Goal: Task Accomplishment & Management: Manage account settings

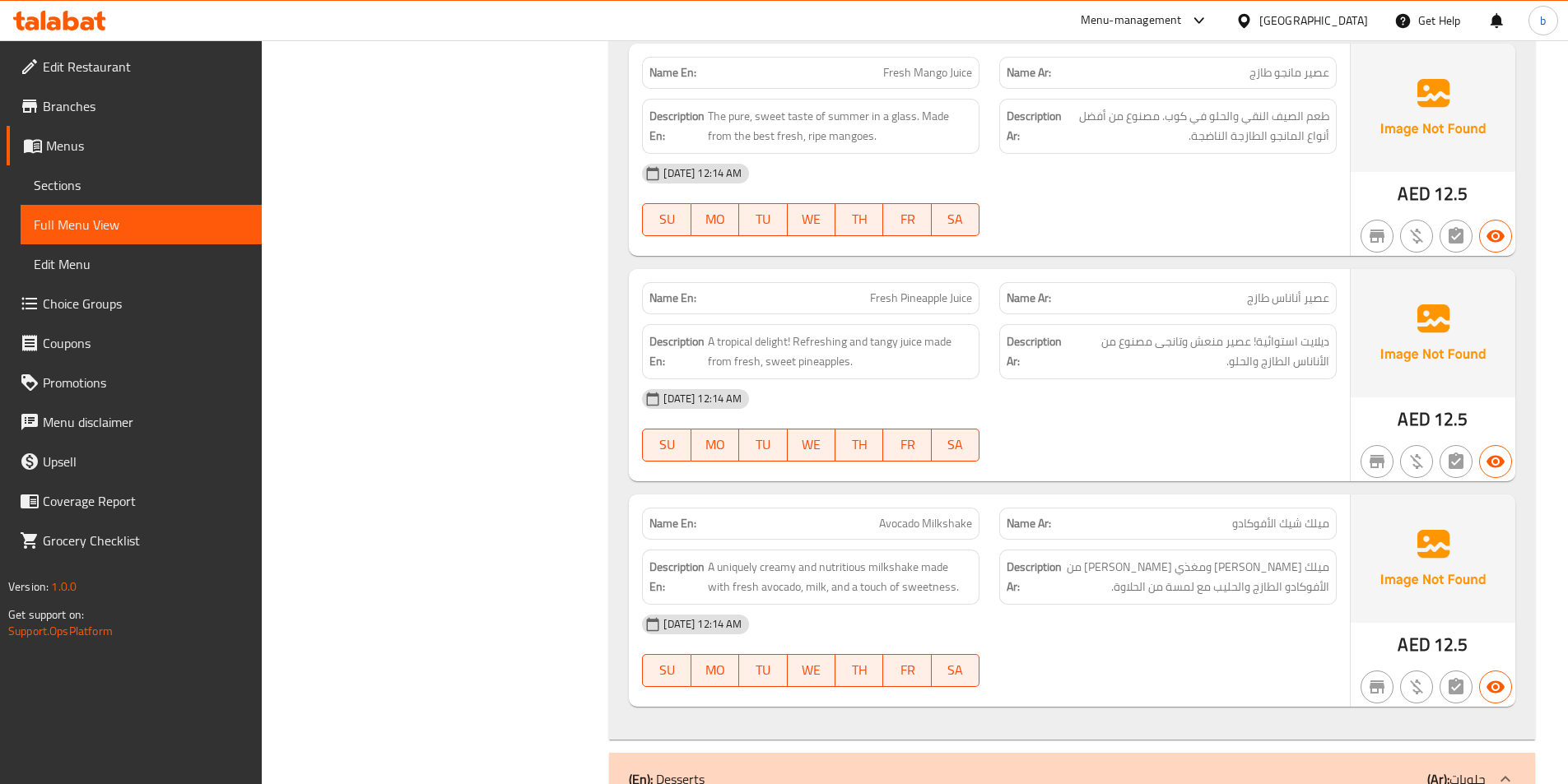
scroll to position [4435, 0]
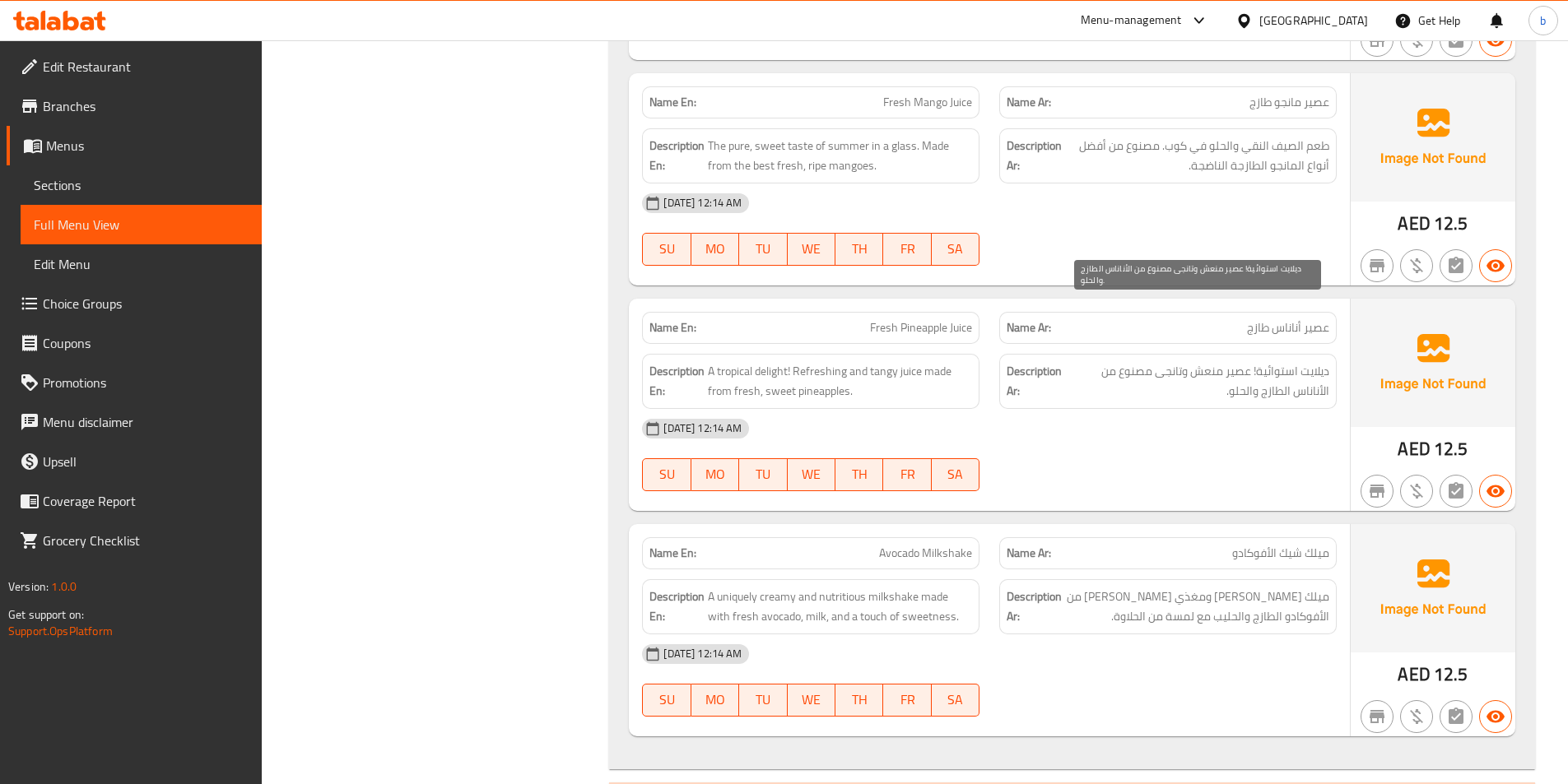
click at [1313, 361] on span "ديلايت استوائية! عصير منعش وتانجى مصنوع من الأناناس الطازج والحلو." at bounding box center [1197, 381] width 263 height 41
click at [1263, 361] on span "ديلايت استوائية! عصير منعش وتانجى مصنوع من الأناناس الطازج والحلو." at bounding box center [1197, 381] width 263 height 41
click at [1224, 361] on span "ديلايت استوائية! عصير منعش وتانجى مصنوع من الأناناس الطازج والحلو." at bounding box center [1197, 381] width 263 height 41
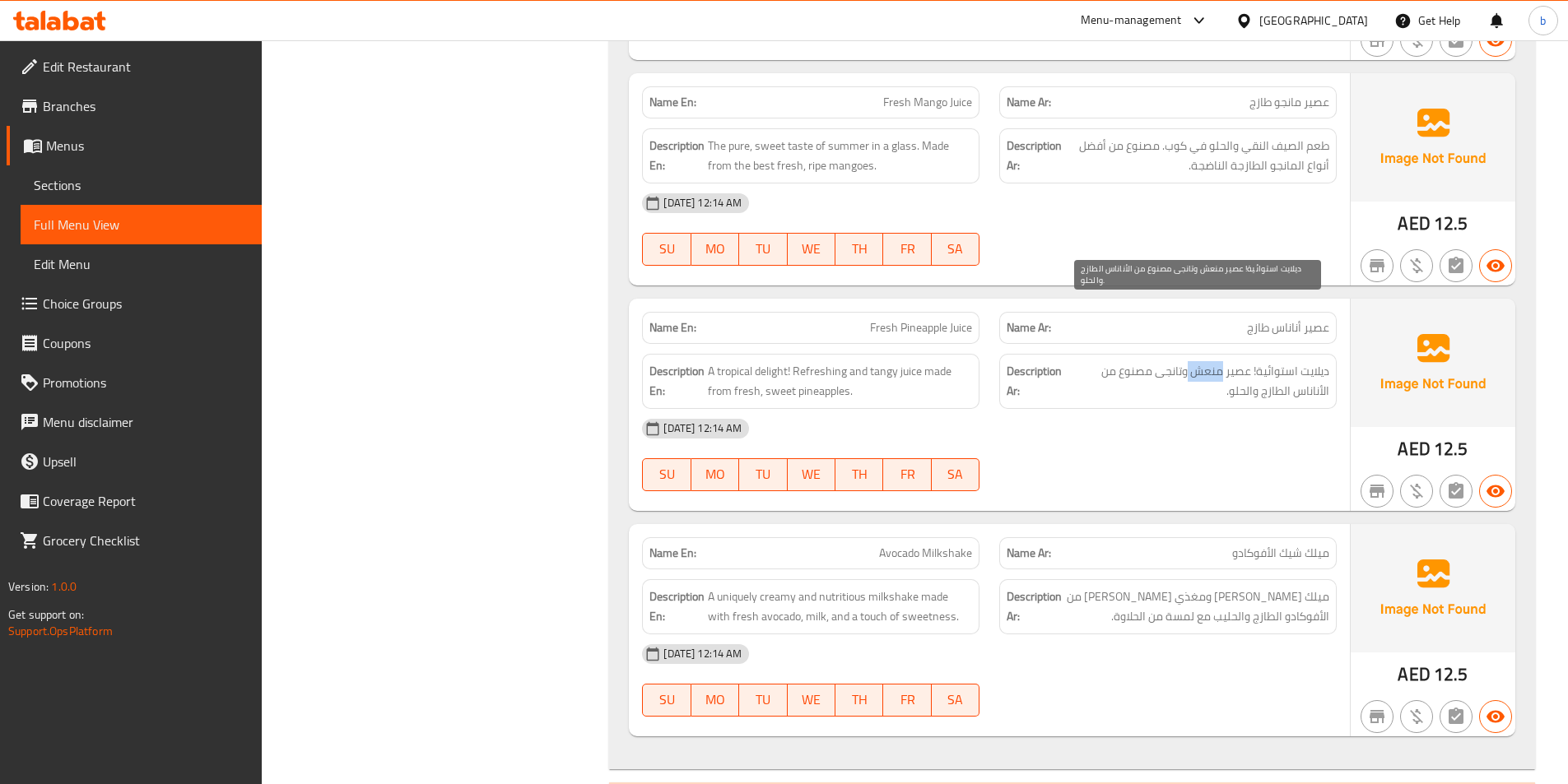
click at [1189, 361] on span "ديلايت استوائية! عصير منعش وتانجى مصنوع من الأناناس الطازج والحلو." at bounding box center [1197, 381] width 263 height 41
click at [1168, 361] on span "ديلايت استوائية! عصير منعش وتانجى مصنوع من الأناناس الطازج والحلو." at bounding box center [1197, 381] width 263 height 41
click at [1123, 361] on span "ديلايت استوائية! عصير منعش وتانجى مصنوع من الأناناس الطازج والحلو." at bounding box center [1197, 381] width 263 height 41
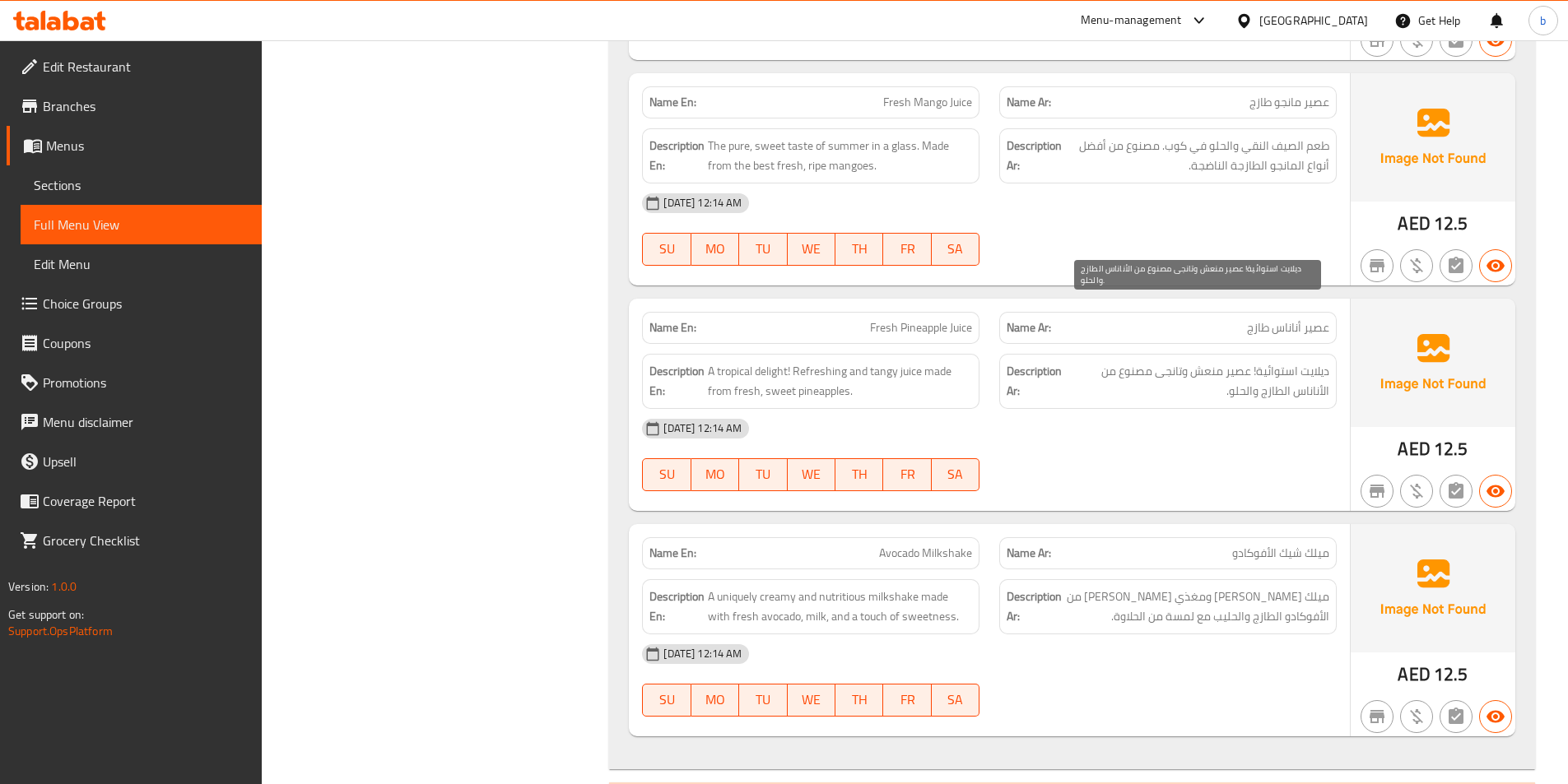
click at [1093, 361] on span "ديلايت استوائية! عصير منعش وتانجى مصنوع من الأناناس الطازج والحلو." at bounding box center [1197, 381] width 263 height 41
click at [1318, 353] on div "Description Ar: ديلايت استوائية! عصير منعش وتانجى مصنوع من الأناناس الطازج والح…" at bounding box center [1168, 380] width 337 height 55
click at [1269, 353] on div "Description Ar: ديلايت استوائية! عصير منعش وتانجى مصنوع من الأناناس الطازج والح…" at bounding box center [1168, 380] width 337 height 55
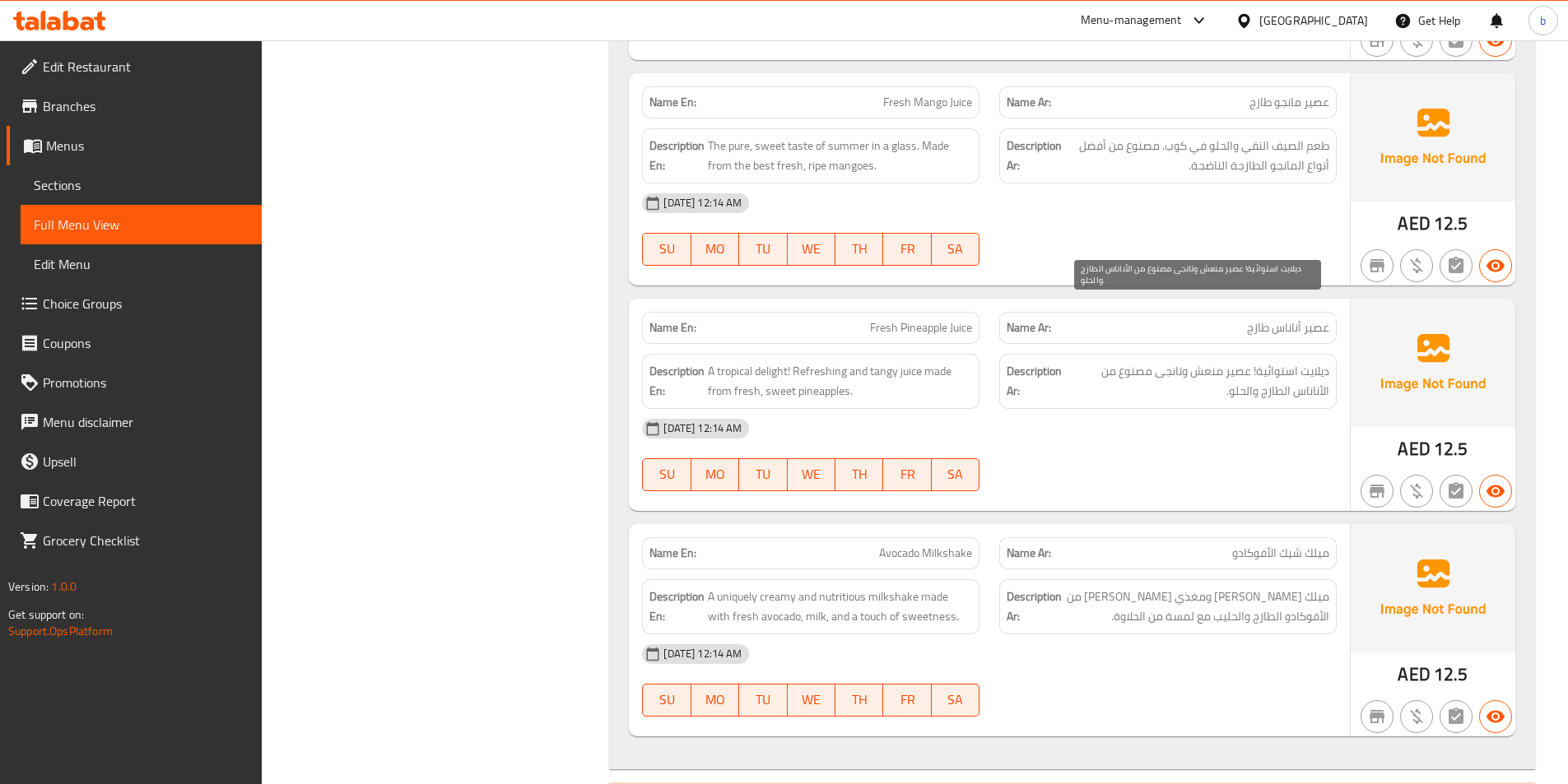
click at [1265, 361] on span "ديلايت استوائية! عصير منعش وتانجى مصنوع من الأناناس الطازج والحلو." at bounding box center [1197, 381] width 263 height 41
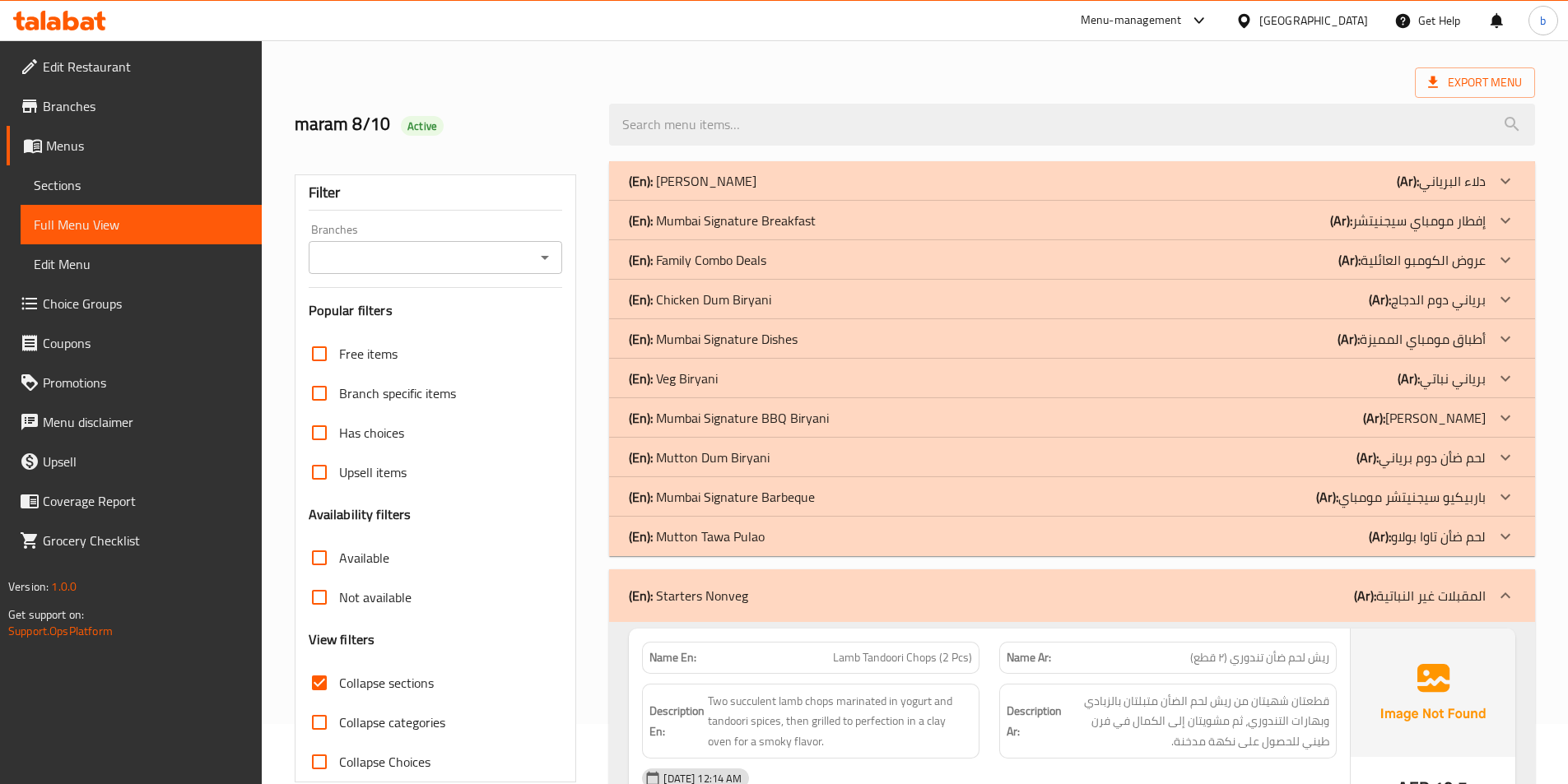
scroll to position [0, 0]
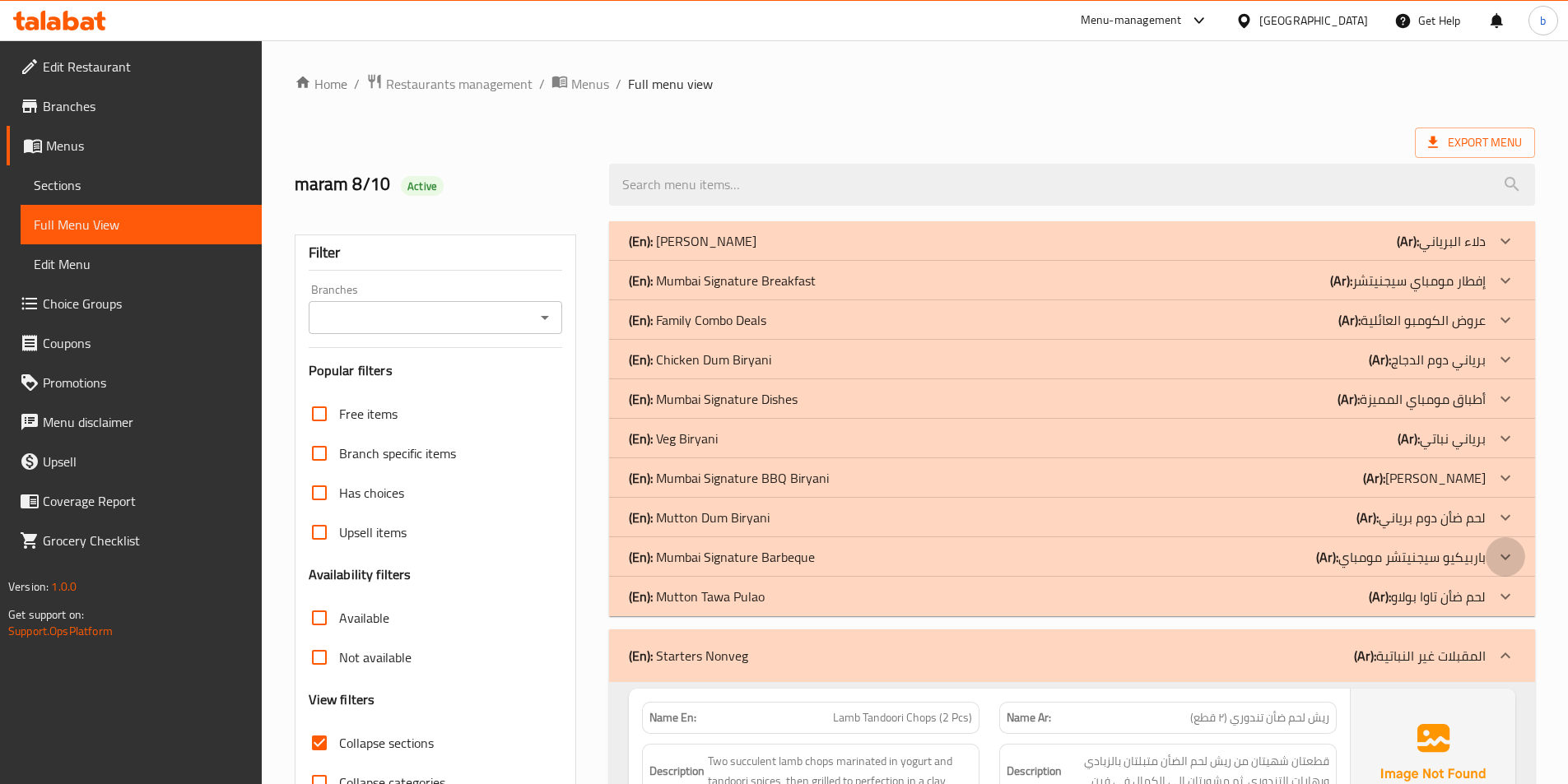
click at [1487, 550] on div at bounding box center [1505, 557] width 40 height 40
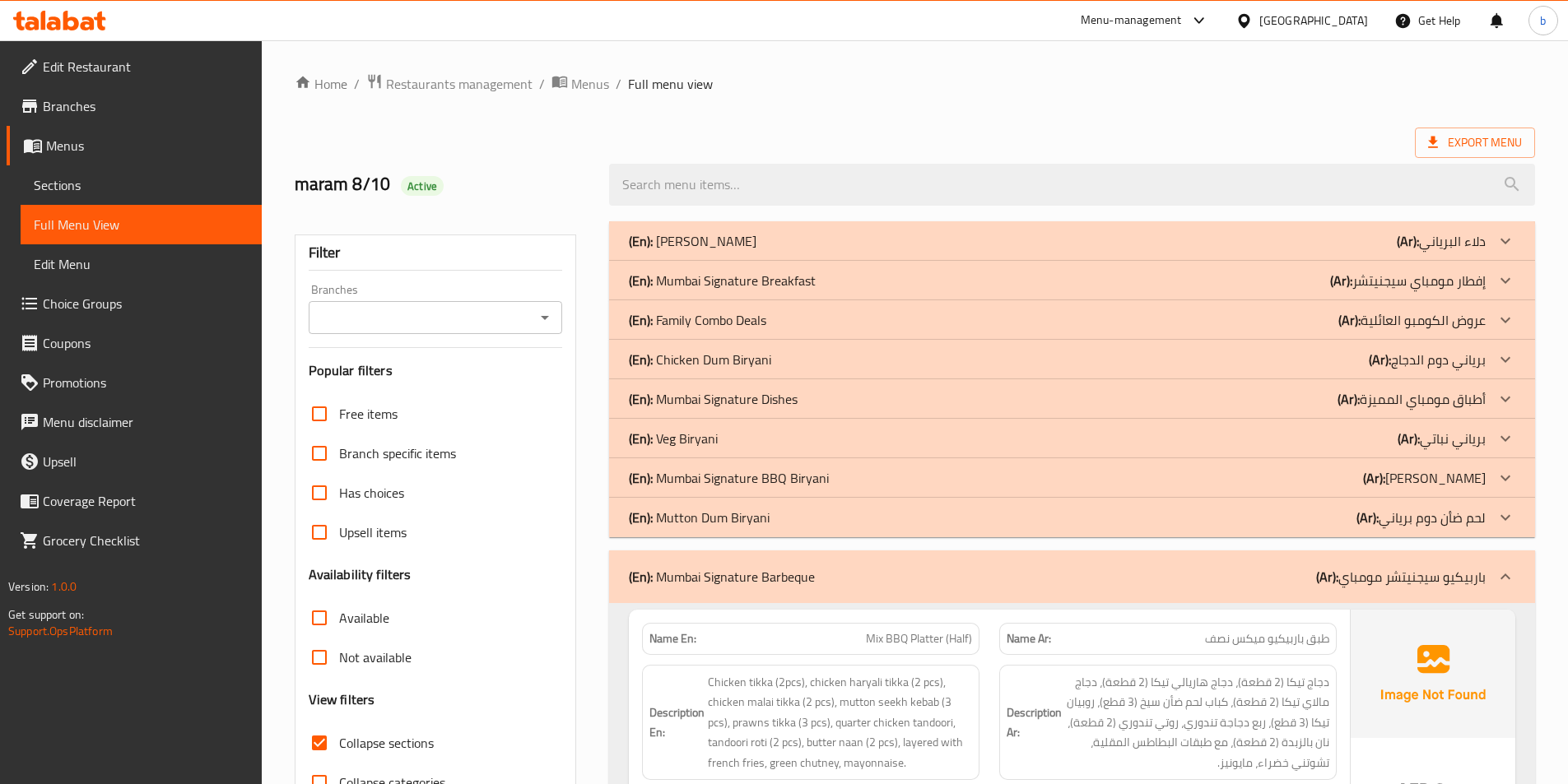
click at [1453, 409] on p "(Ar): أطباق مومباي المميزة" at bounding box center [1411, 399] width 148 height 20
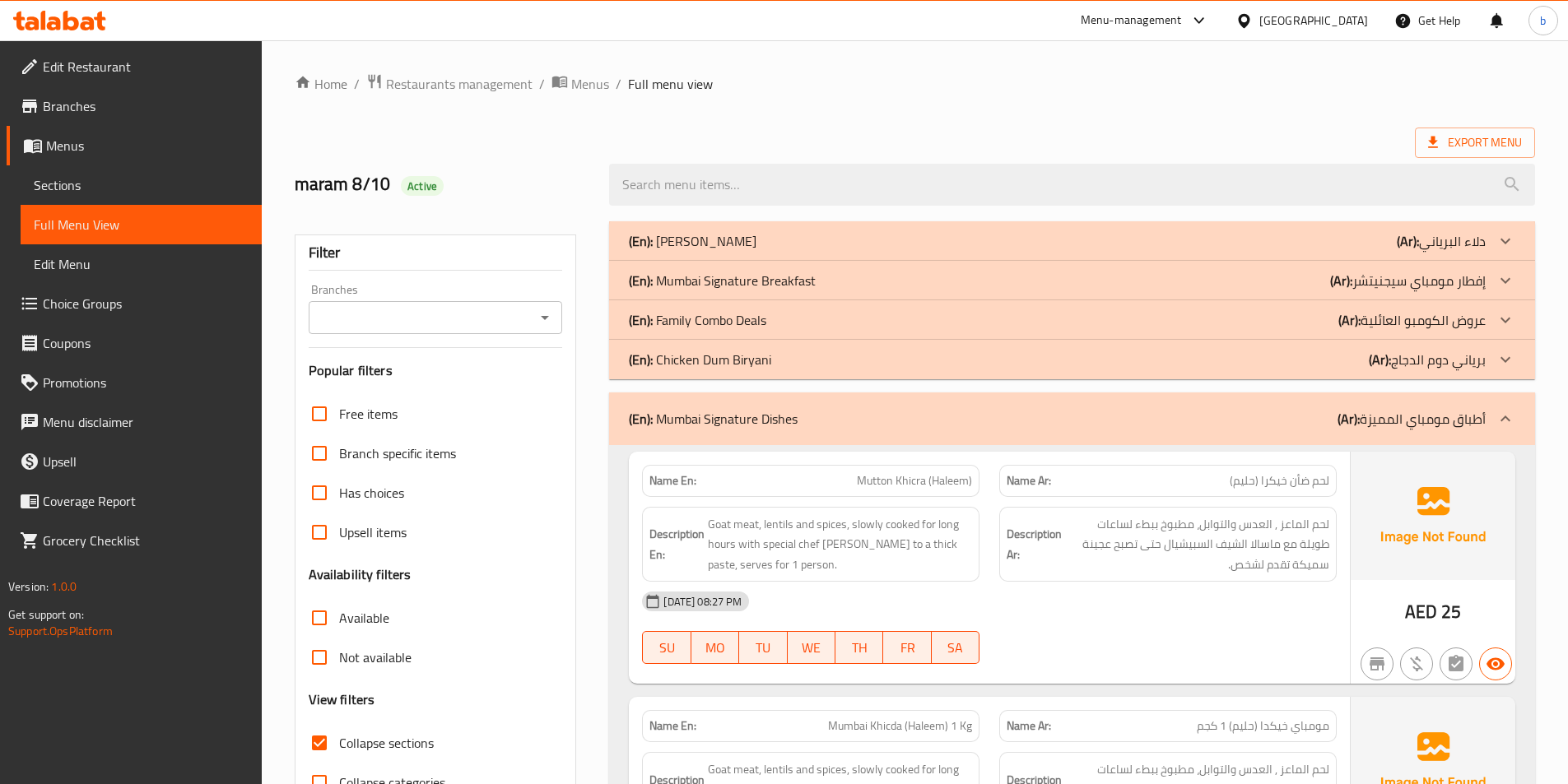
click at [1499, 343] on div at bounding box center [1505, 360] width 40 height 40
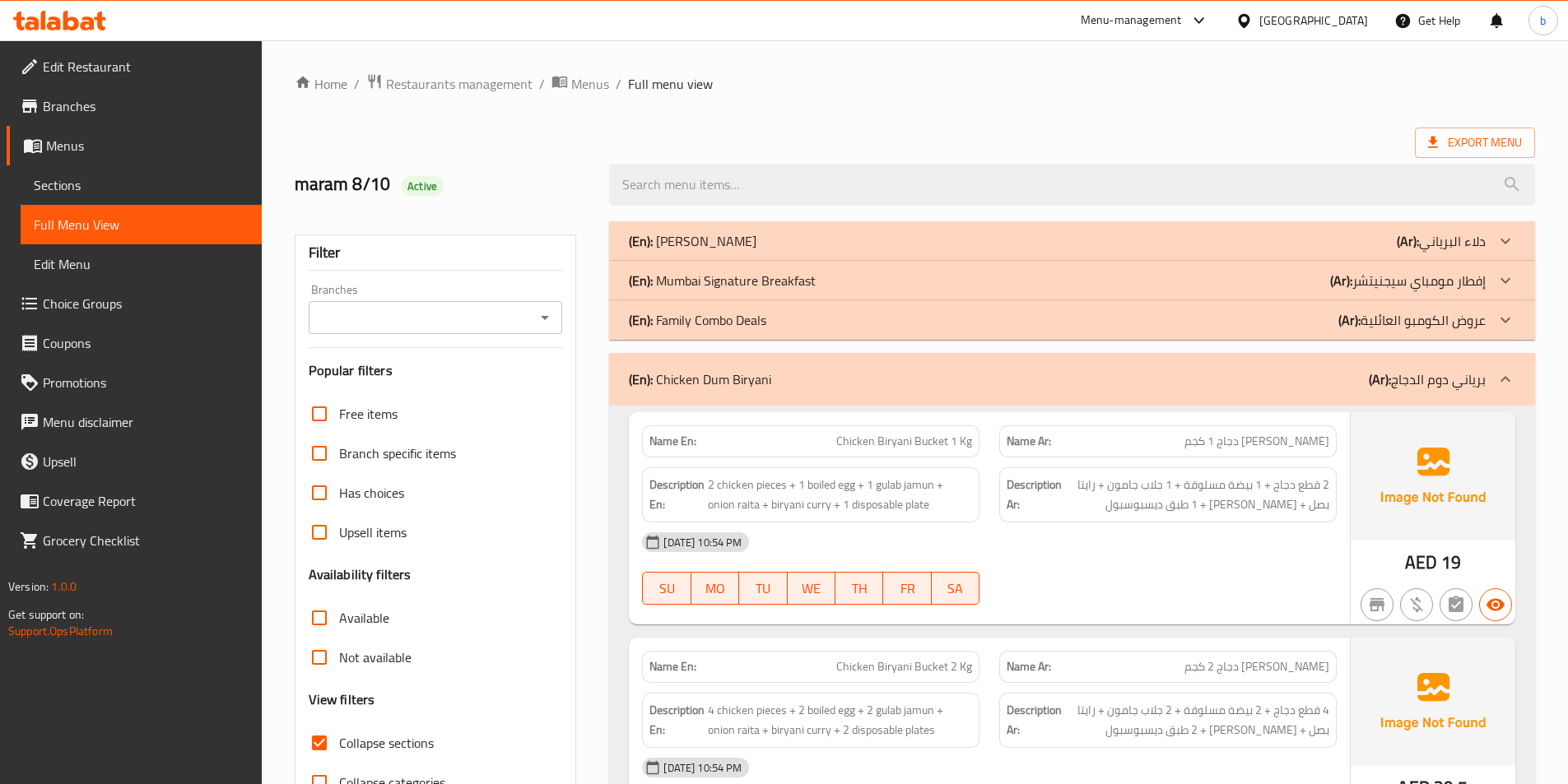
drag, startPoint x: 1389, startPoint y: 269, endPoint x: 1389, endPoint y: 259, distance: 10.0
click at [1389, 266] on div "(En): Mumbai Signature Breakfast (Ar): إفطار مومباي سيجنيتشر" at bounding box center [1071, 280] width 926 height 40
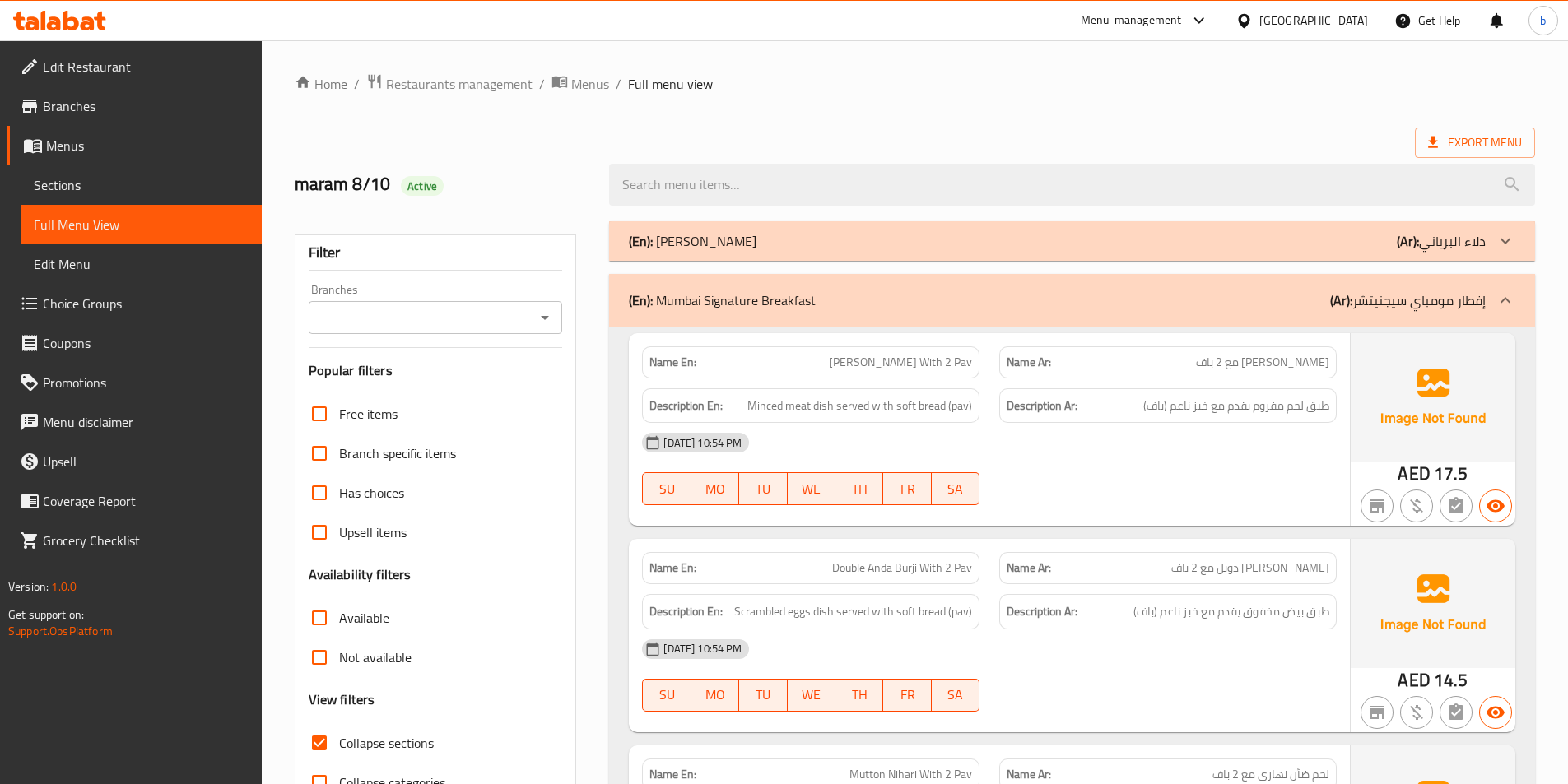
click at [1395, 247] on div "(En): Biryani Buckets (Ar): دلاء البرياني" at bounding box center [1057, 241] width 857 height 20
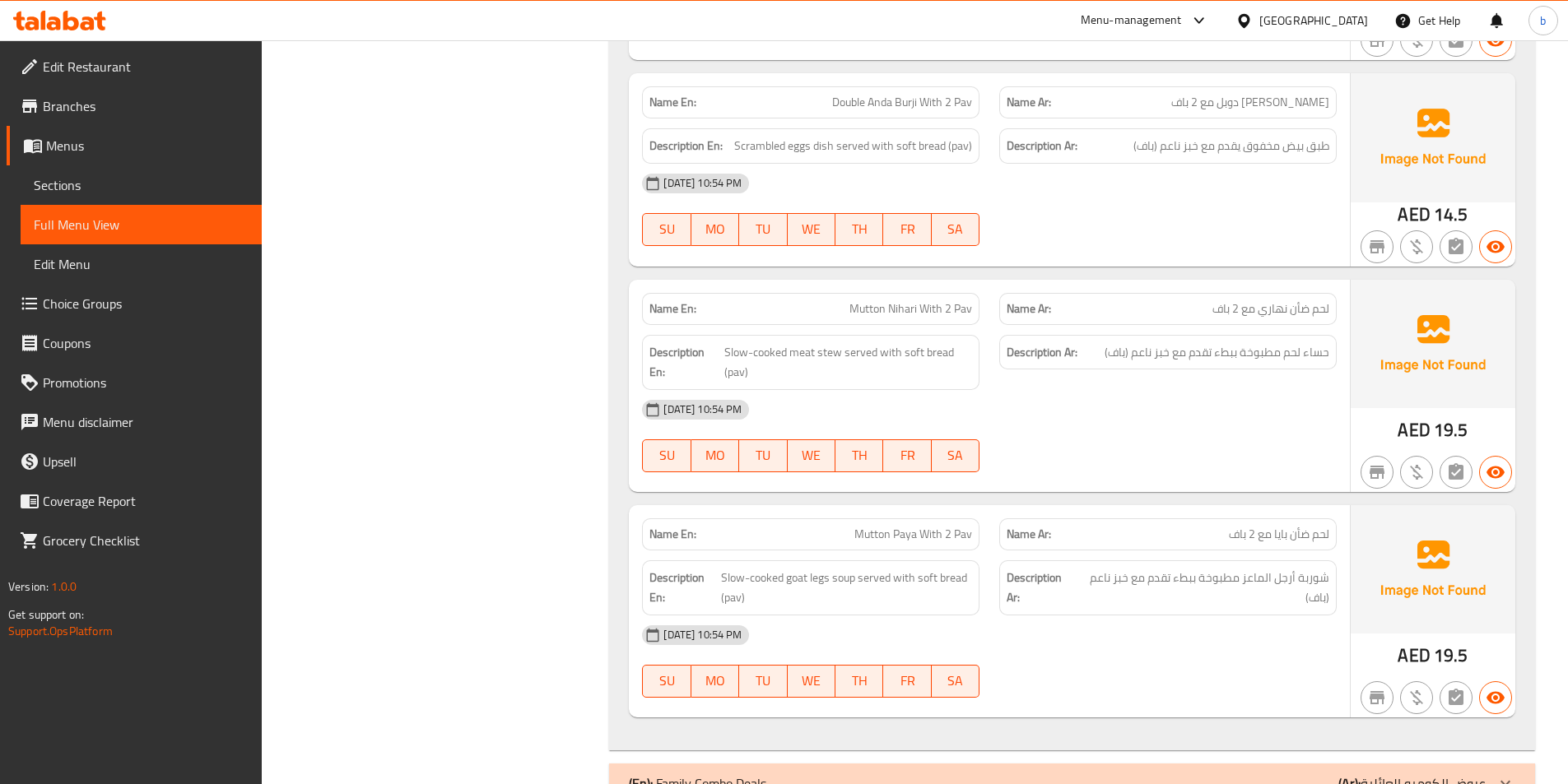
scroll to position [3043, 0]
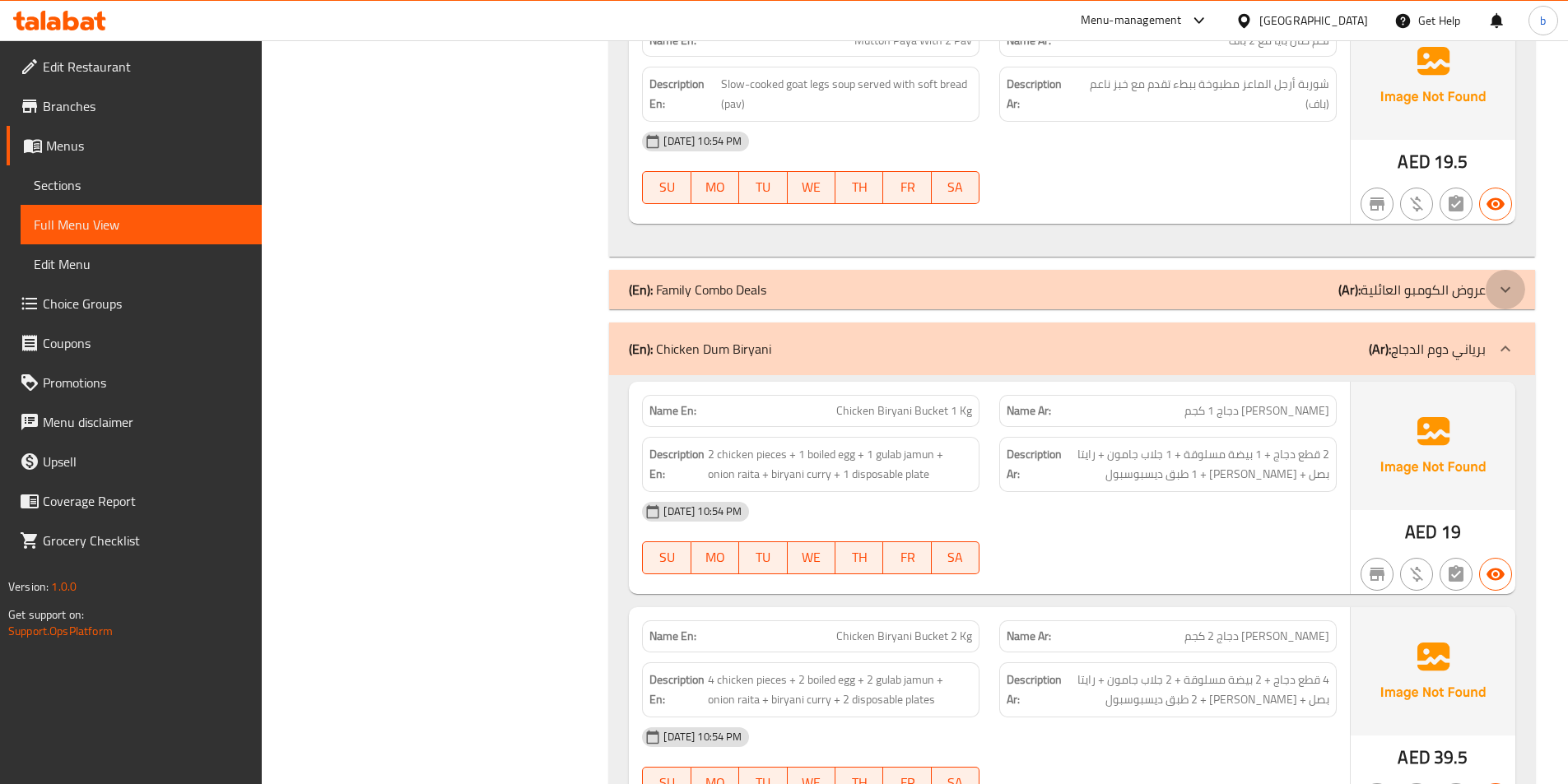
click at [1508, 269] on div at bounding box center [1505, 289] width 40 height 40
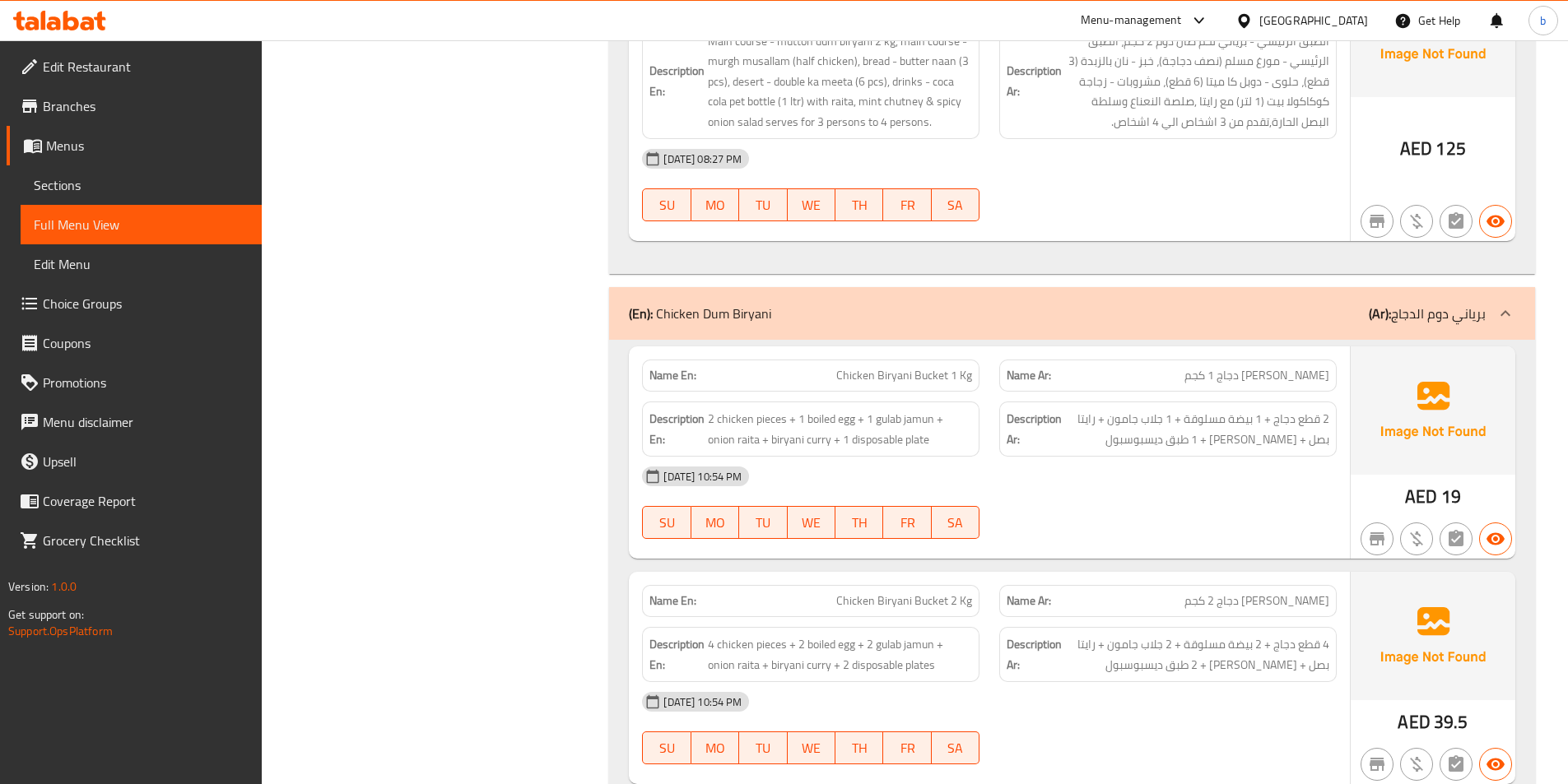
scroll to position [4112, 0]
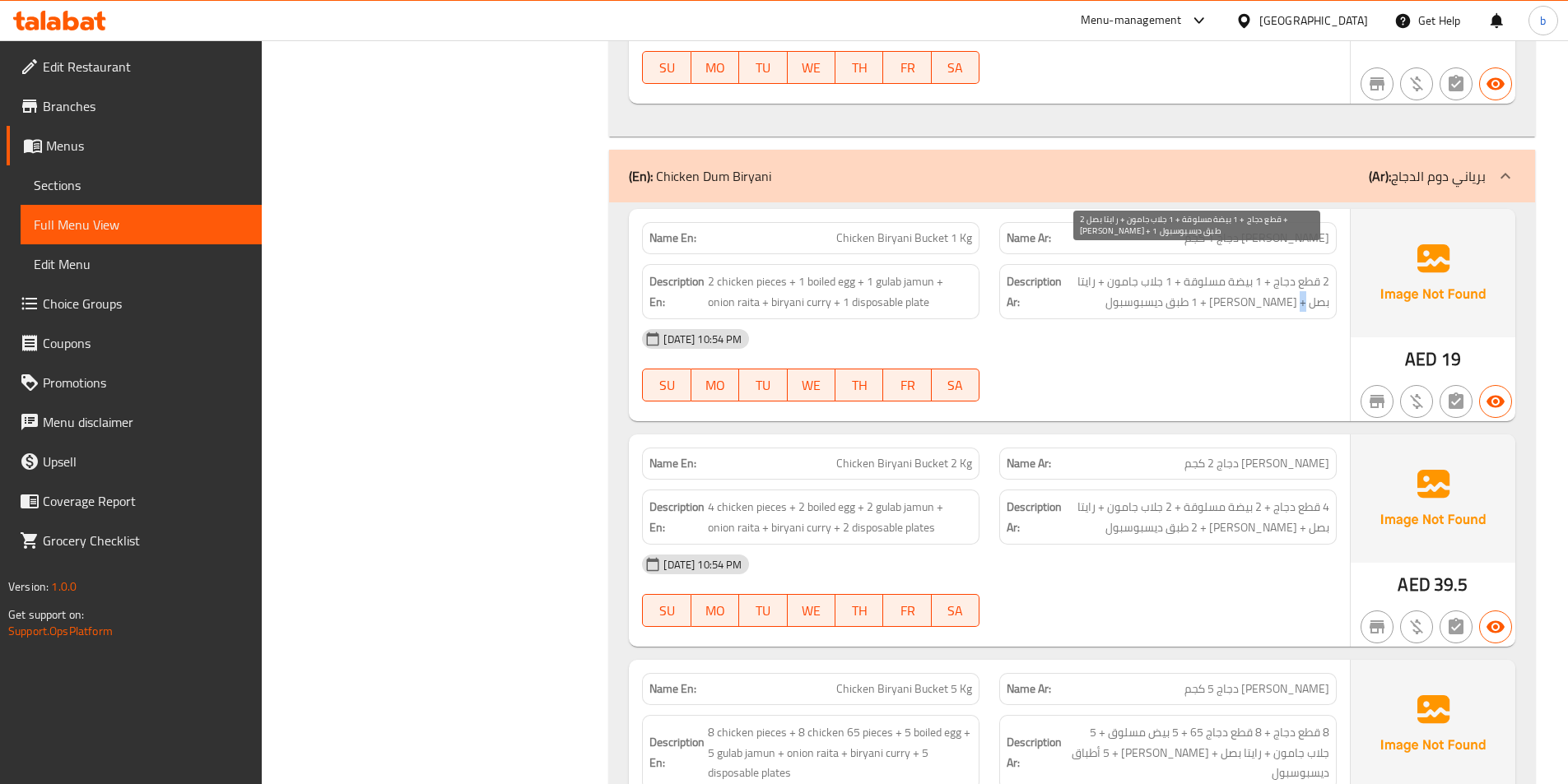
click at [1302, 283] on span "2 قطع دجاج + 1 بيضة مسلوقة + 1 جلاب جامون + رايتا بصل + [PERSON_NAME] + 1 طبق د…" at bounding box center [1197, 291] width 264 height 41
click at [1269, 279] on span "2 قطع دجاج + 1 بيضة مسلوقة + 1 جلاب جامون + رايتا بصل + [PERSON_NAME] + 1 طبق د…" at bounding box center [1197, 291] width 264 height 41
click at [1228, 321] on div "[DATE] 10:54 PM" at bounding box center [989, 339] width 714 height 40
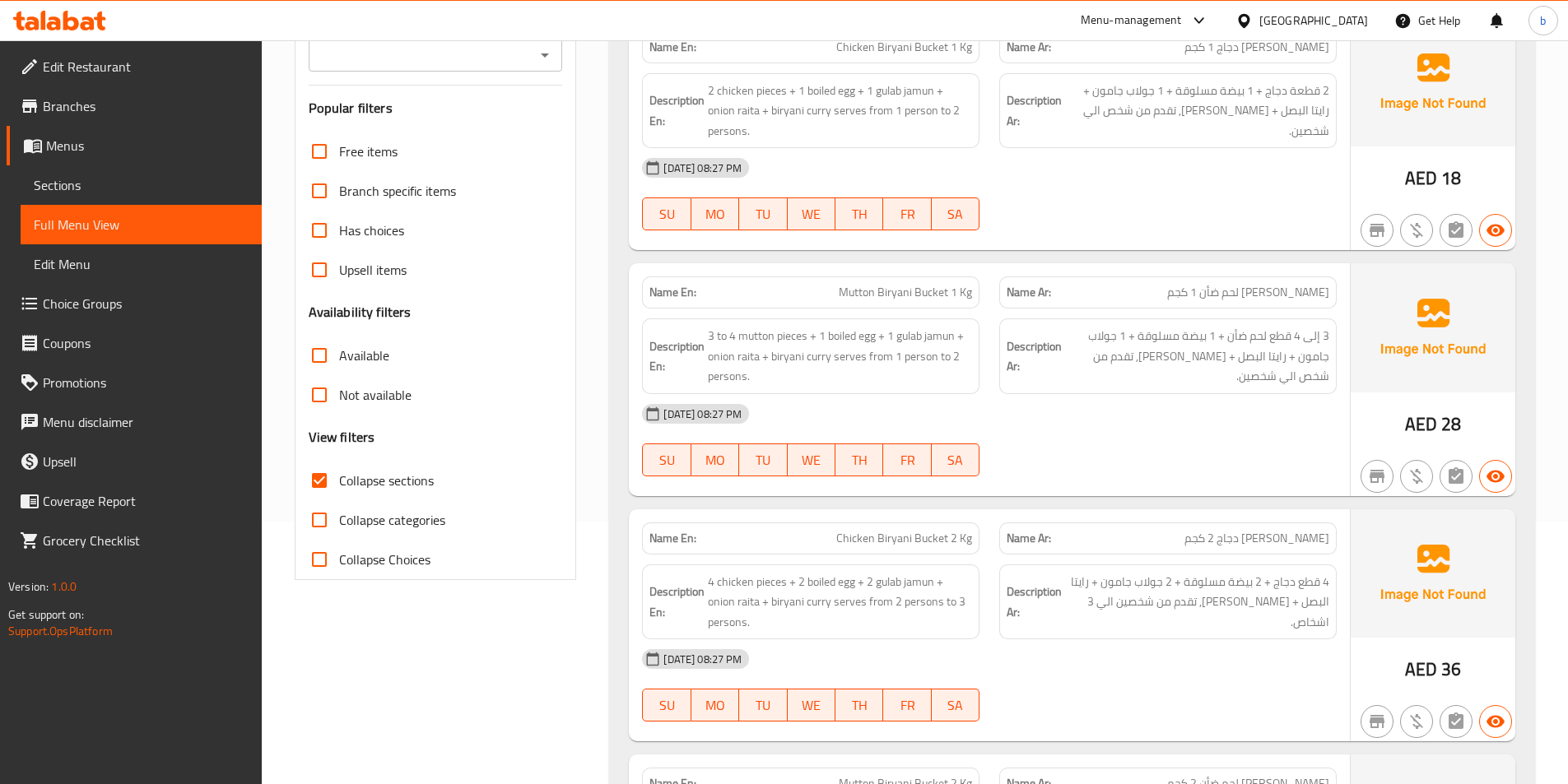
scroll to position [329, 0]
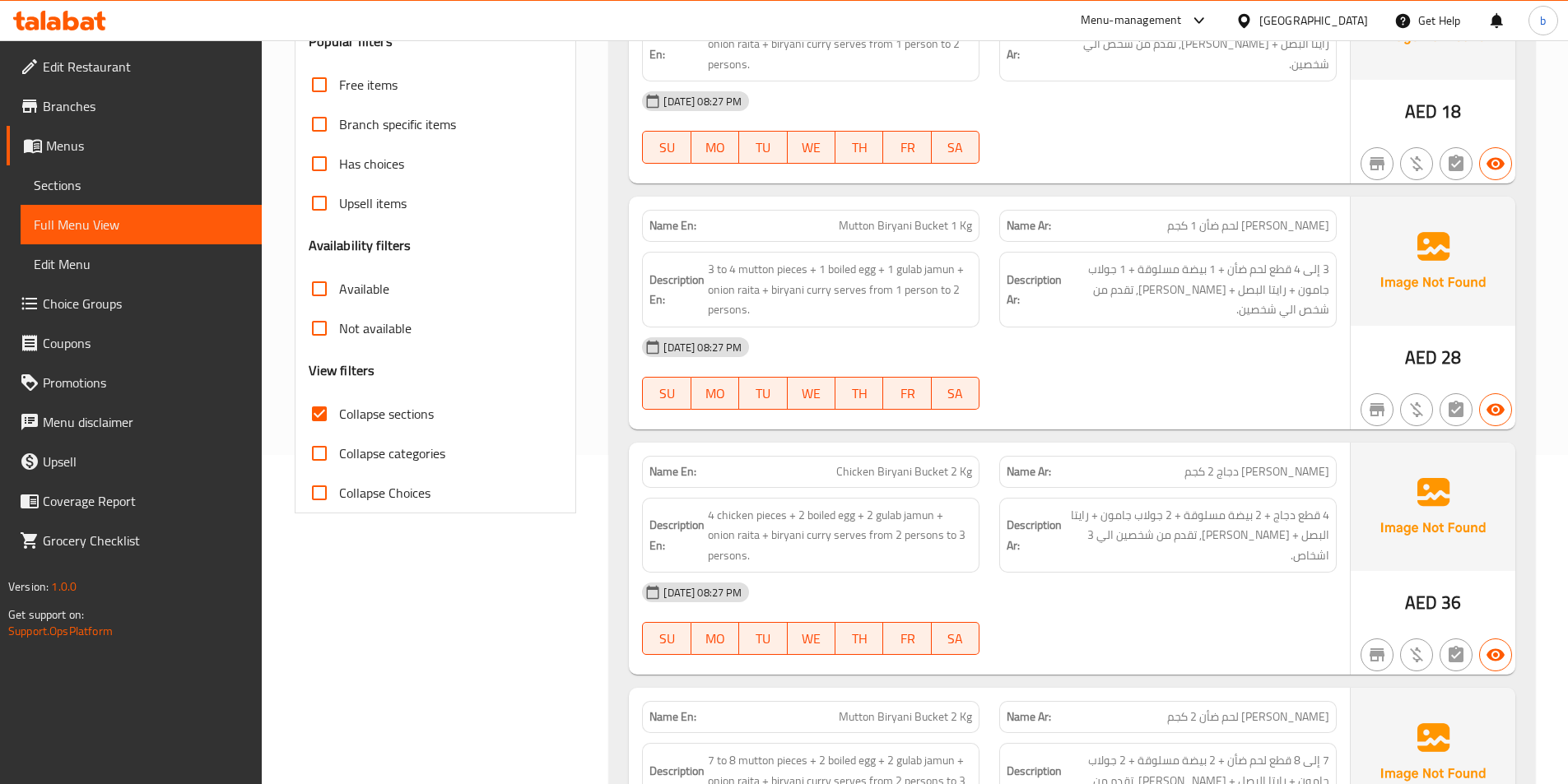
click at [320, 451] on input "Collapse categories" at bounding box center [319, 453] width 40 height 40
checkbox input "true"
click at [325, 421] on input "Collapse sections" at bounding box center [319, 414] width 40 height 40
click at [310, 420] on input "Collapse sections" at bounding box center [319, 414] width 40 height 40
checkbox input "true"
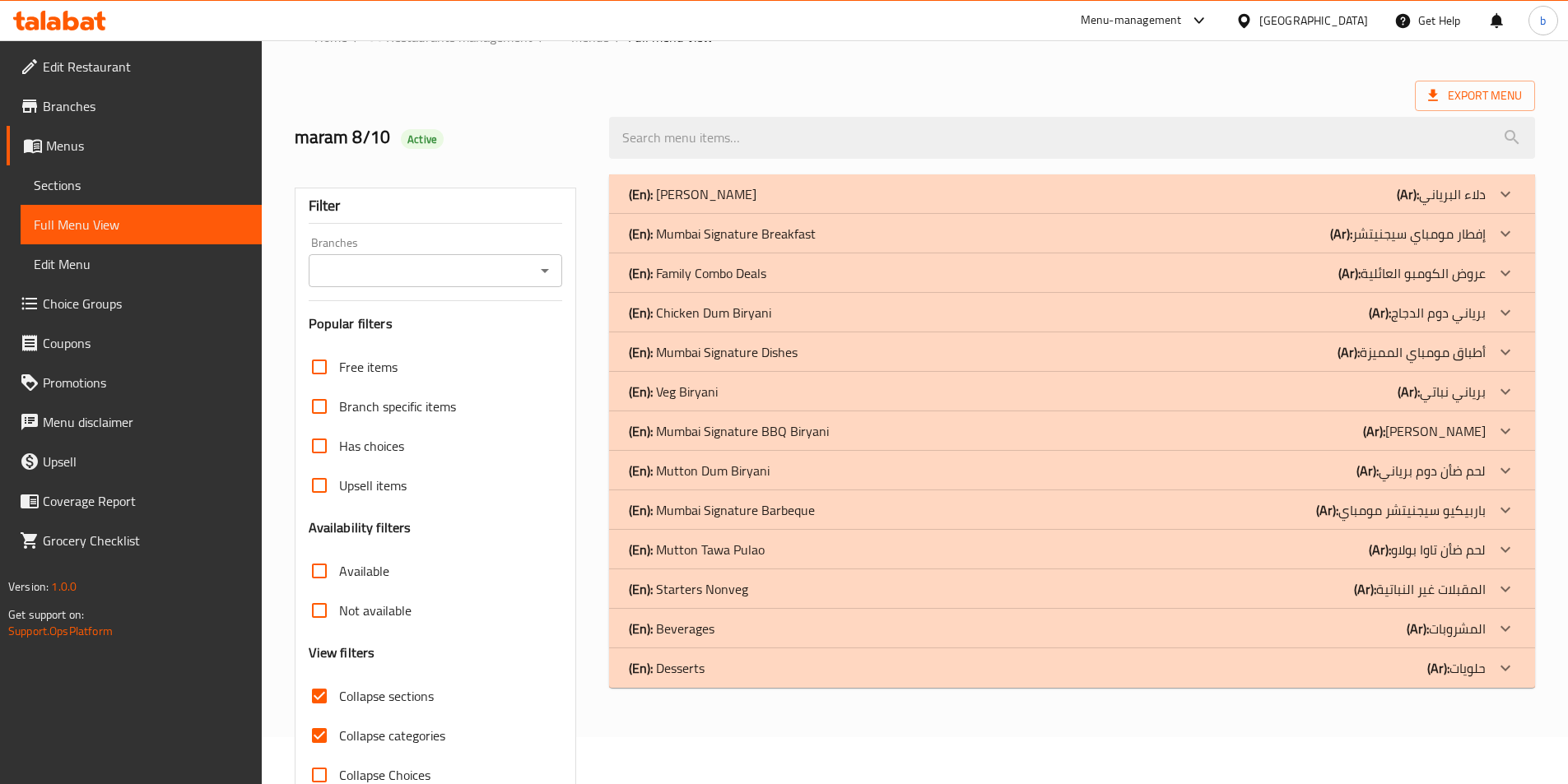
scroll to position [91, 0]
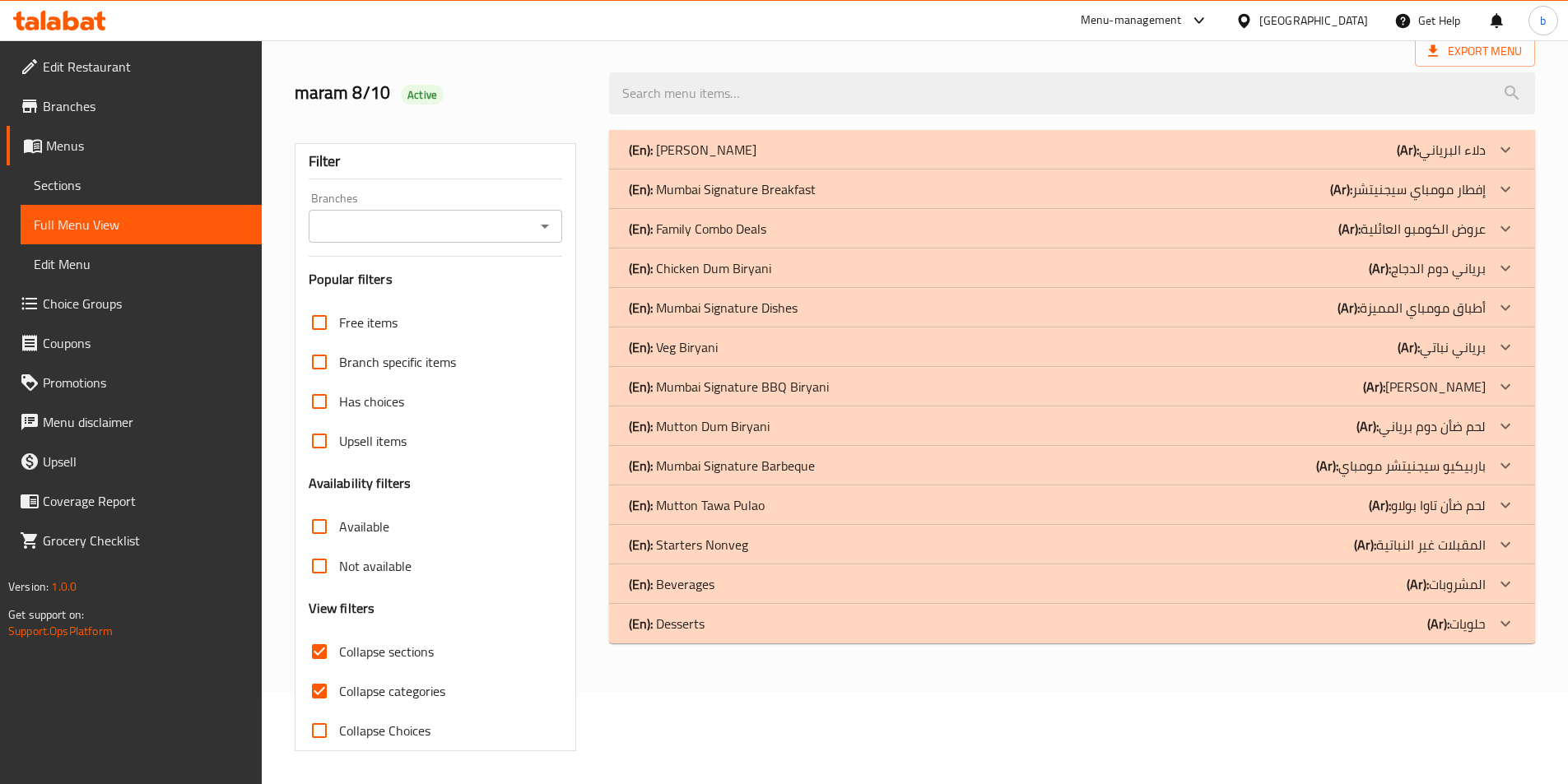
drag, startPoint x: 1478, startPoint y: 575, endPoint x: 1489, endPoint y: 579, distance: 11.7
click at [1484, 579] on p "(Ar): المشروبات" at bounding box center [1446, 584] width 79 height 20
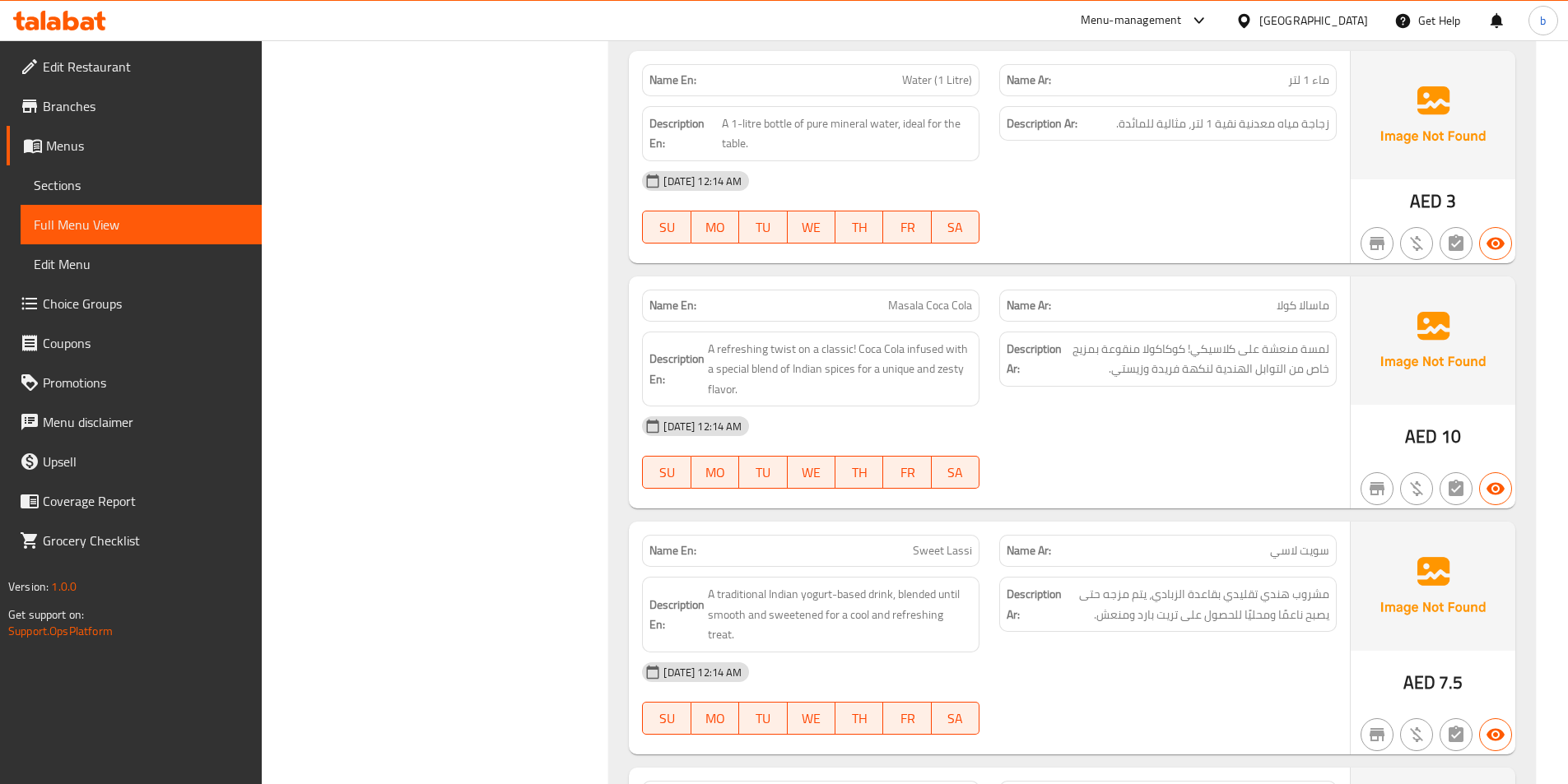
scroll to position [996, 0]
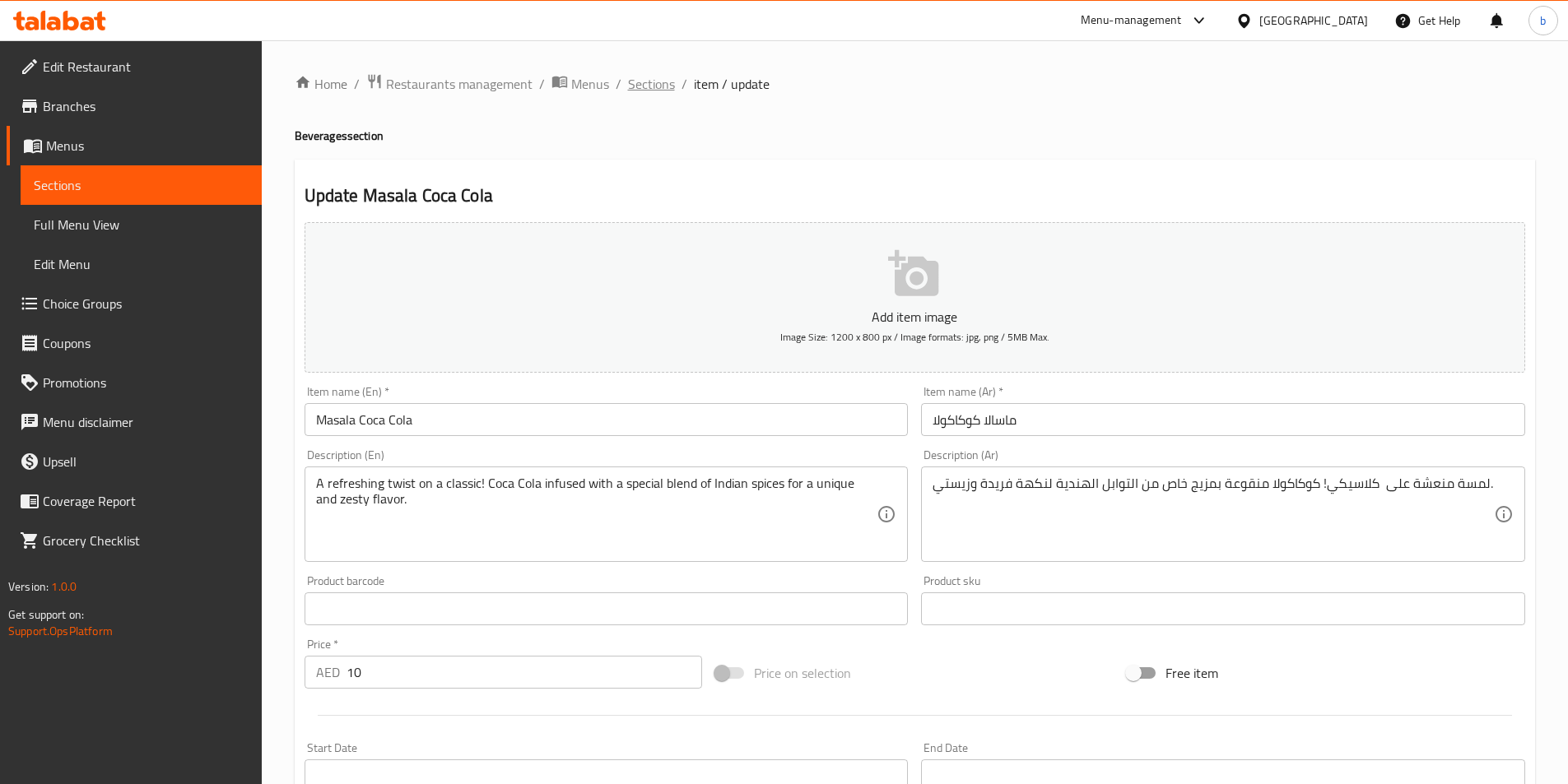
click at [644, 80] on span "Sections" at bounding box center [651, 84] width 47 height 20
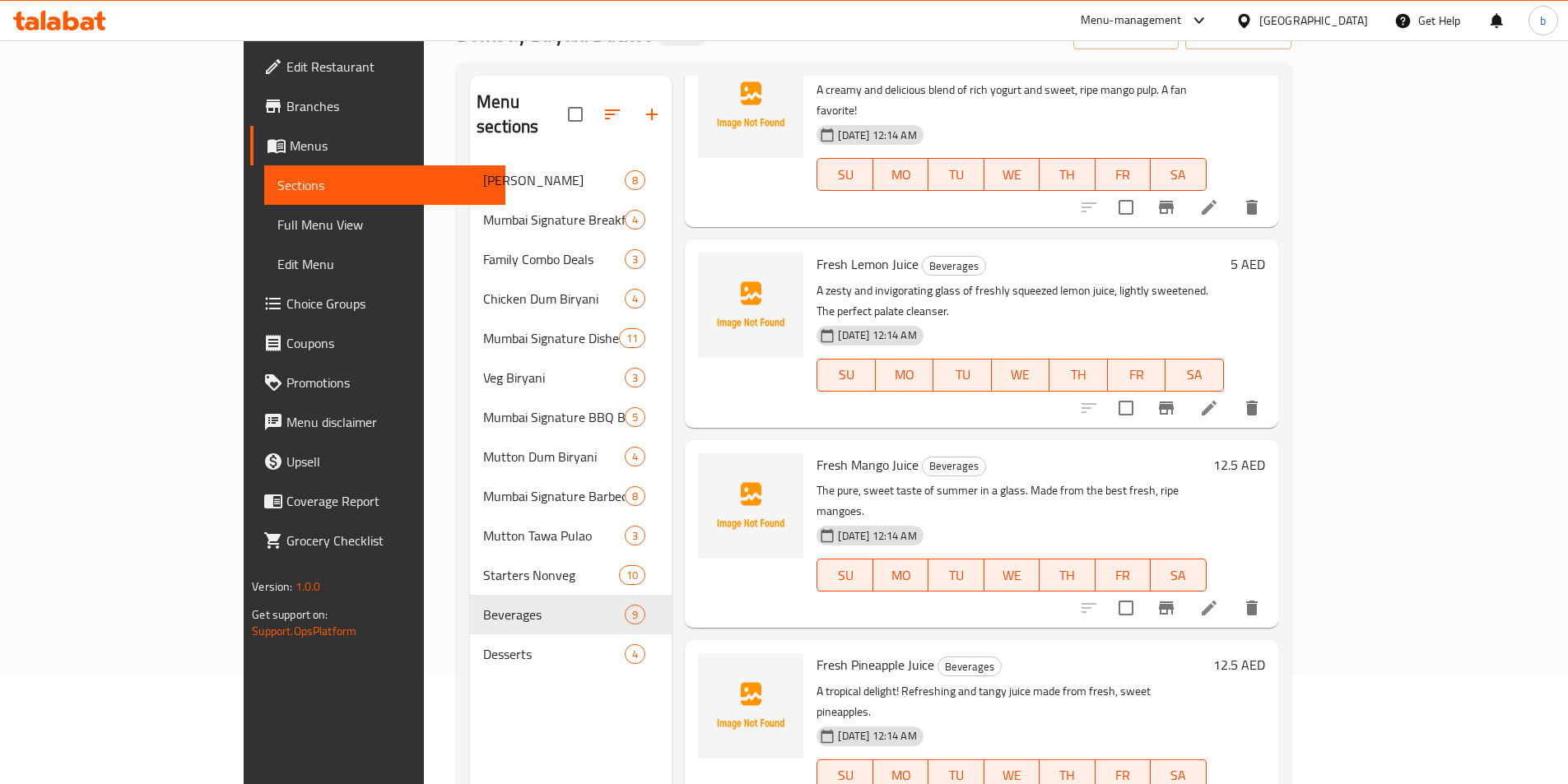
scroll to position [231, 0]
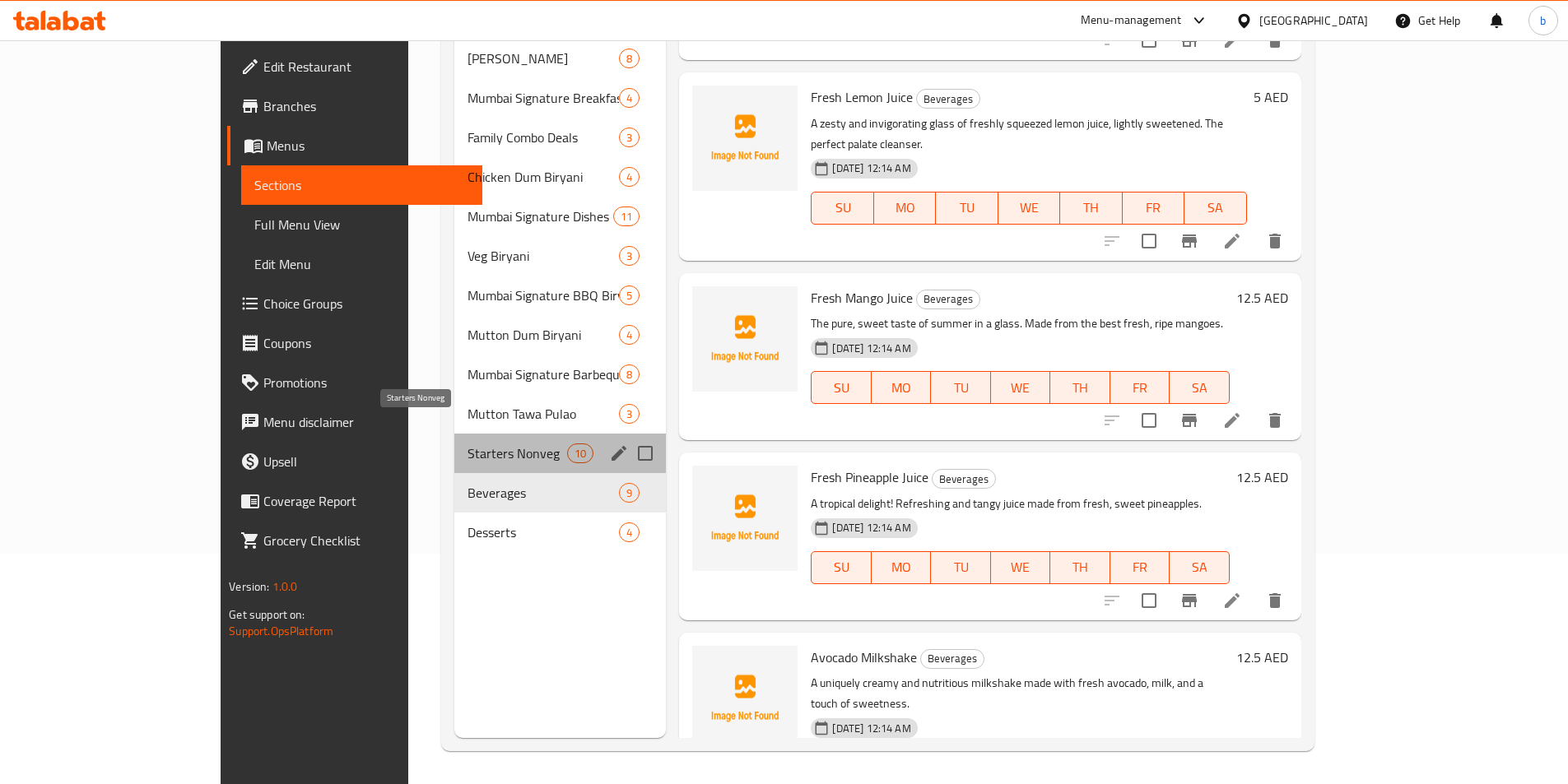
click at [491, 443] on span "Starters Nonveg" at bounding box center [517, 453] width 99 height 20
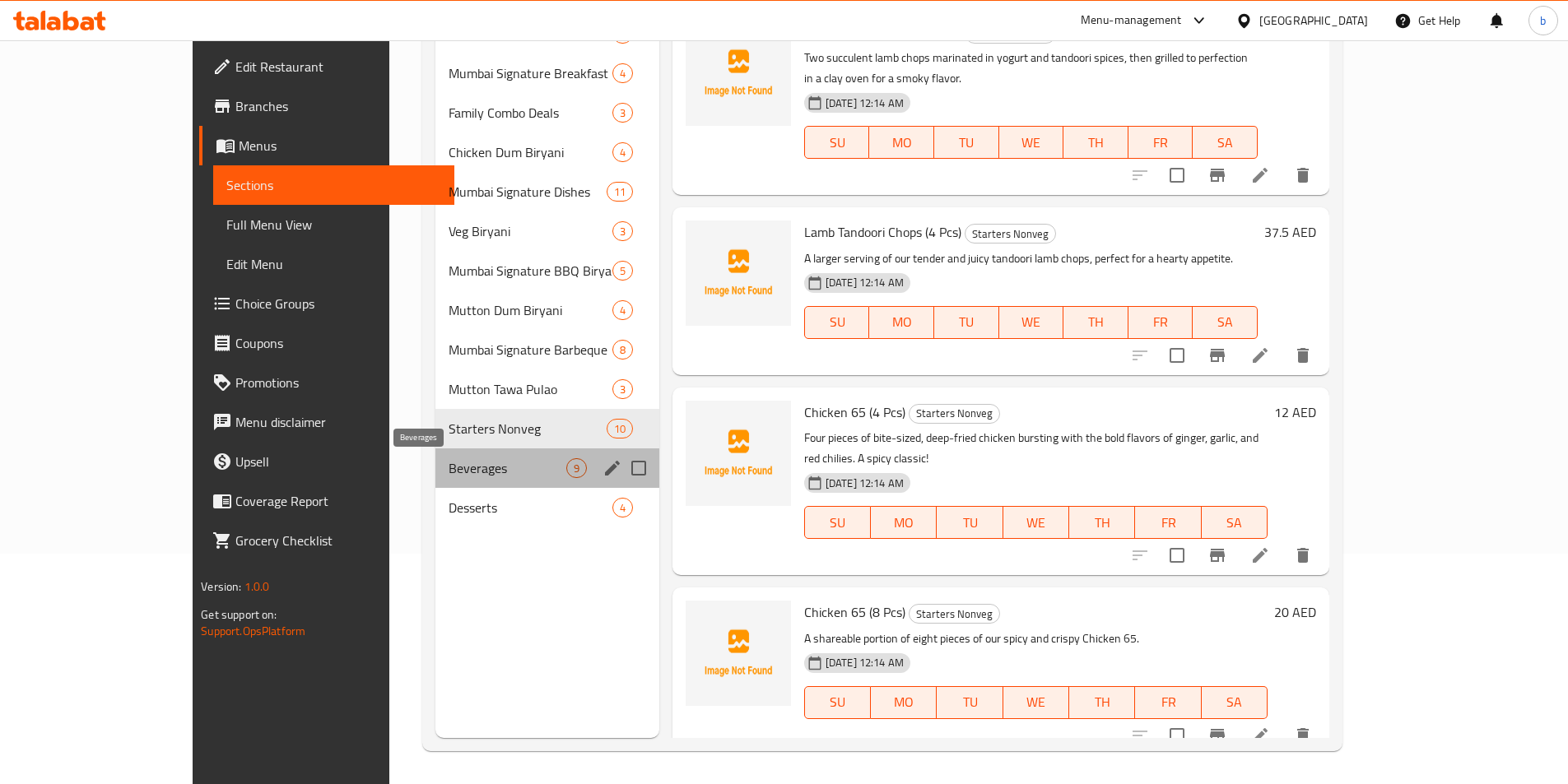
click at [448, 471] on span "Beverages" at bounding box center [507, 468] width 117 height 20
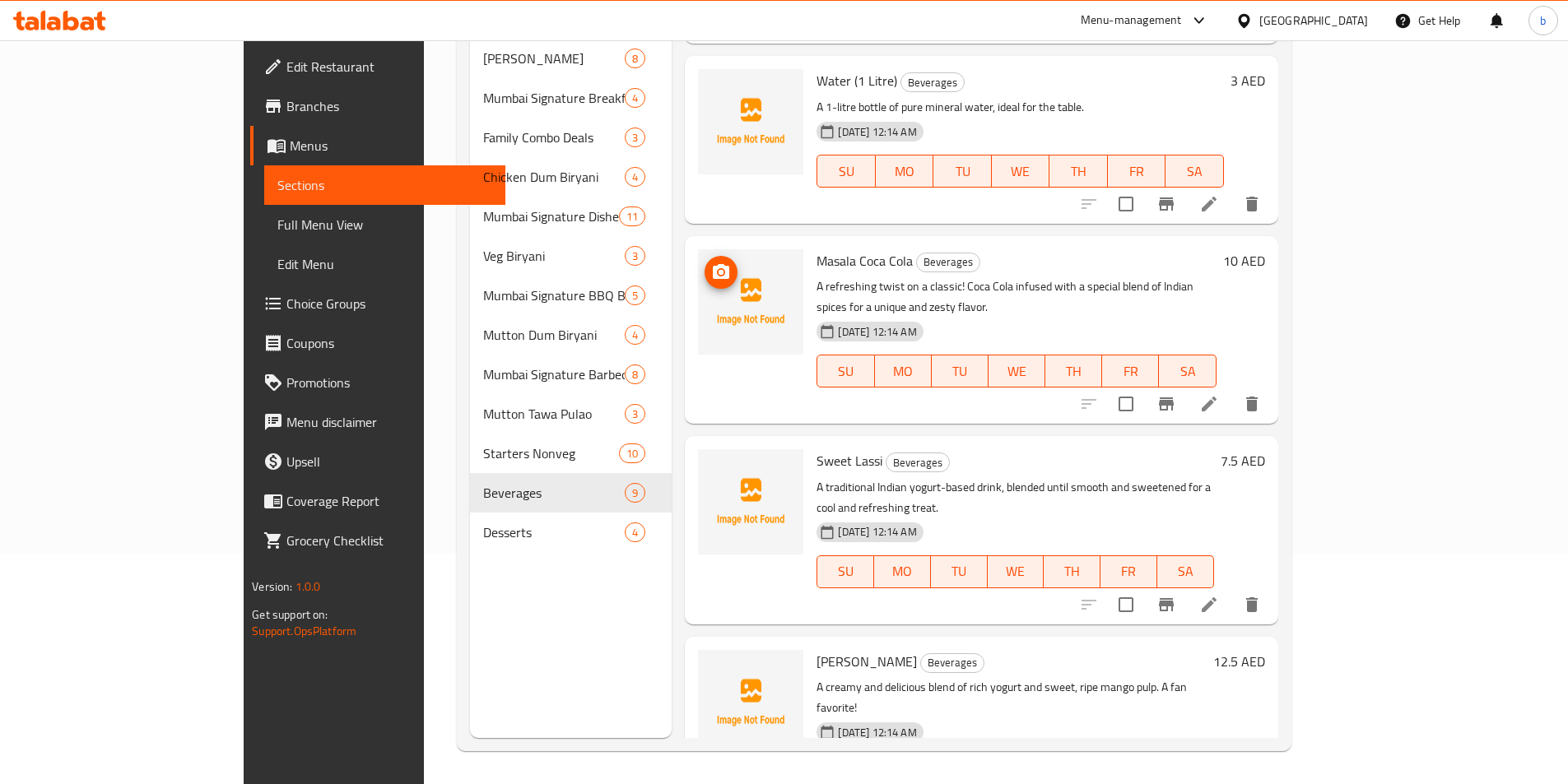
scroll to position [329, 0]
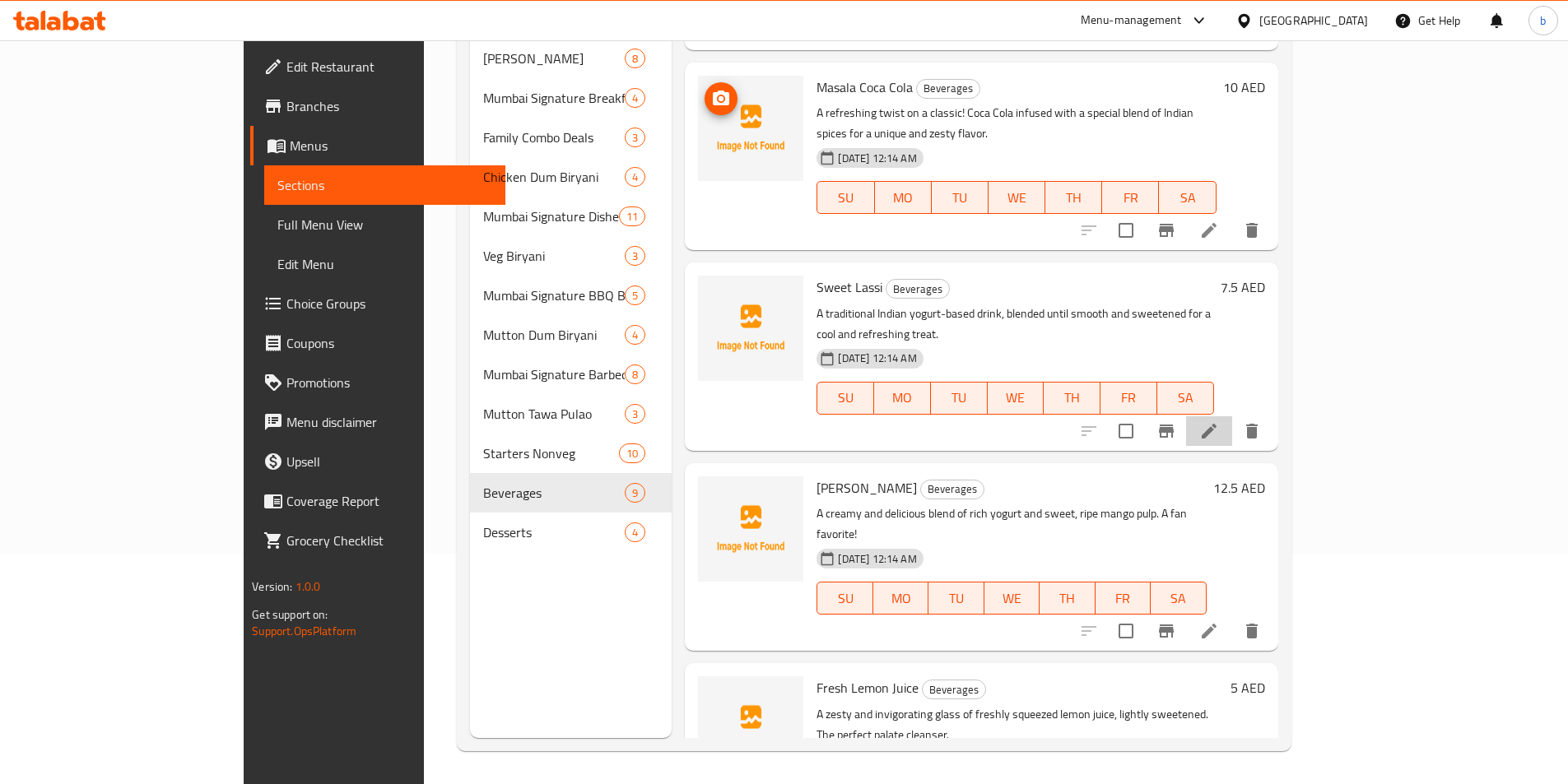
click at [1232, 416] on li at bounding box center [1208, 431] width 46 height 30
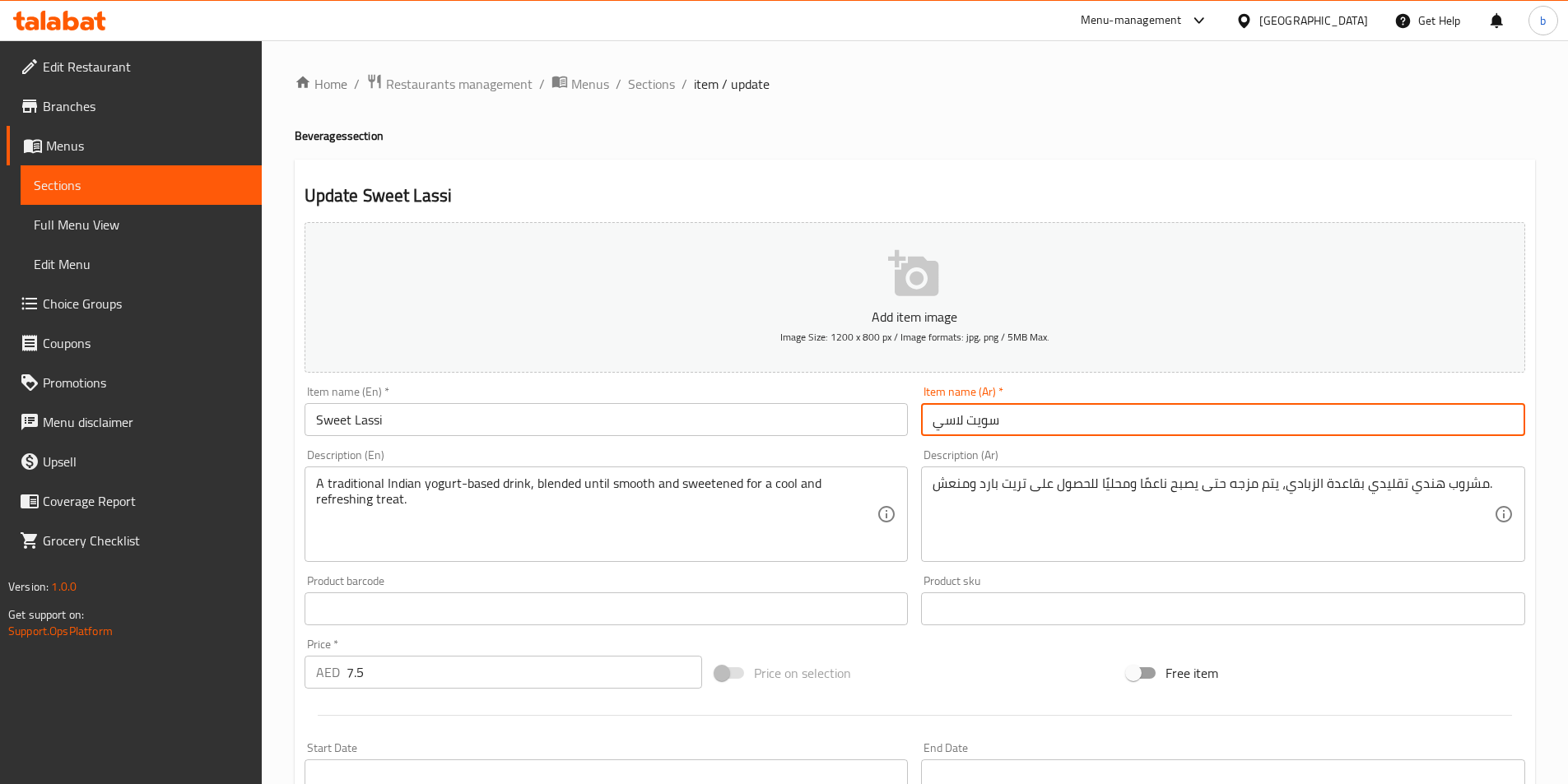
drag, startPoint x: 966, startPoint y: 423, endPoint x: 1014, endPoint y: 426, distance: 48.1
click at [1014, 426] on input "سويت لاسي" at bounding box center [1223, 419] width 604 height 33
click at [1450, 431] on input "لاسي" at bounding box center [1223, 419] width 604 height 33
click at [1514, 419] on input "لاسي" at bounding box center [1223, 419] width 604 height 33
click at [1443, 422] on input "لاسي" at bounding box center [1223, 419] width 604 height 33
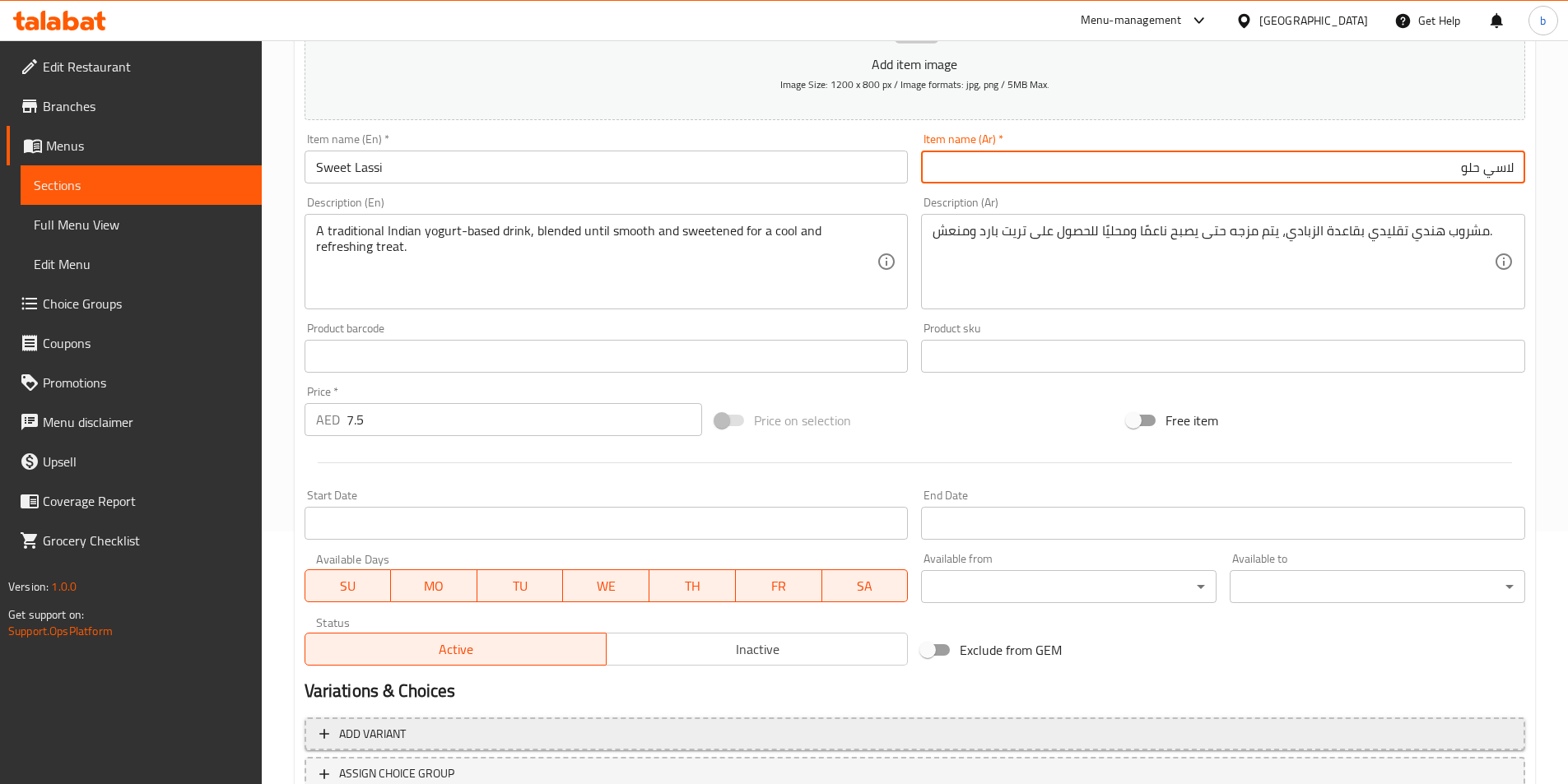
scroll to position [378, 0]
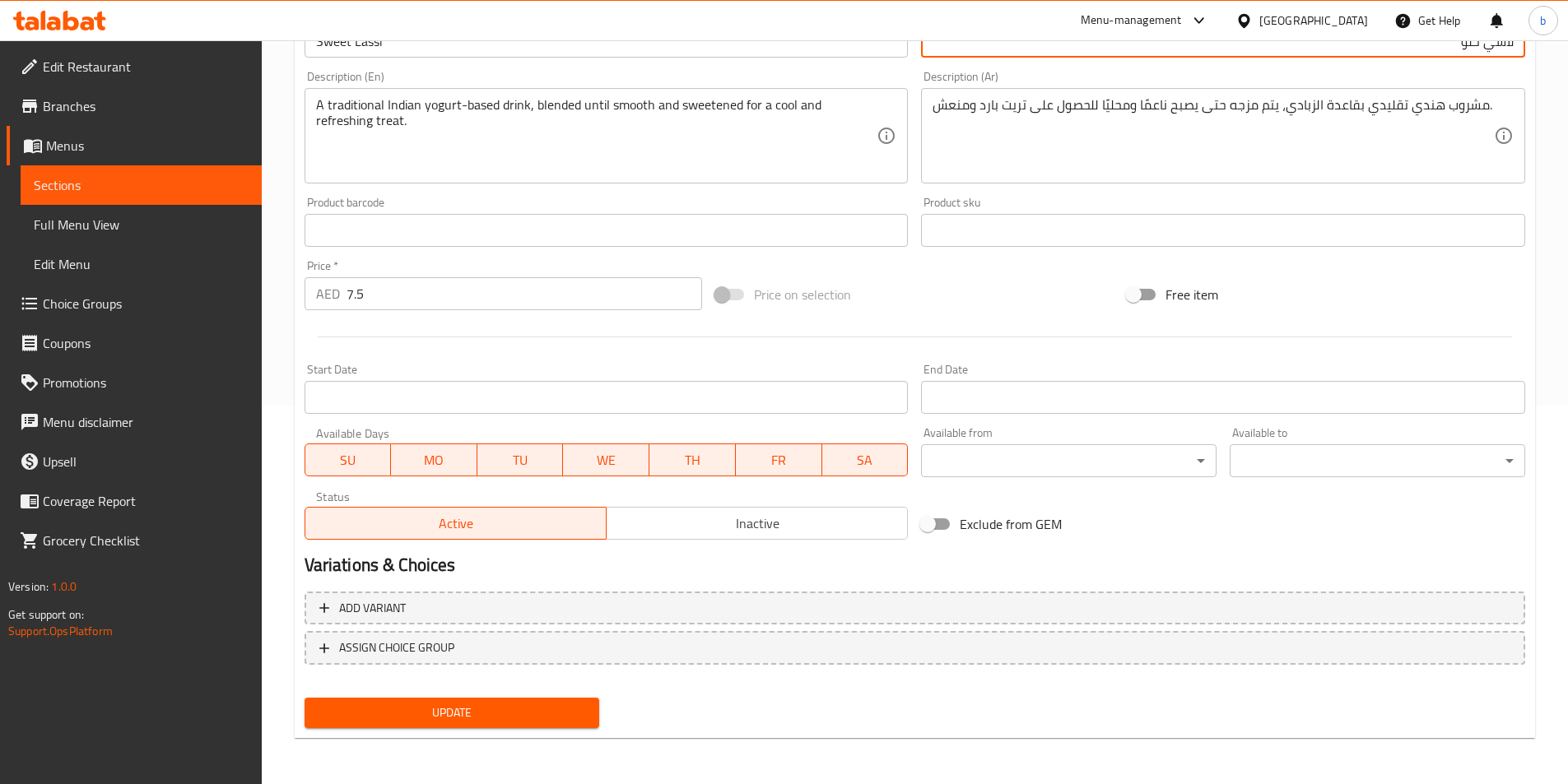
type input "لاسي حلو"
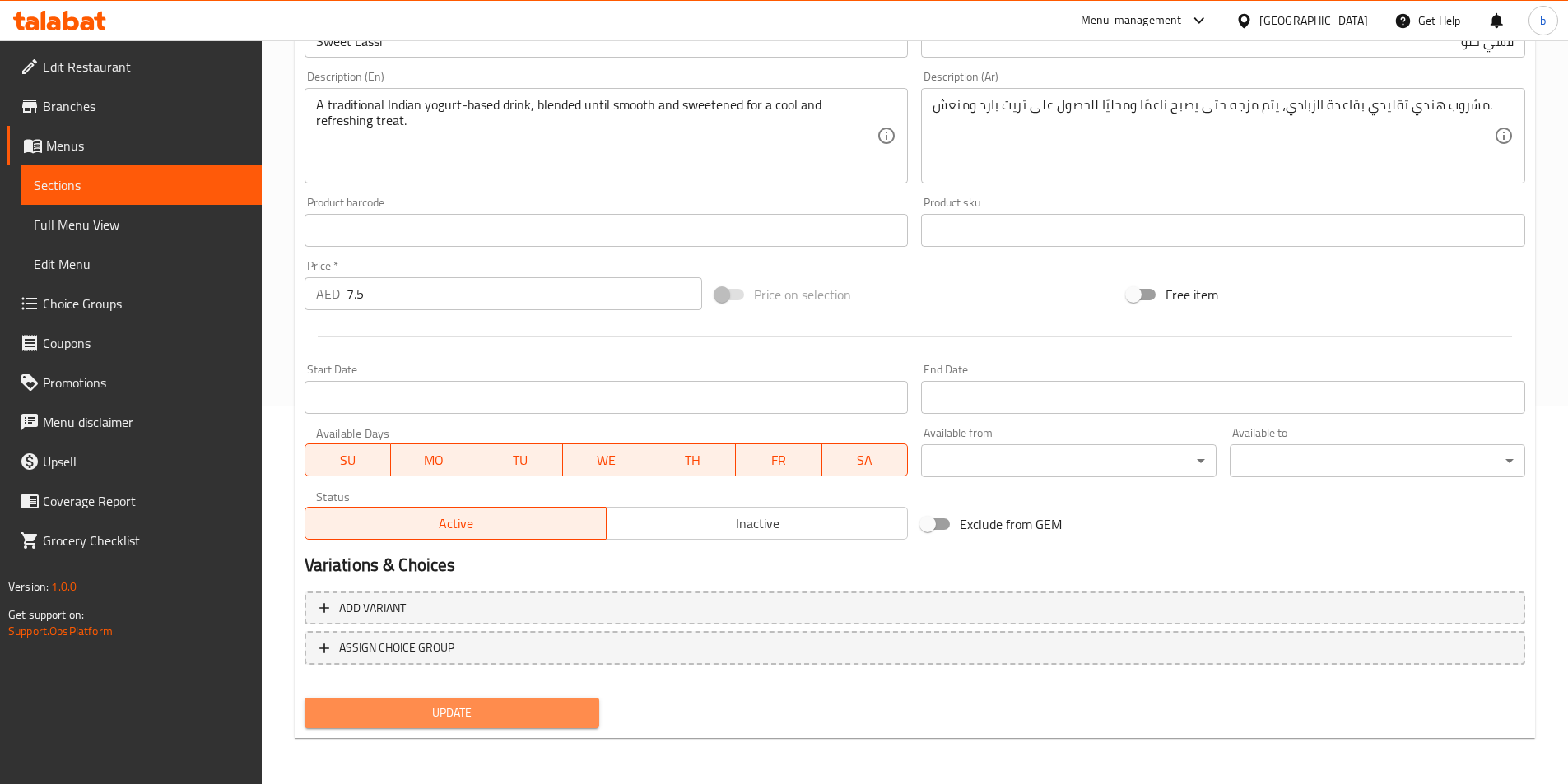
click at [483, 706] on span "Update" at bounding box center [452, 712] width 269 height 21
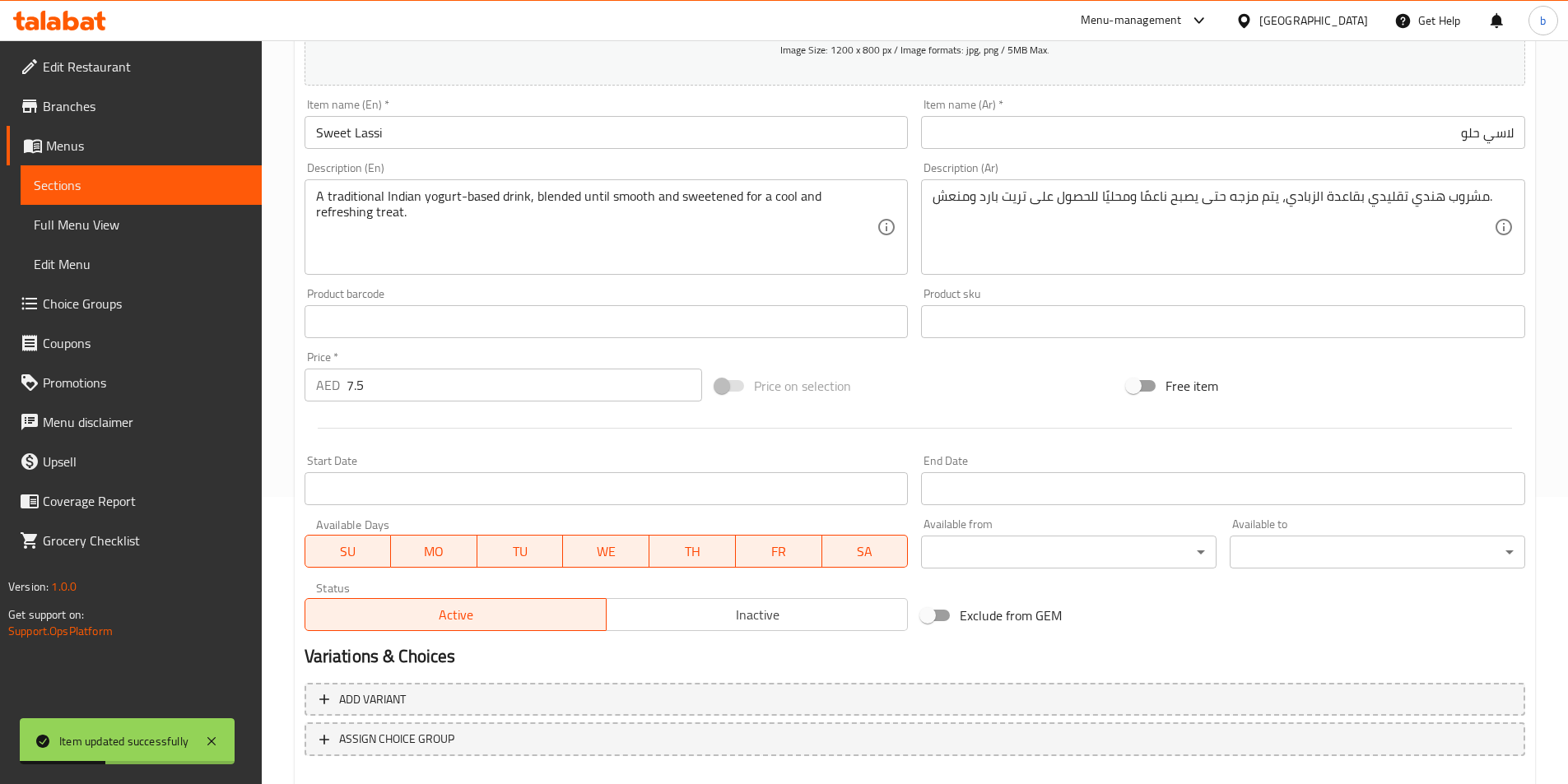
scroll to position [0, 0]
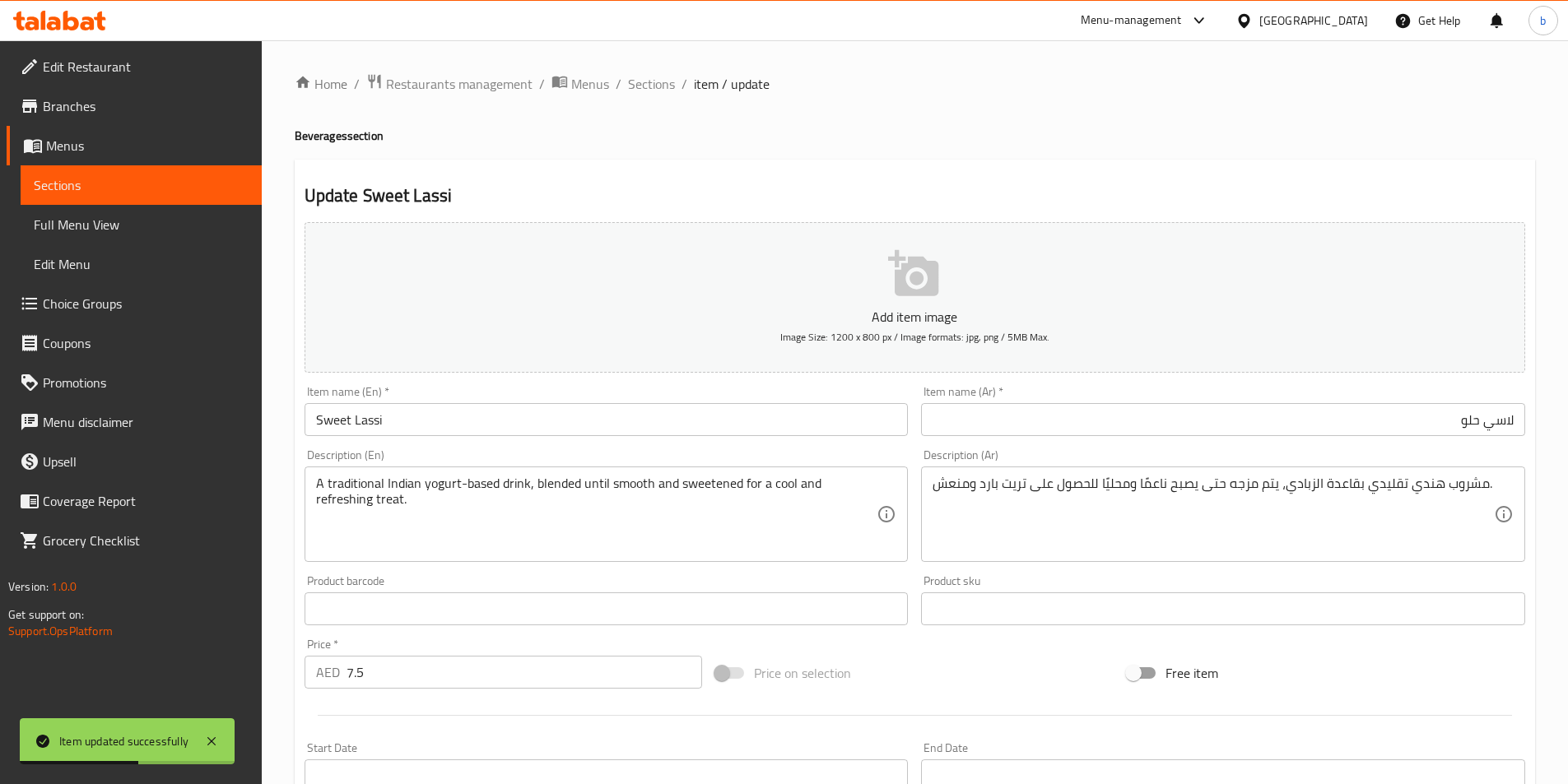
click at [642, 70] on div "Home / Restaurants management / Menus / Sections / item / update Beverages sect…" at bounding box center [914, 601] width 1306 height 1122
click at [646, 78] on span "Sections" at bounding box center [651, 84] width 47 height 20
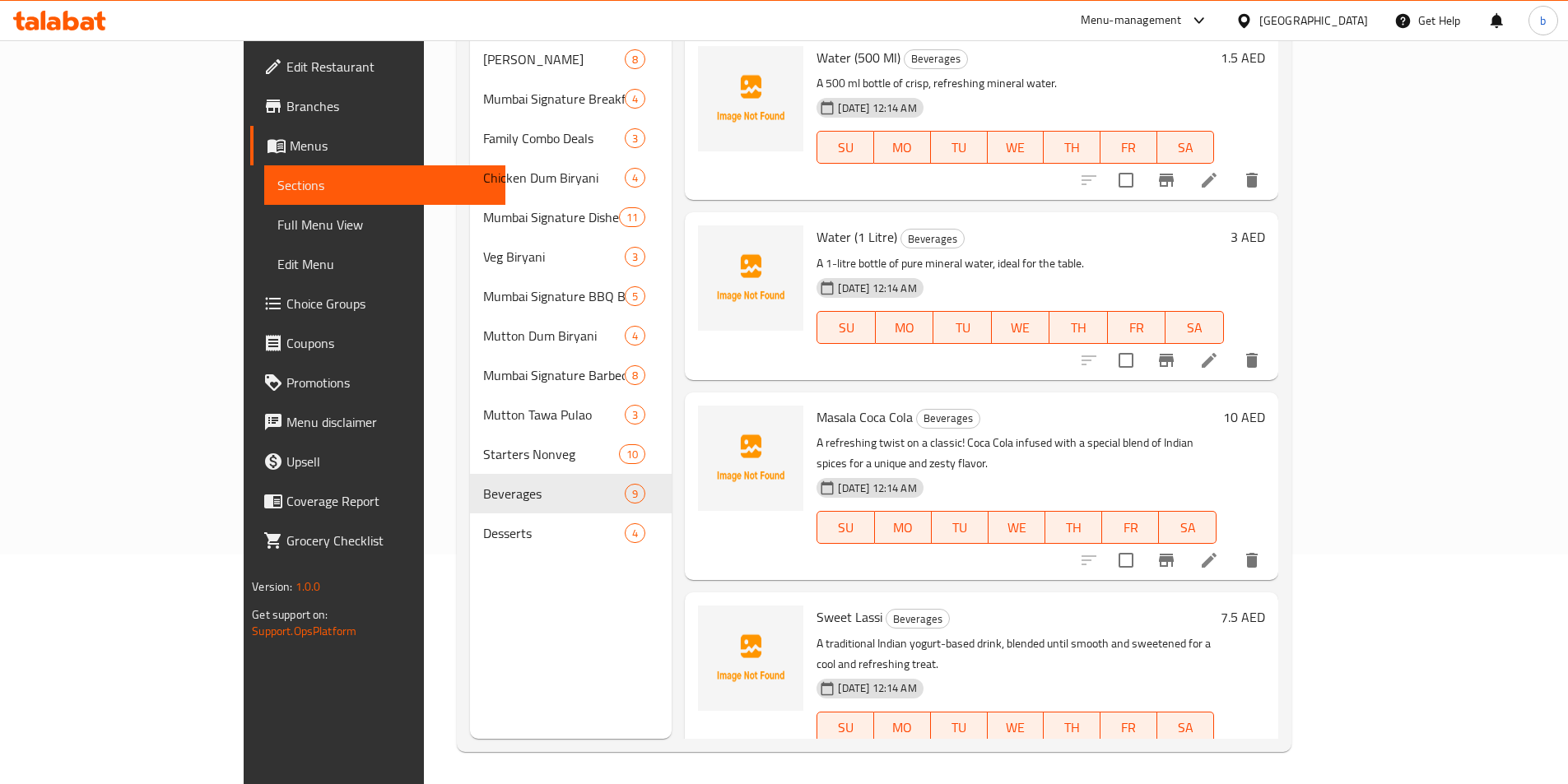
scroll to position [231, 0]
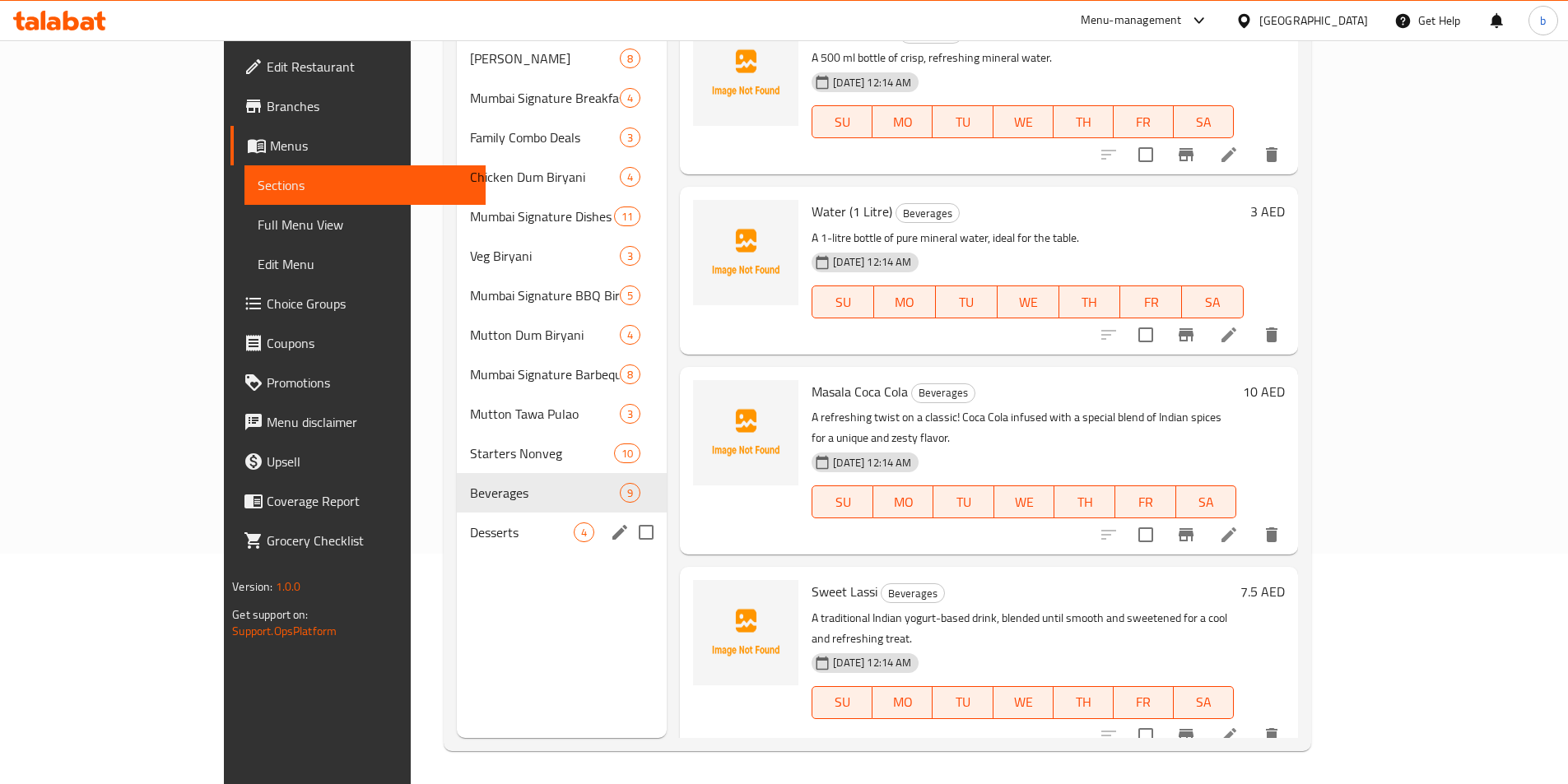
click at [473, 513] on div "Desserts 4" at bounding box center [563, 533] width 211 height 40
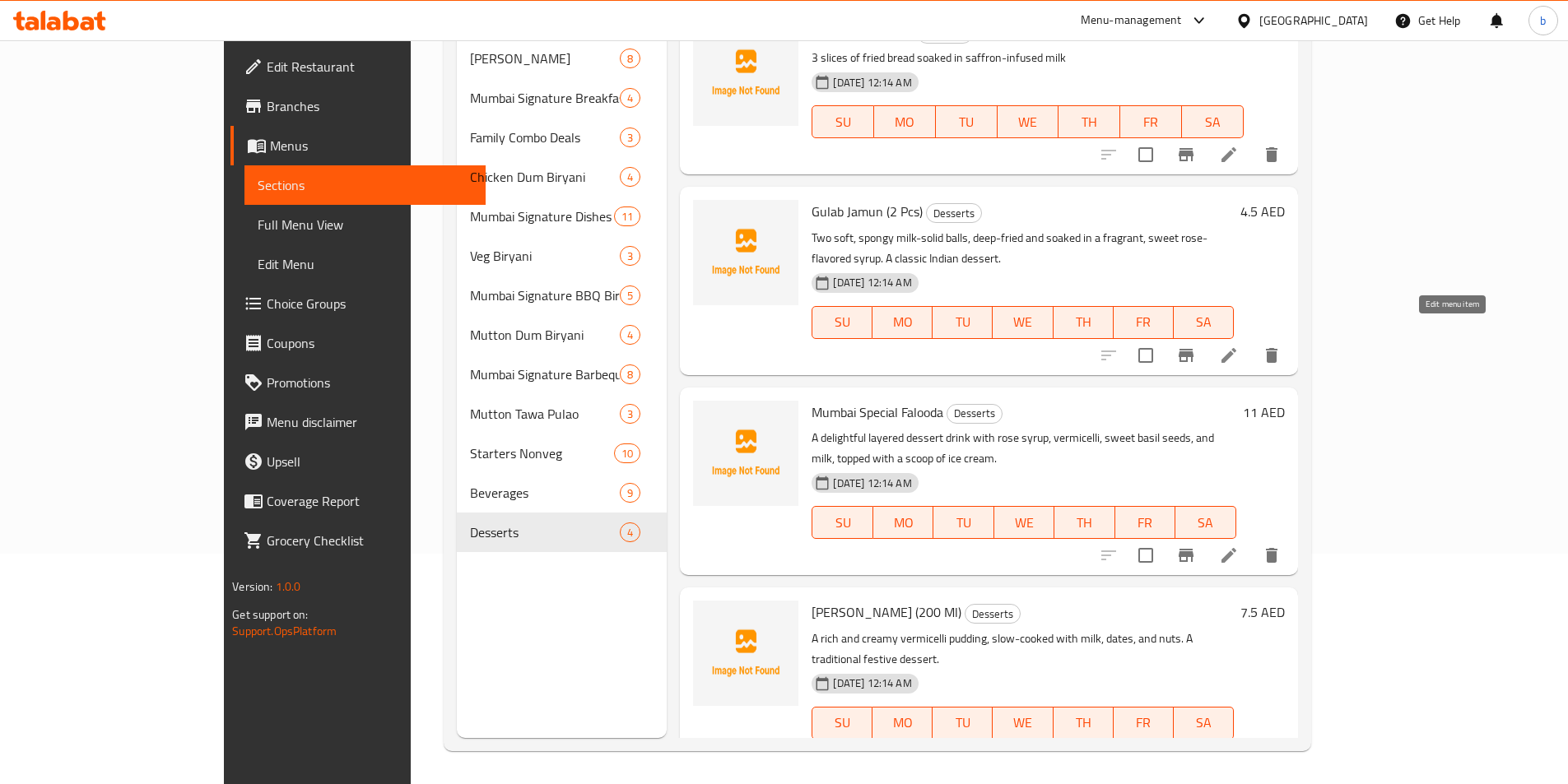
click at [1239, 345] on icon at bounding box center [1229, 355] width 20 height 20
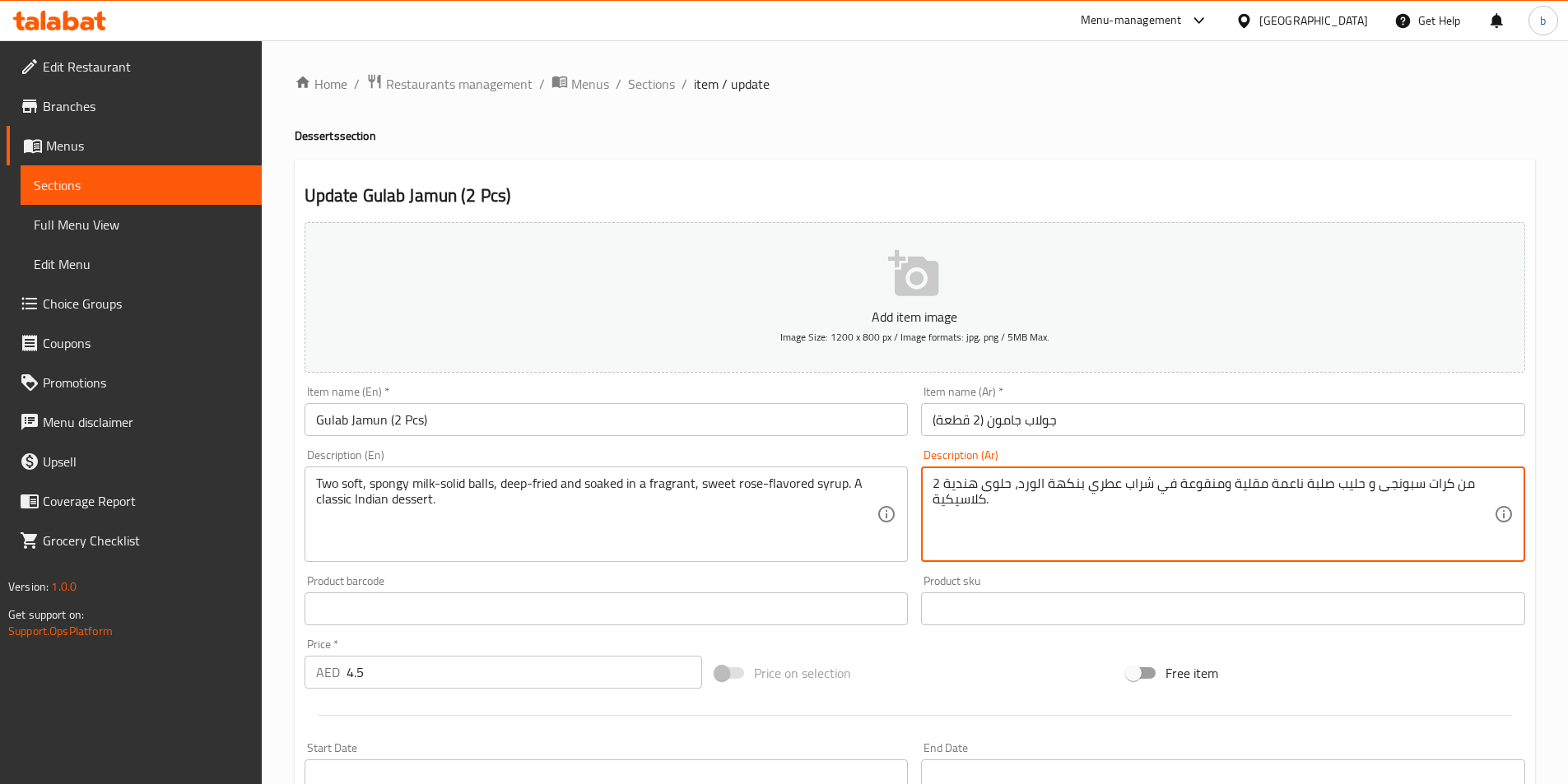
drag, startPoint x: 1019, startPoint y: 481, endPoint x: 1037, endPoint y: 491, distance: 20.6
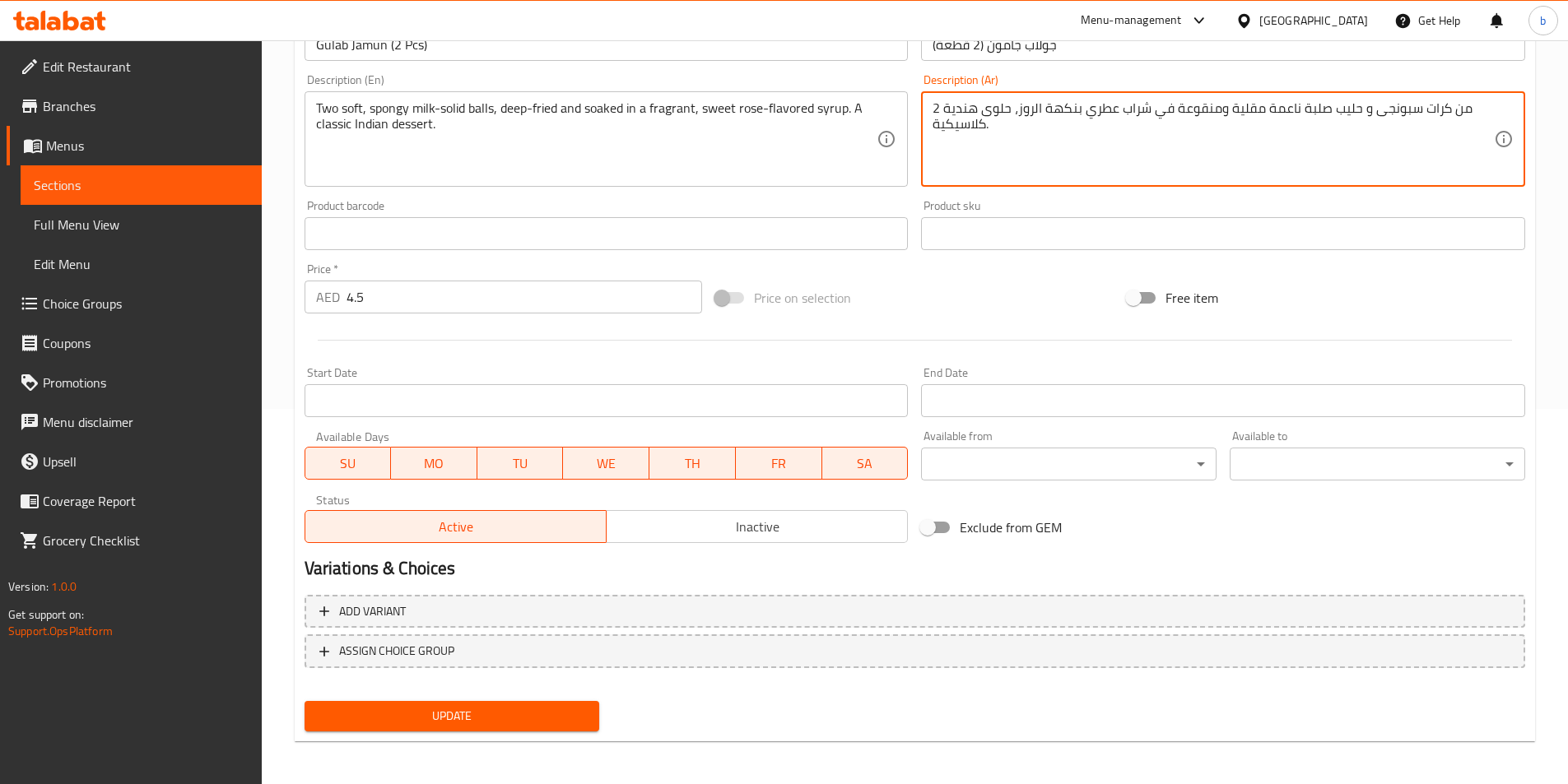
scroll to position [378, 0]
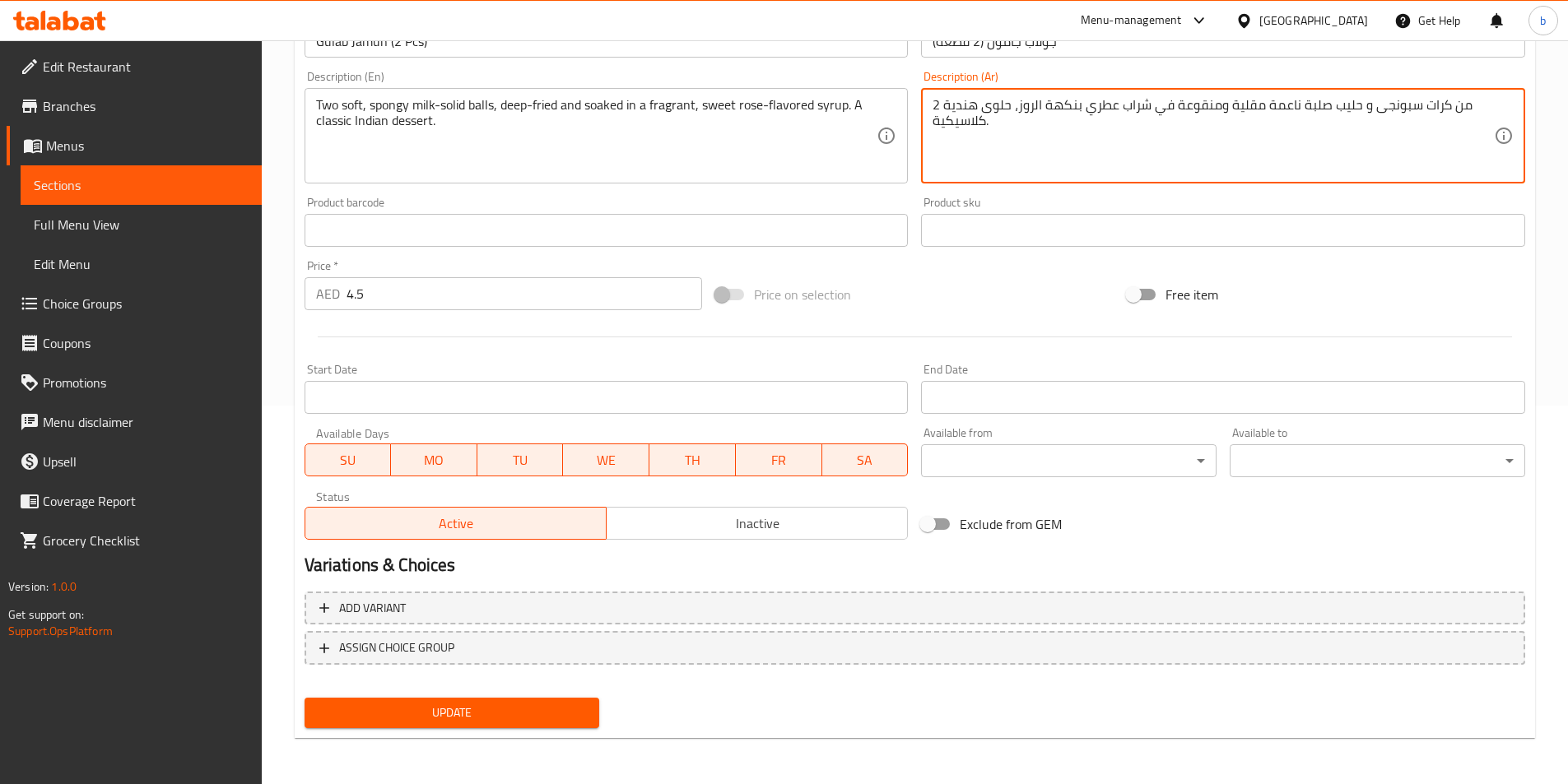
type textarea "2 من كرات سبونجى و حليب صلبة ناعمة مقلية ومنقوعة في شراب عطري بنكهة الروز، حلوى…"
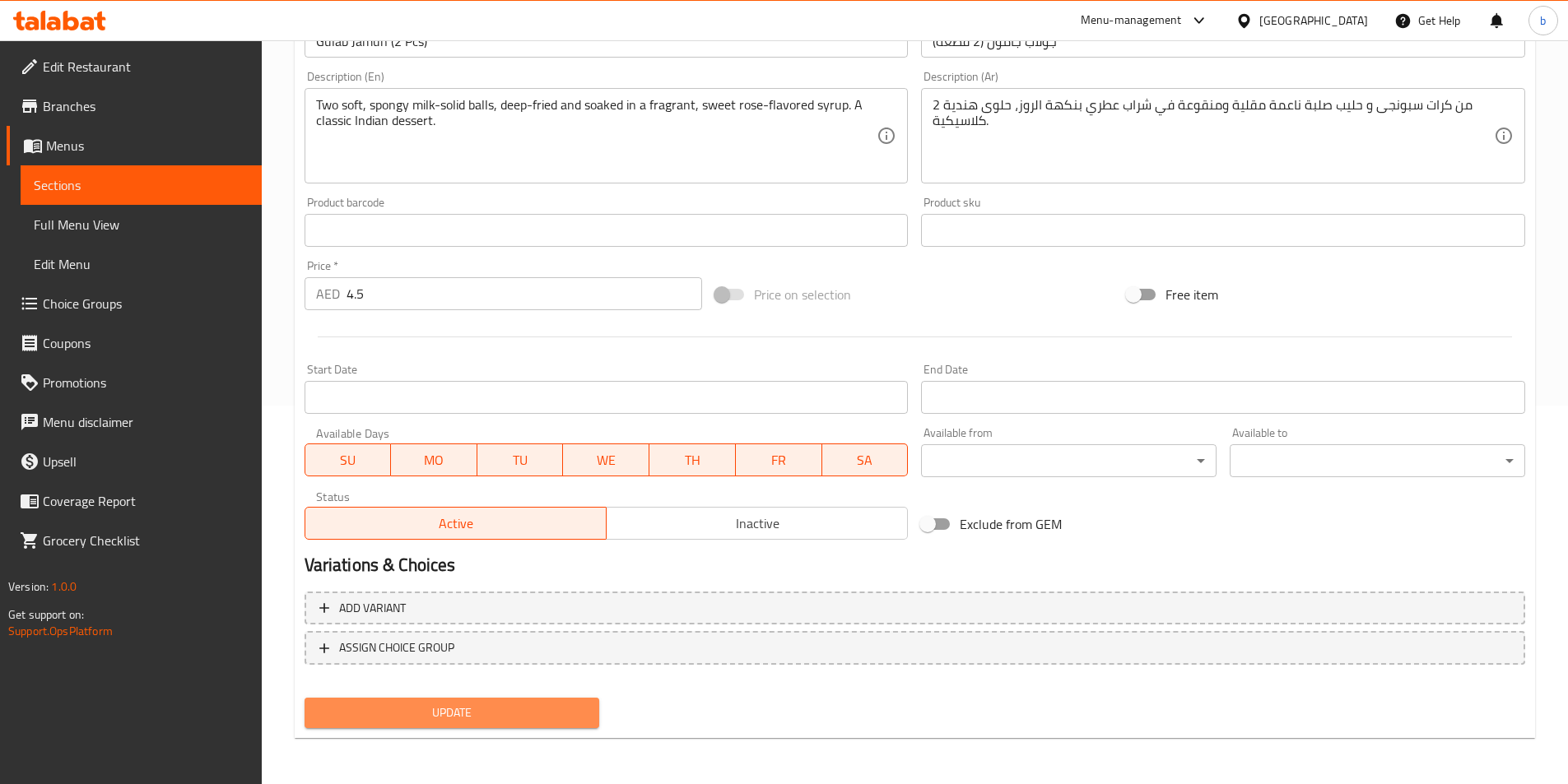
click at [449, 702] on span "Update" at bounding box center [452, 712] width 269 height 21
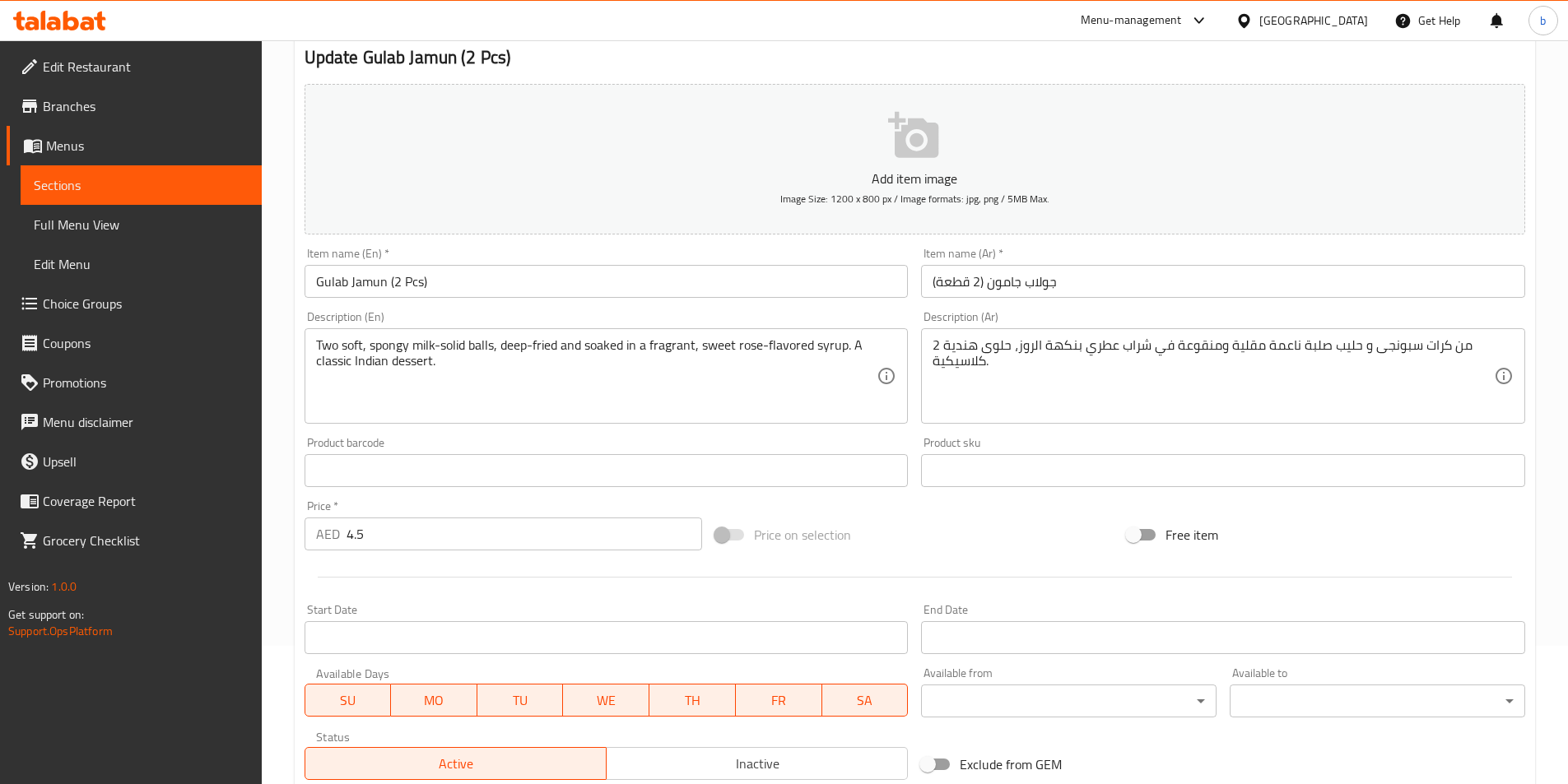
scroll to position [0, 0]
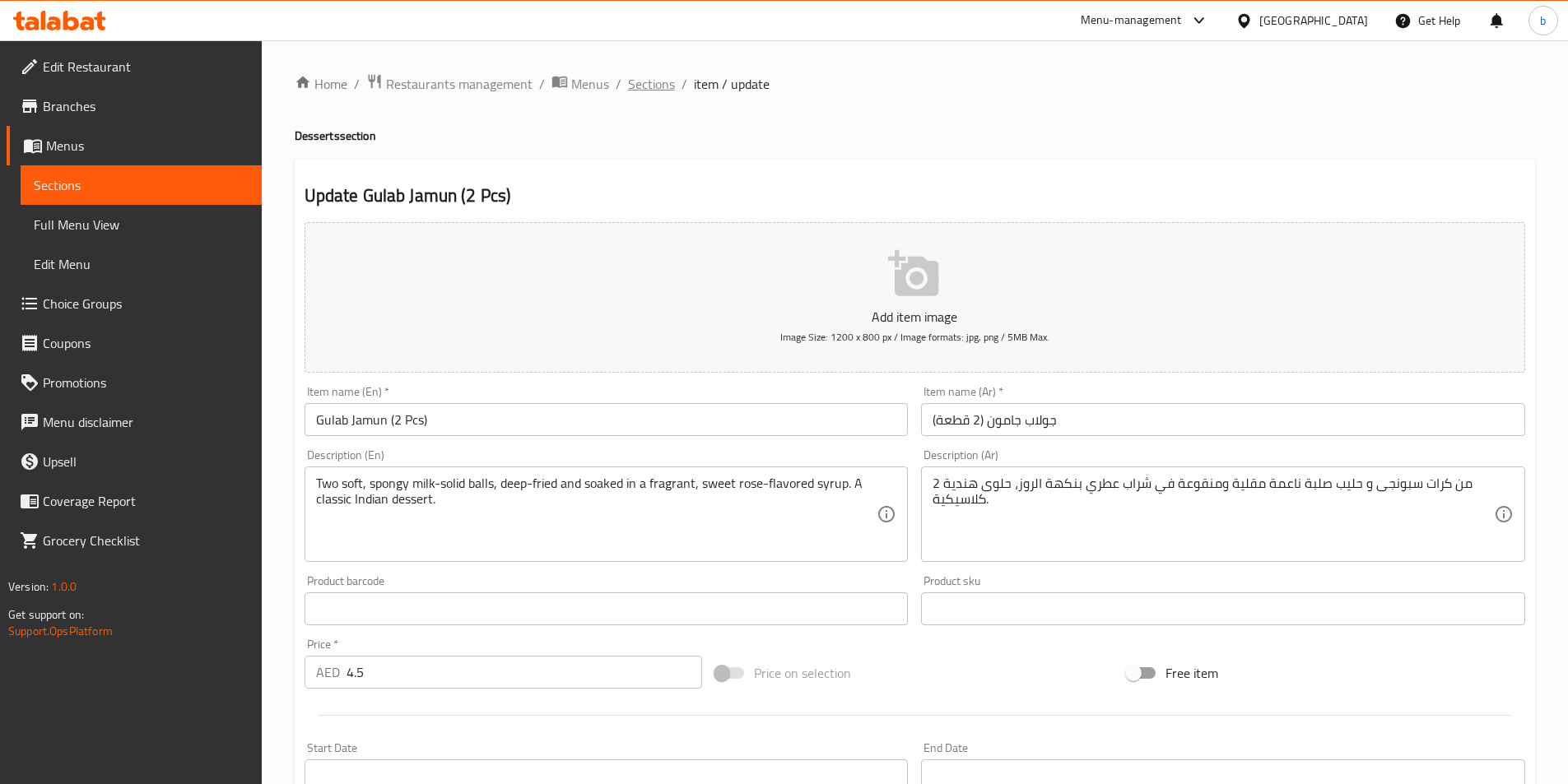
click at [658, 93] on span "Sections" at bounding box center [651, 84] width 47 height 20
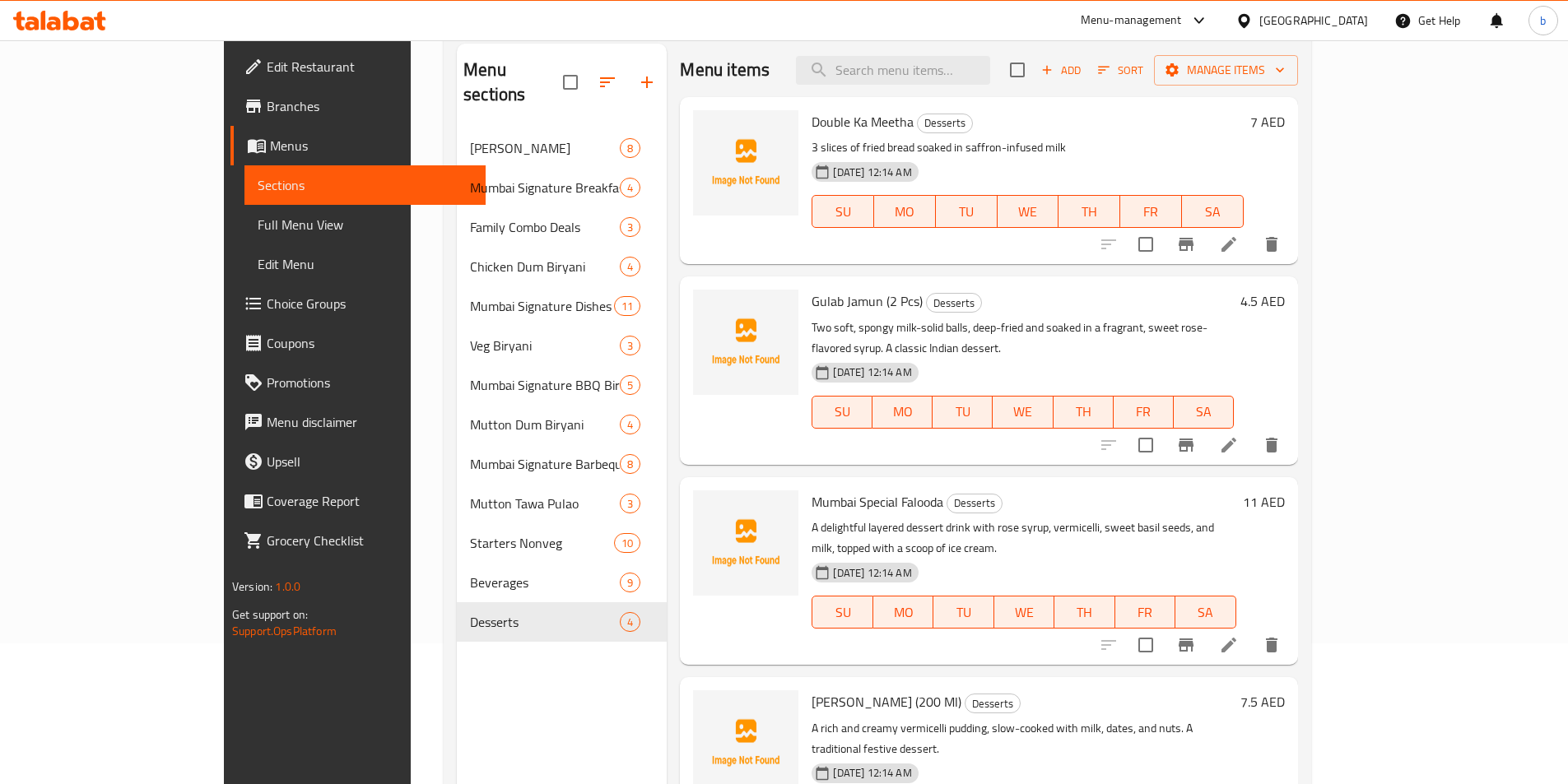
scroll to position [231, 0]
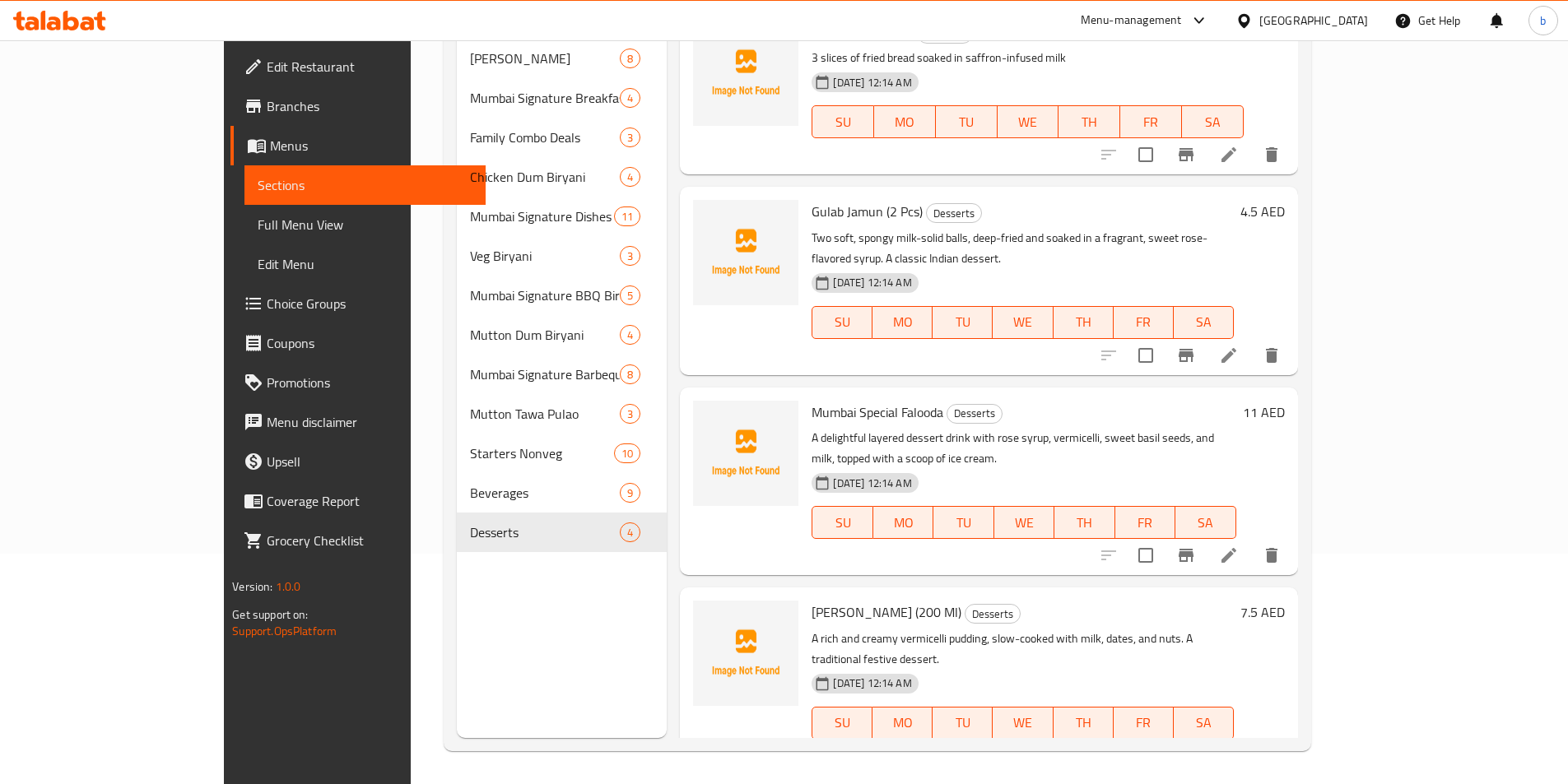
click at [1252, 541] on li at bounding box center [1228, 555] width 46 height 30
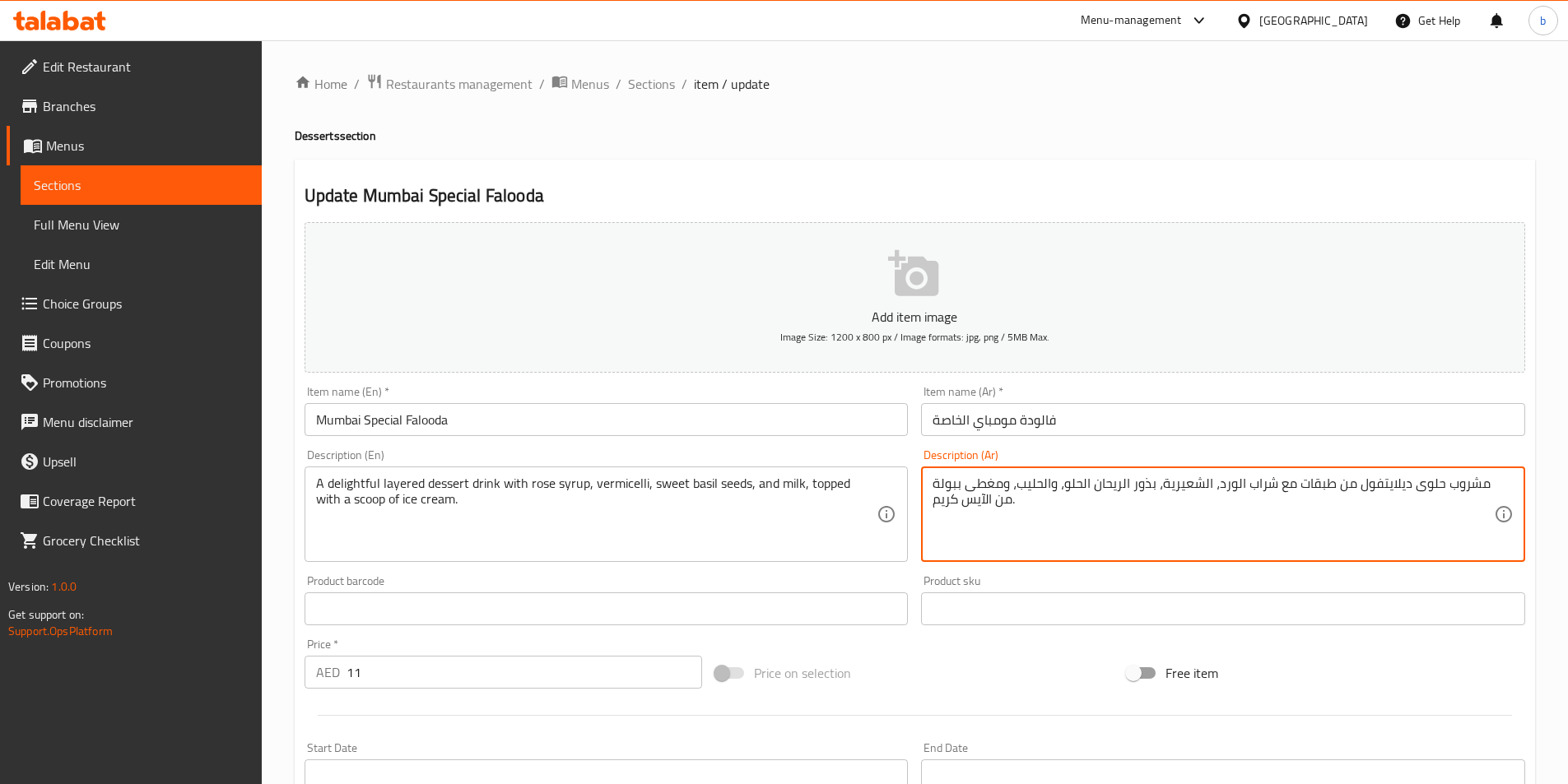
drag, startPoint x: 1215, startPoint y: 483, endPoint x: 1233, endPoint y: 492, distance: 20.1
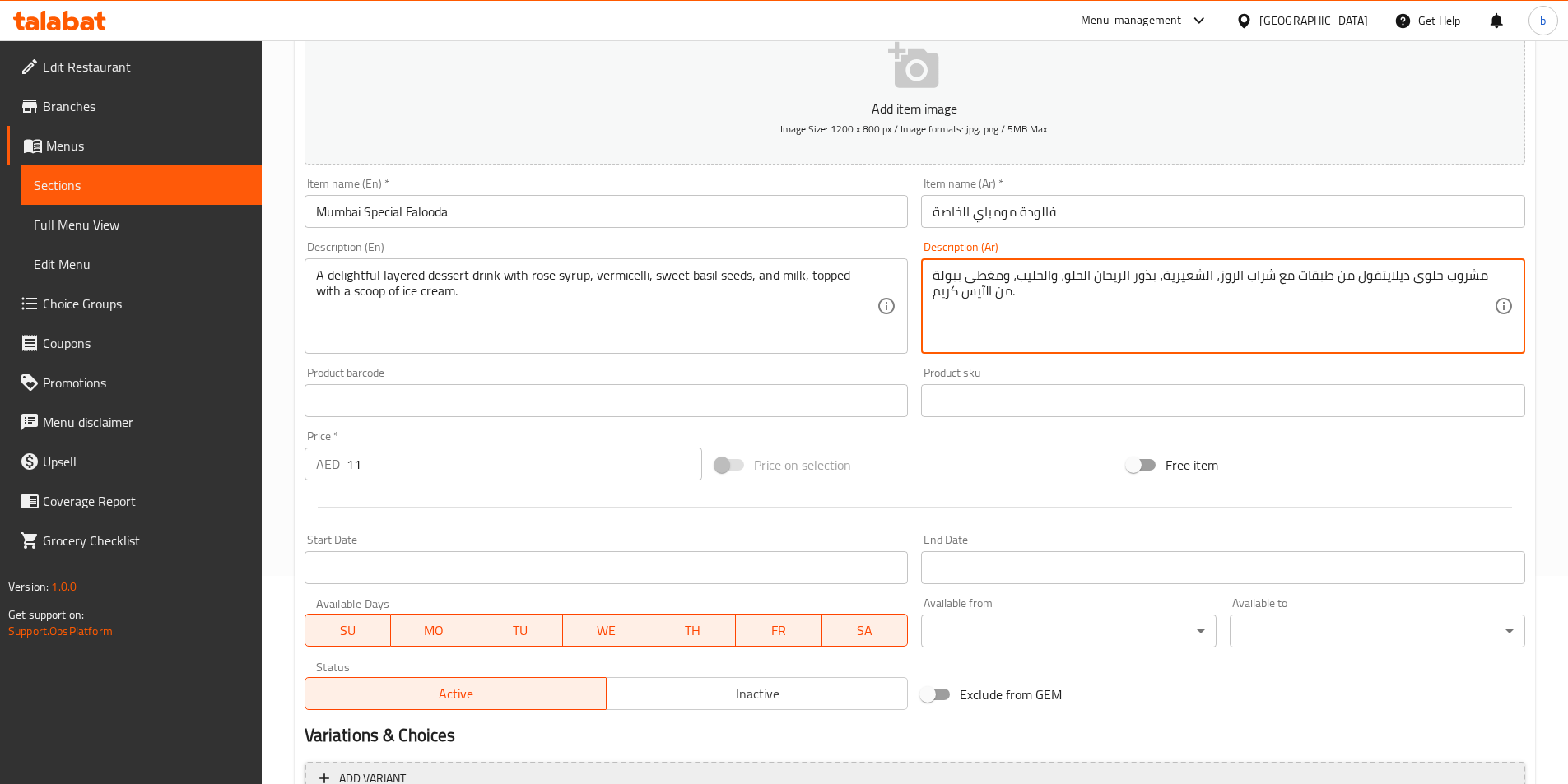
scroll to position [378, 0]
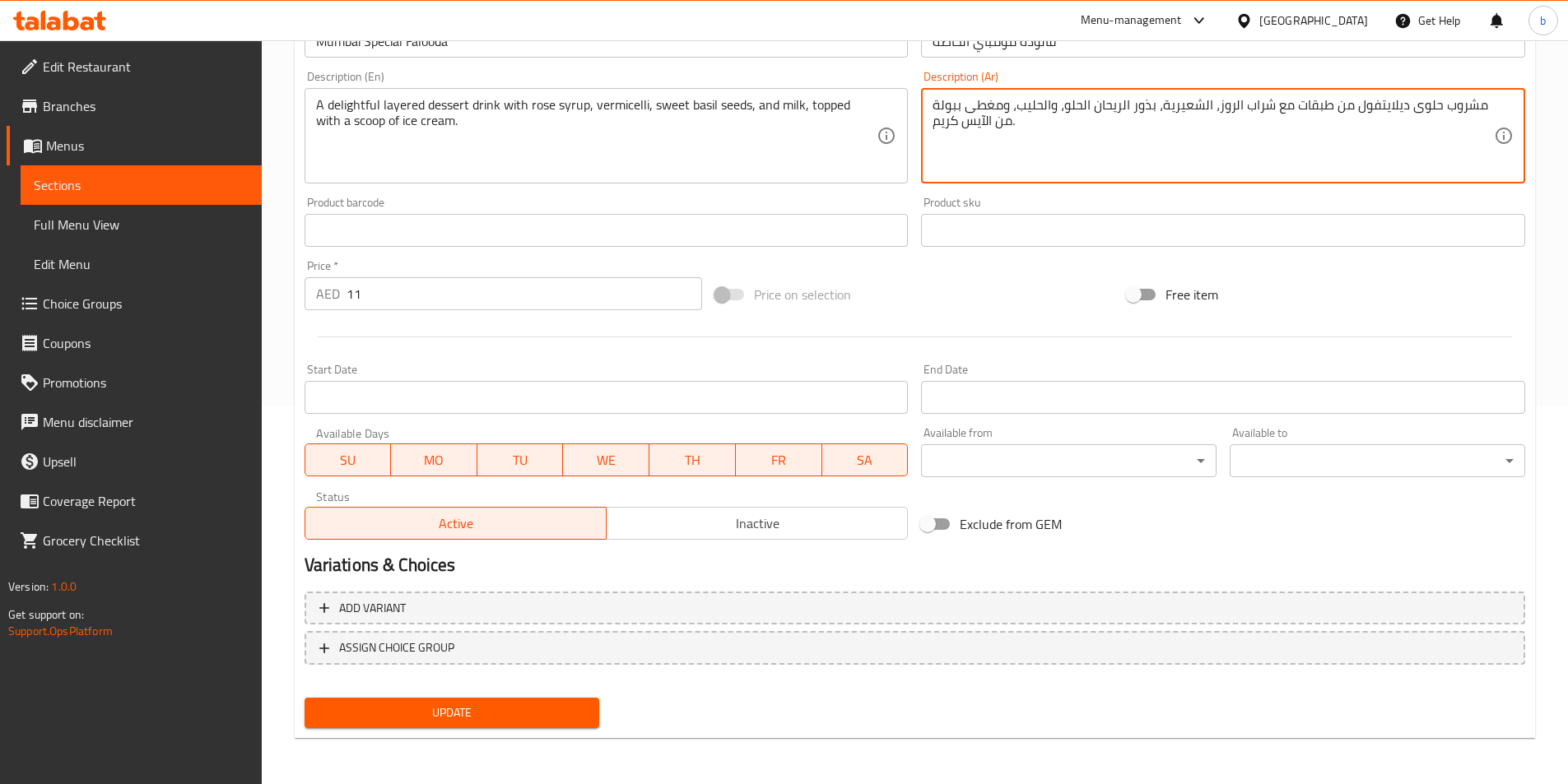
type textarea "مشروب حلوى ديلايتفول من طبقات مع شراب الروز، الشعيرية، بذور الريحان الحلو، والح…"
click at [522, 706] on span "Update" at bounding box center [452, 712] width 269 height 21
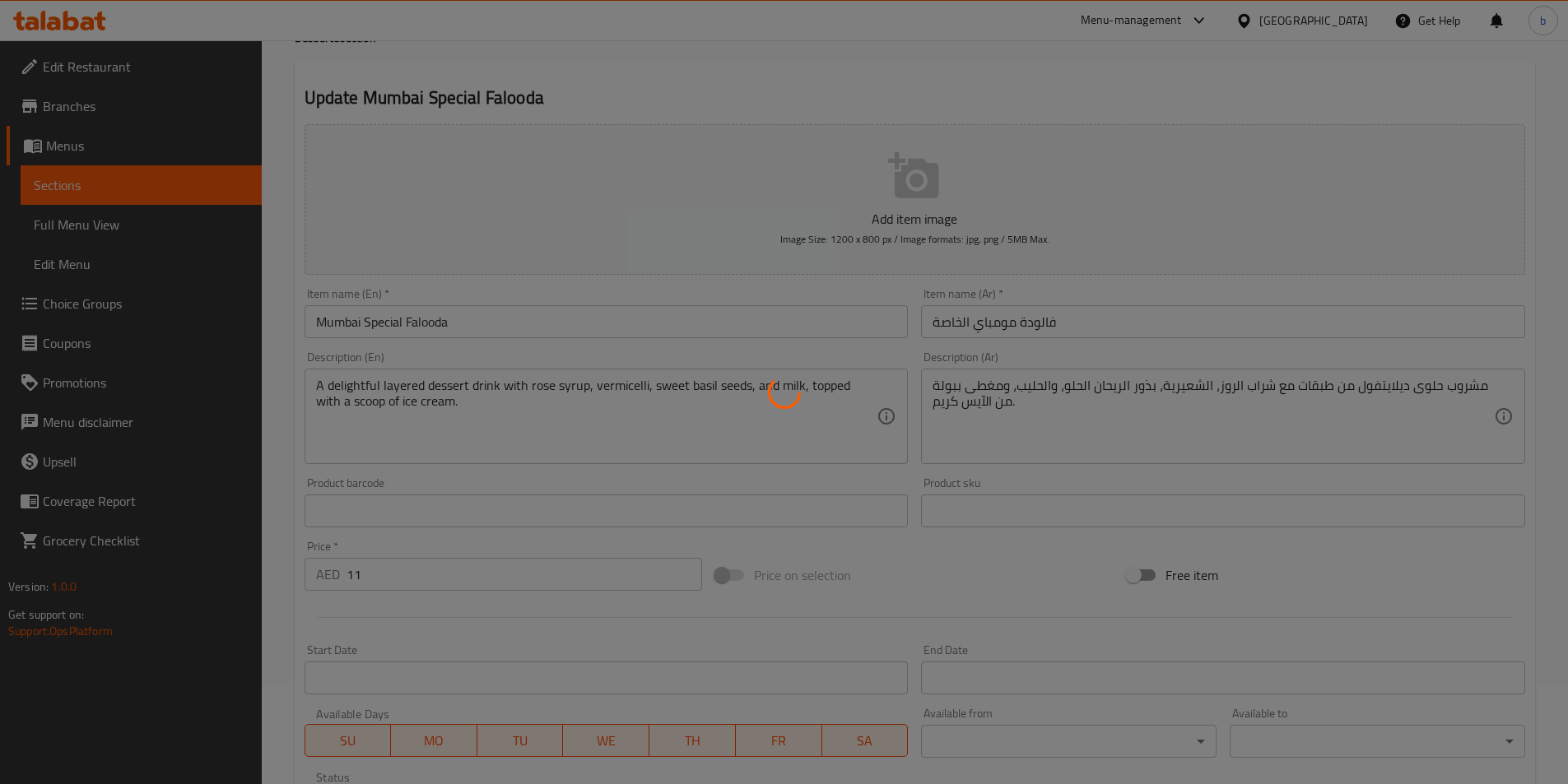
scroll to position [0, 0]
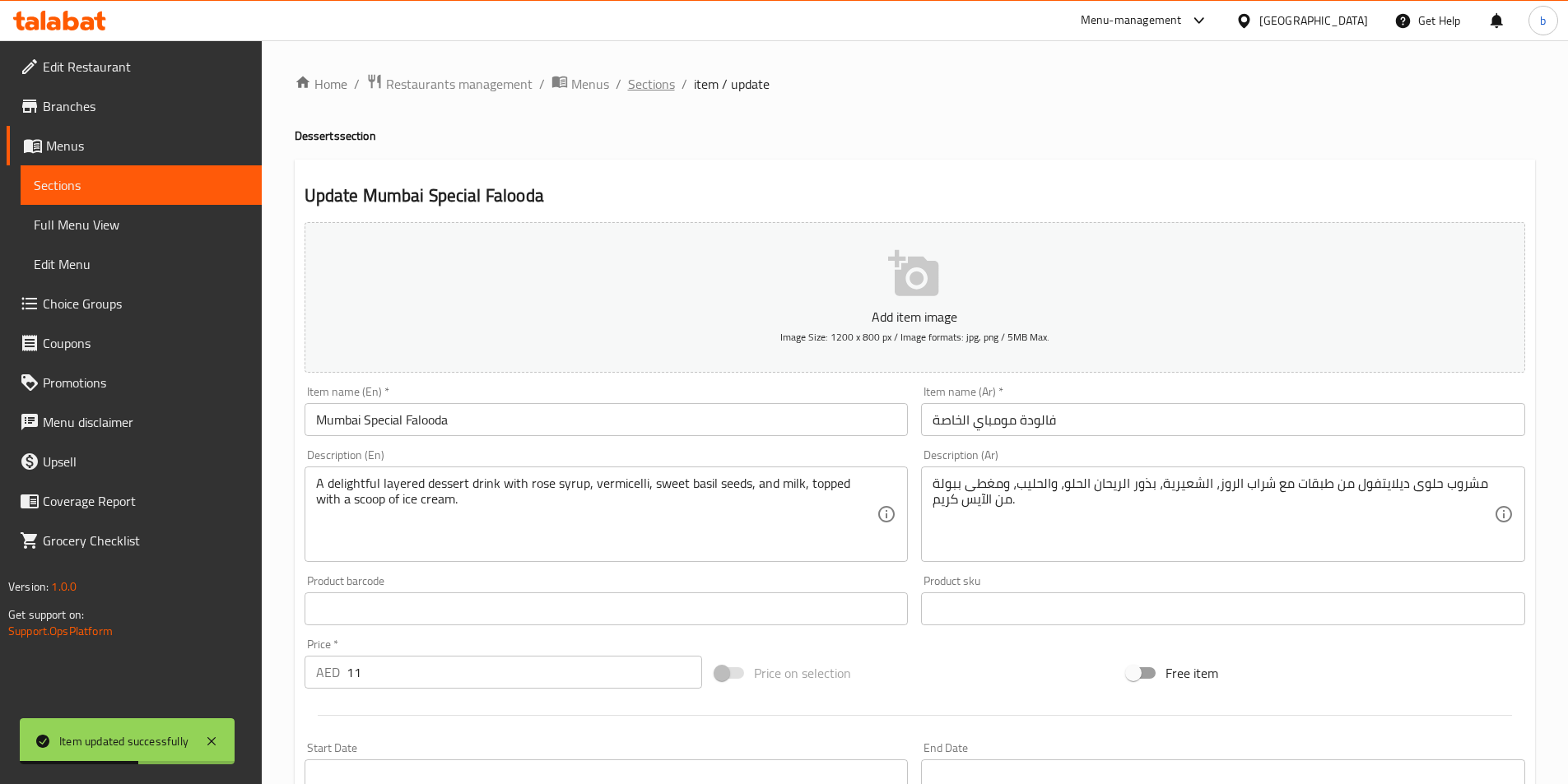
click at [646, 81] on span "Sections" at bounding box center [651, 84] width 47 height 20
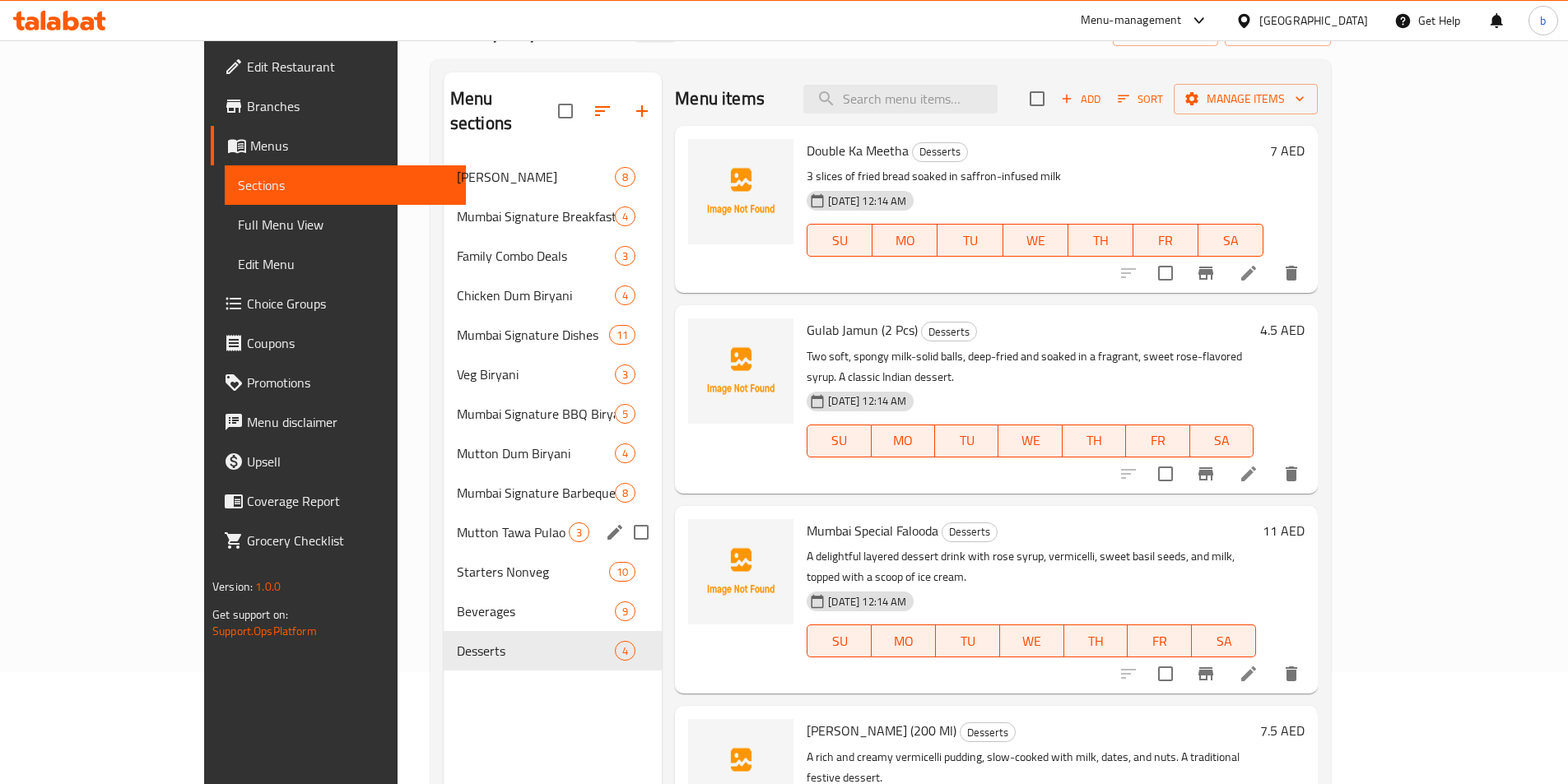
scroll to position [231, 0]
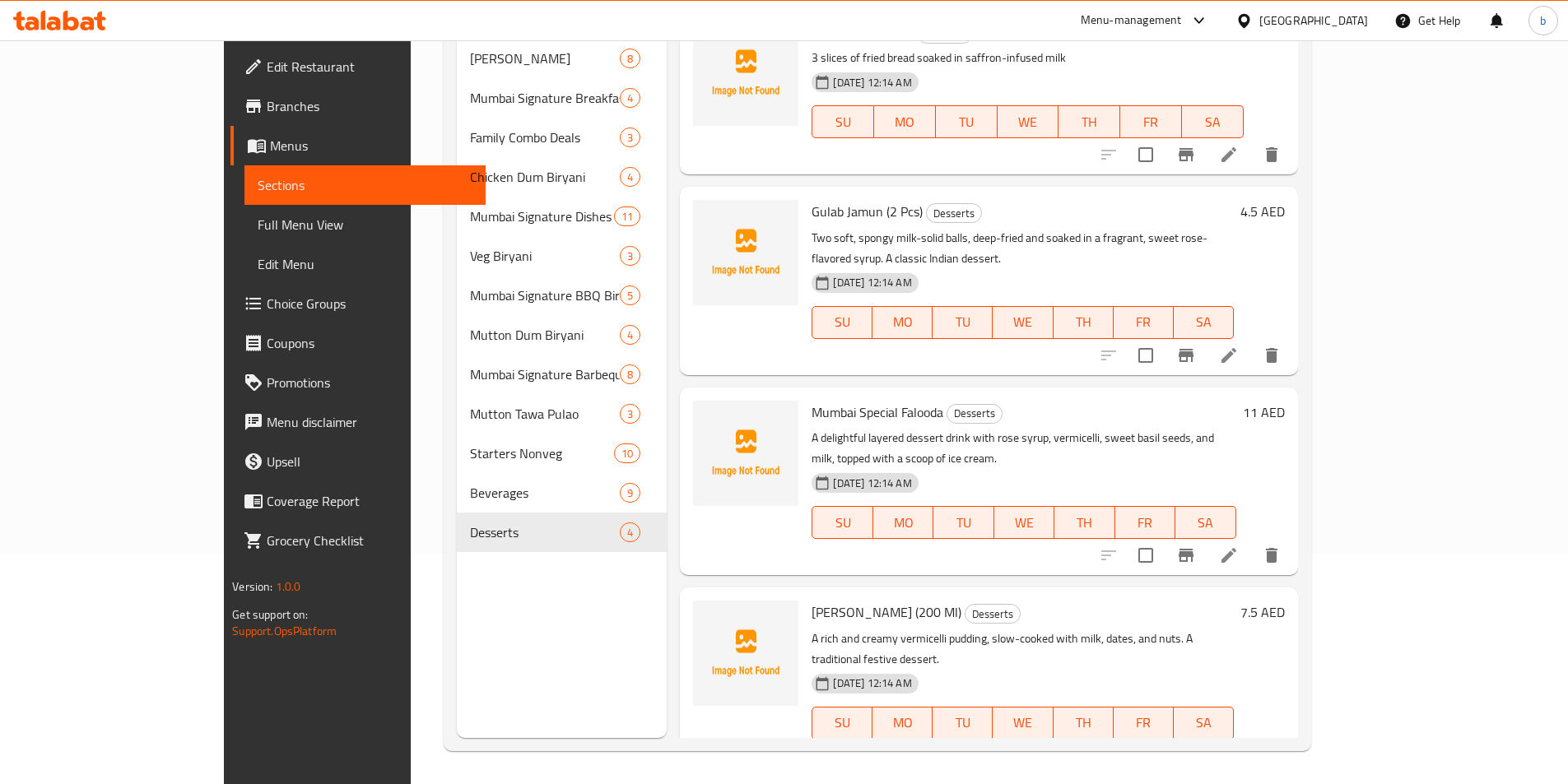
click at [1252, 741] on li at bounding box center [1228, 755] width 46 height 30
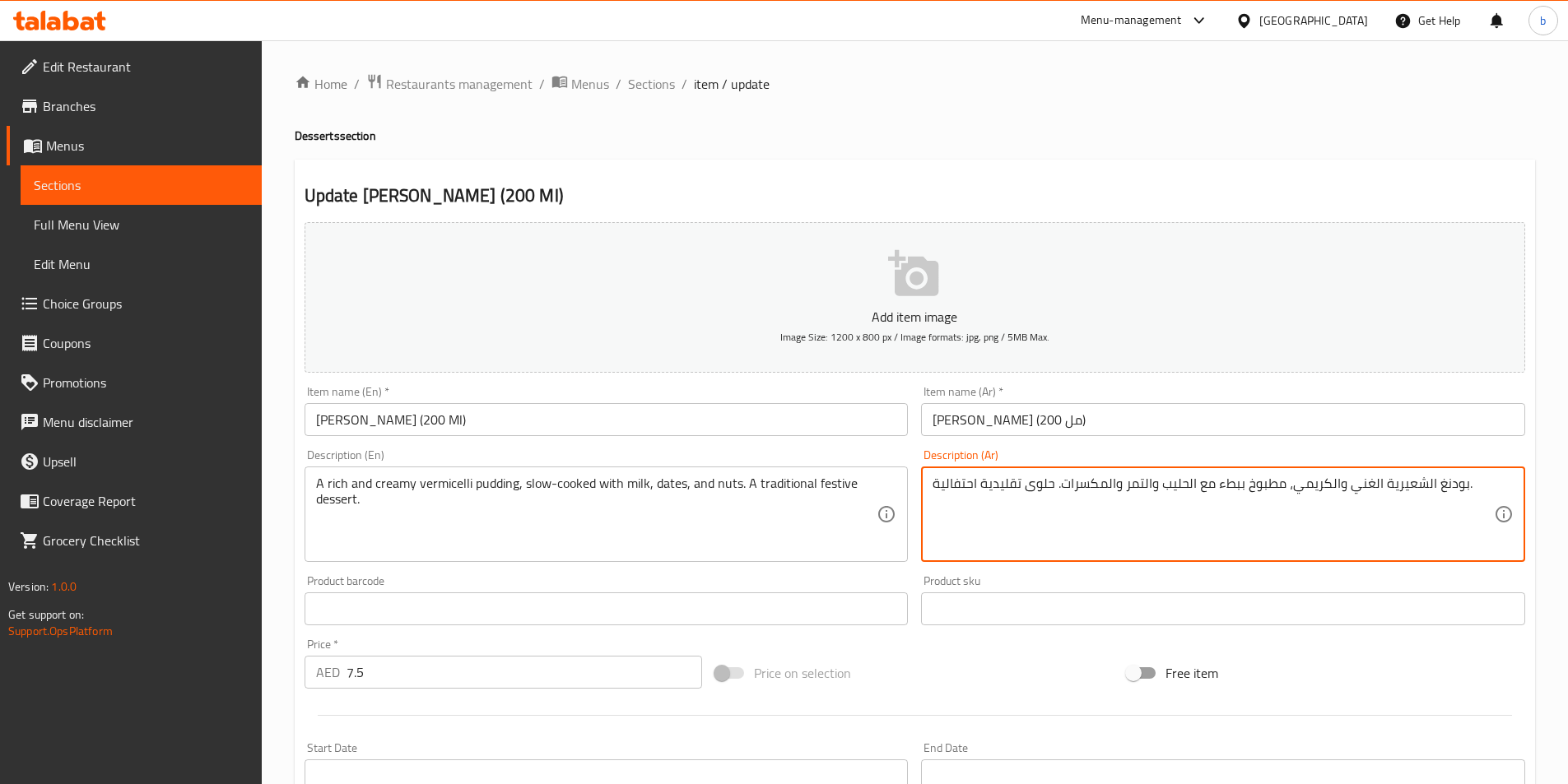
drag, startPoint x: 1432, startPoint y: 487, endPoint x: 1440, endPoint y: 490, distance: 8.5
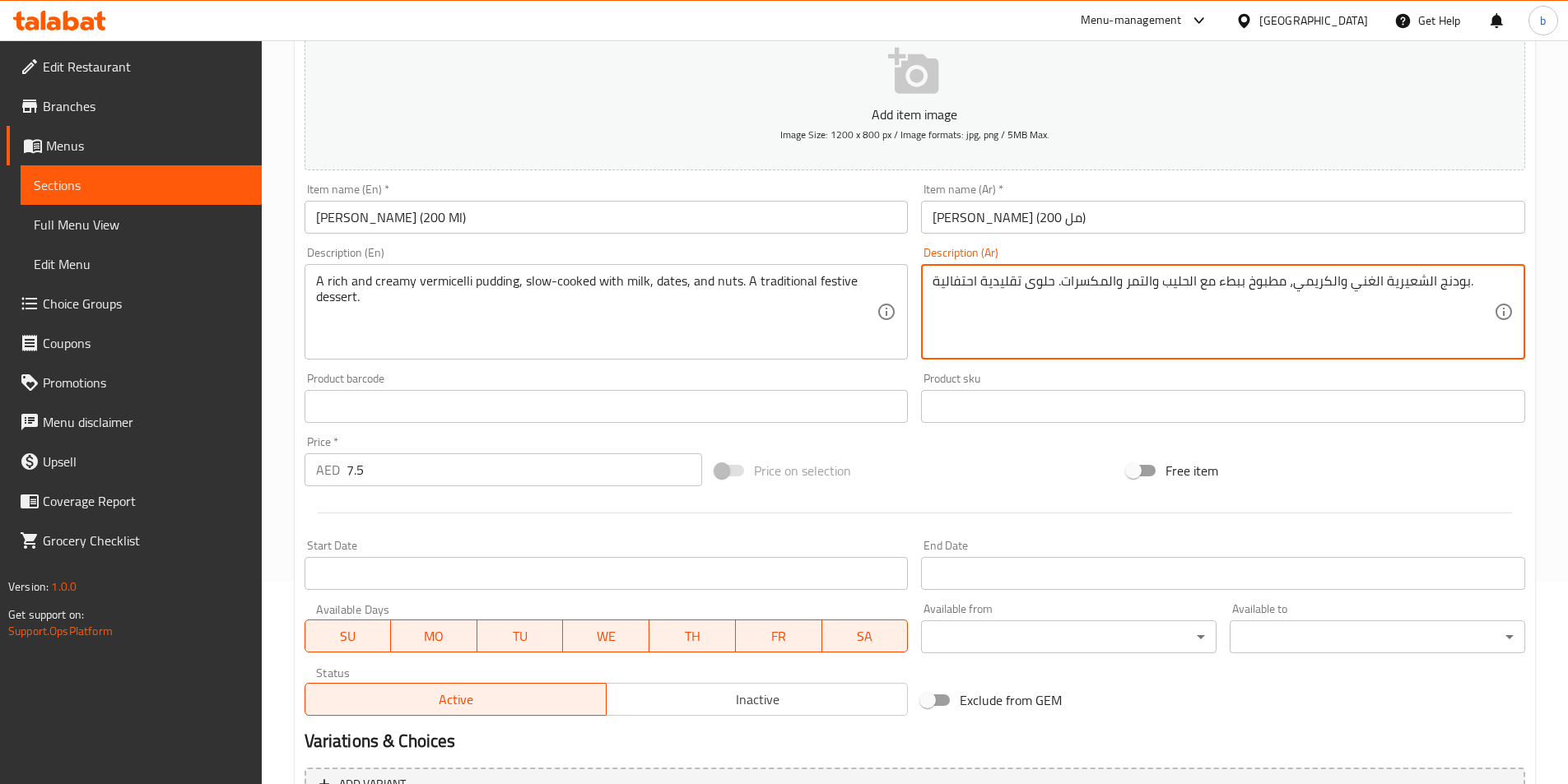
scroll to position [378, 0]
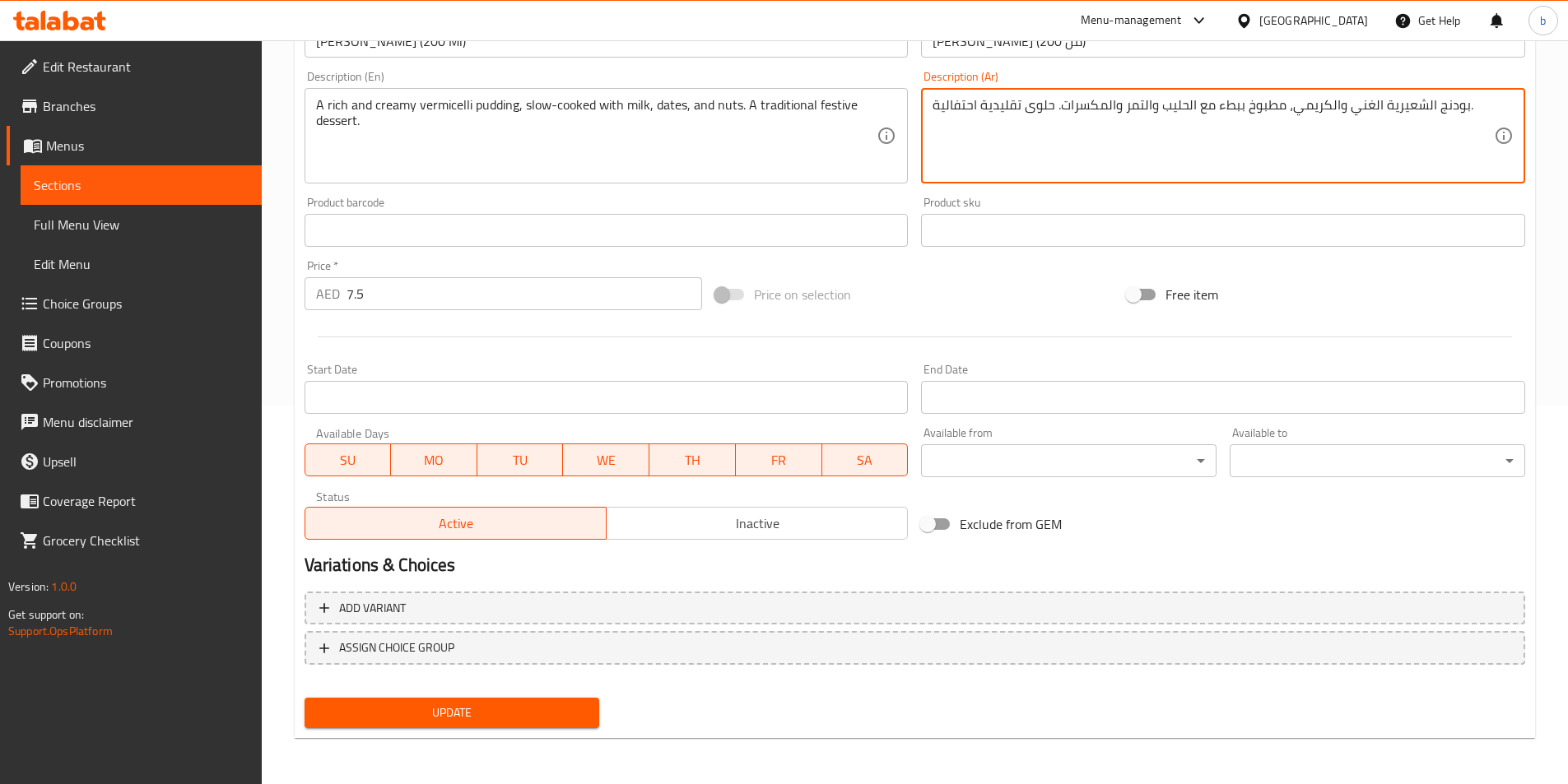
type textarea "بودنج الشعيرية الغني والكريمي، مطبوخ ببطء مع الحليب والتمر والمكسرات. حلوى تقلي…"
click at [503, 707] on span "Update" at bounding box center [452, 712] width 269 height 21
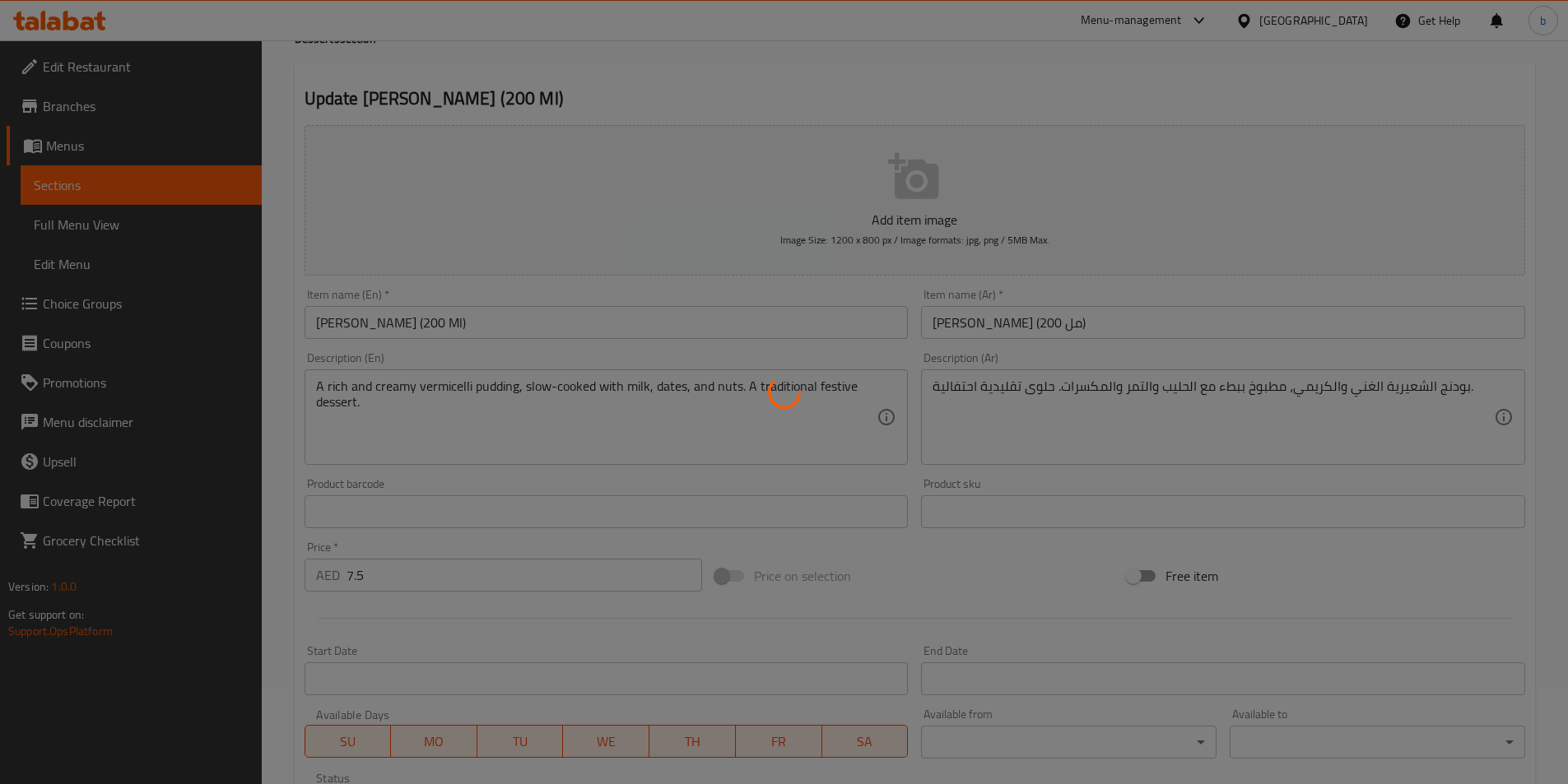
scroll to position [0, 0]
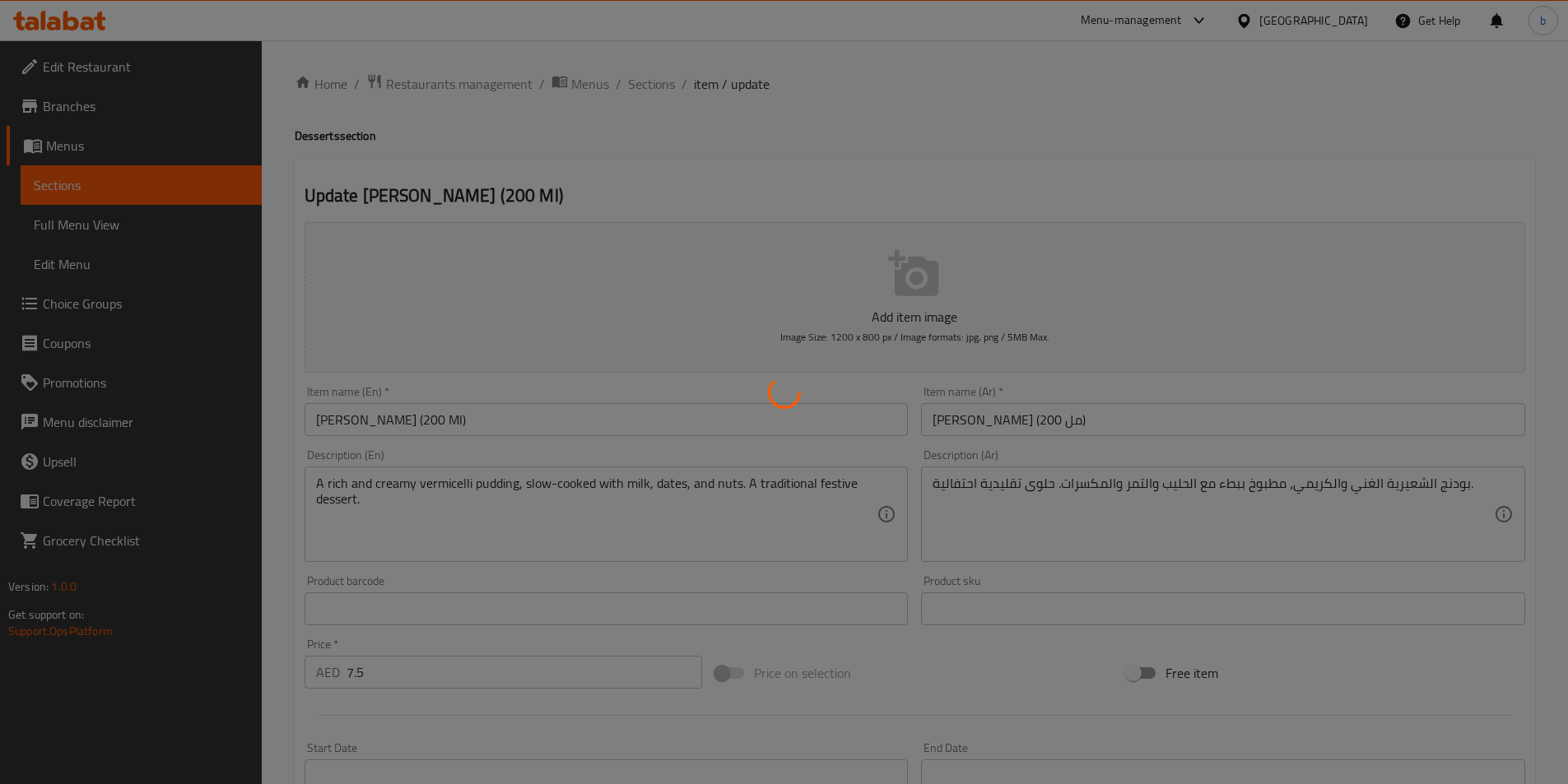
click at [656, 85] on div at bounding box center [784, 392] width 1568 height 784
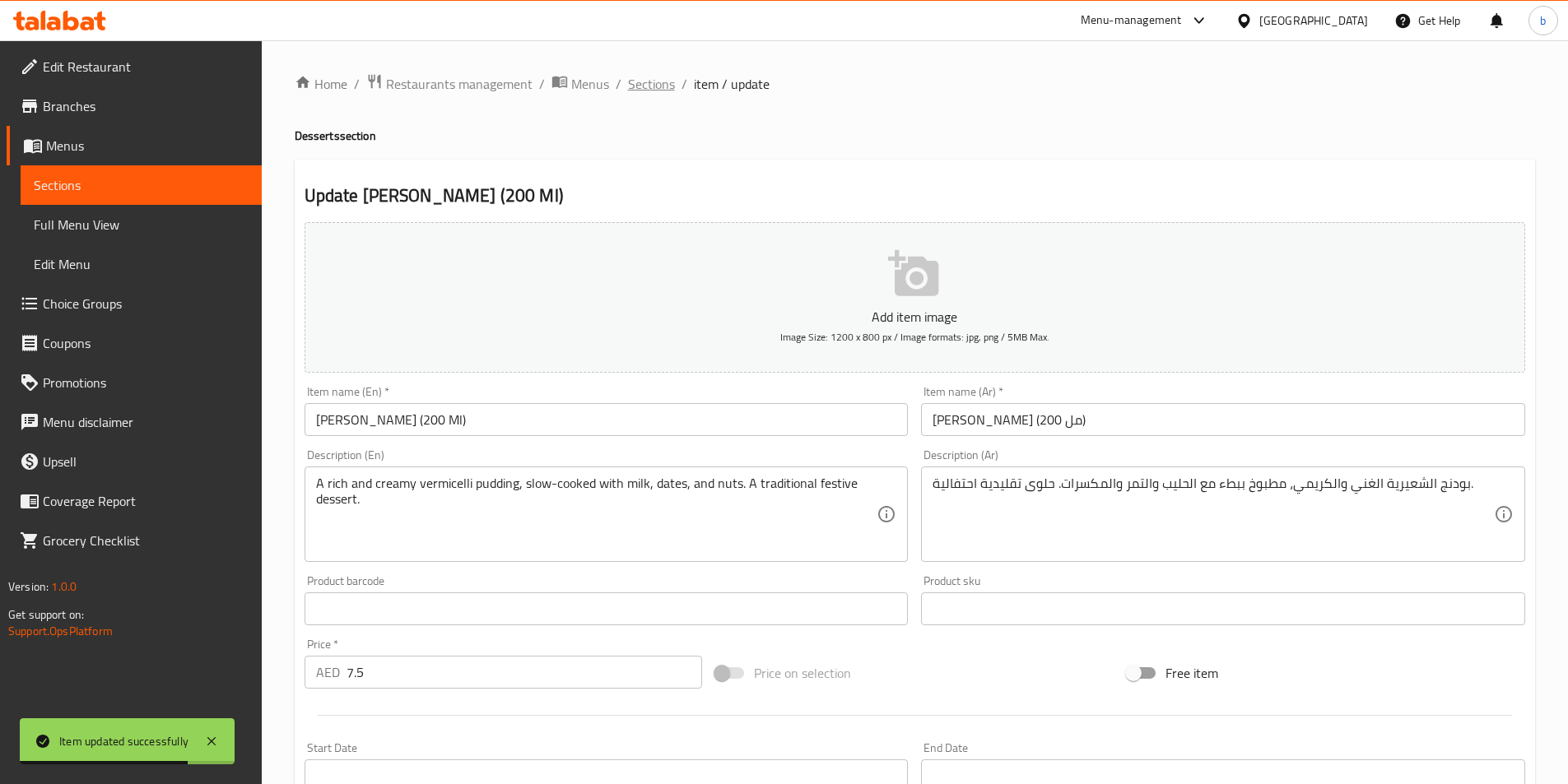
click at [643, 77] on span "Sections" at bounding box center [651, 84] width 47 height 20
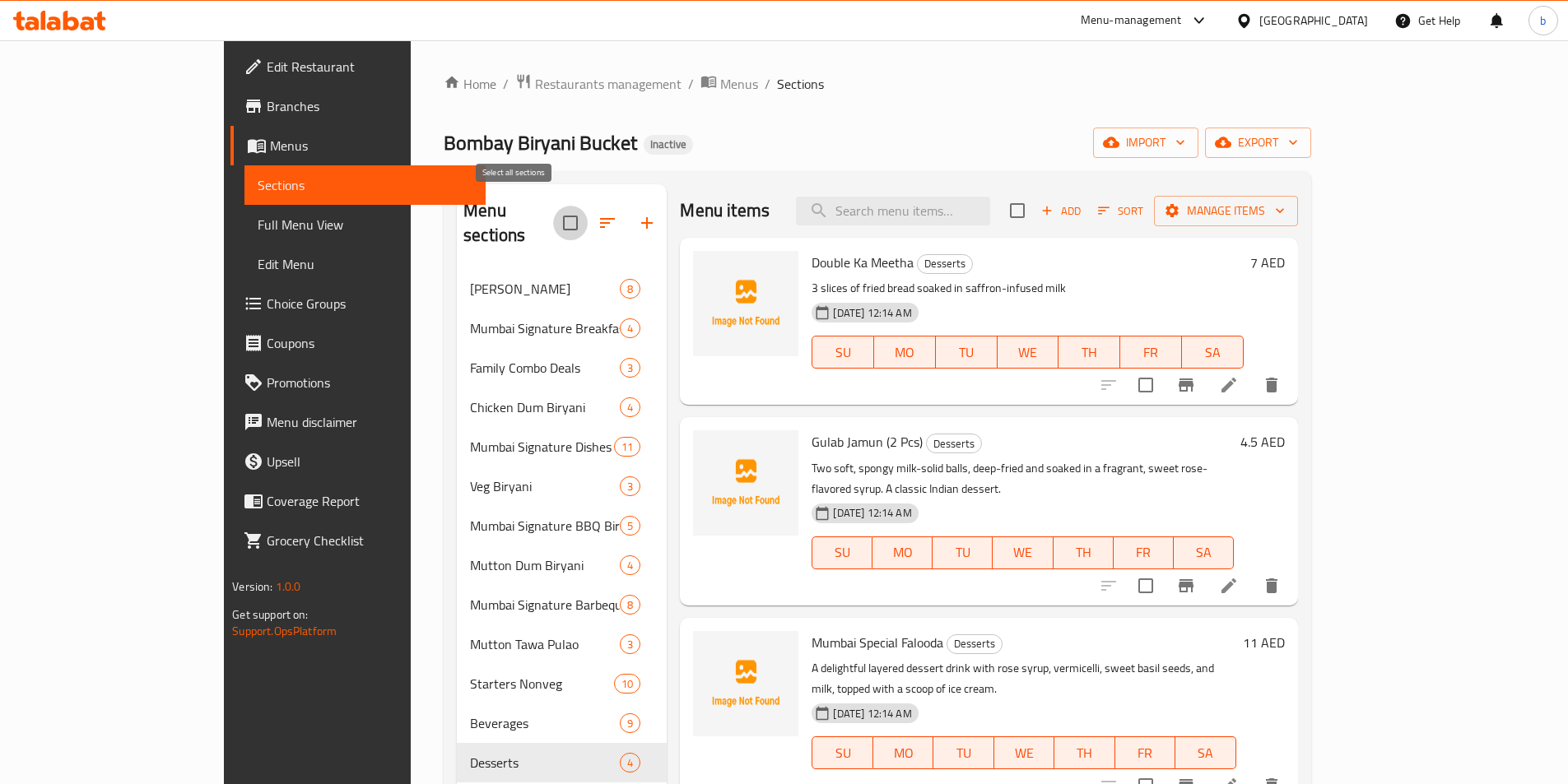
click at [553, 213] on input "checkbox" at bounding box center [570, 223] width 34 height 34
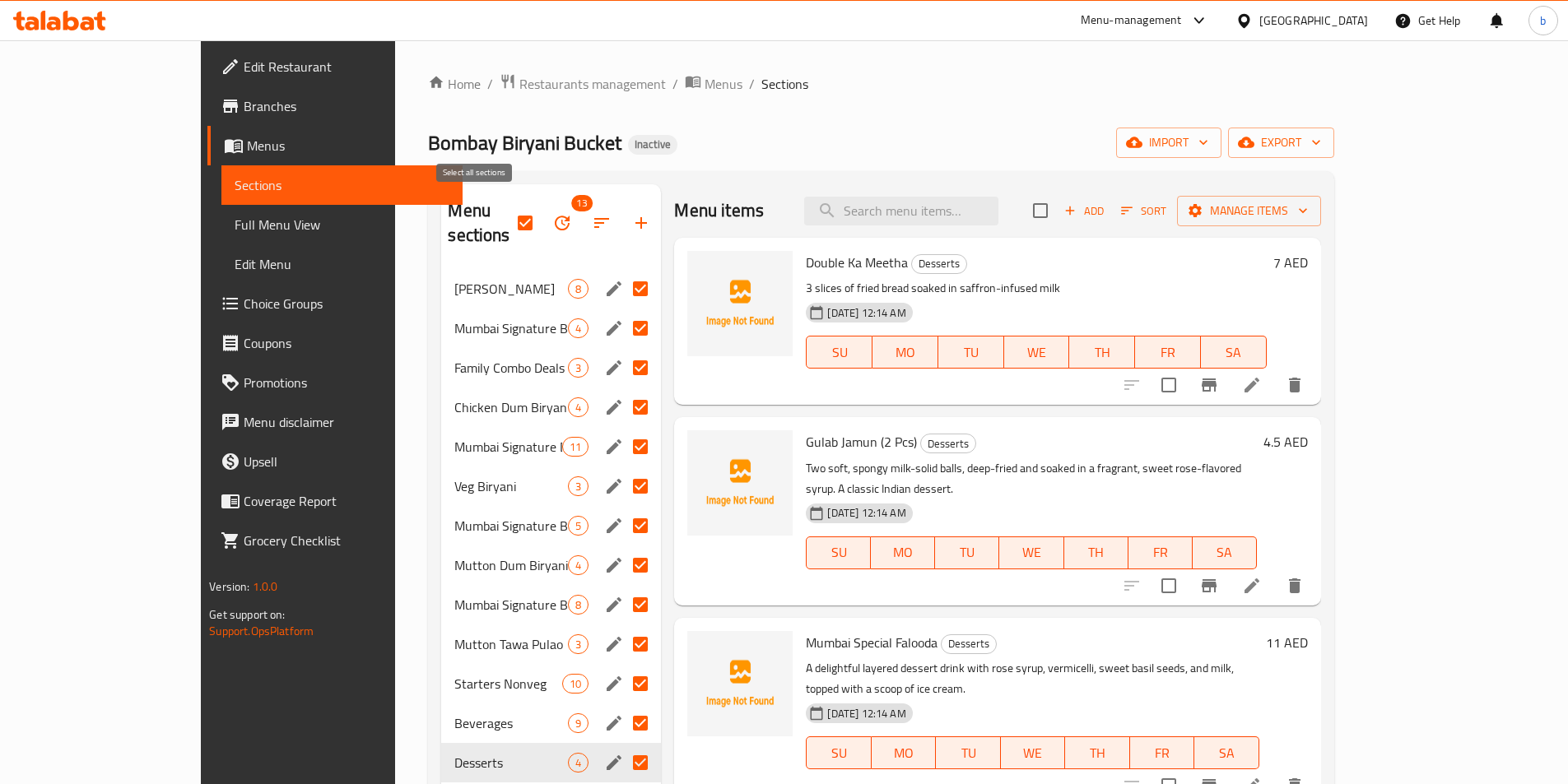
click at [508, 205] on input "checkbox" at bounding box center [525, 223] width 34 height 34
checkbox input "false"
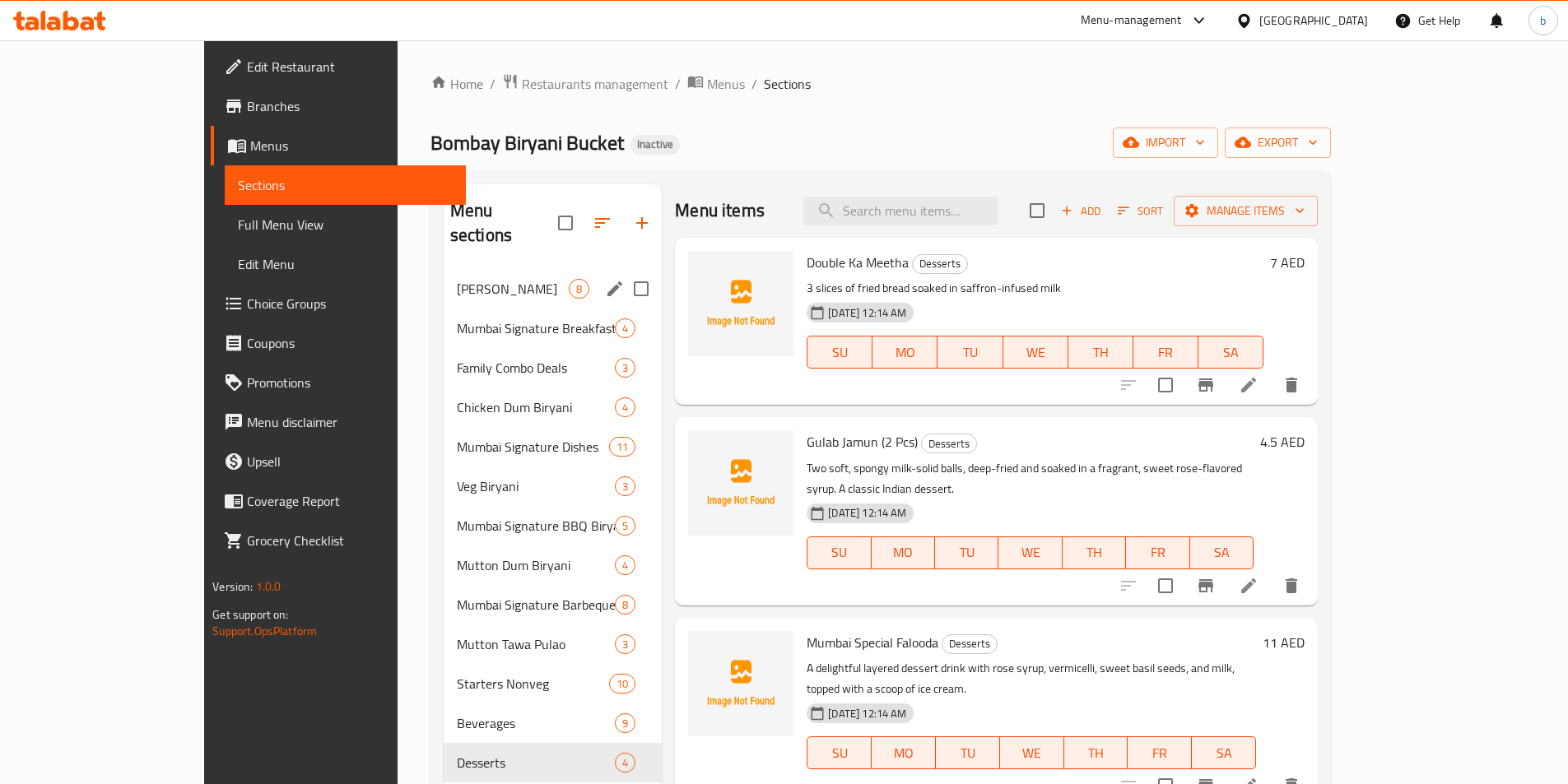
click at [624, 271] on input "Menu sections" at bounding box center [641, 288] width 34 height 34
checkbox input "true"
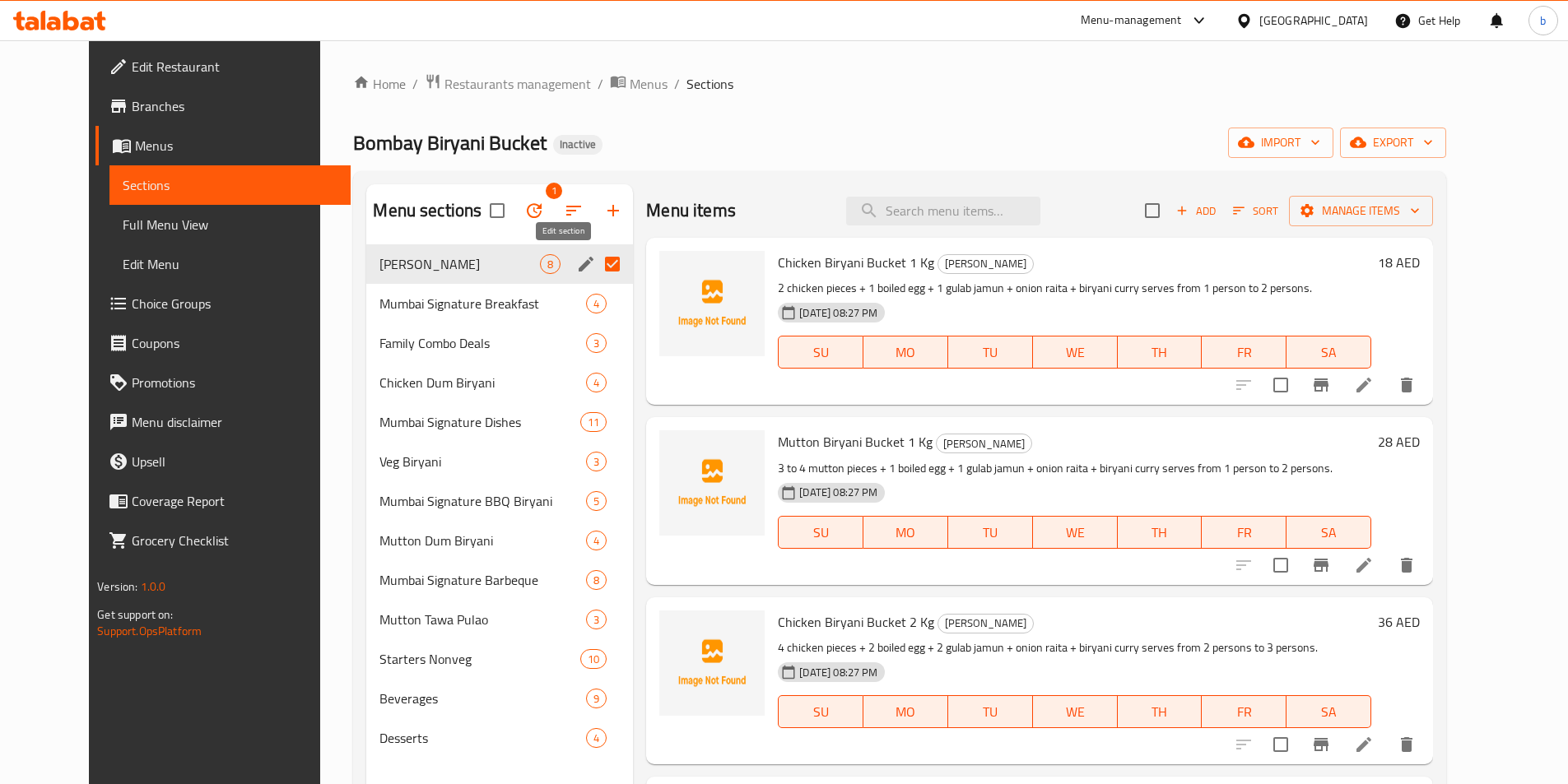
click at [579, 265] on icon "edit" at bounding box center [586, 264] width 14 height 14
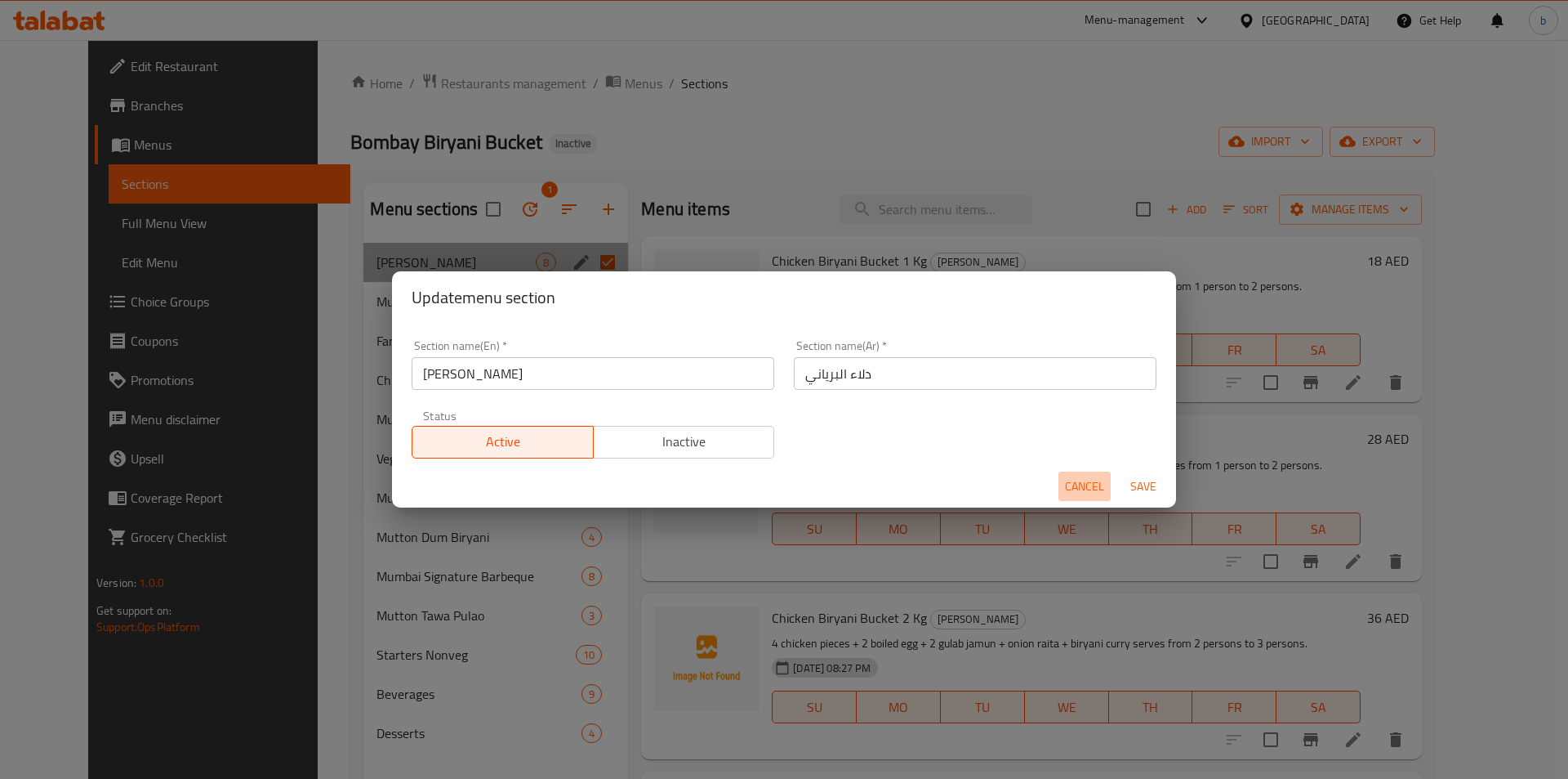
drag, startPoint x: 1078, startPoint y: 489, endPoint x: 976, endPoint y: 446, distance: 110.7
click at [1074, 489] on span "Cancel" at bounding box center [1085, 486] width 39 height 21
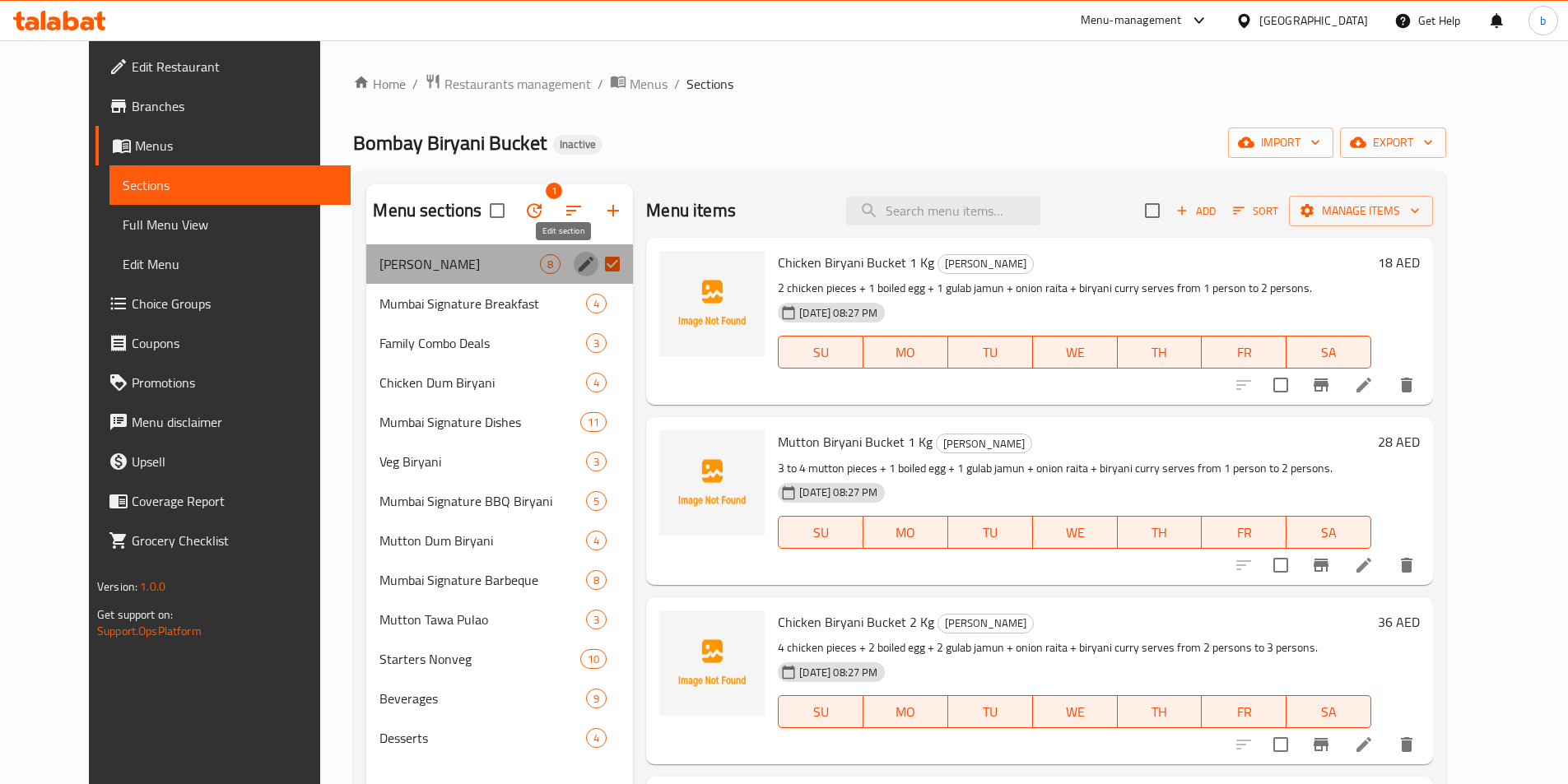
click at [579, 265] on icon "edit" at bounding box center [586, 264] width 14 height 14
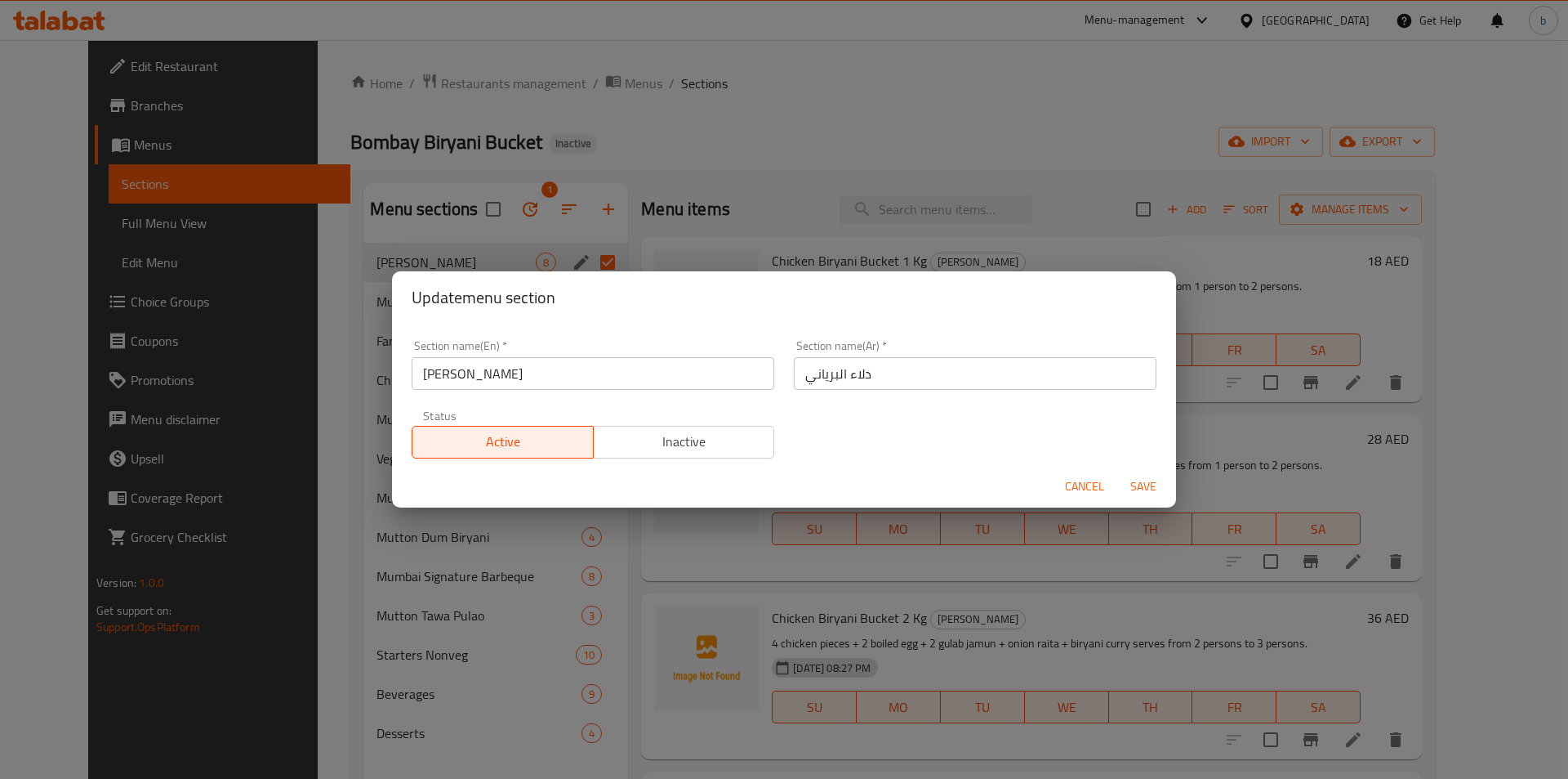
click at [1064, 484] on button "Cancel" at bounding box center [1085, 487] width 52 height 30
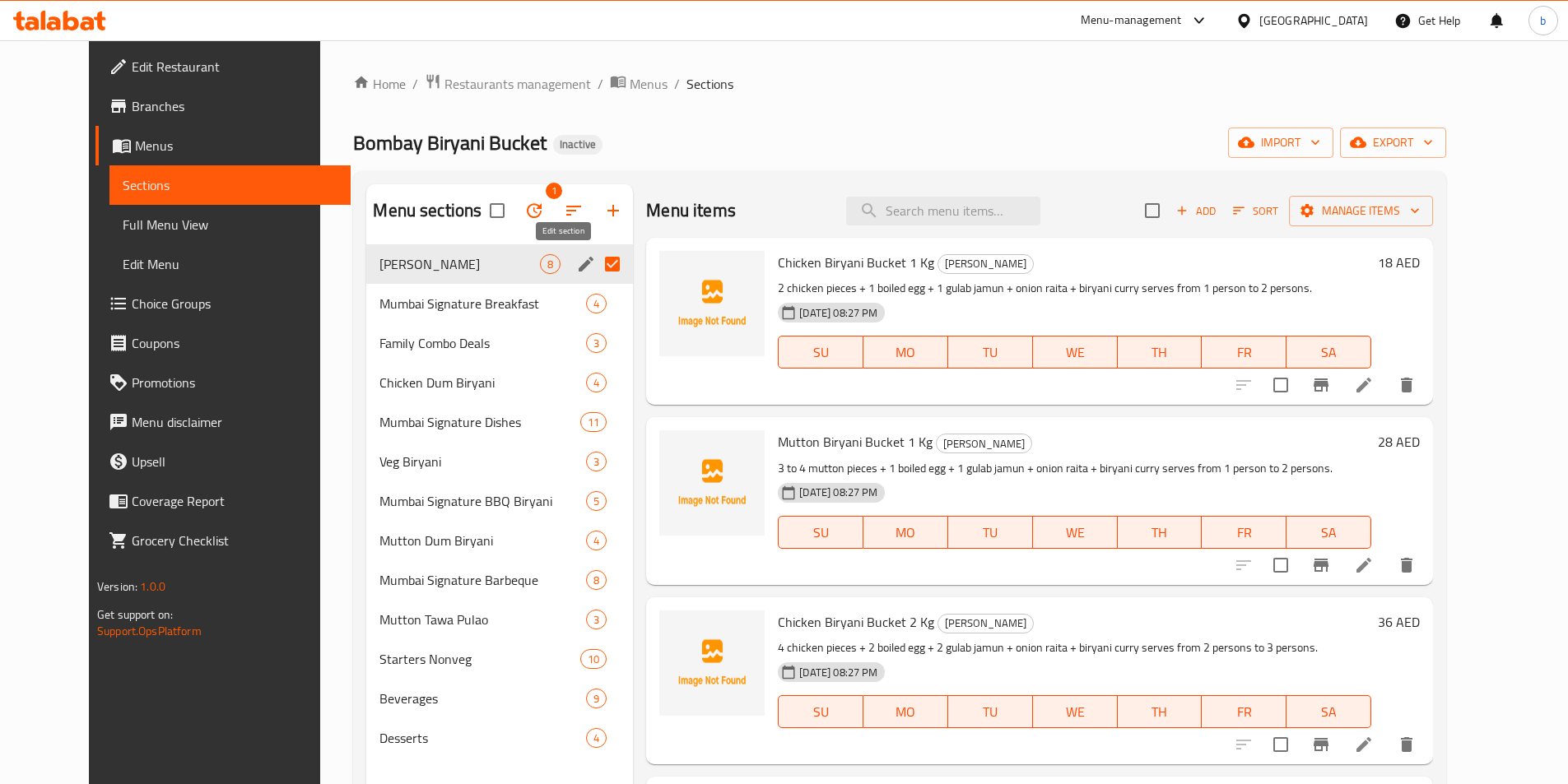
click at [576, 262] on icon "edit" at bounding box center [586, 264] width 20 height 20
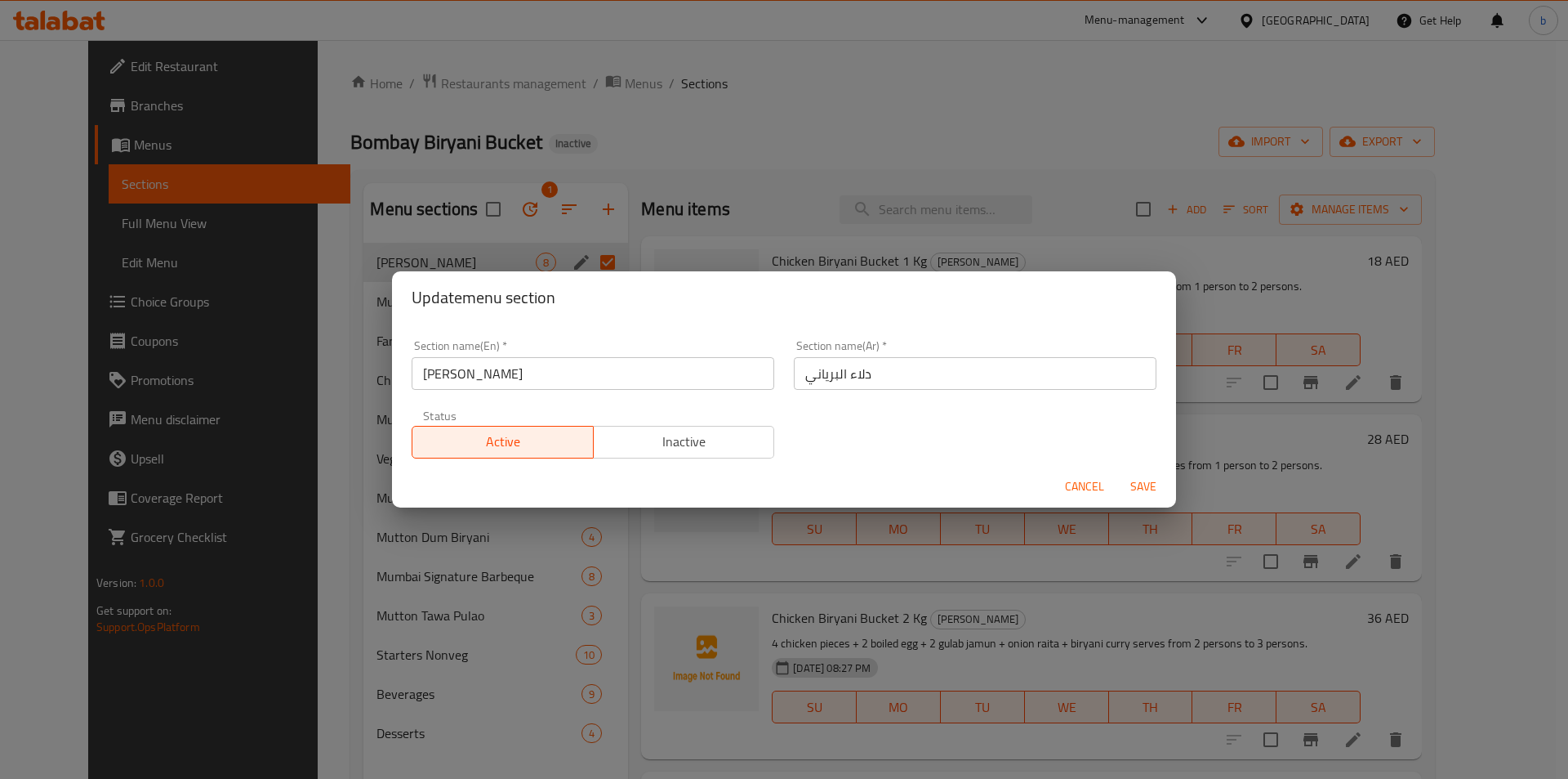
click at [700, 435] on span "Inactive" at bounding box center [685, 441] width 168 height 23
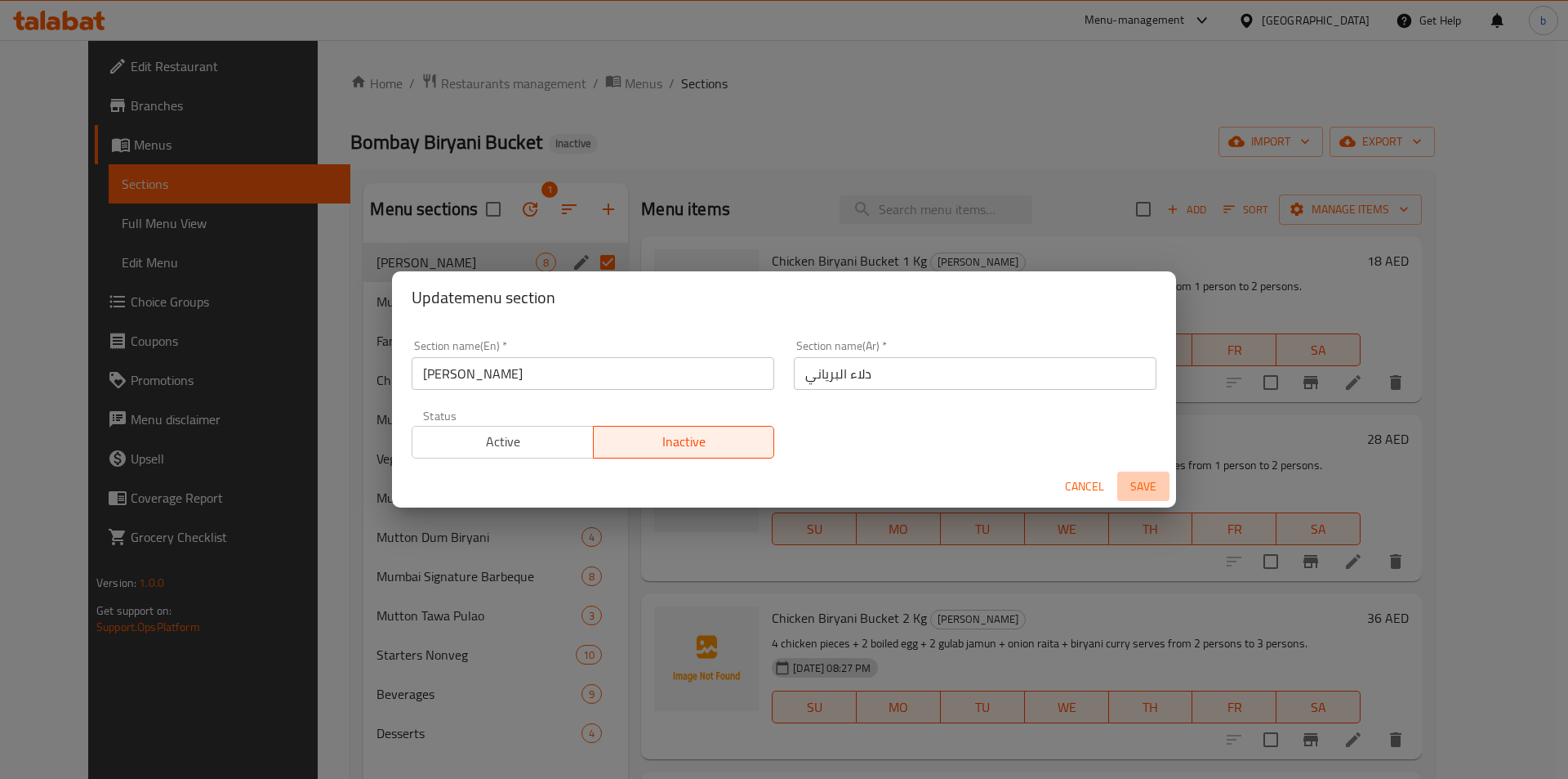
click at [1137, 479] on span "Save" at bounding box center [1144, 486] width 39 height 21
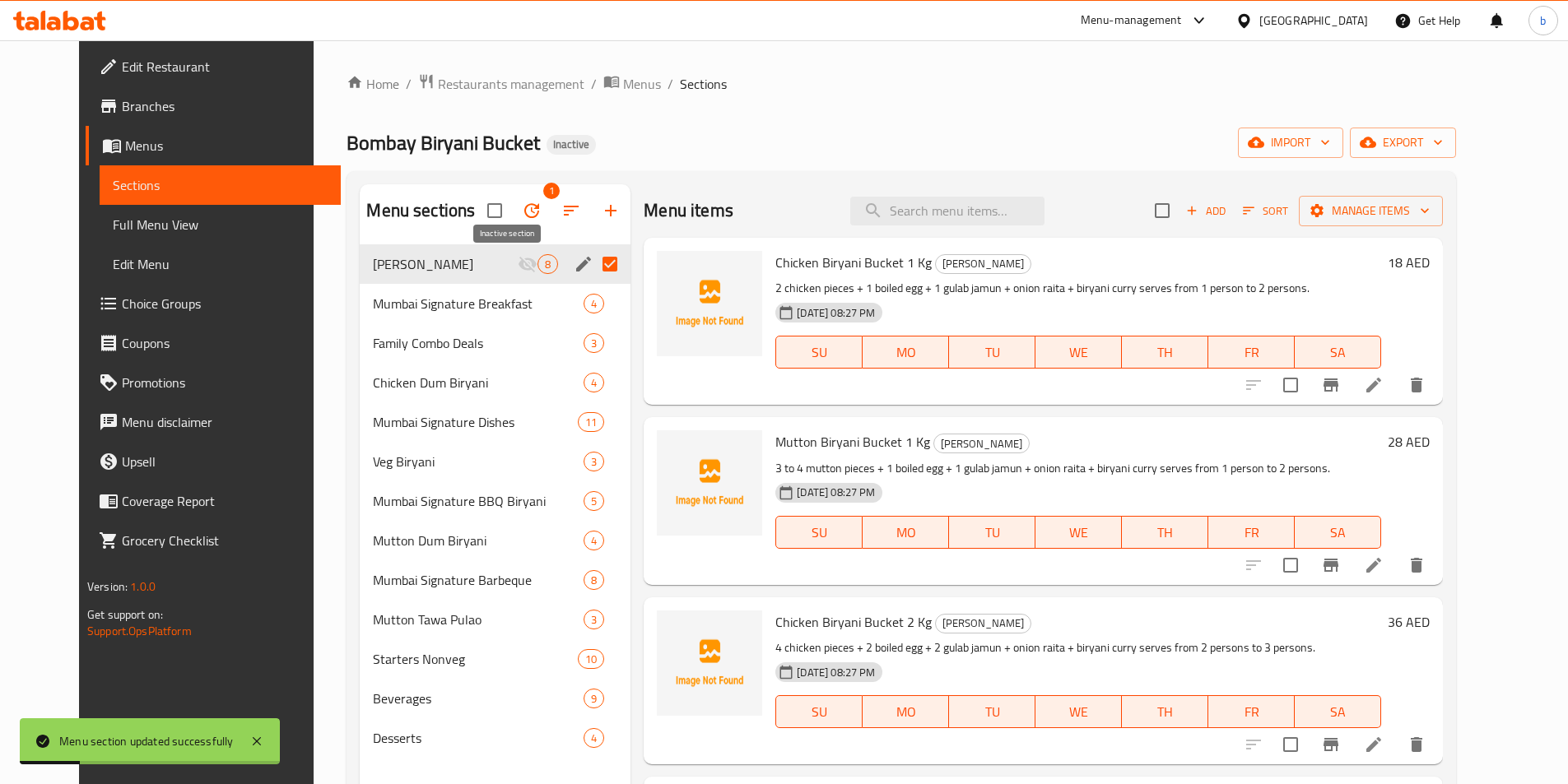
click at [518, 260] on icon "Menu sections" at bounding box center [527, 264] width 20 height 20
click at [573, 260] on icon "edit" at bounding box center [583, 264] width 20 height 20
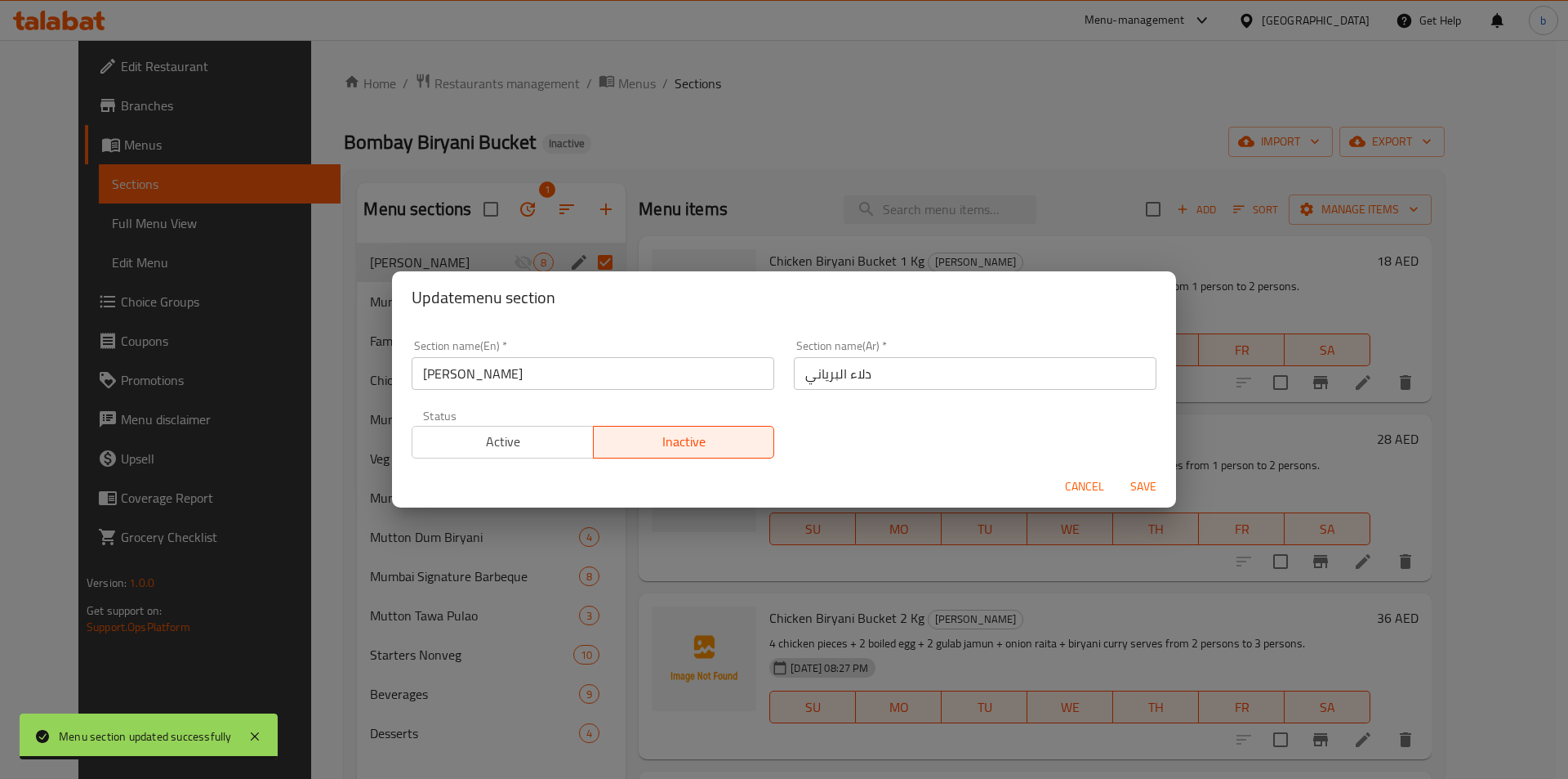
click at [496, 451] on span "Active" at bounding box center [503, 441] width 168 height 23
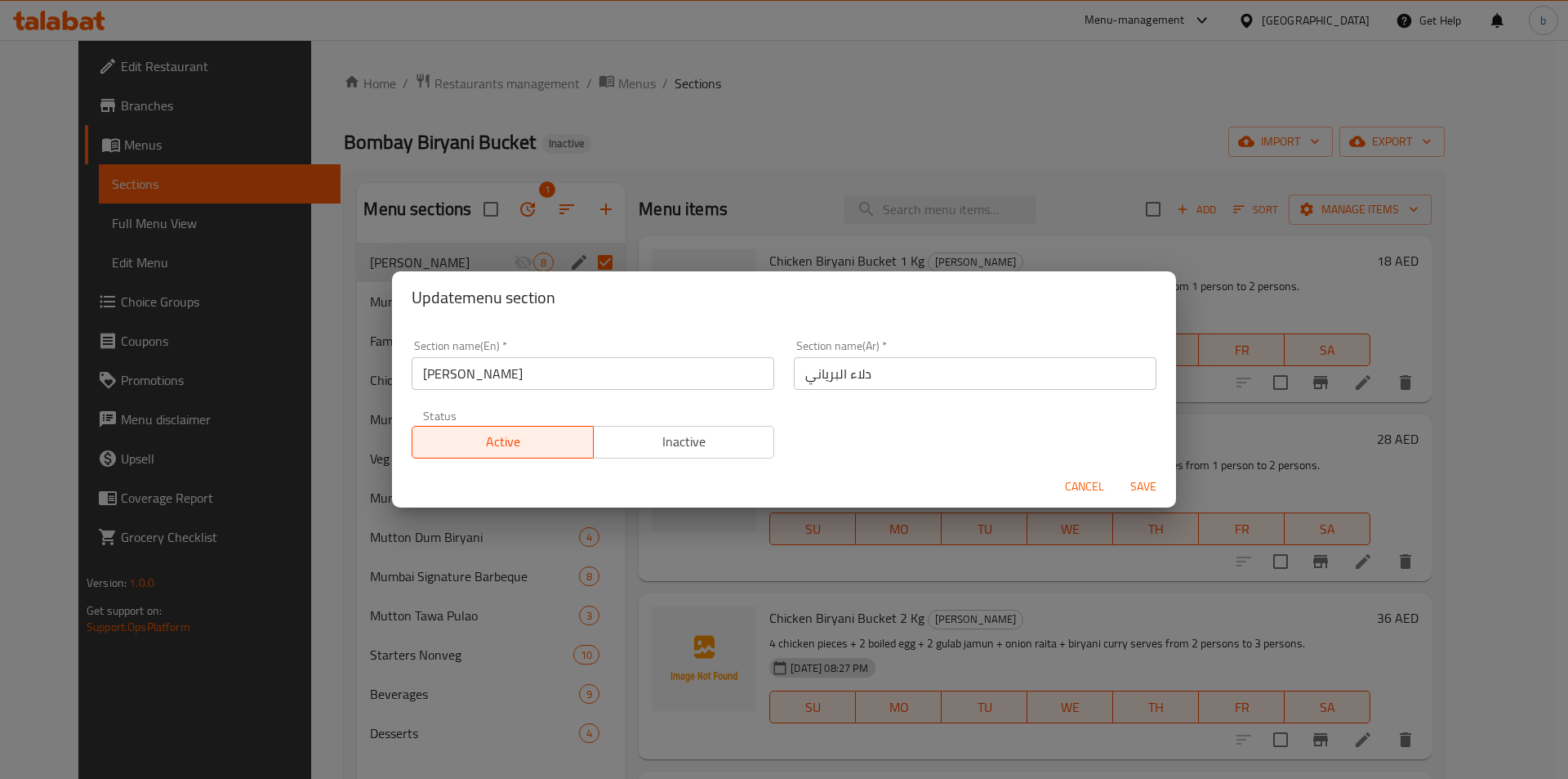
click at [1136, 480] on span "Save" at bounding box center [1144, 486] width 39 height 21
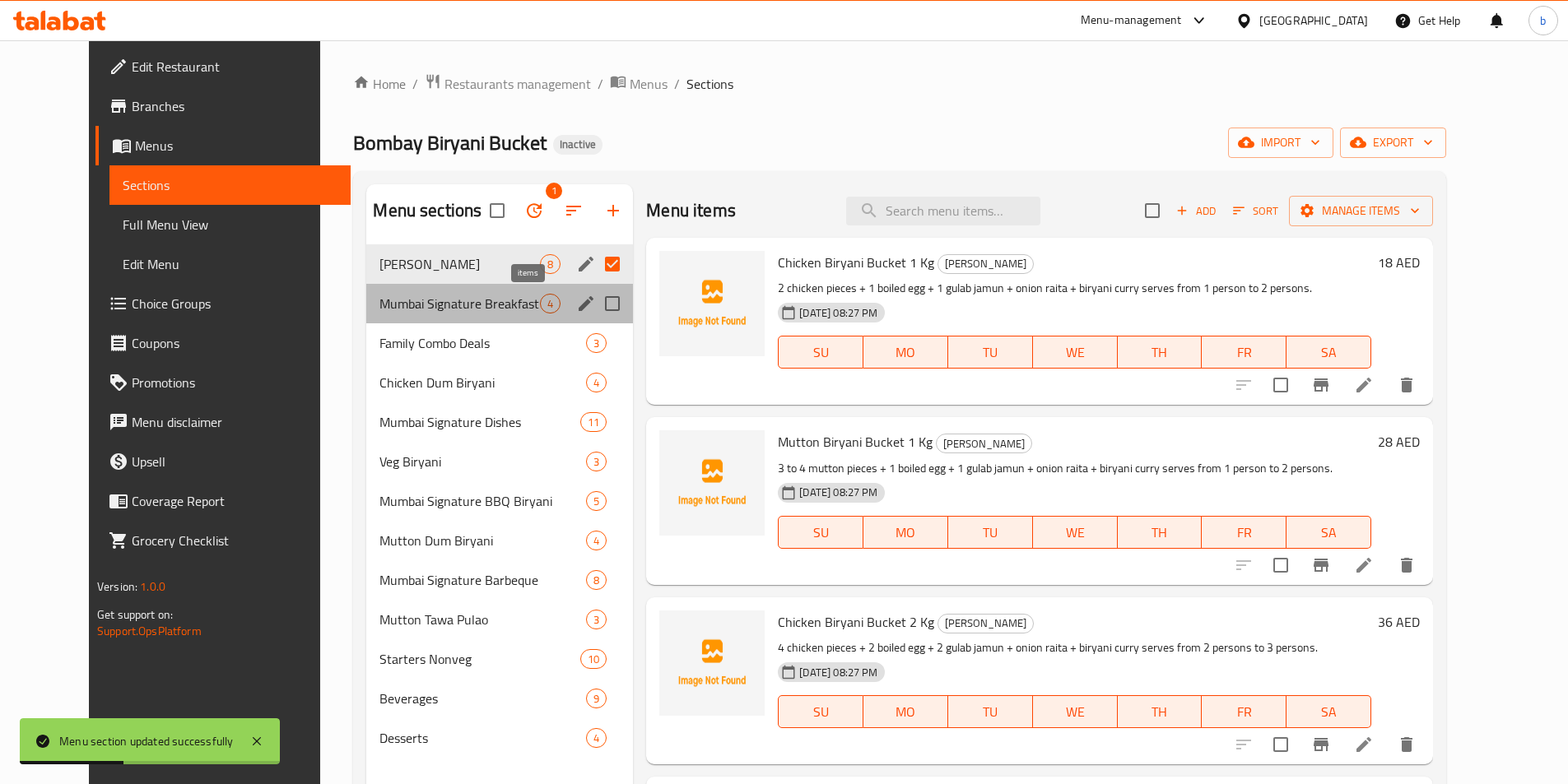
click at [541, 301] on span "4" at bounding box center [550, 304] width 19 height 15
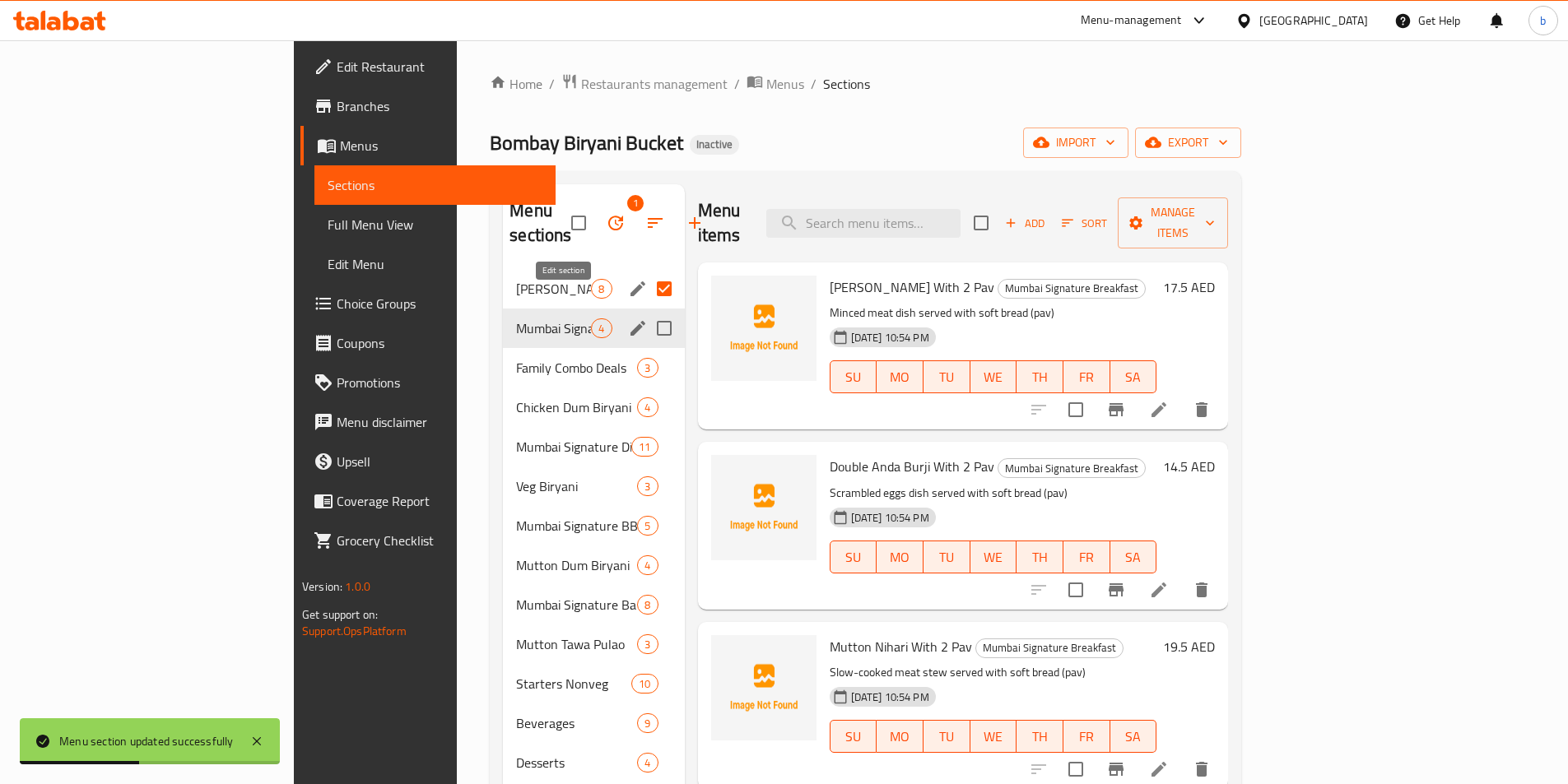
click at [628, 318] on icon "edit" at bounding box center [637, 328] width 20 height 20
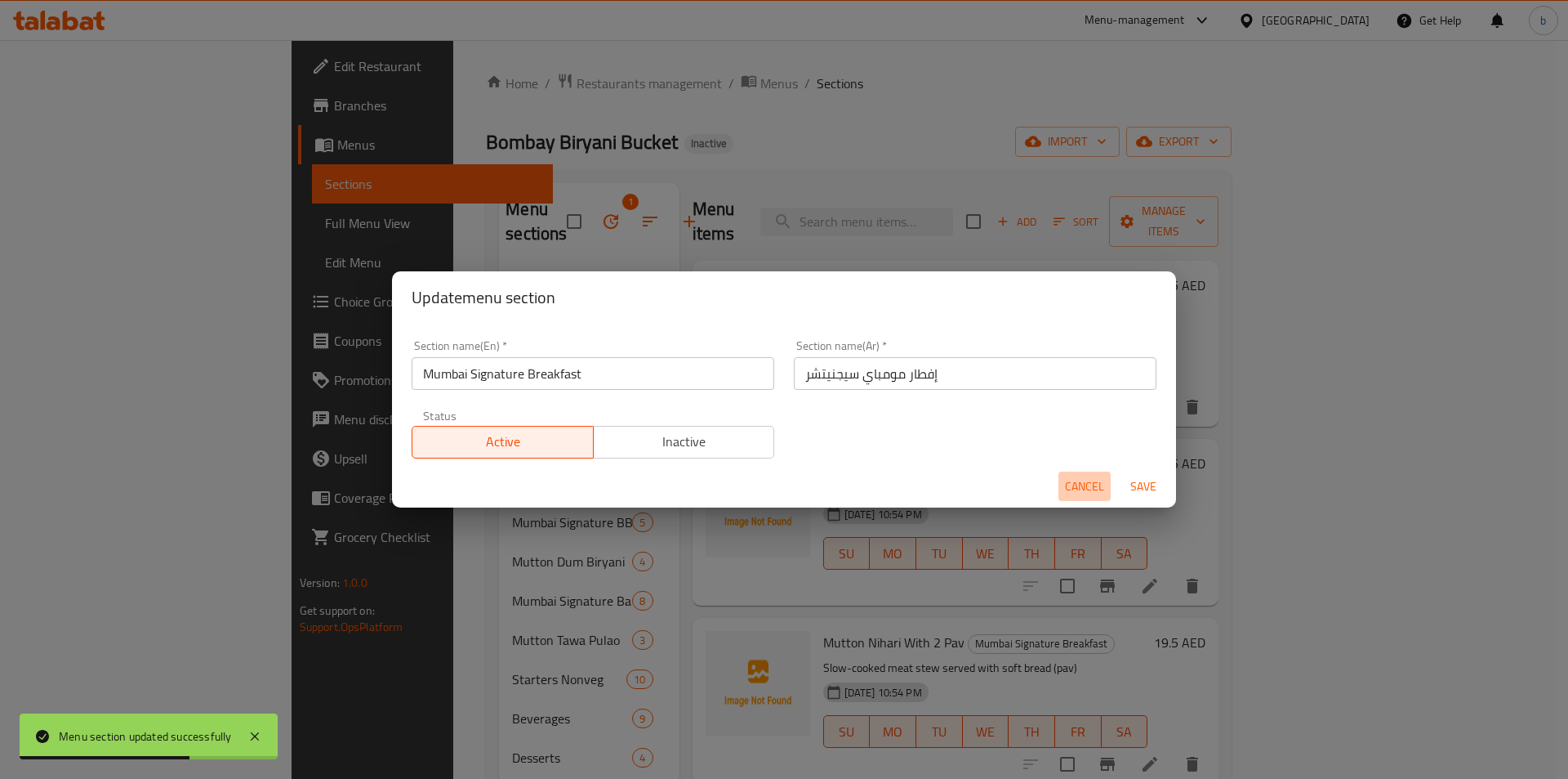
click at [1082, 496] on span "Cancel" at bounding box center [1085, 486] width 39 height 21
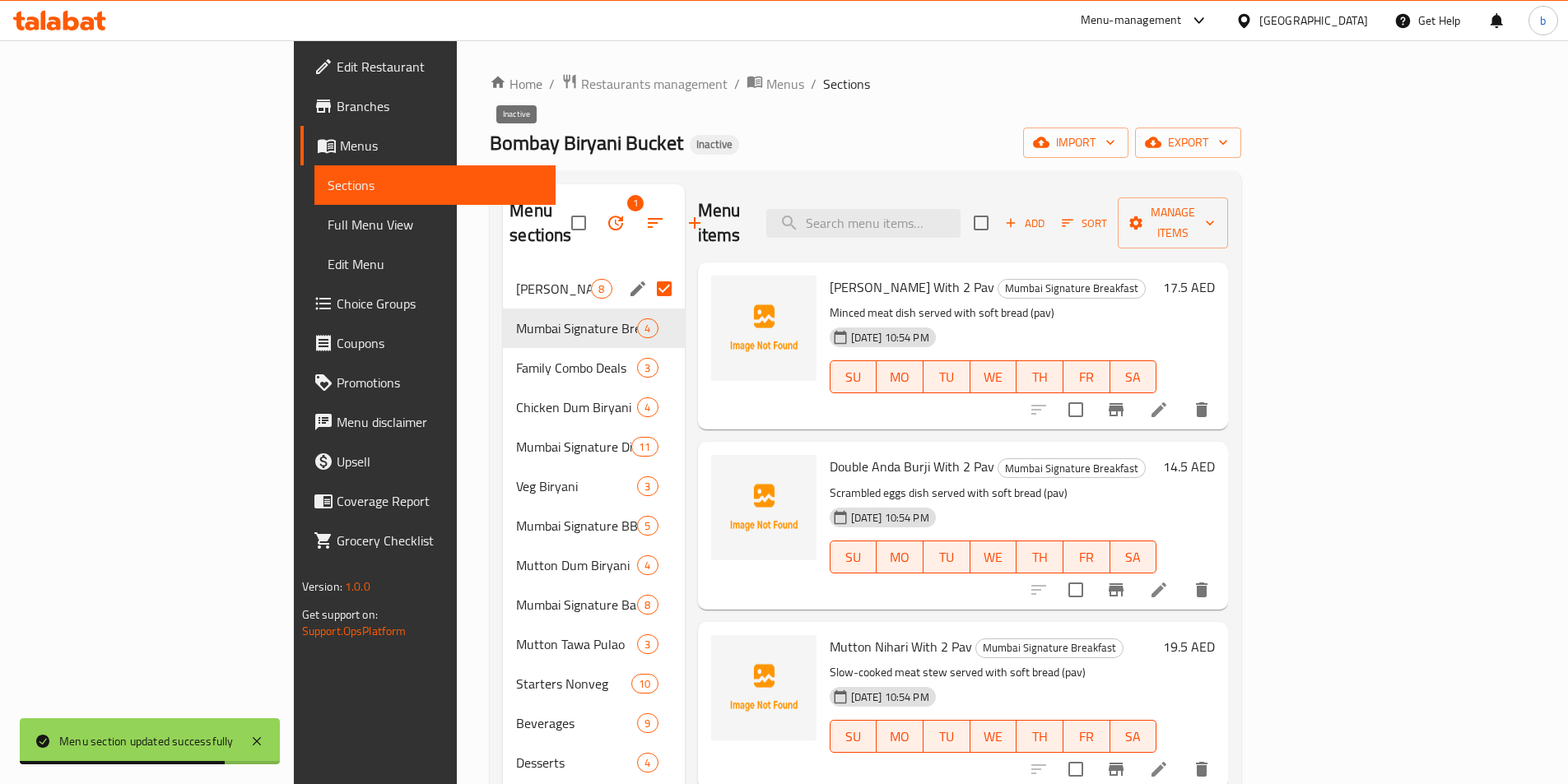
click at [690, 145] on span "Inactive" at bounding box center [714, 144] width 50 height 14
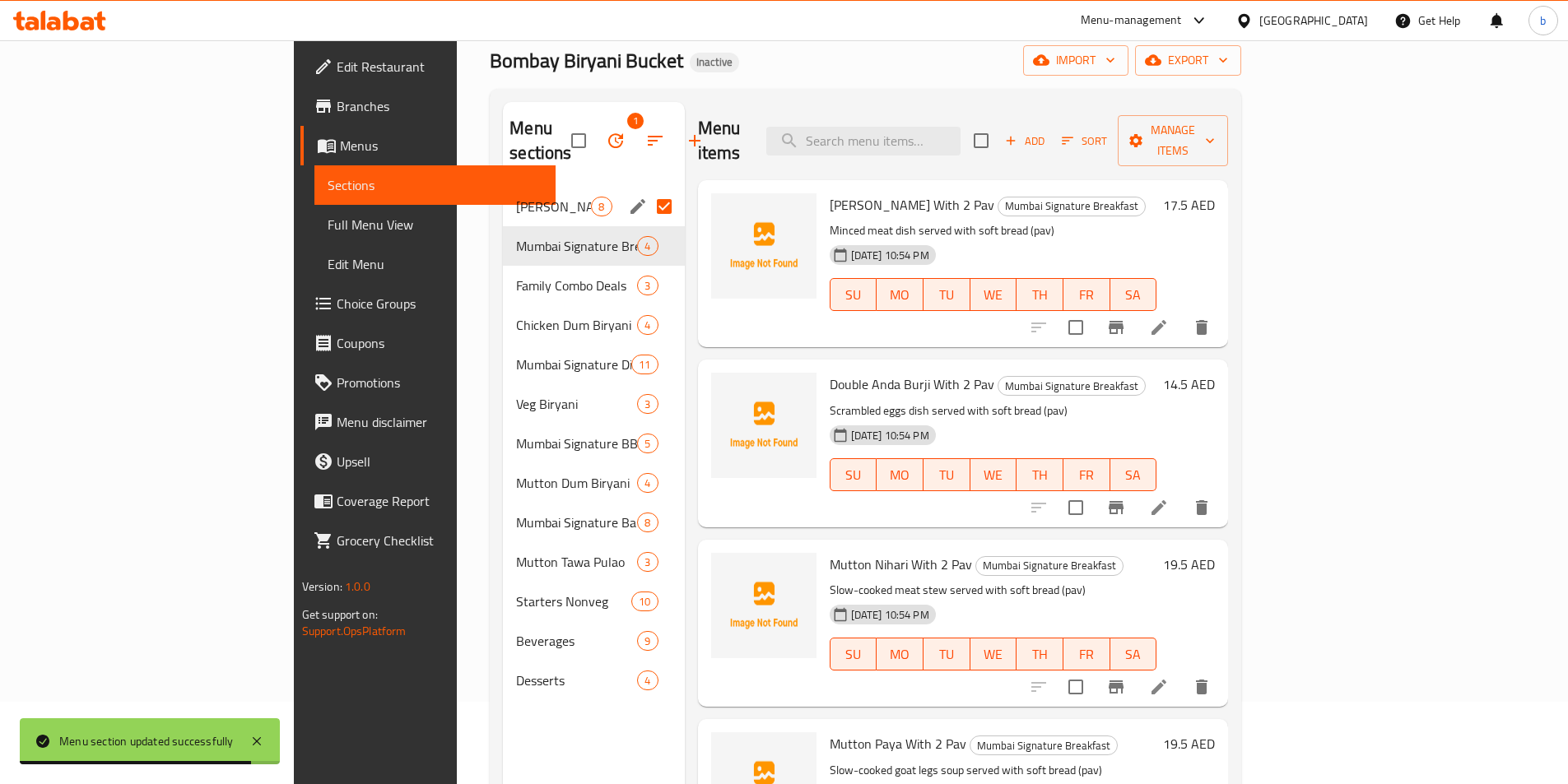
click at [646, 189] on input "Menu sections" at bounding box center [664, 206] width 34 height 34
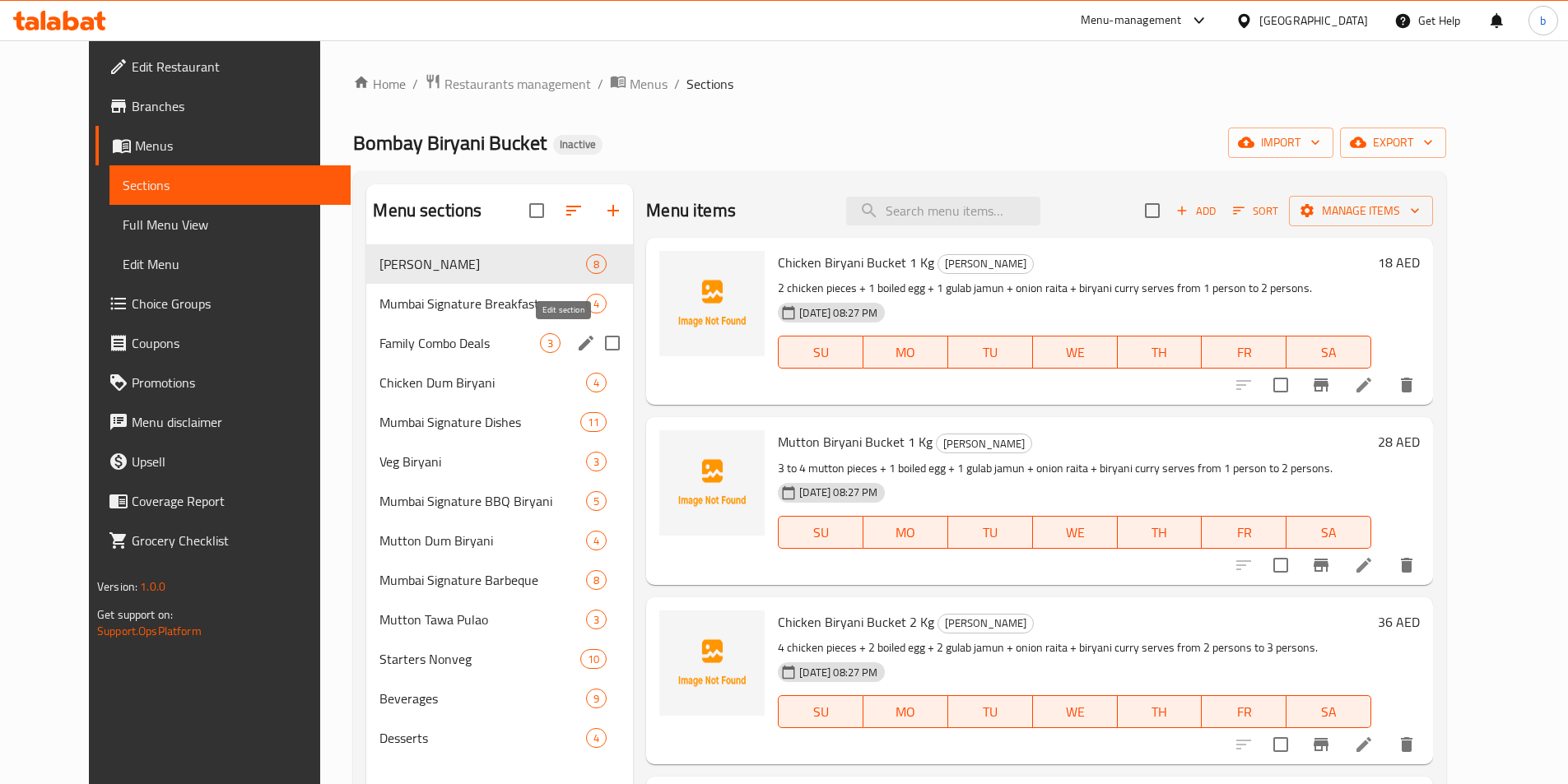
click at [576, 345] on icon "edit" at bounding box center [586, 343] width 20 height 20
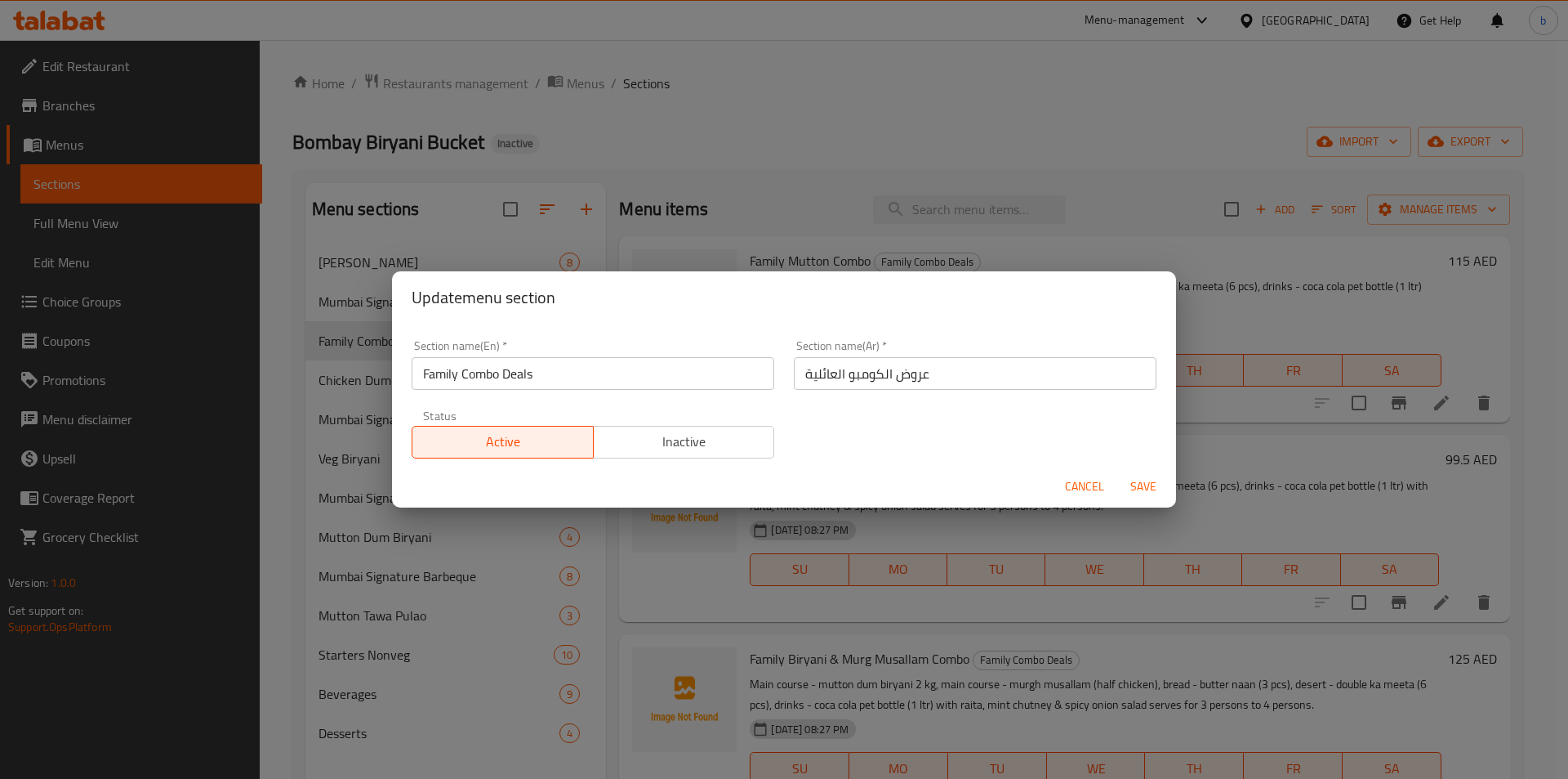
click at [1099, 483] on span "Cancel" at bounding box center [1085, 486] width 39 height 21
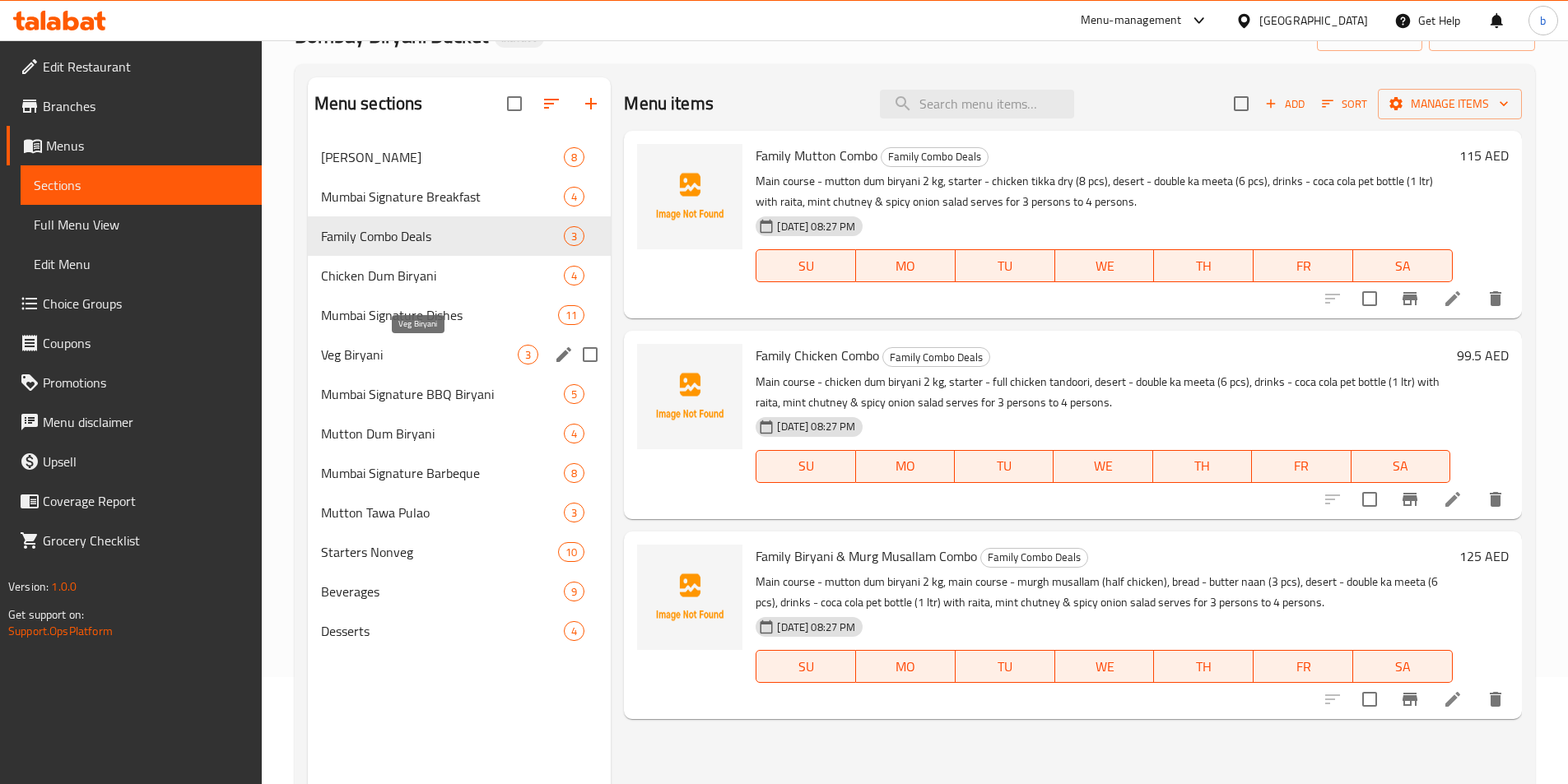
scroll to position [231, 0]
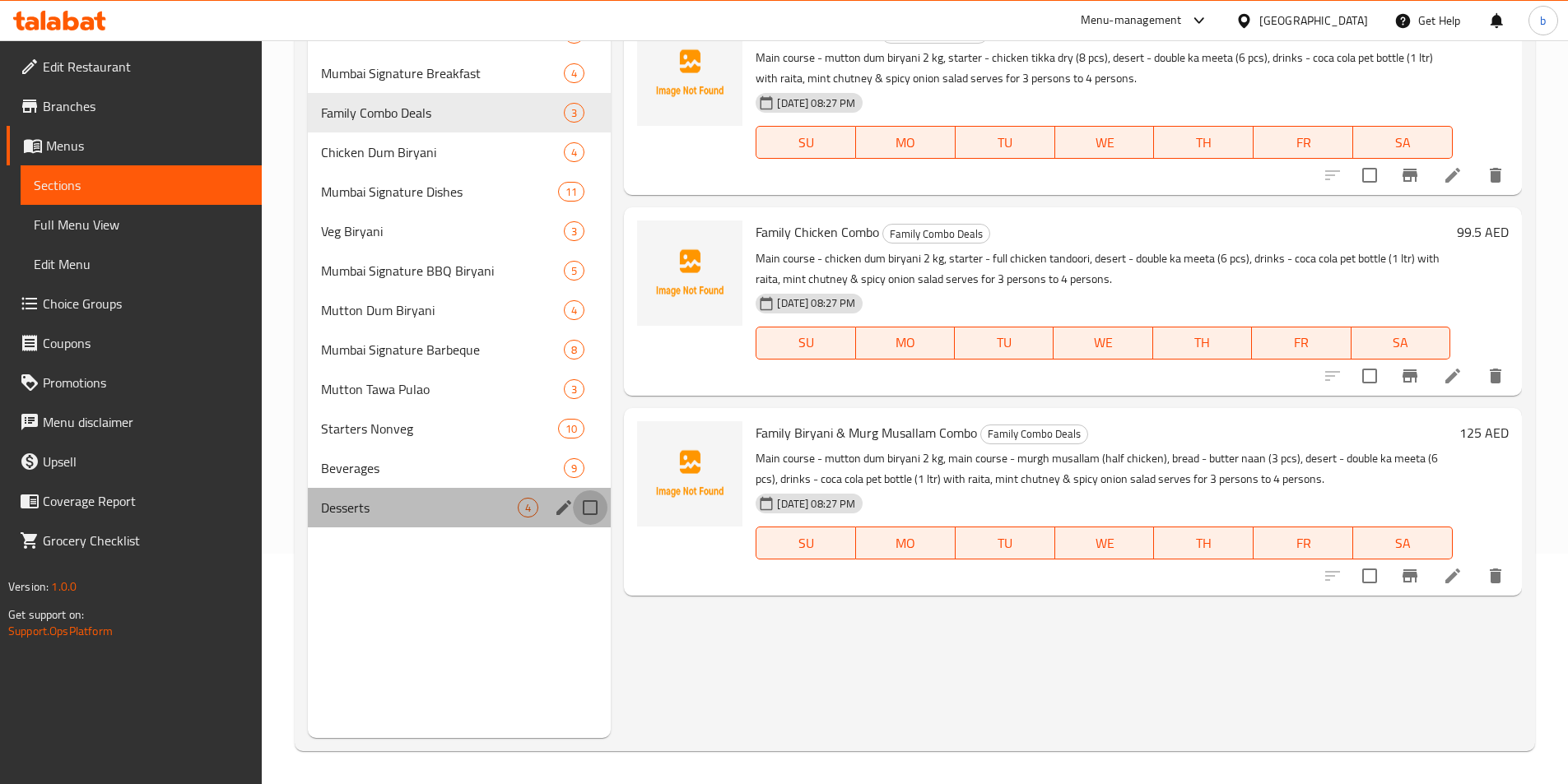
click at [589, 508] on input "Menu sections" at bounding box center [590, 507] width 34 height 34
checkbox input "true"
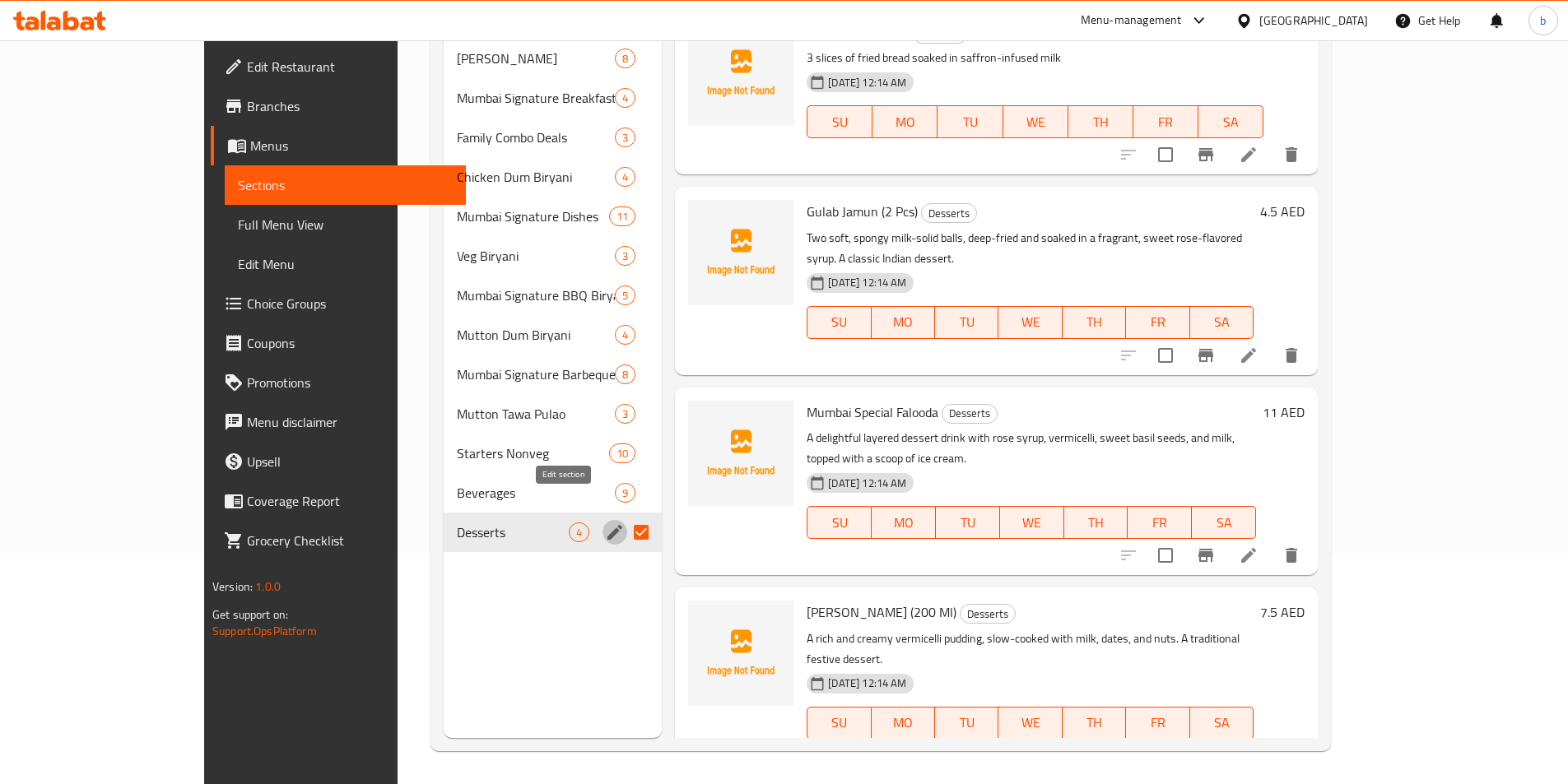
click at [605, 523] on icon "edit" at bounding box center [615, 533] width 20 height 20
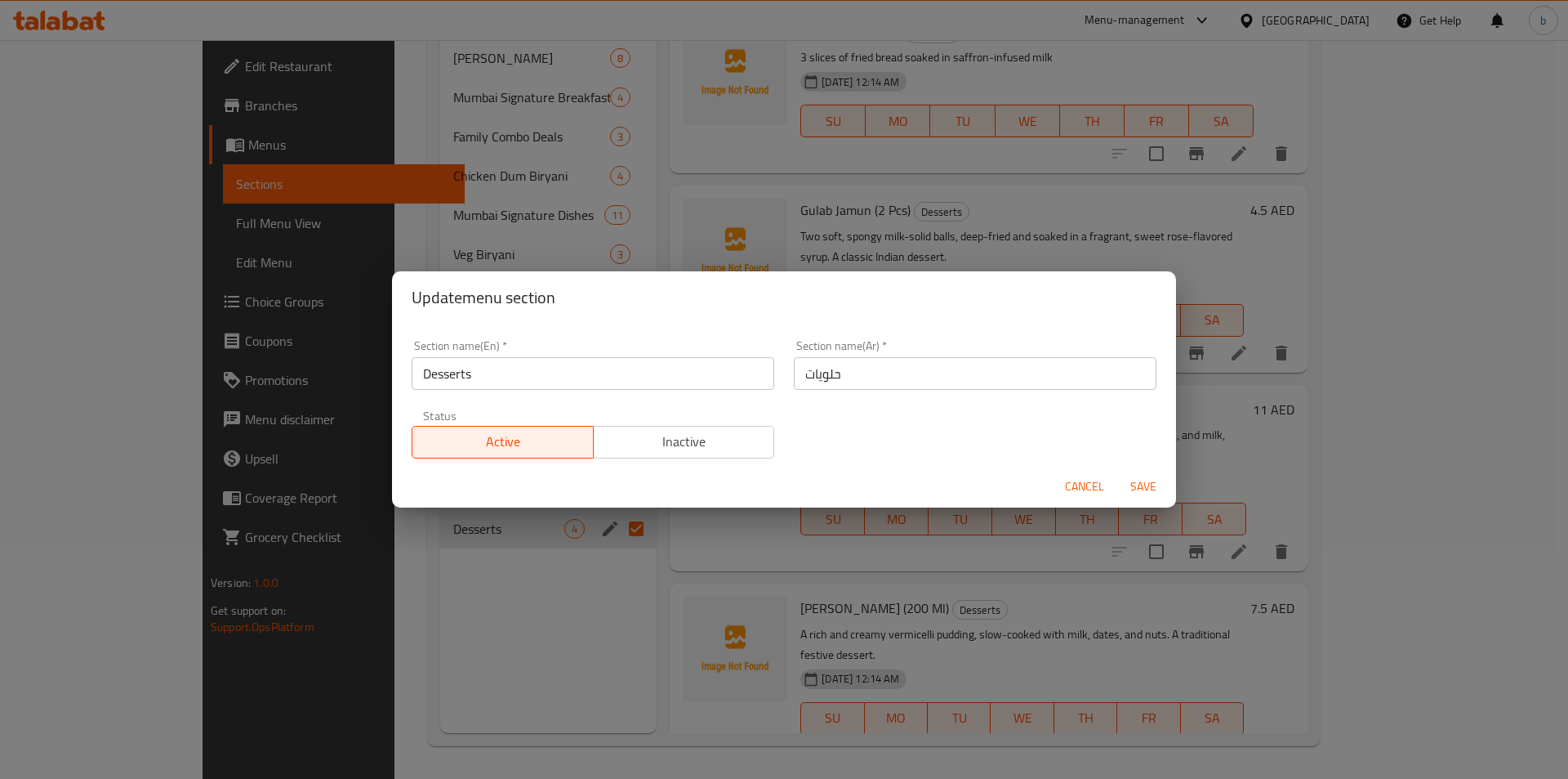
click at [1063, 485] on button "Cancel" at bounding box center [1085, 487] width 52 height 30
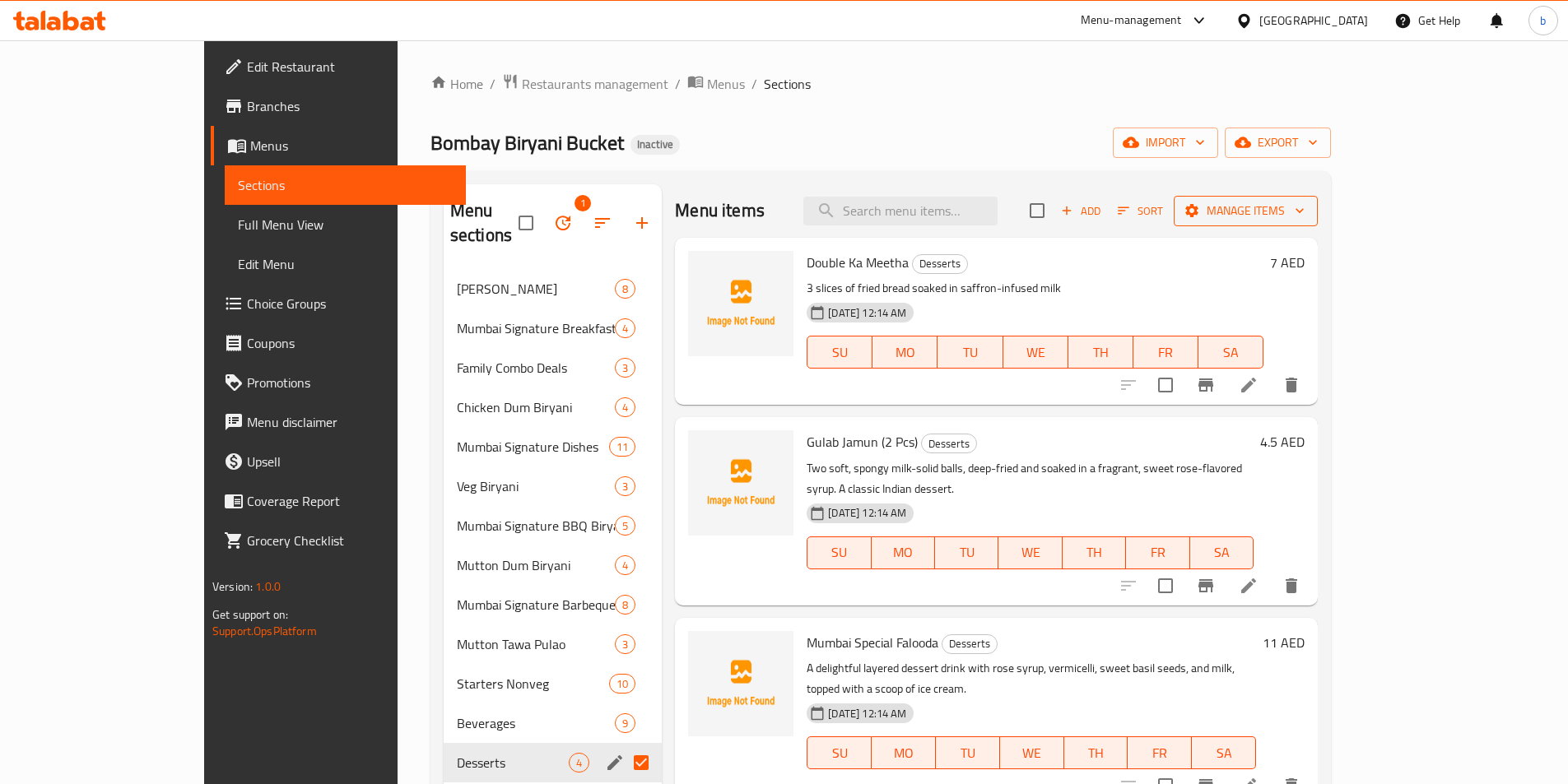
click at [1305, 214] on span "Manage items" at bounding box center [1245, 211] width 118 height 21
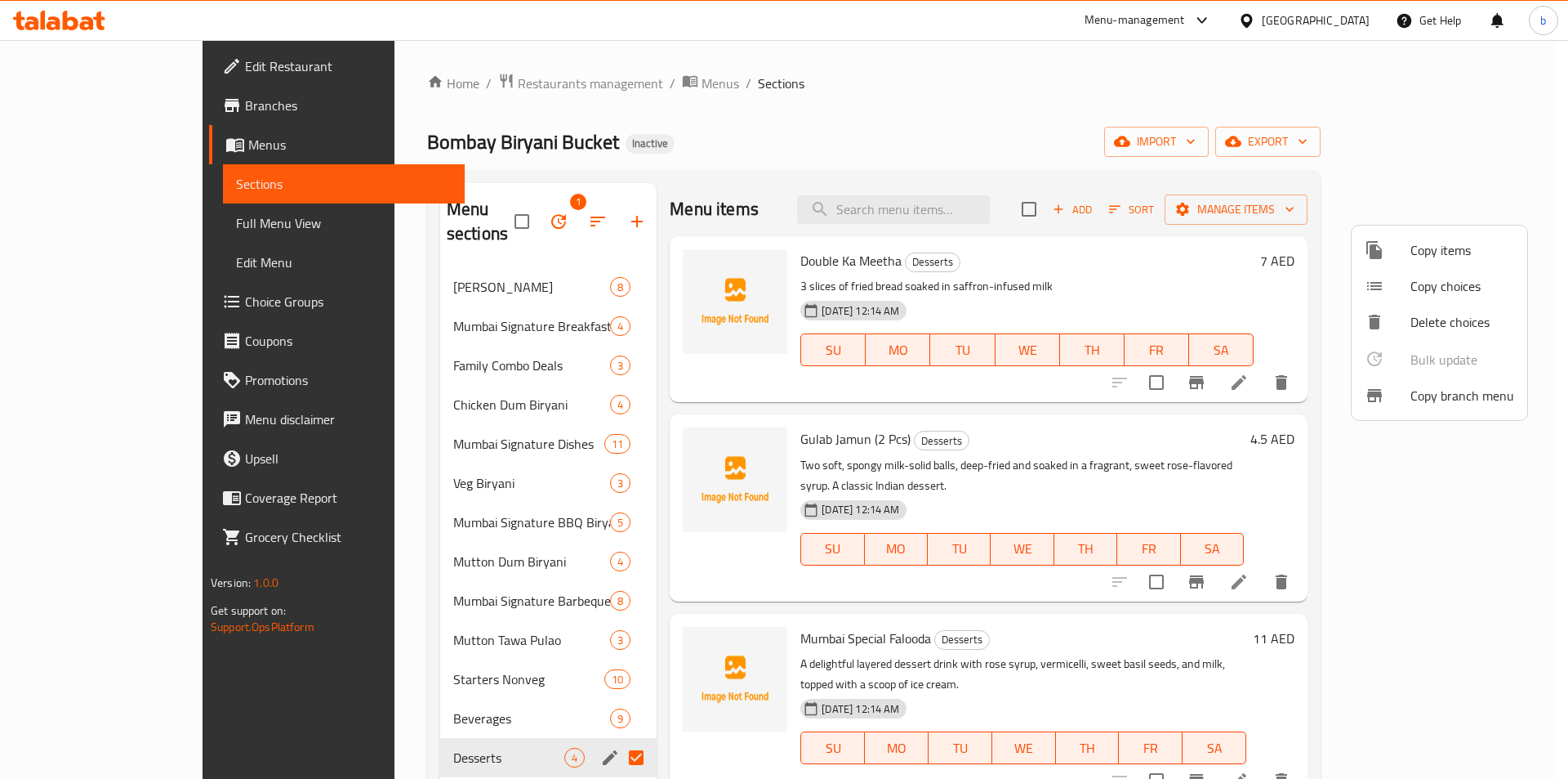
click at [1238, 210] on div at bounding box center [784, 390] width 1568 height 779
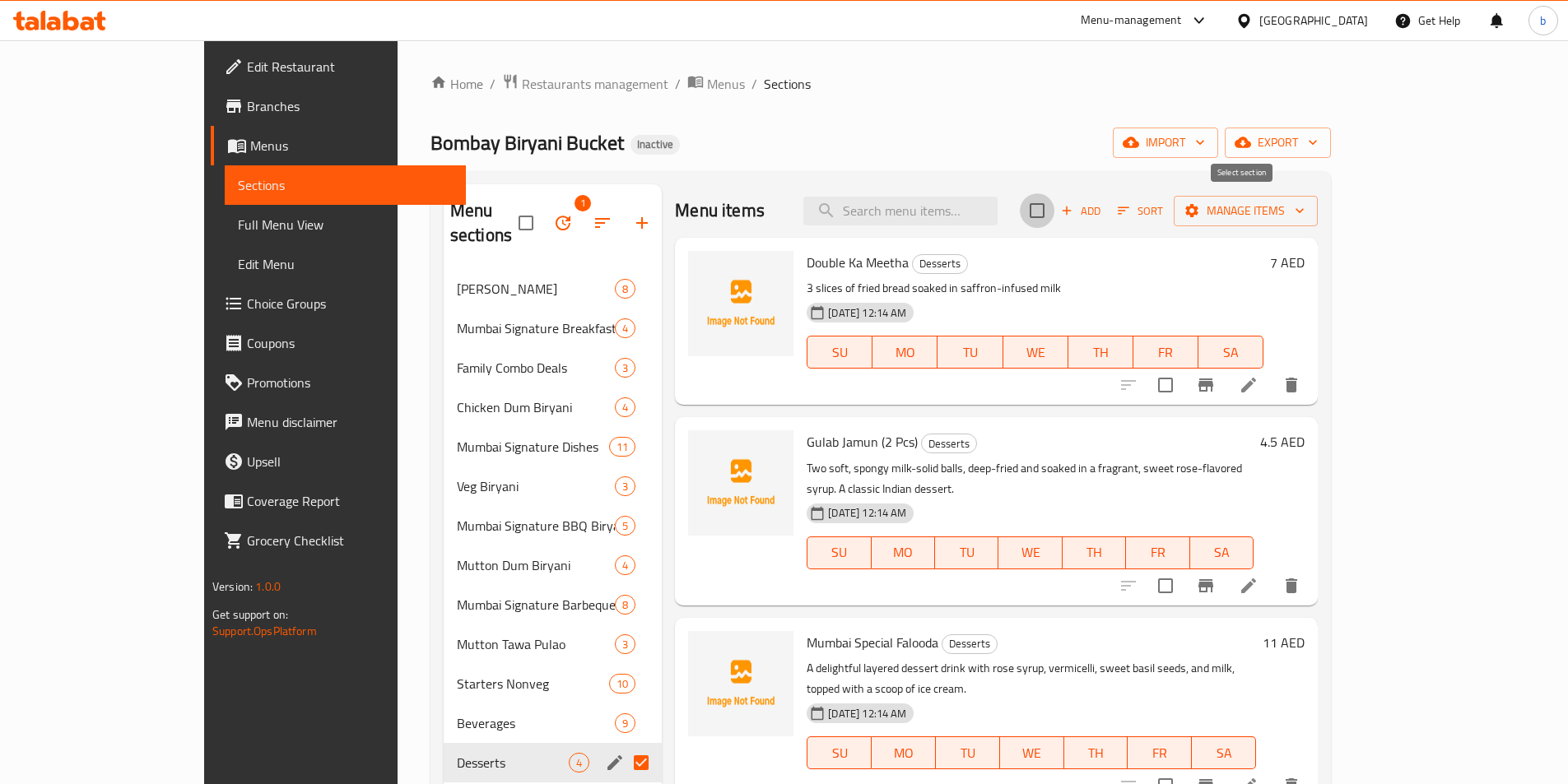
click at [1054, 205] on input "checkbox" at bounding box center [1037, 210] width 34 height 34
checkbox input "true"
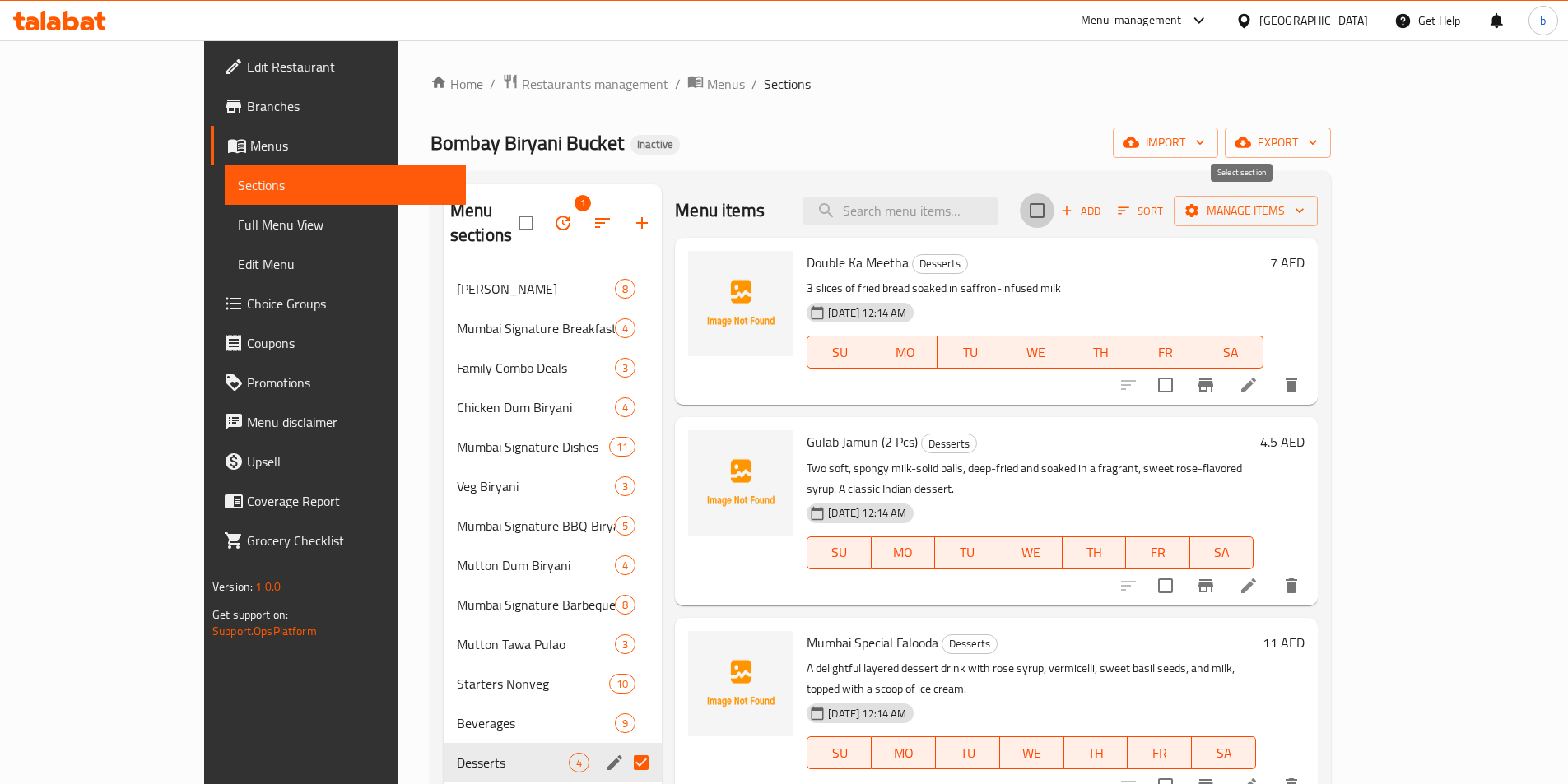
checkbox input "true"
click at [1054, 205] on input "checkbox" at bounding box center [1037, 210] width 34 height 34
checkbox input "false"
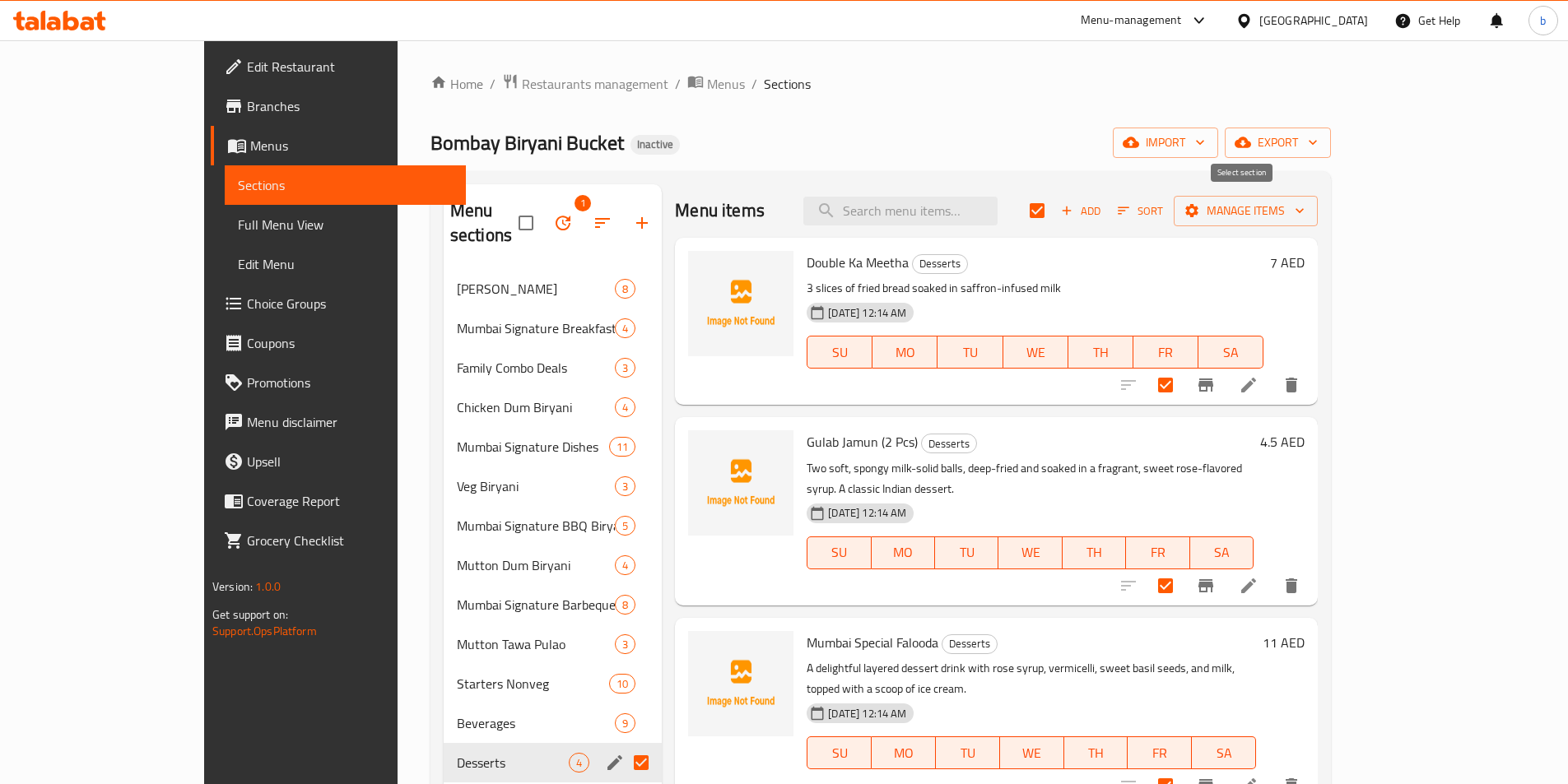
checkbox input "false"
click at [1054, 205] on input "checkbox" at bounding box center [1037, 210] width 34 height 34
checkbox input "true"
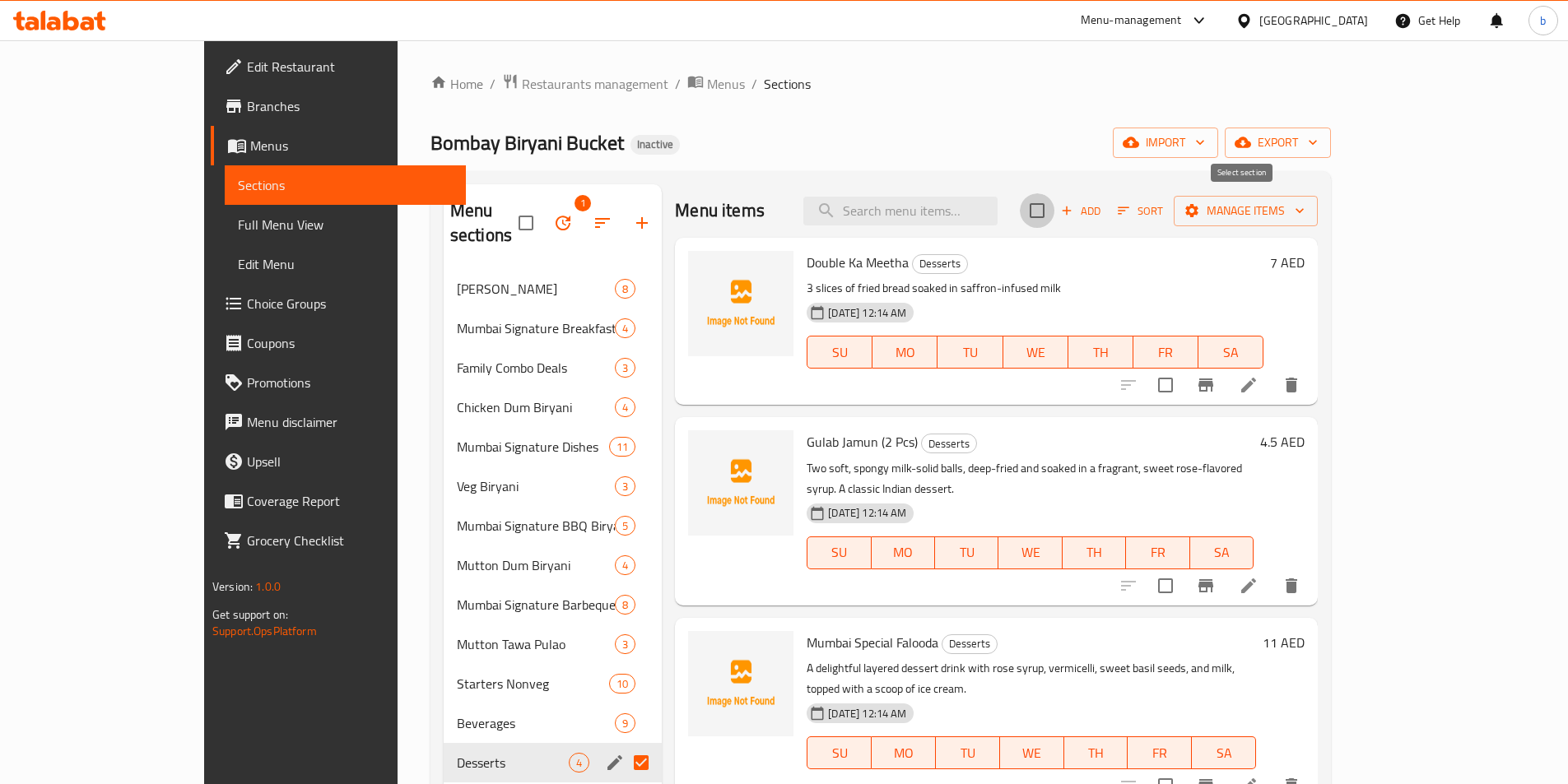
checkbox input "true"
click at [1054, 205] on input "checkbox" at bounding box center [1037, 210] width 34 height 34
checkbox input "false"
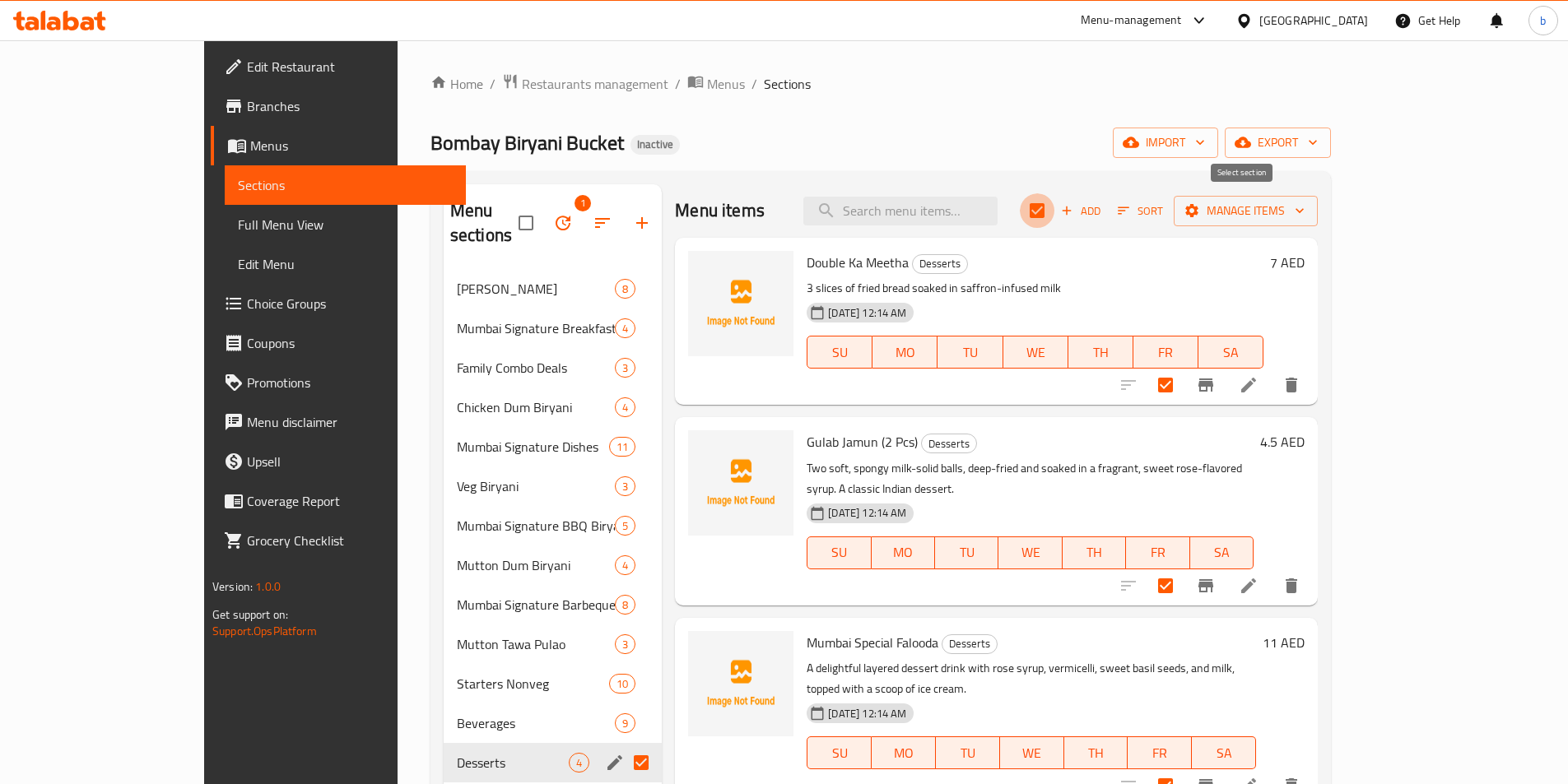
checkbox input "false"
click at [1037, 187] on div "Menu items Add Sort Manage items" at bounding box center [995, 210] width 643 height 53
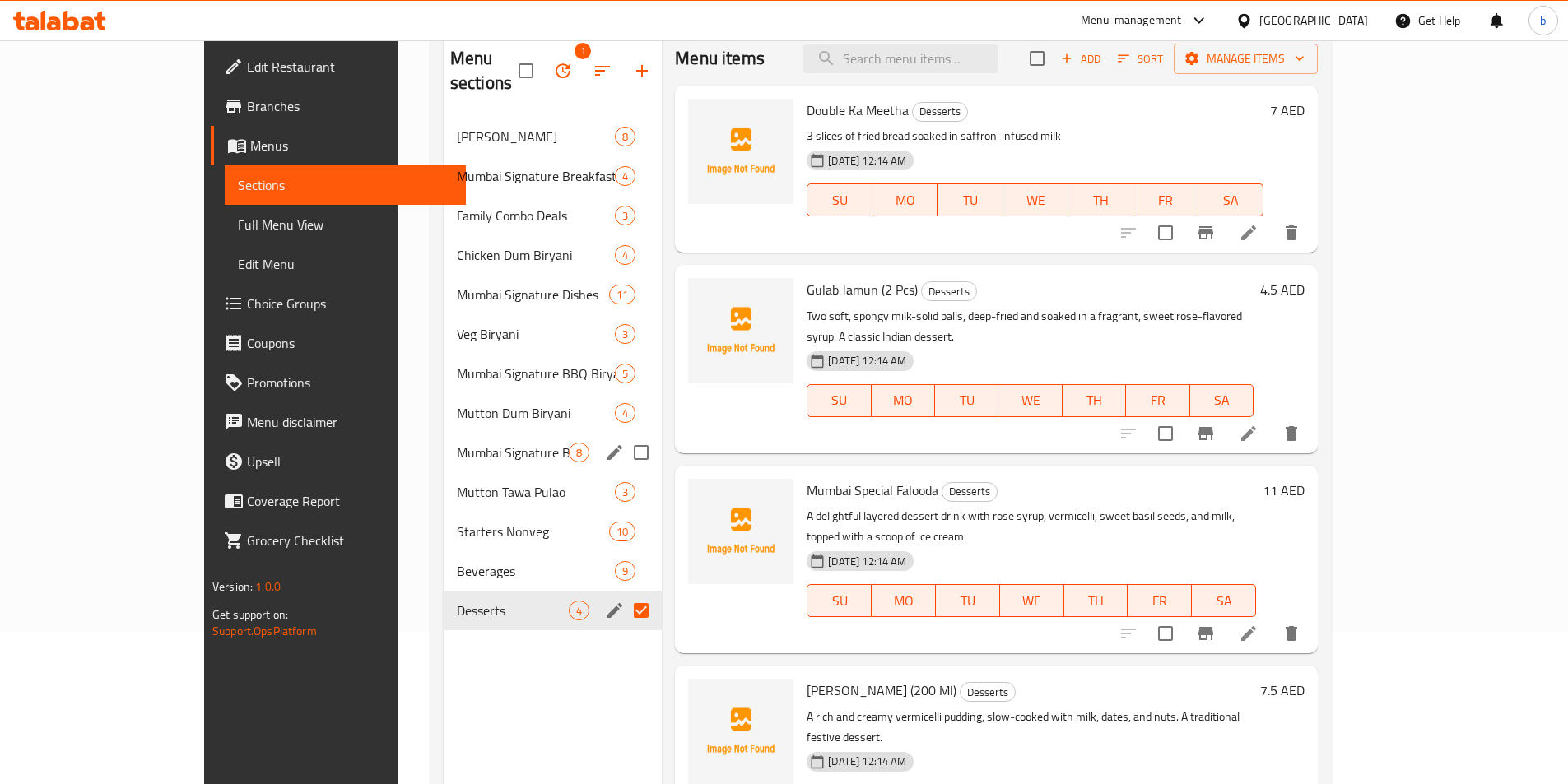
scroll to position [231, 0]
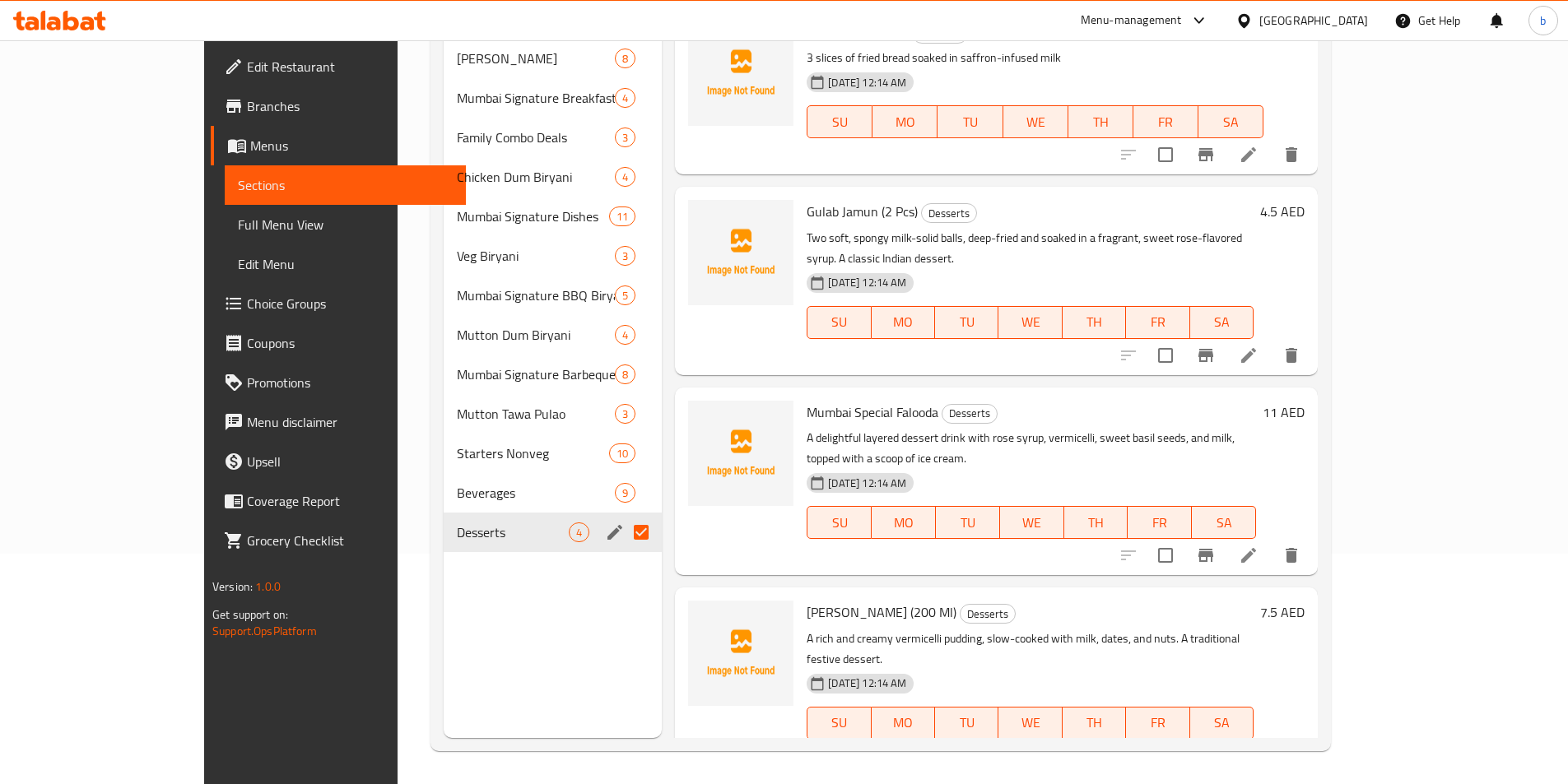
click at [624, 515] on input "Menu sections" at bounding box center [641, 532] width 34 height 34
checkbox input "false"
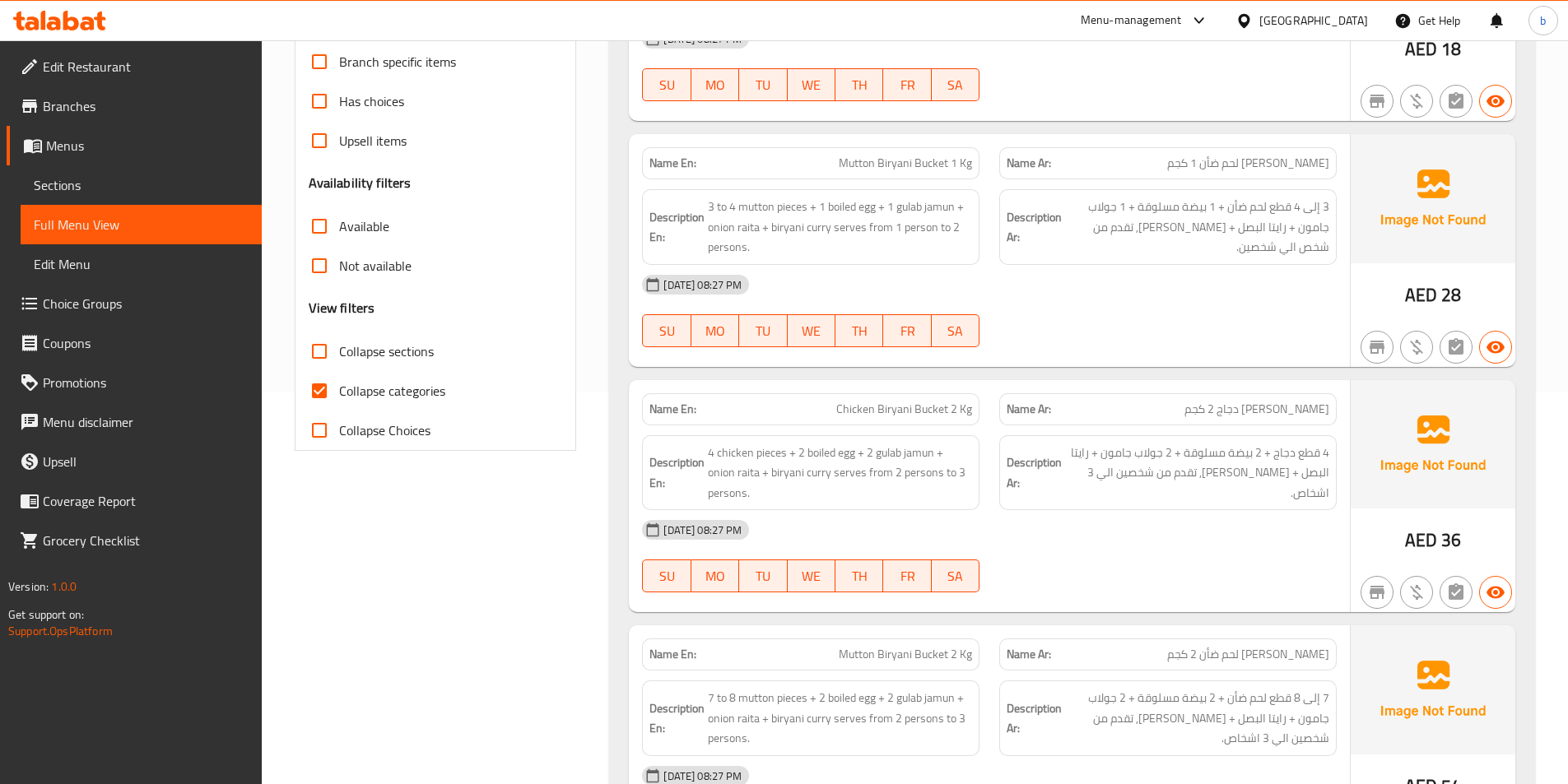
scroll to position [82, 0]
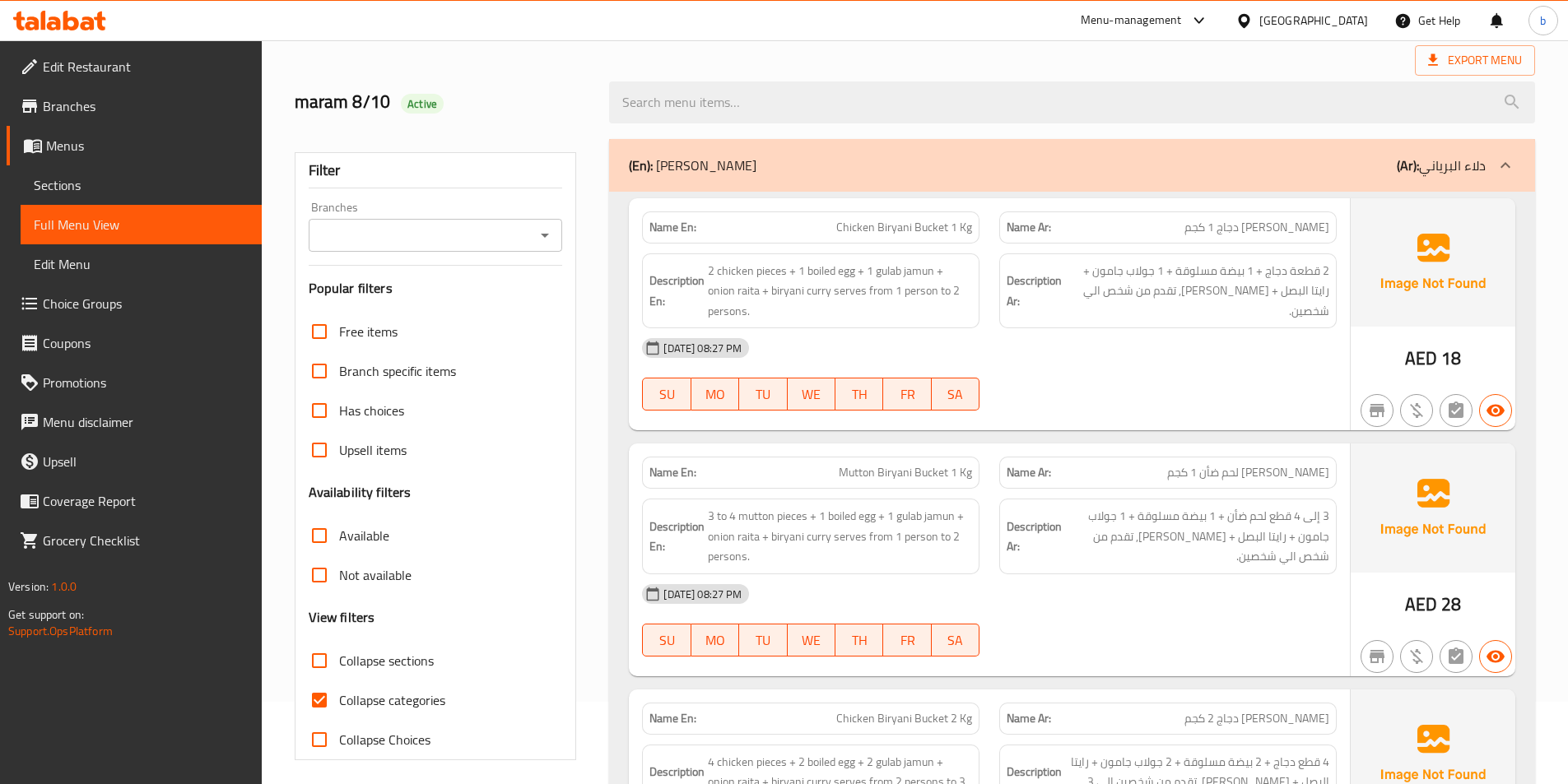
click at [346, 667] on span "Collapse sections" at bounding box center [386, 661] width 95 height 20
click at [339, 667] on input "Collapse sections" at bounding box center [319, 661] width 40 height 40
checkbox input "true"
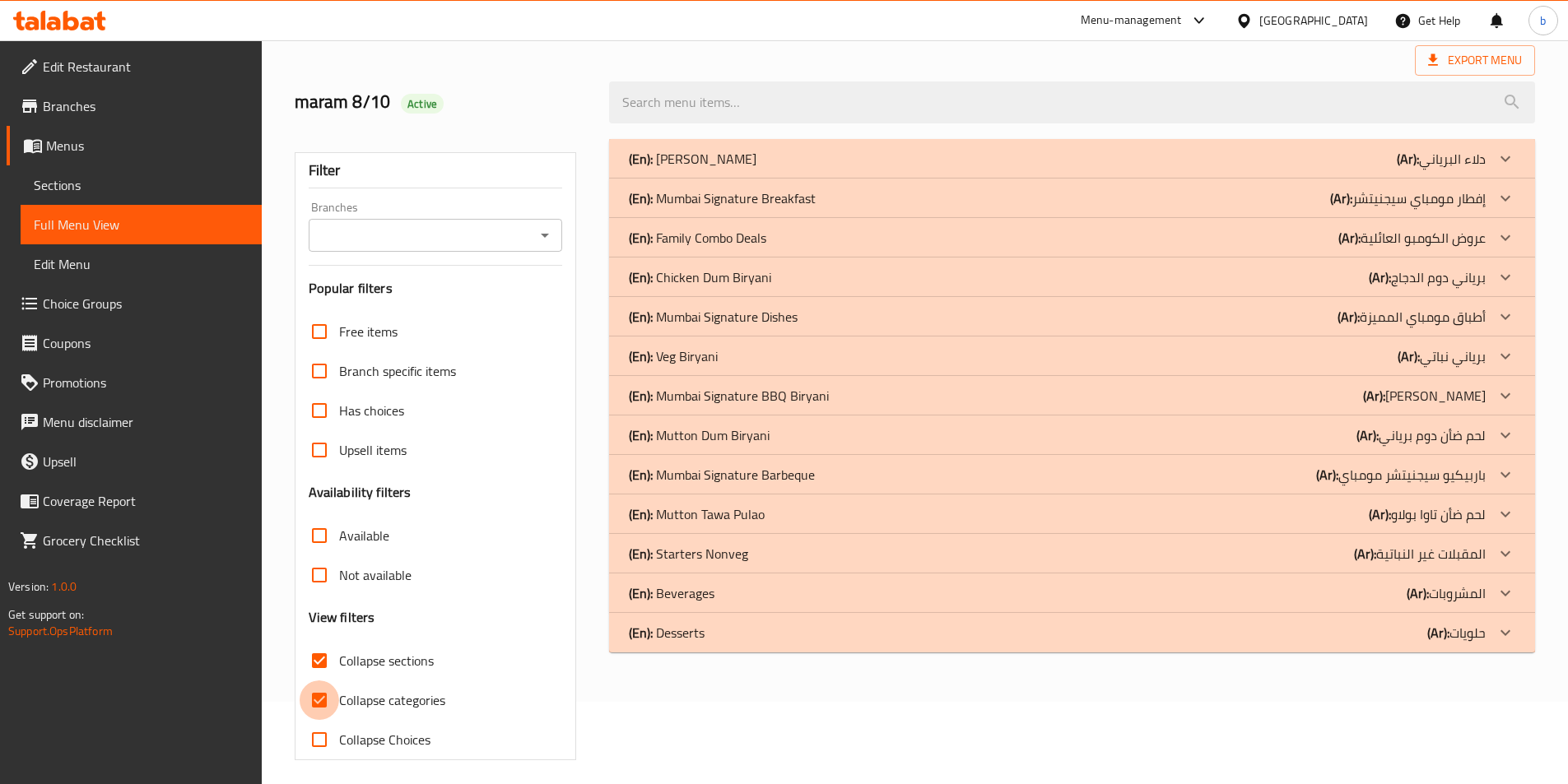
click at [320, 693] on input "Collapse categories" at bounding box center [319, 700] width 40 height 40
checkbox input "false"
click at [1491, 630] on div at bounding box center [1505, 633] width 40 height 40
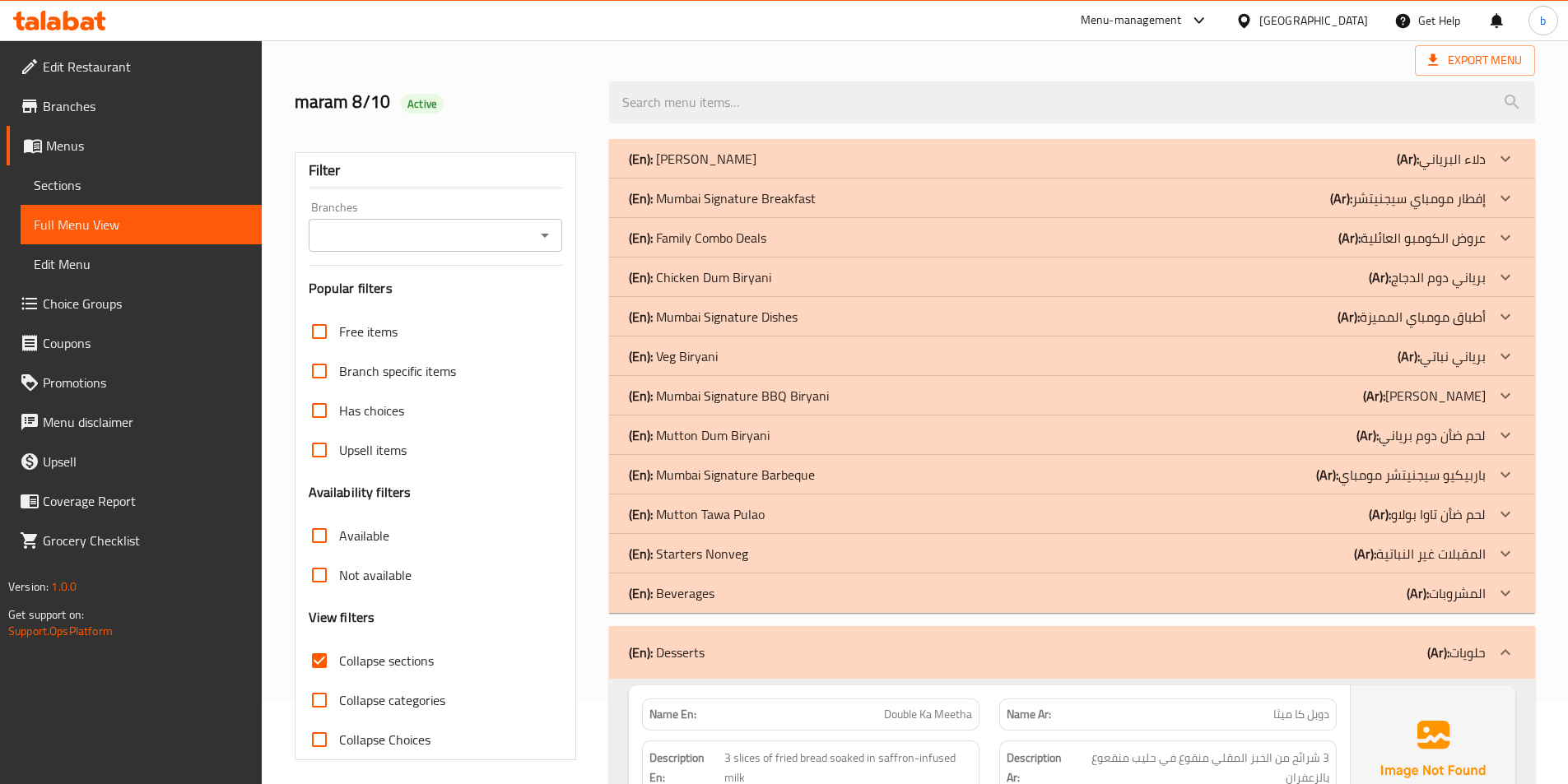
click at [1502, 595] on icon at bounding box center [1505, 593] width 20 height 20
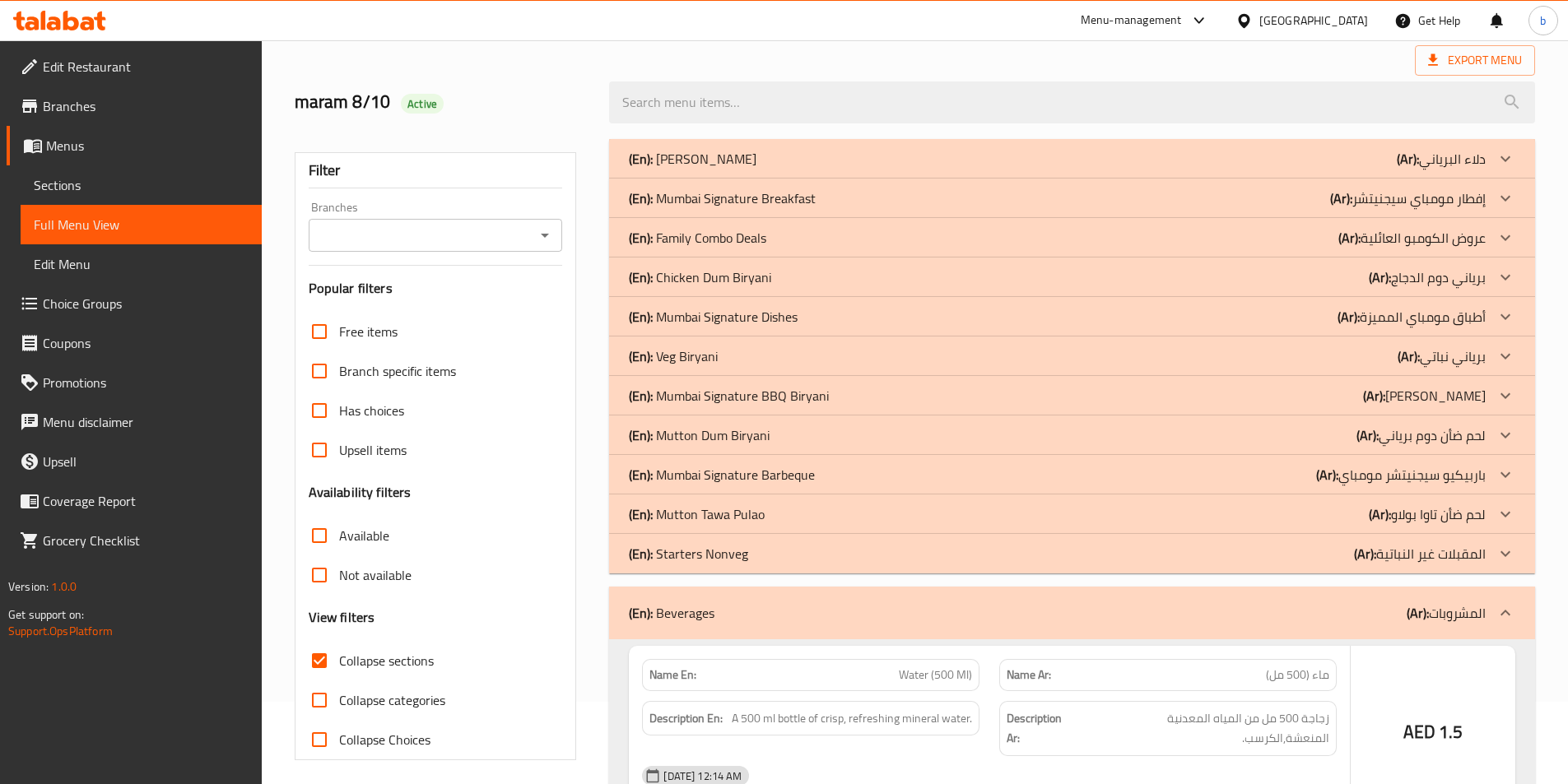
click at [1503, 553] on icon at bounding box center [1505, 553] width 10 height 5
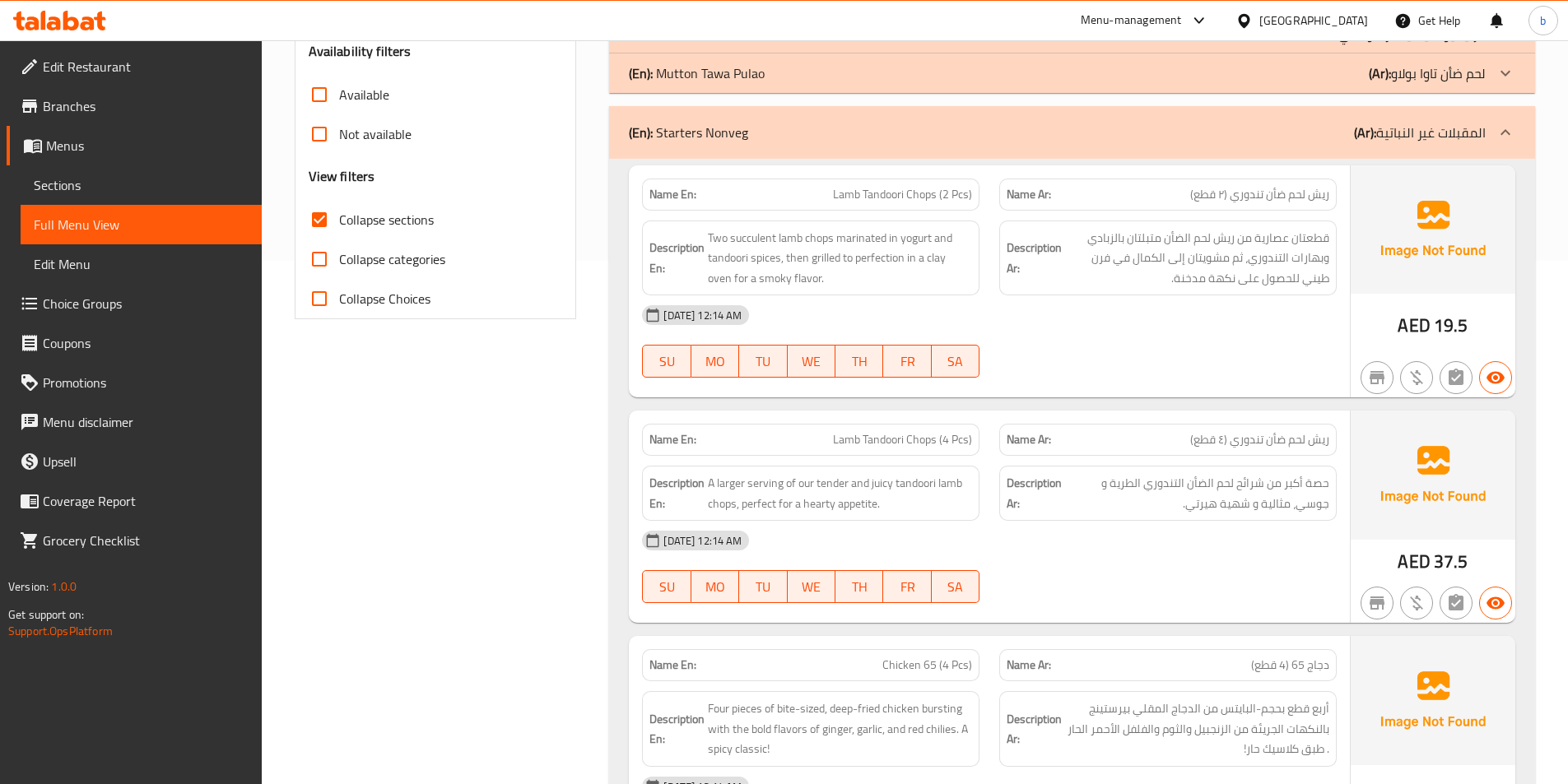
scroll to position [494, 0]
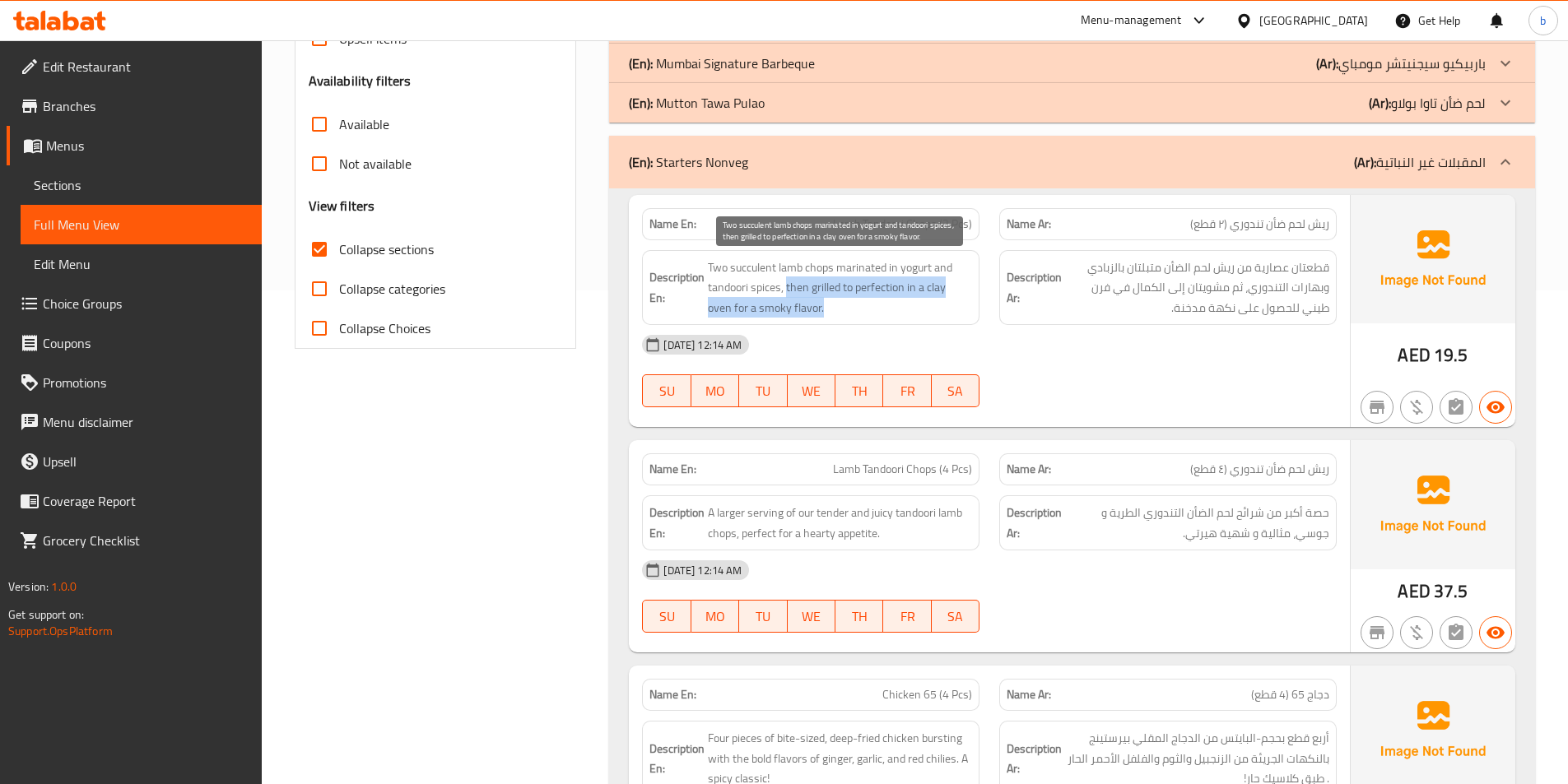
drag, startPoint x: 787, startPoint y: 289, endPoint x: 848, endPoint y: 312, distance: 65.2
click at [848, 312] on span "Two succulent lamb chops marinated in yogurt and tandoori spices, then grilled …" at bounding box center [839, 288] width 264 height 61
click at [868, 305] on span "Two succulent lamb chops marinated in yogurt and tandoori spices, then grilled …" at bounding box center [839, 288] width 264 height 61
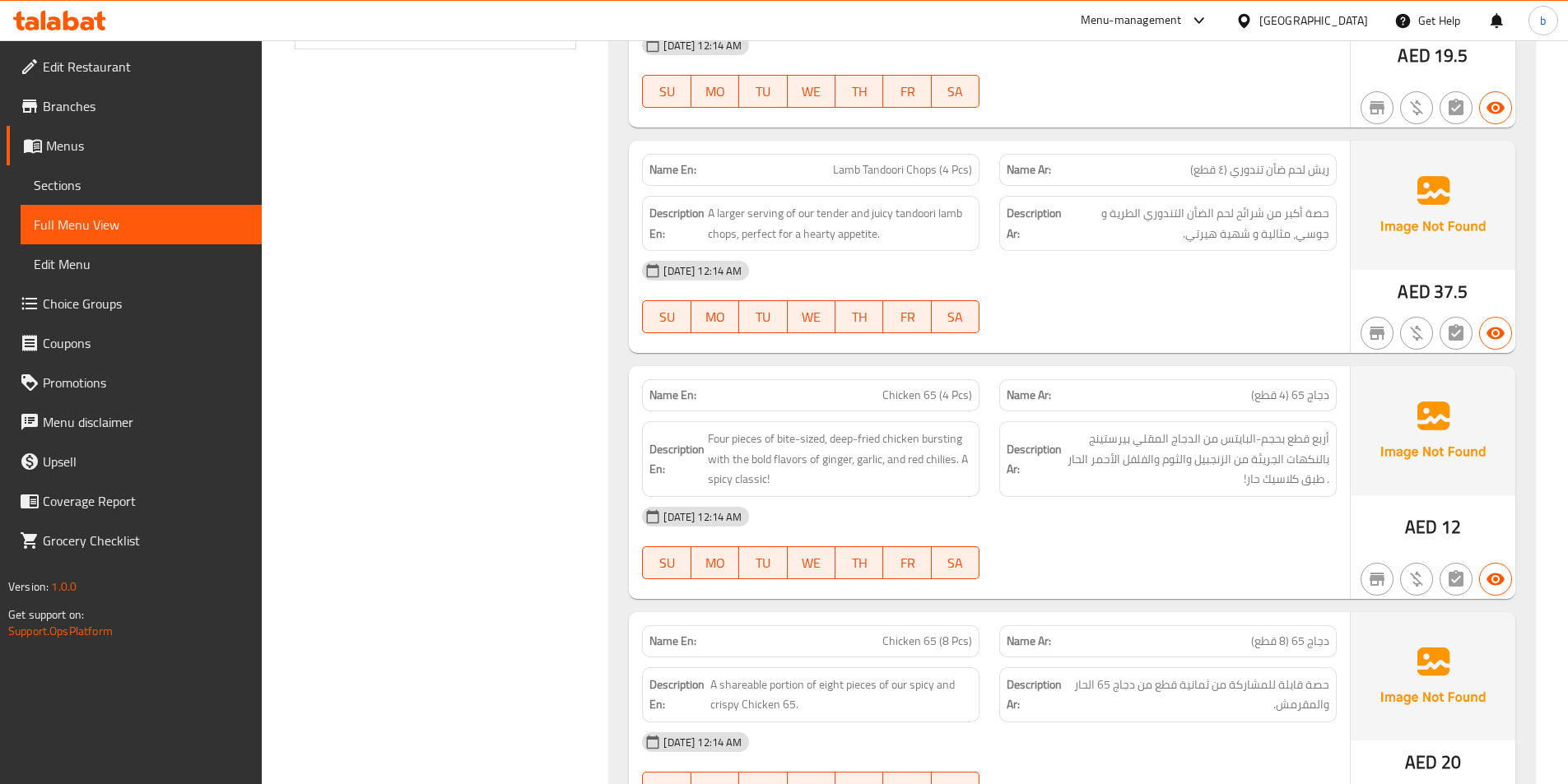
scroll to position [823, 0]
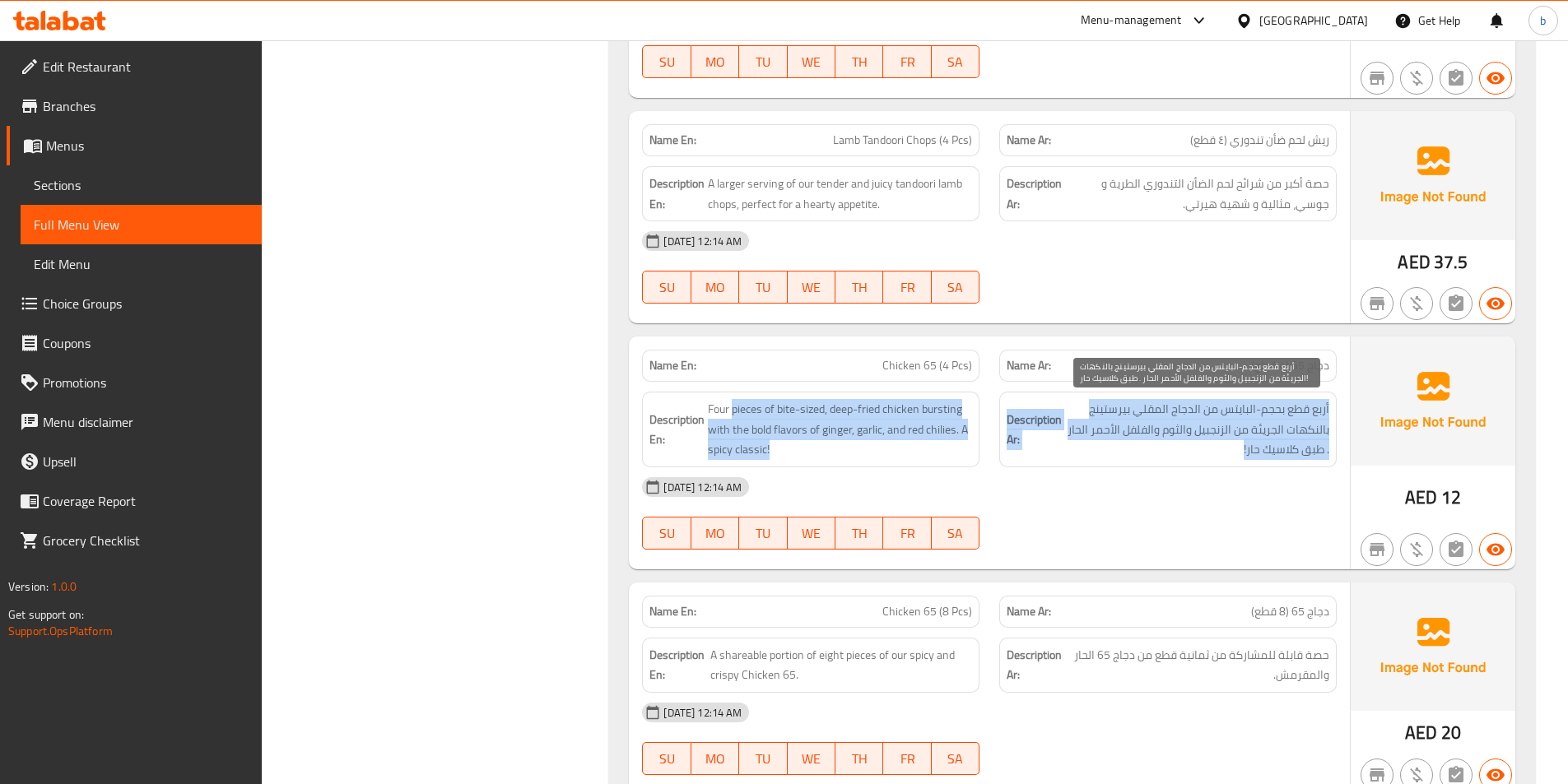
drag, startPoint x: 734, startPoint y: 410, endPoint x: 1134, endPoint y: 447, distance: 401.7
click at [1134, 447] on div "Description En: Four pieces of bite-sized, deep-fried chicken bursting with the…" at bounding box center [989, 429] width 714 height 96
click at [1084, 446] on span "أربع قطع بحجم-البايتس من الدجاج المقلي بيرستينج بالنكهات الجريئة من الزنجبيل وا…" at bounding box center [1197, 430] width 264 height 61
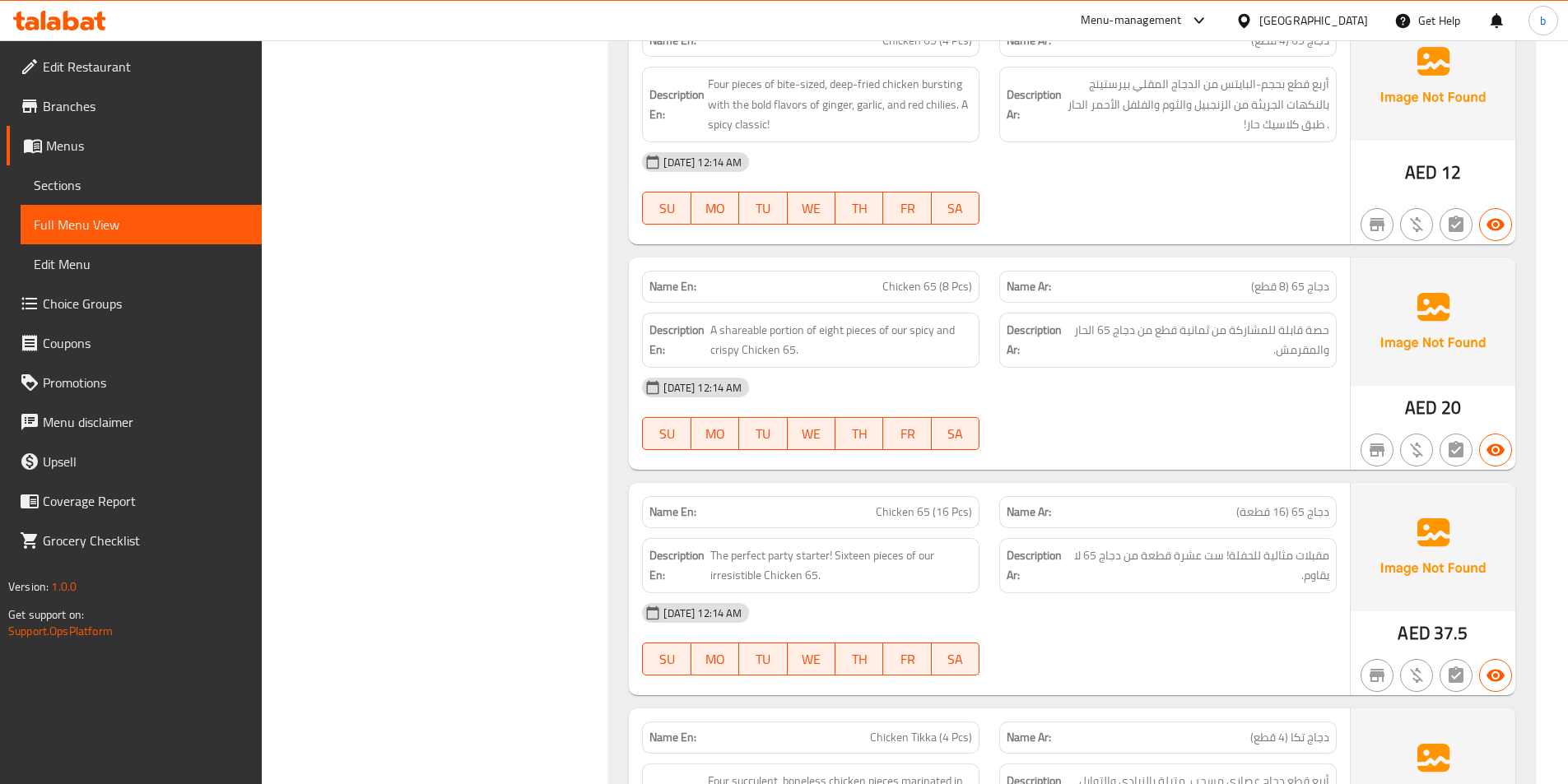
scroll to position [1152, 0]
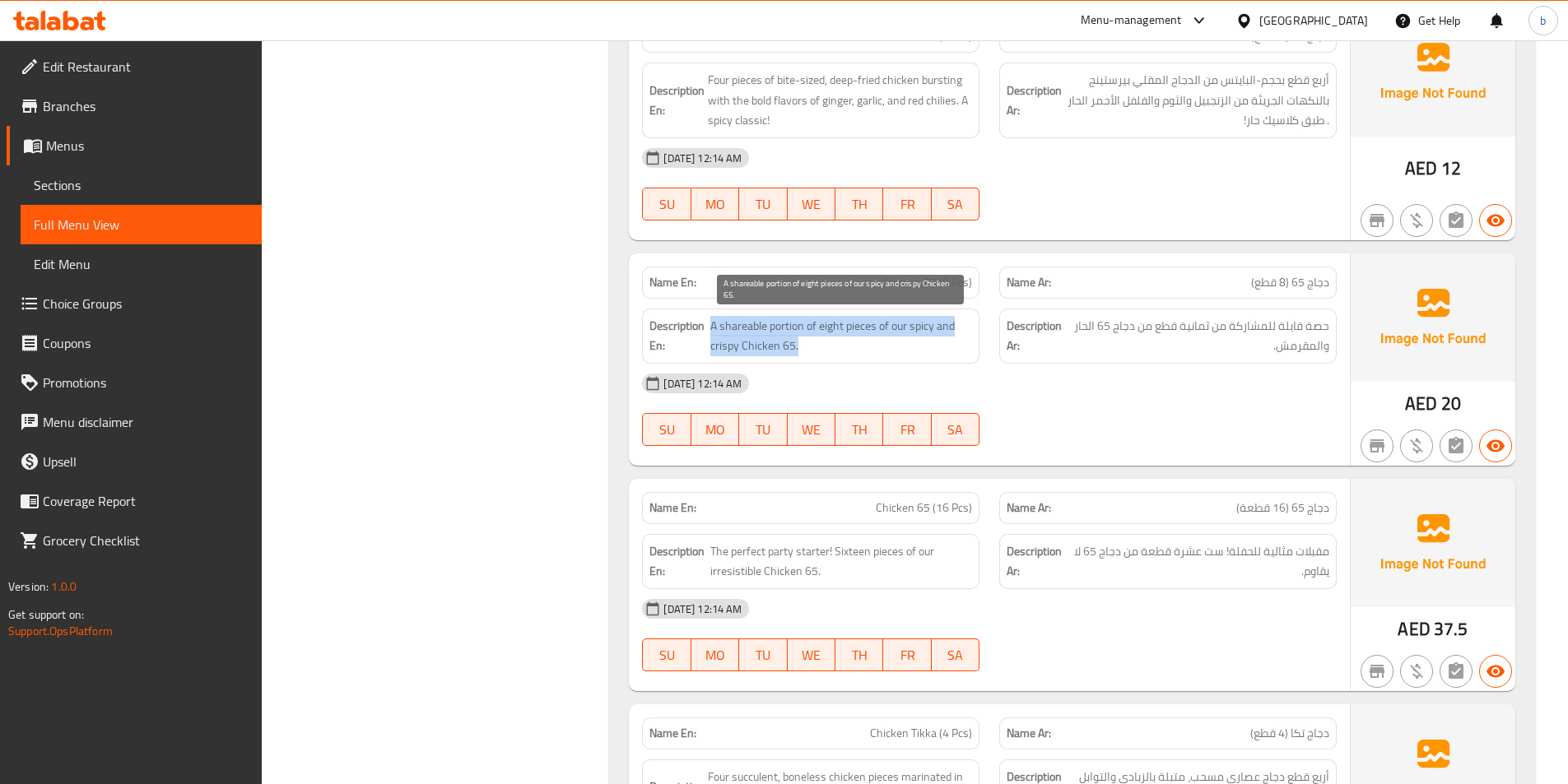
drag, startPoint x: 796, startPoint y: 351, endPoint x: 720, endPoint y: 326, distance: 80.0
click at [713, 324] on span "A shareable portion of eight pieces of our spicy and crispy Chicken 65." at bounding box center [841, 335] width 261 height 41
drag, startPoint x: 711, startPoint y: 324, endPoint x: 805, endPoint y: 360, distance: 100.7
click at [805, 360] on div "Description En: A shareable portion of eight pieces of our spicy and crispy Chi…" at bounding box center [811, 335] width 337 height 55
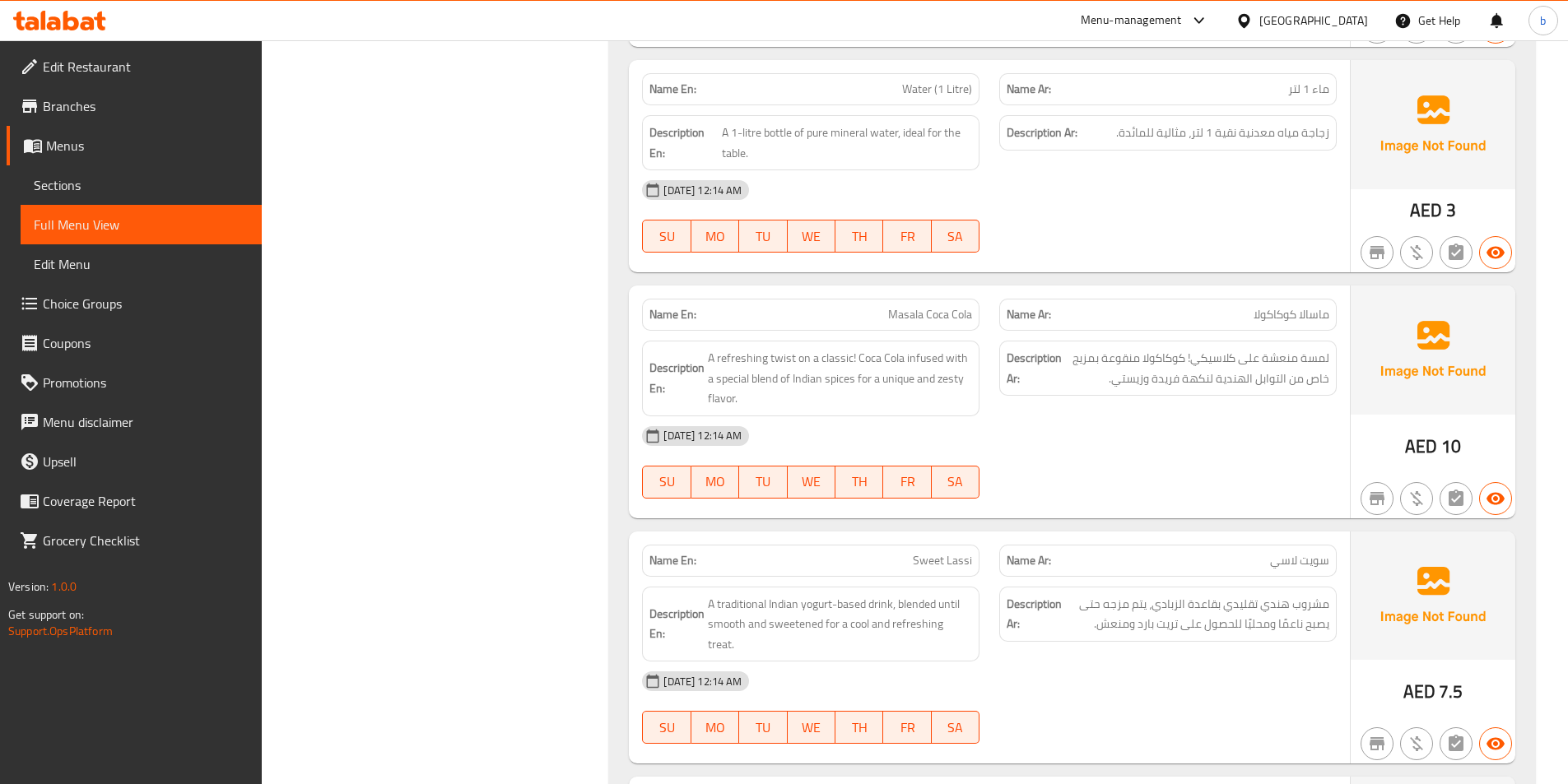
scroll to position [3290, 0]
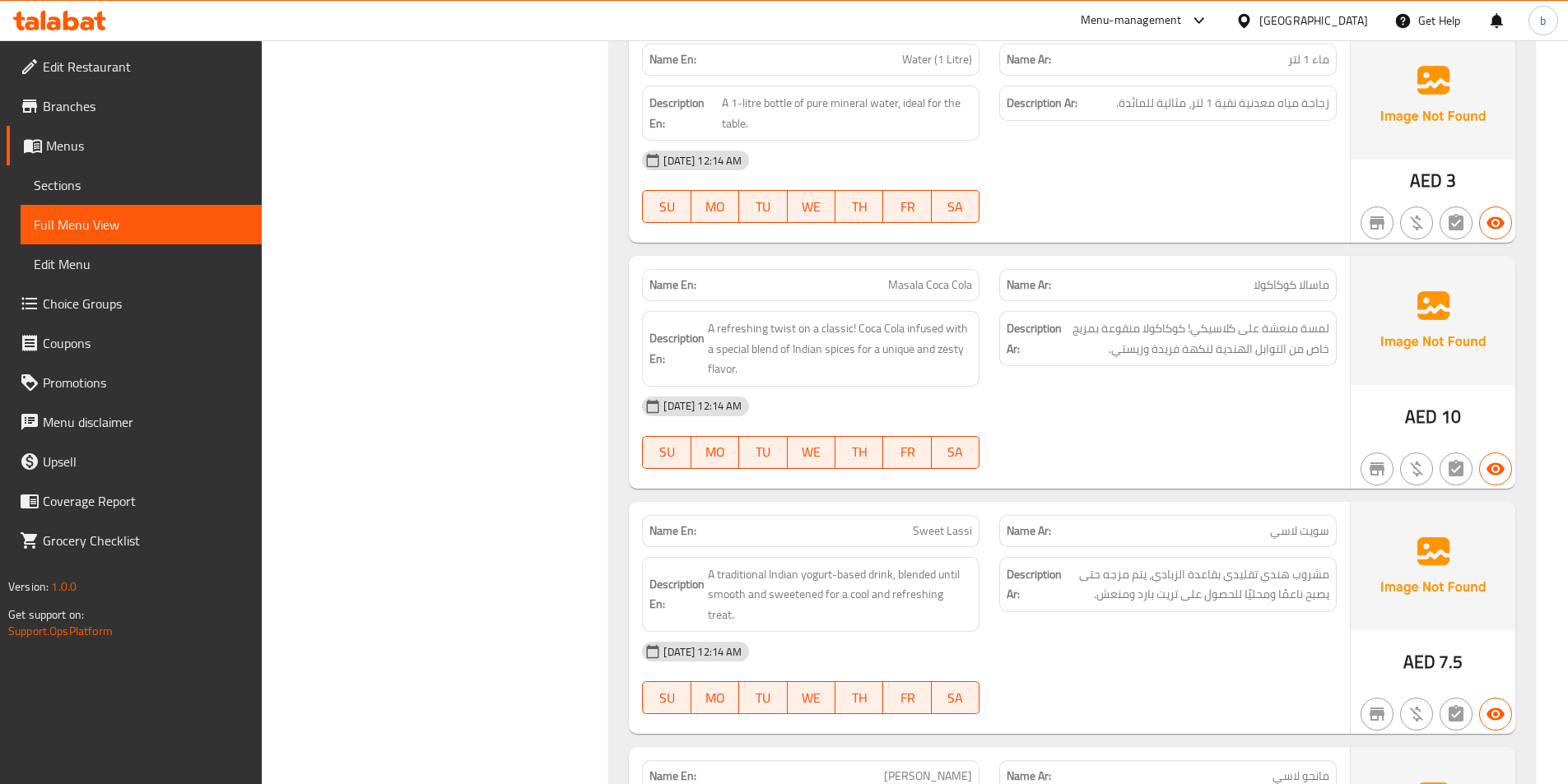
click at [931, 523] on span "Sweet Lassi" at bounding box center [942, 531] width 60 height 17
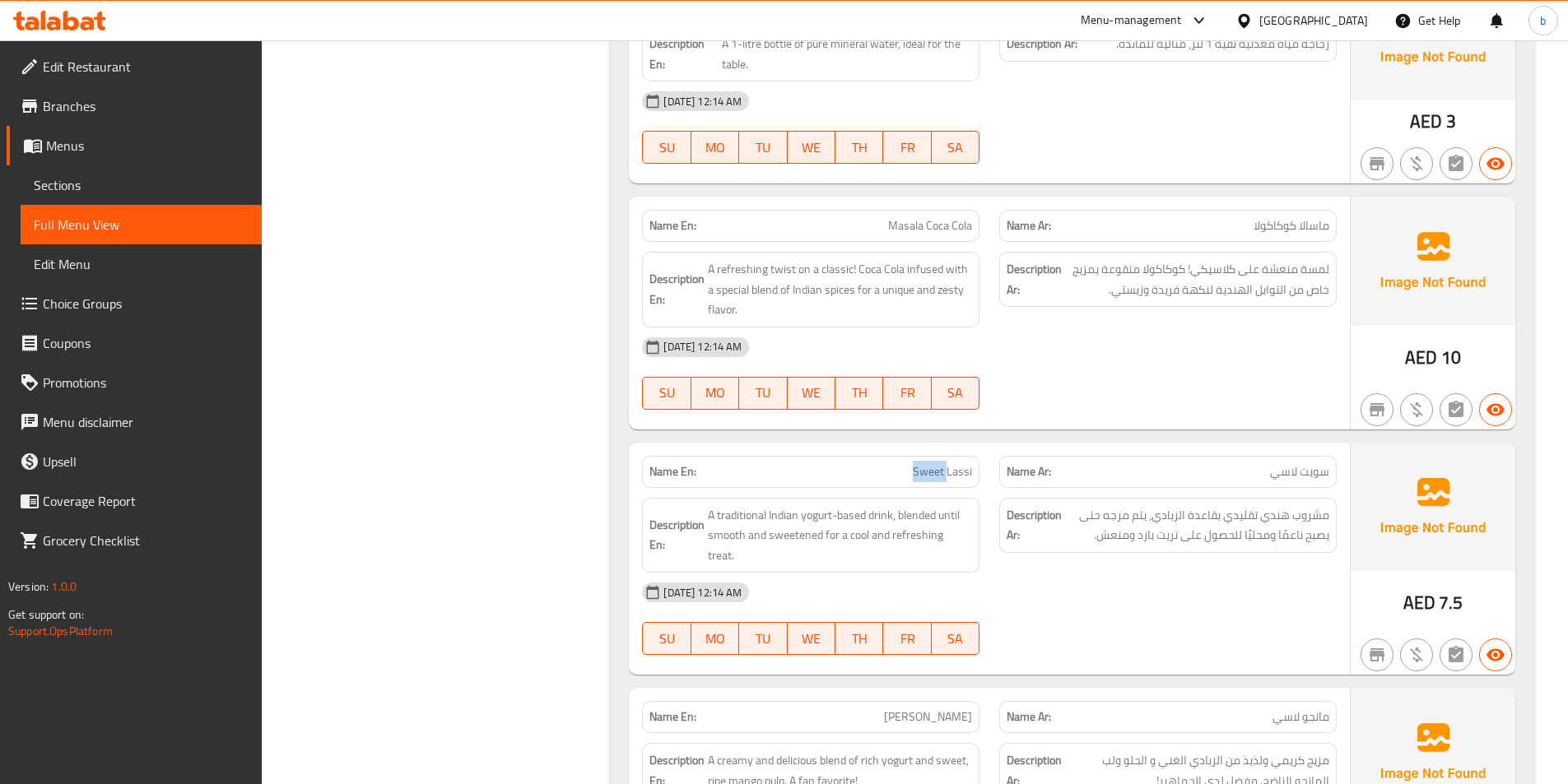
scroll to position [3454, 0]
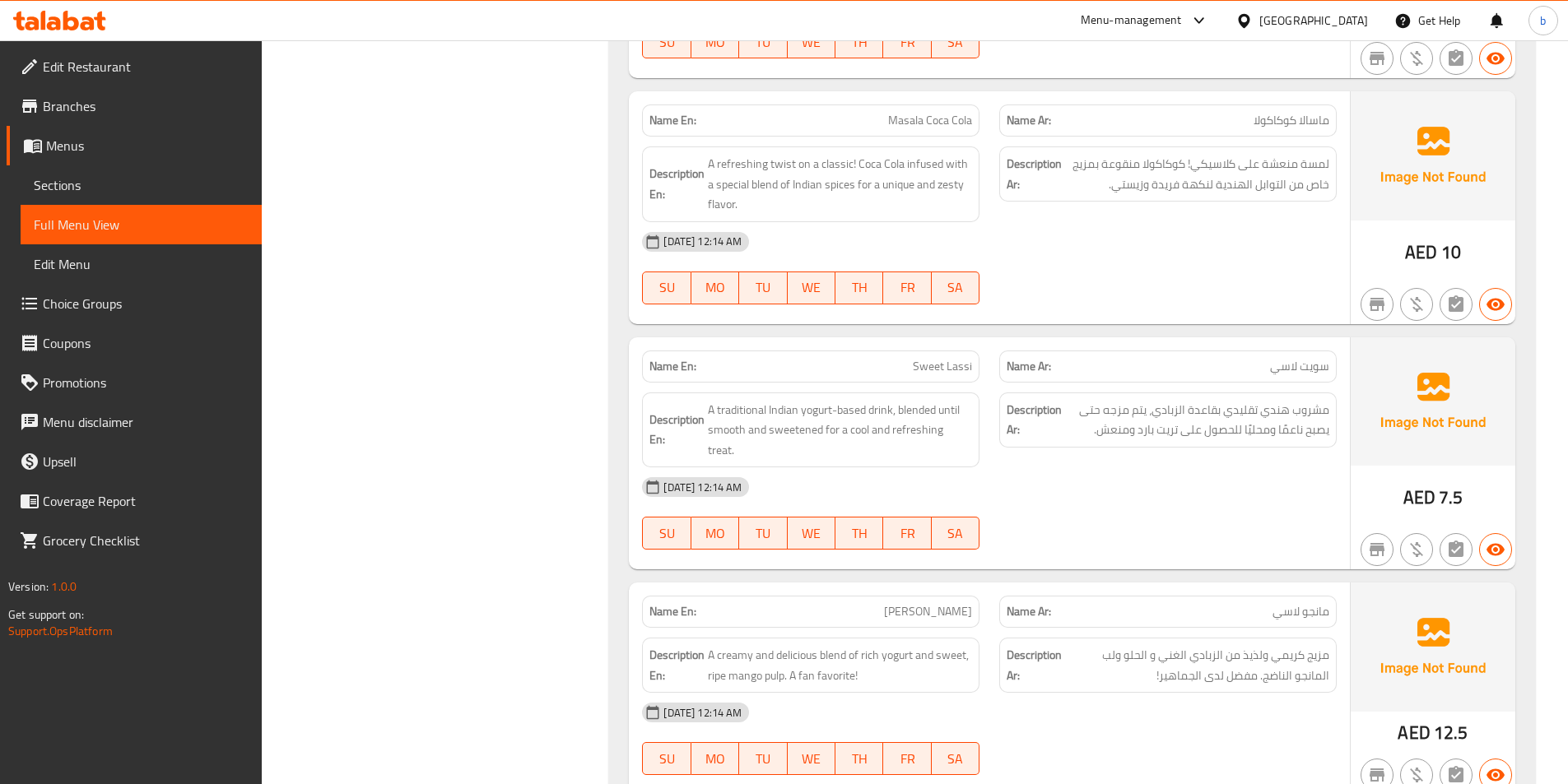
click at [964, 603] on span "[PERSON_NAME]" at bounding box center [928, 611] width 88 height 17
copy span "Lassi"
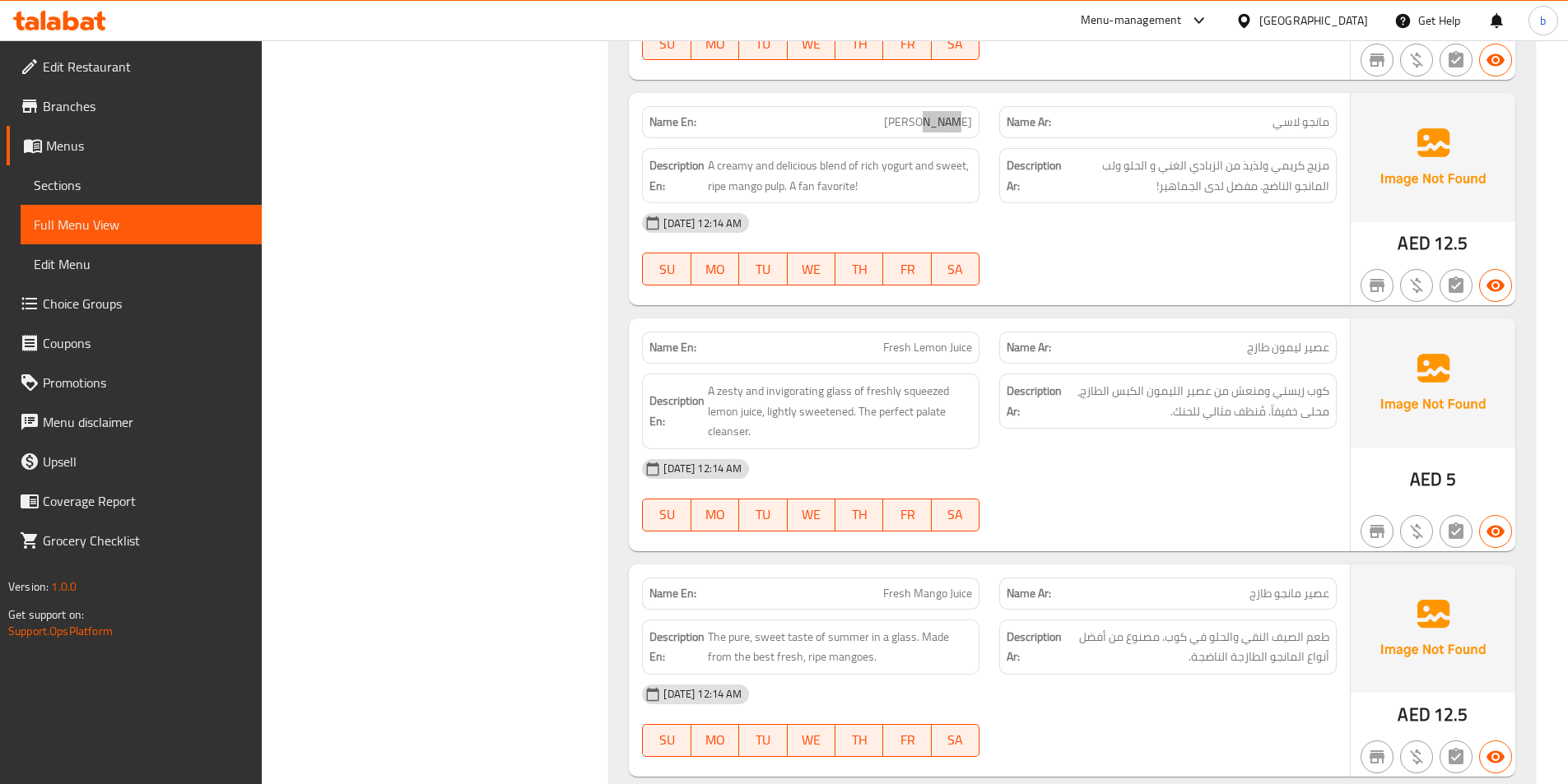
scroll to position [4030, 0]
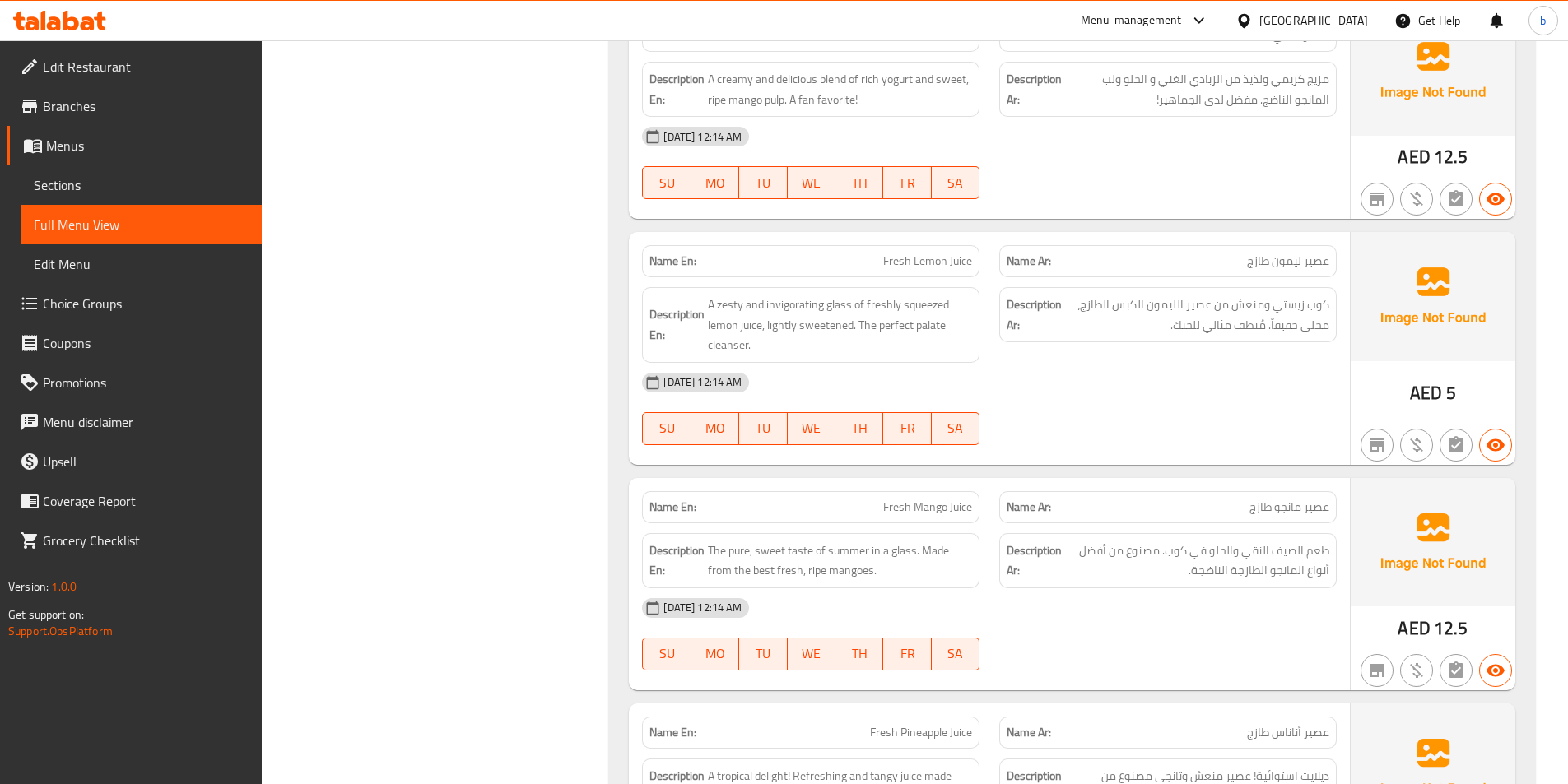
click at [1290, 588] on div "[DATE] 12:14 AM" at bounding box center [989, 608] width 714 height 40
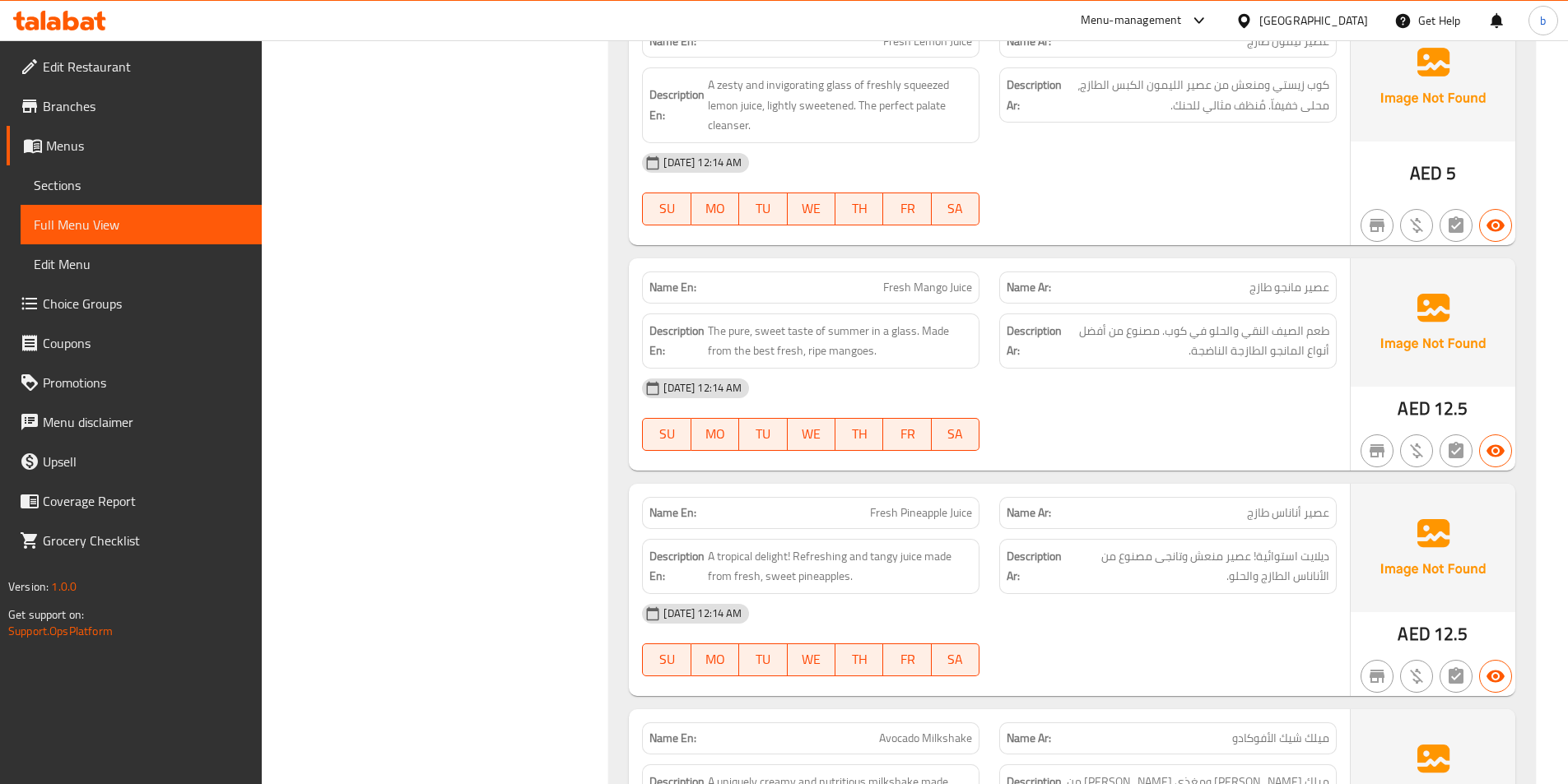
scroll to position [4277, 0]
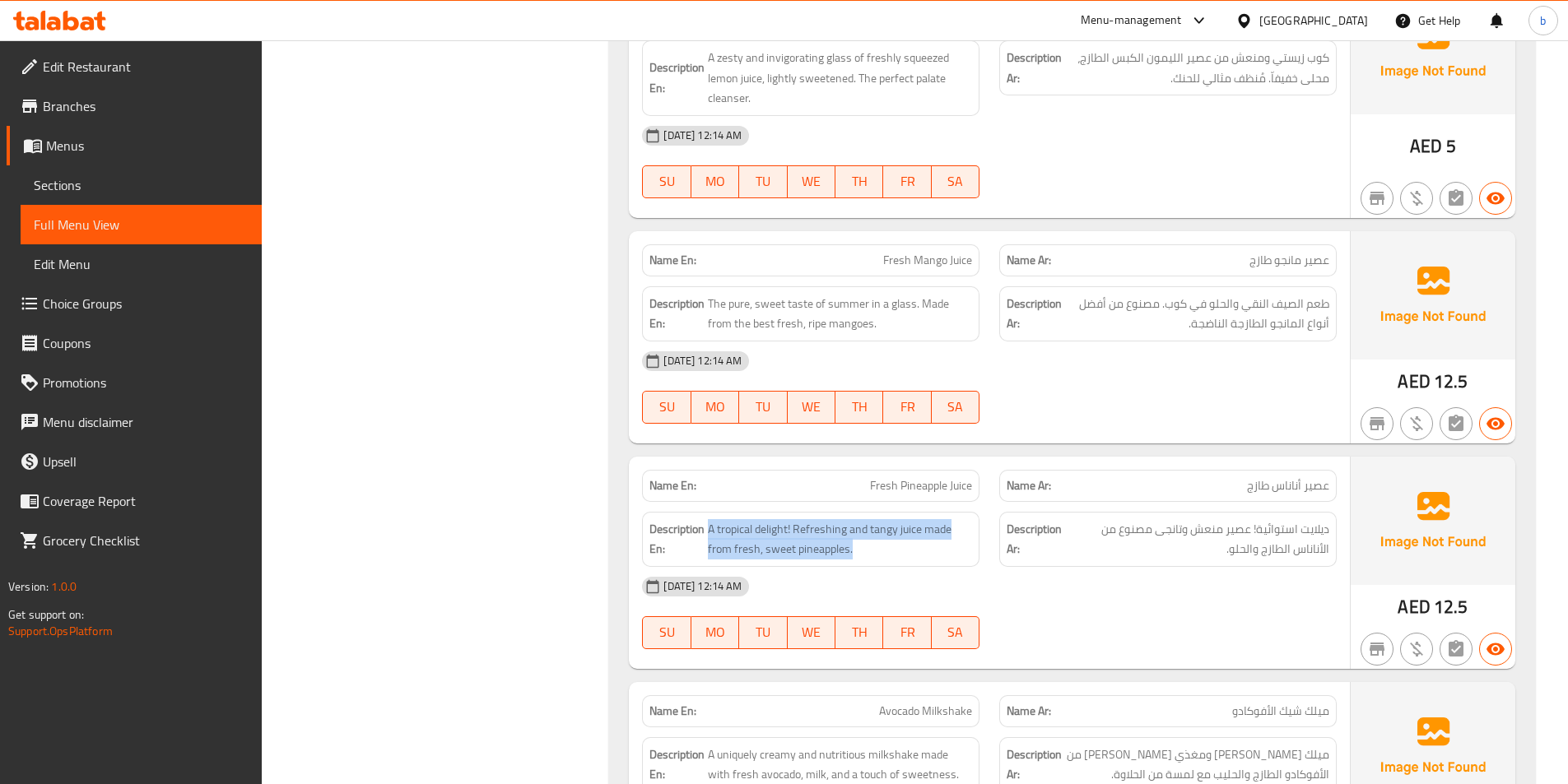
drag, startPoint x: 707, startPoint y: 469, endPoint x: 864, endPoint y: 500, distance: 160.0
click at [864, 512] on div "Description En: A tropical delight! Refreshing and tangy juice made from fresh,…" at bounding box center [811, 539] width 337 height 55
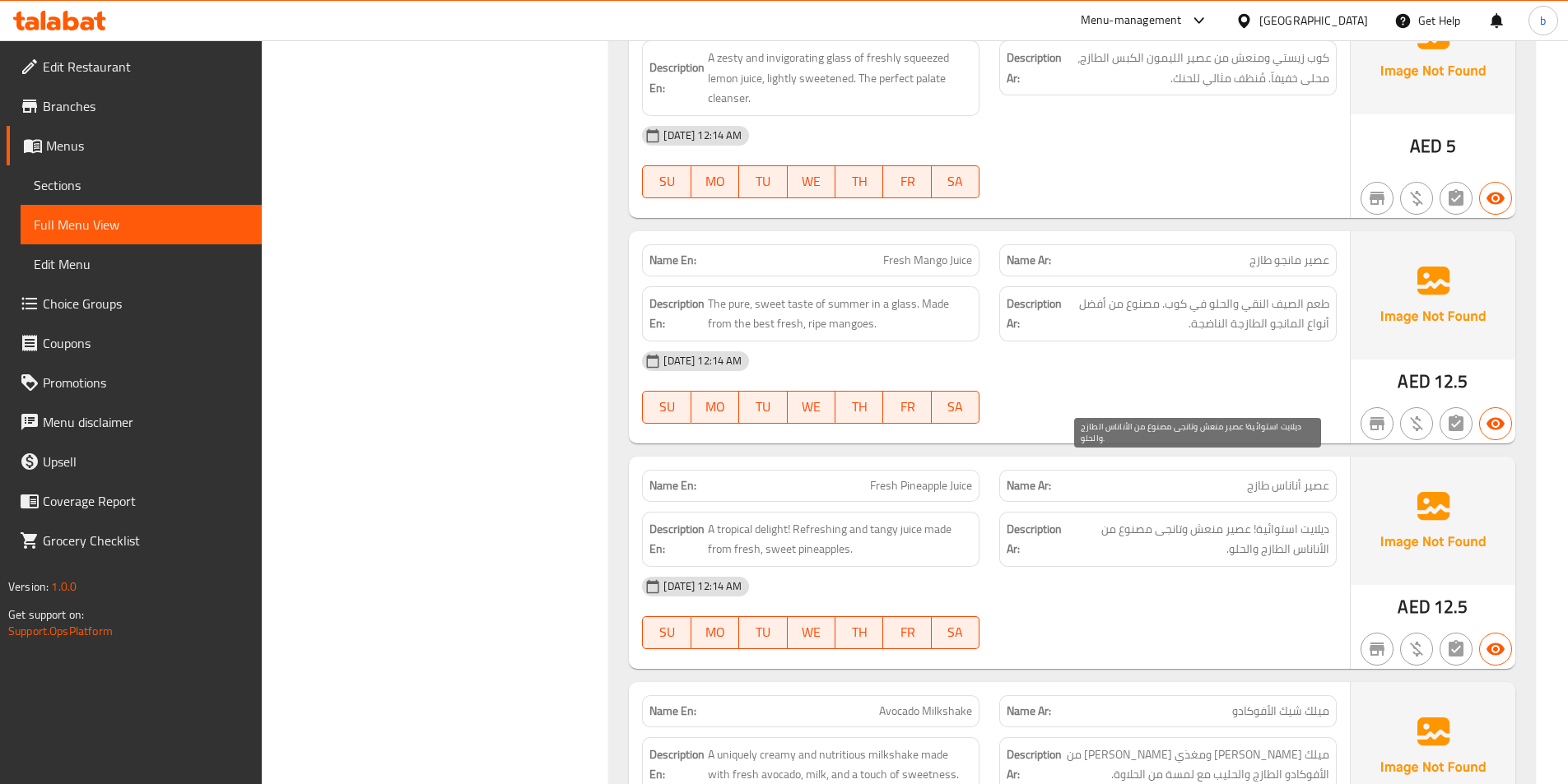
click at [1099, 519] on span "ديلايت استوائية! عصير منعش وتانجى مصنوع من الأناناس الطازج والحلو." at bounding box center [1197, 539] width 263 height 41
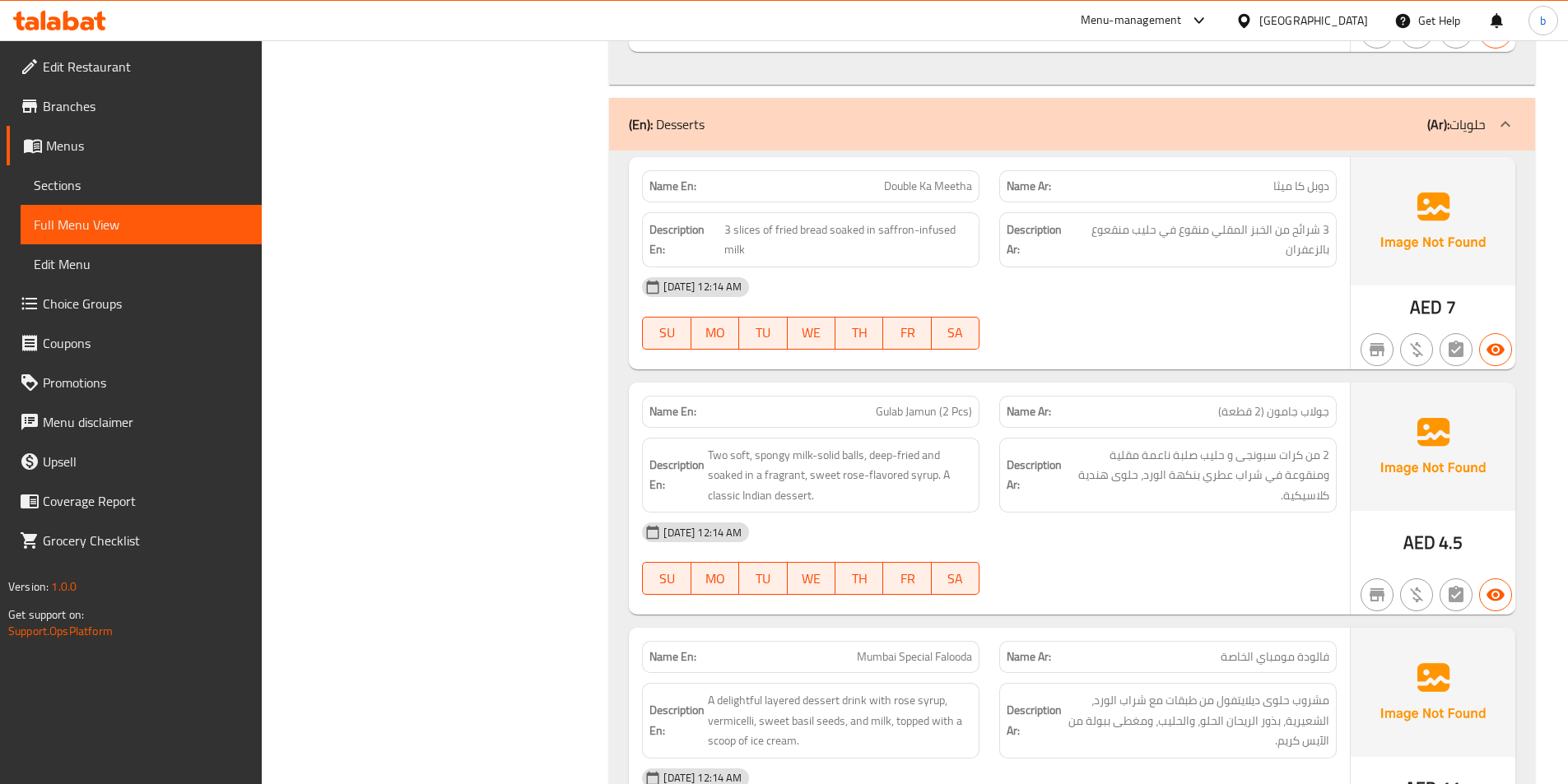
scroll to position [5264, 0]
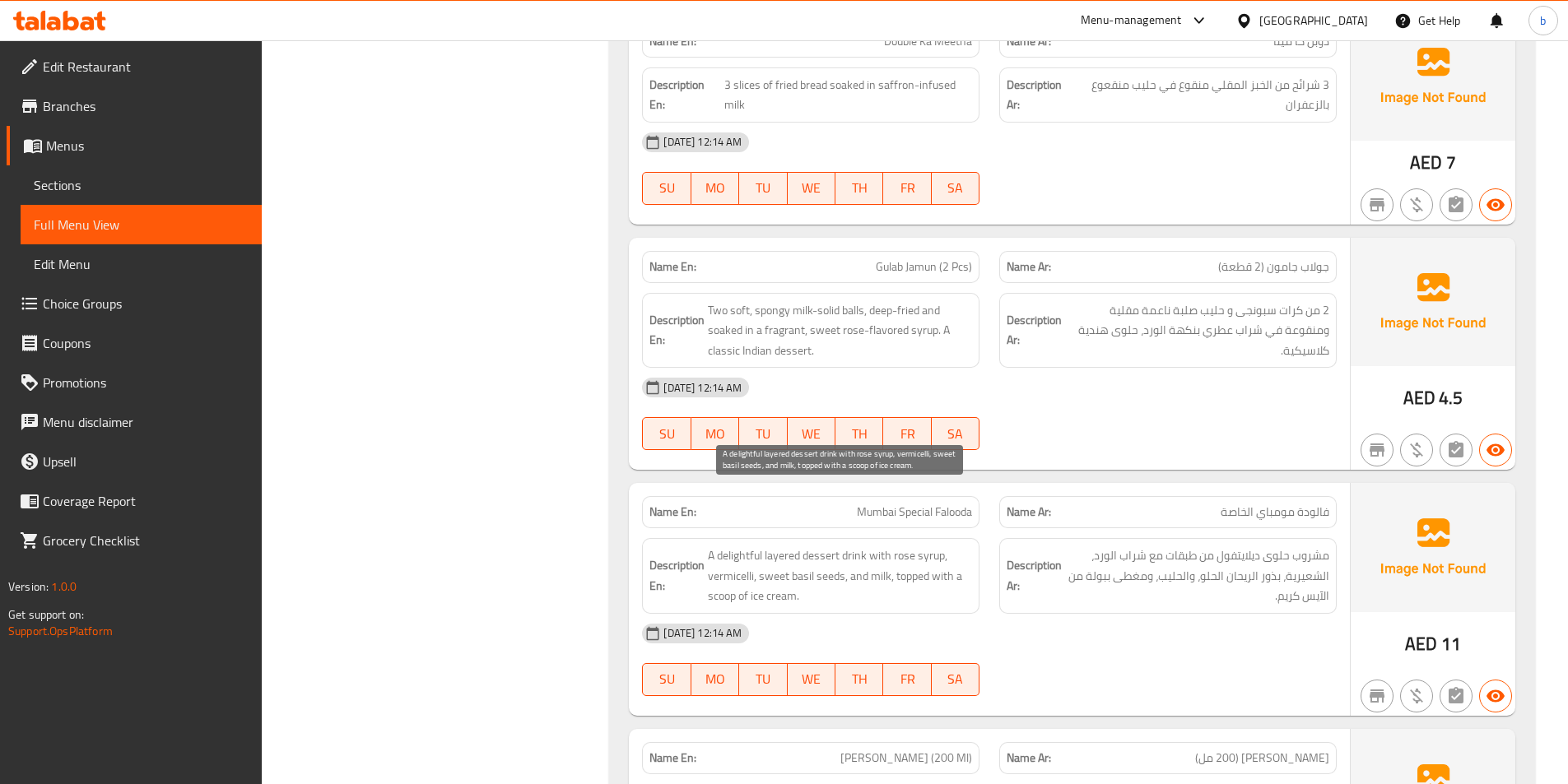
click at [895, 545] on span "A delightful layered dessert drink with rose syrup, vermicelli, sweet basil see…" at bounding box center [839, 576] width 264 height 61
click at [896, 545] on span "A delightful layered dessert drink with rose syrup, vermicelli, sweet basil see…" at bounding box center [839, 576] width 264 height 61
copy span "rose"
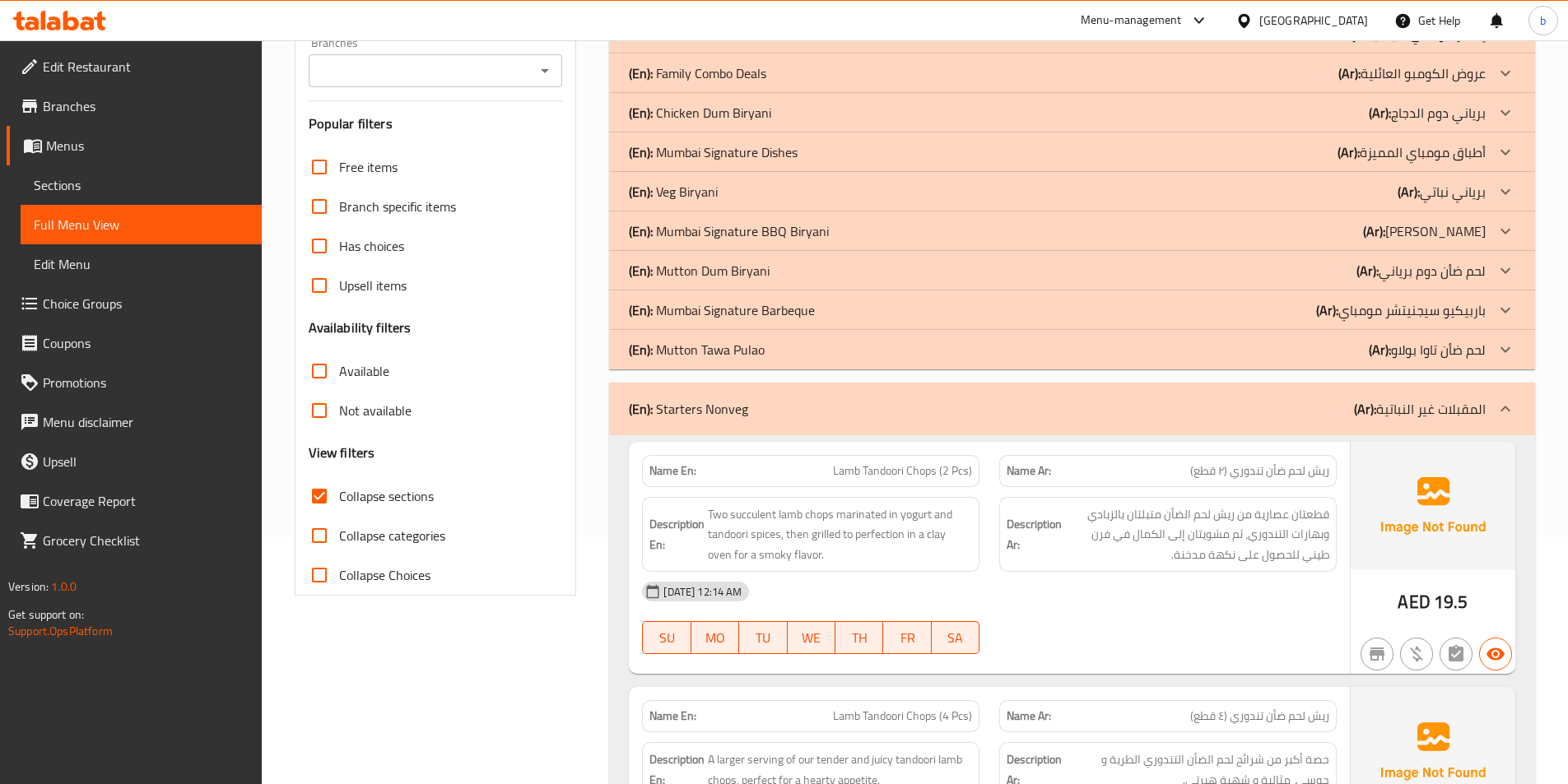
scroll to position [0, 0]
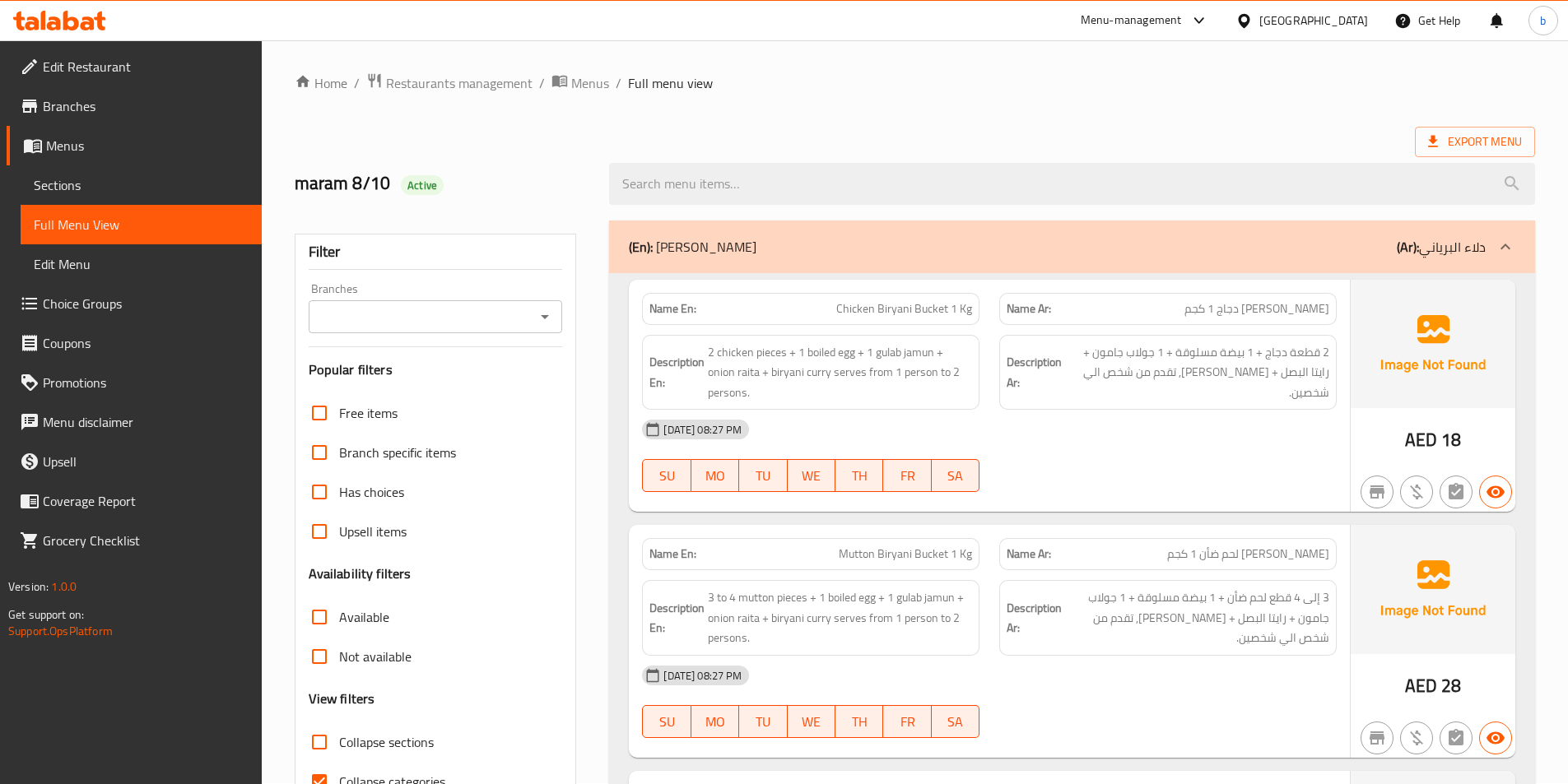
scroll to position [91, 0]
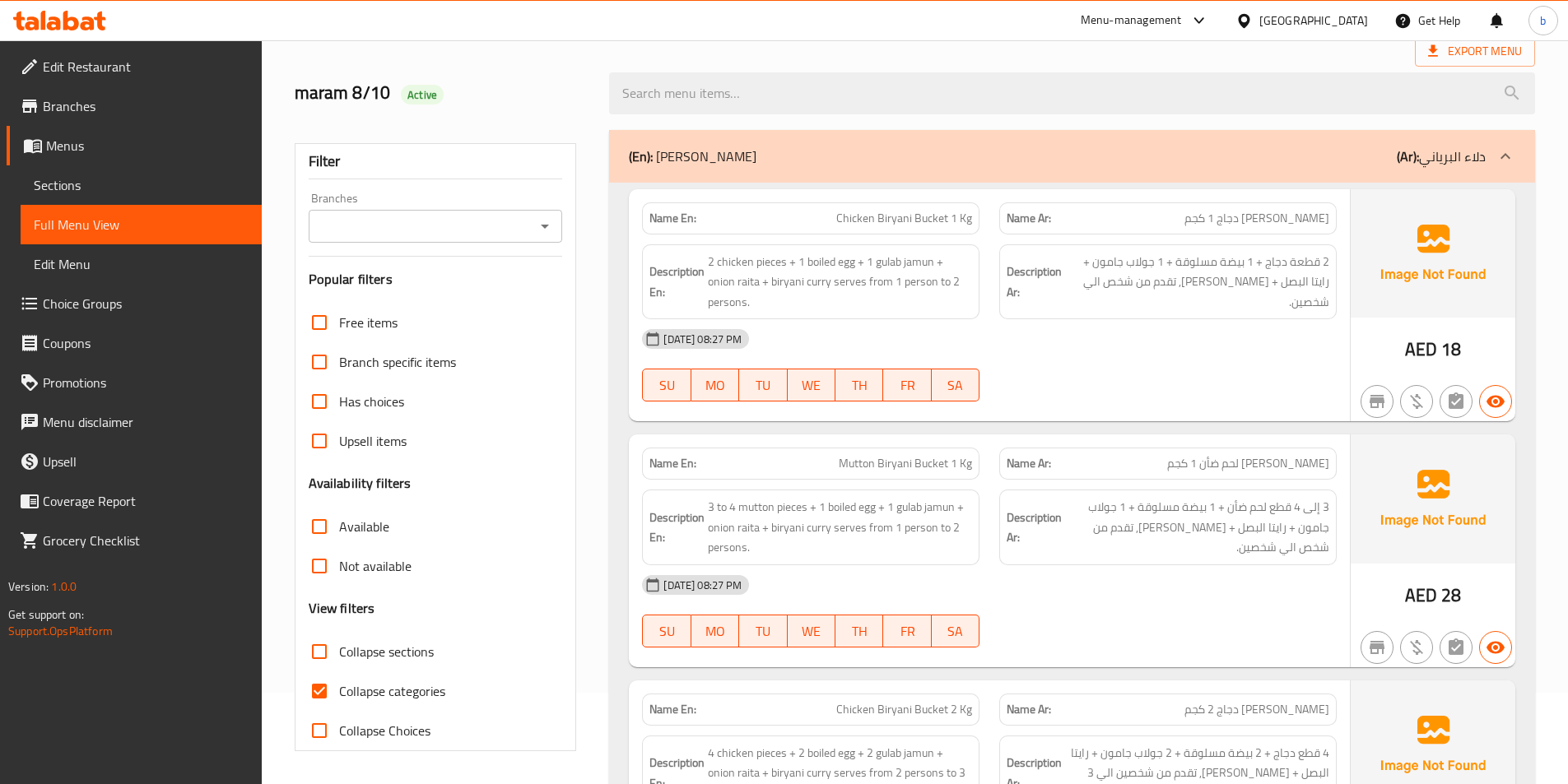
click at [312, 661] on input "Collapse sections" at bounding box center [319, 652] width 40 height 40
checkbox input "true"
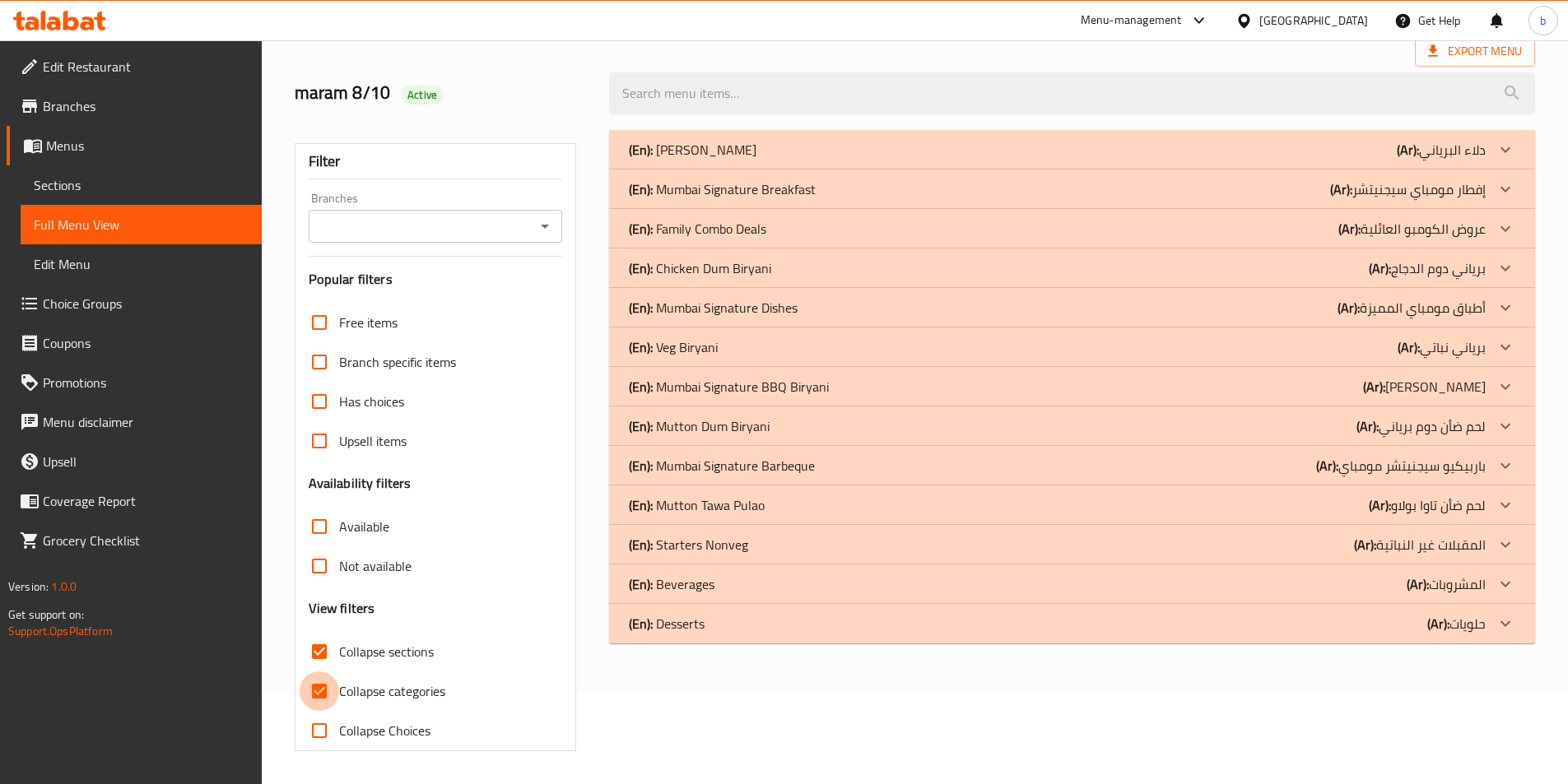
drag, startPoint x: 326, startPoint y: 691, endPoint x: 883, endPoint y: 515, distance: 584.1
click at [327, 692] on input "Collapse categories" at bounding box center [319, 691] width 40 height 40
checkbox input "false"
click at [1502, 624] on icon at bounding box center [1505, 624] width 20 height 20
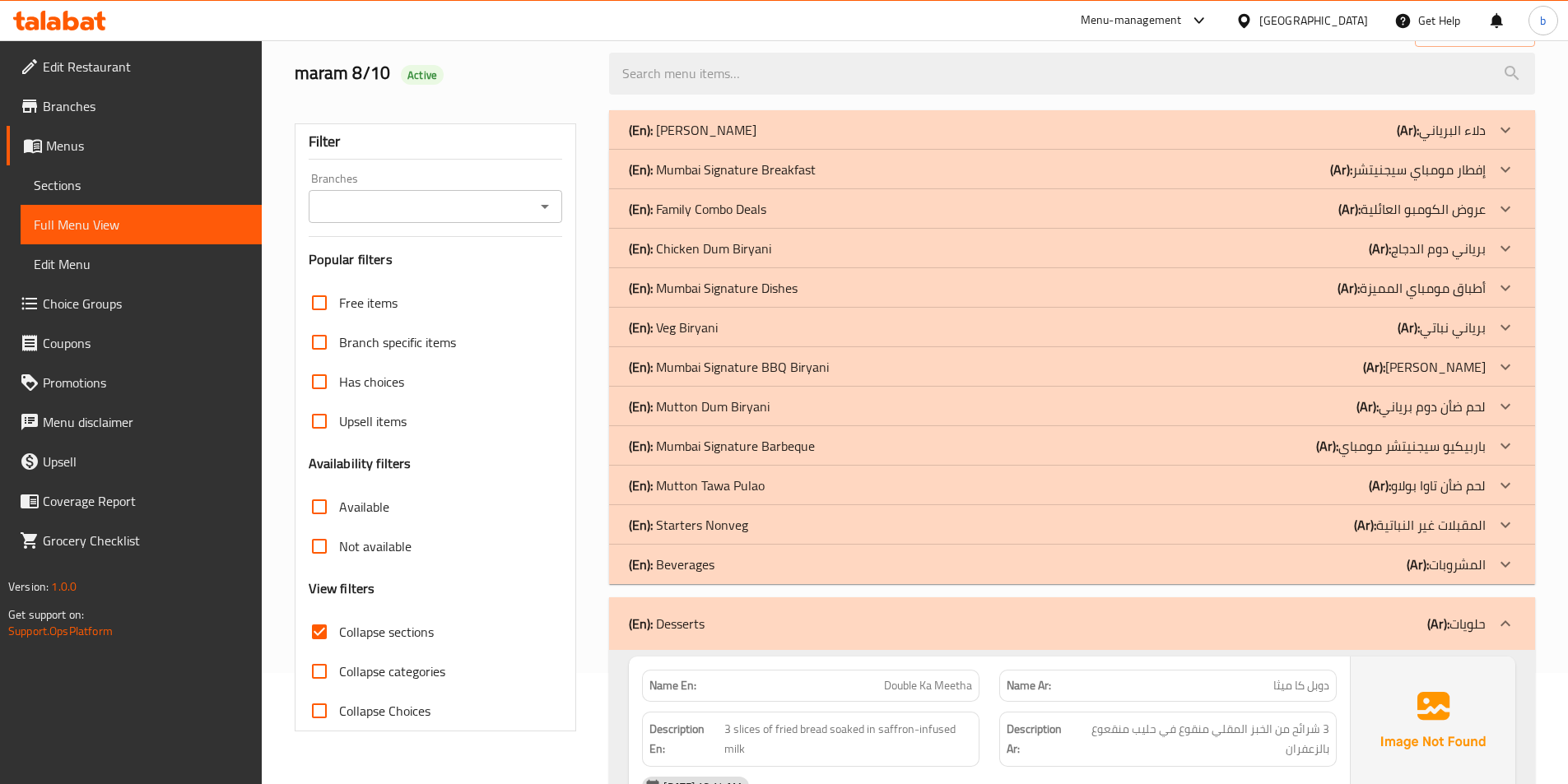
scroll to position [434, 0]
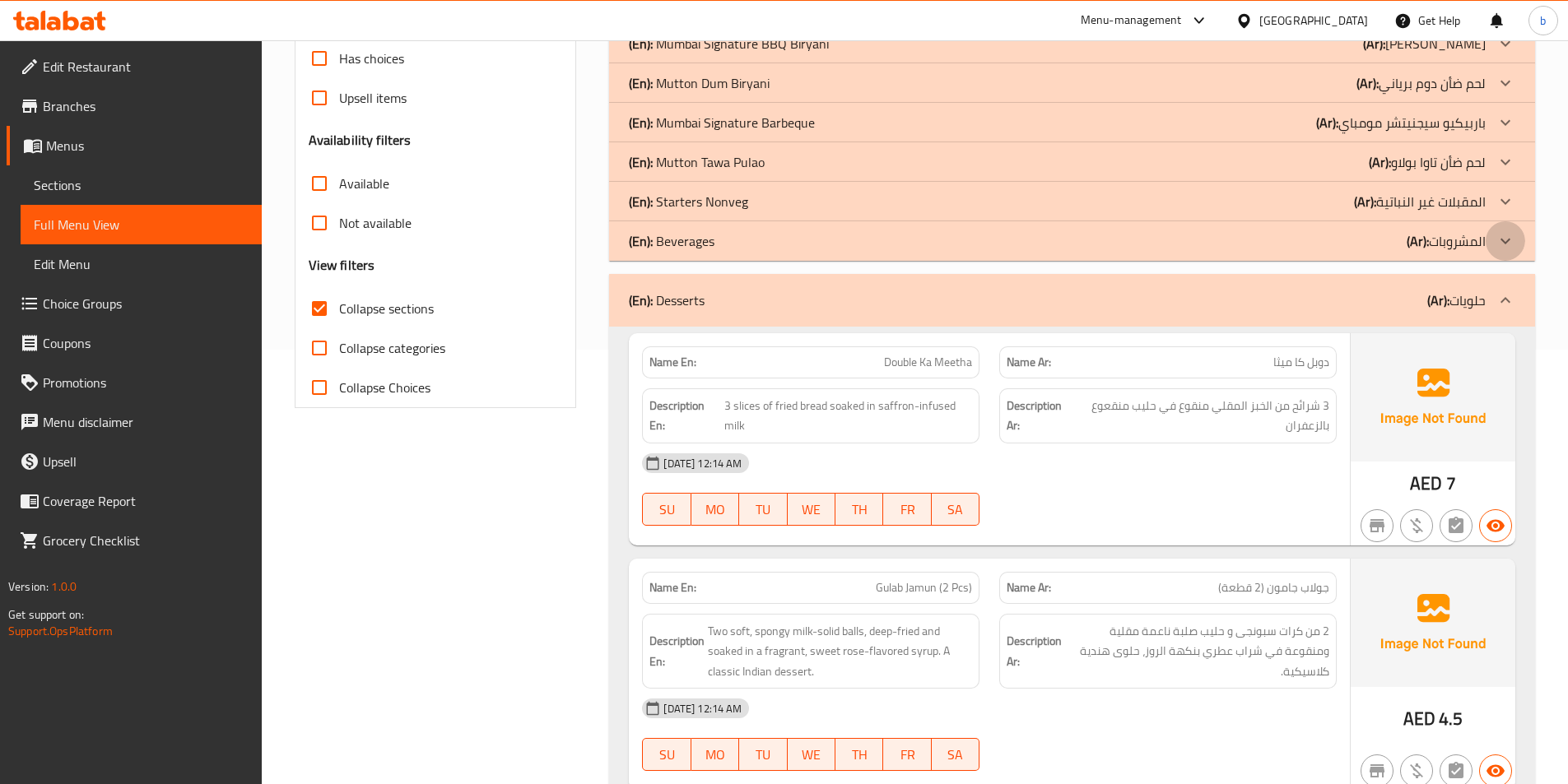
click at [1511, 240] on icon at bounding box center [1505, 241] width 20 height 20
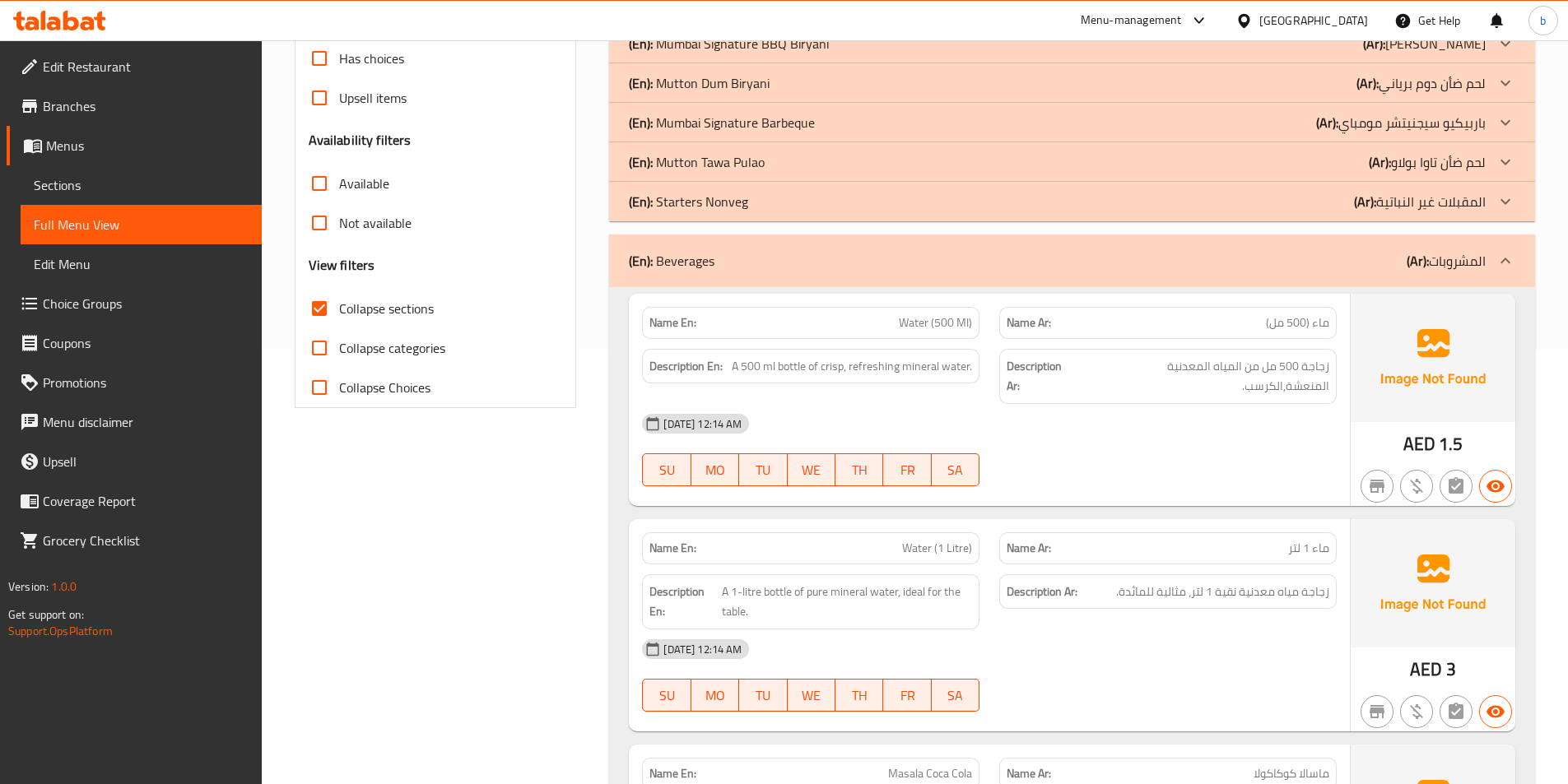
click at [1490, 203] on div at bounding box center [1505, 202] width 40 height 40
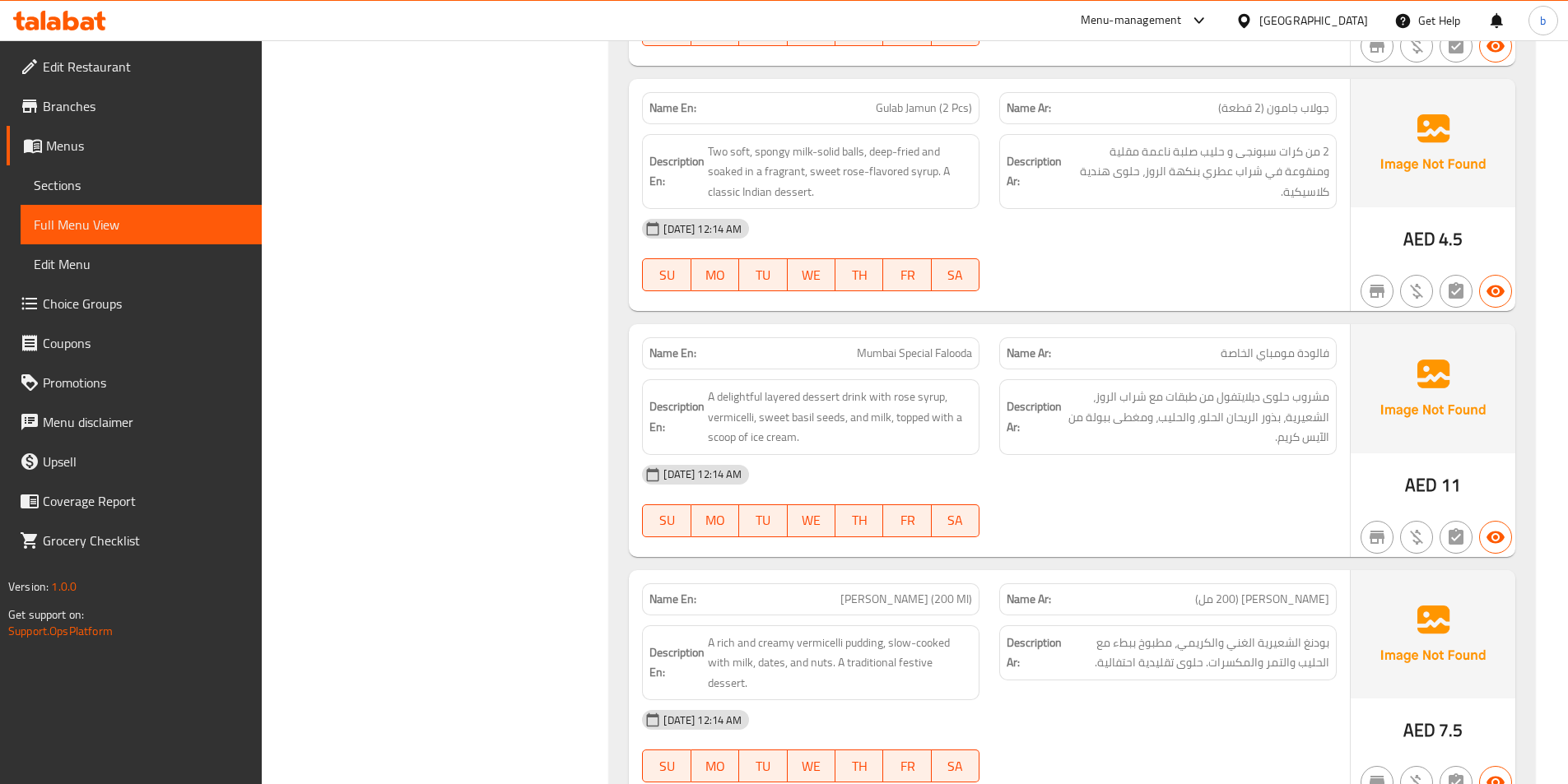
scroll to position [5447, 0]
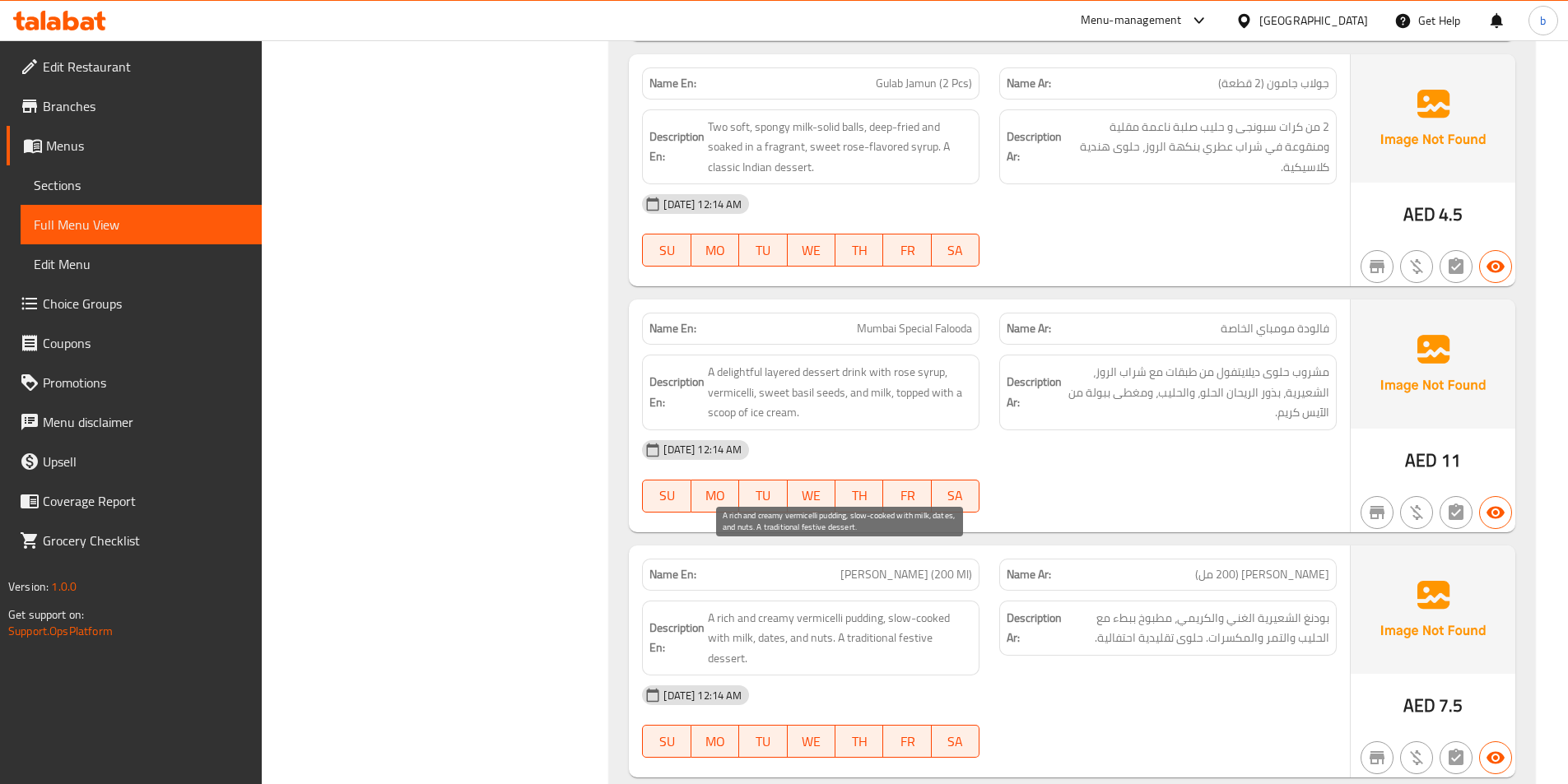
click at [862, 607] on span "A rich and creamy vermicelli pudding, slow-cooked with milk, dates, and nuts. A…" at bounding box center [839, 638] width 264 height 61
copy span "pudding"
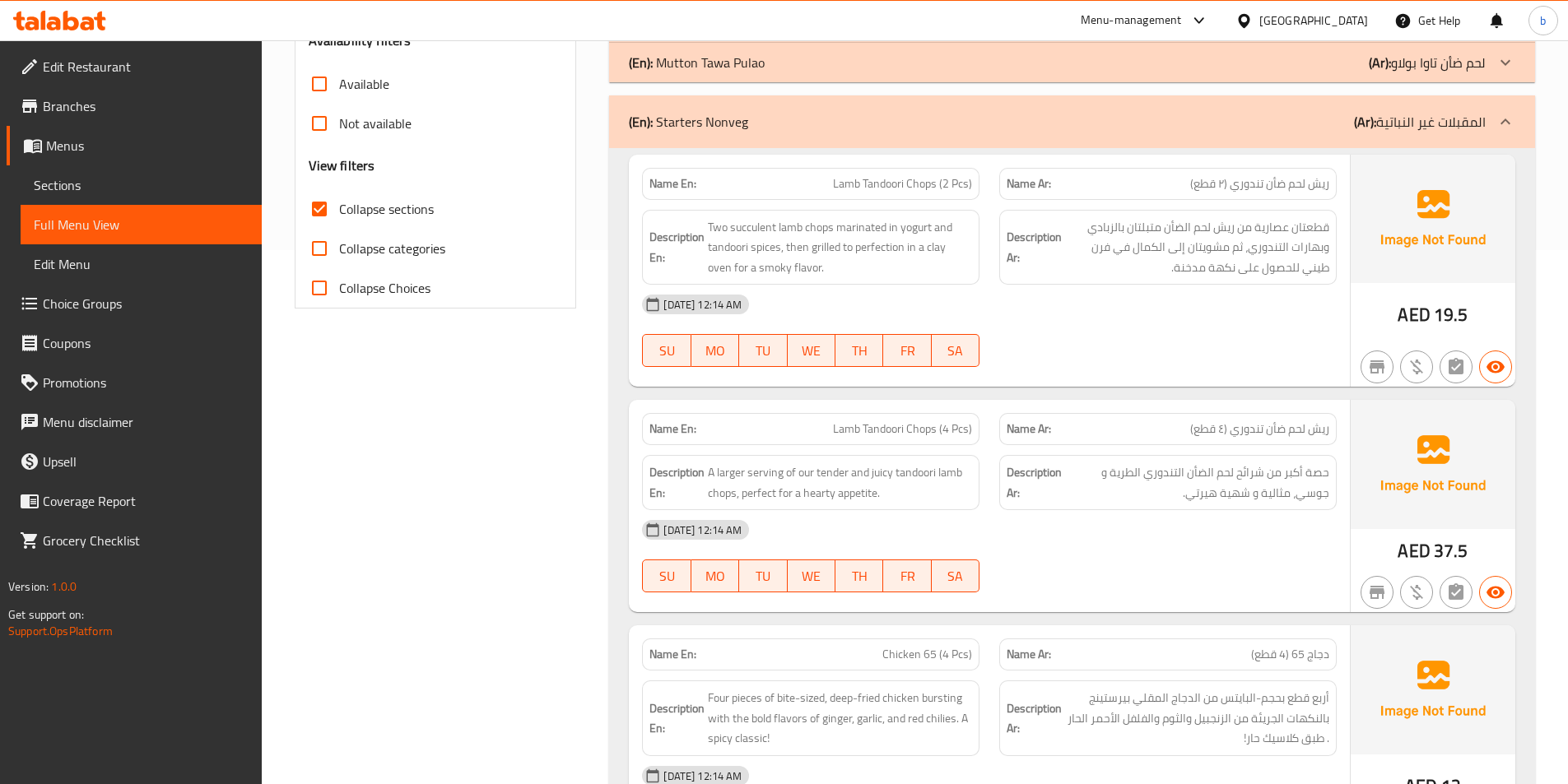
scroll to position [348, 0]
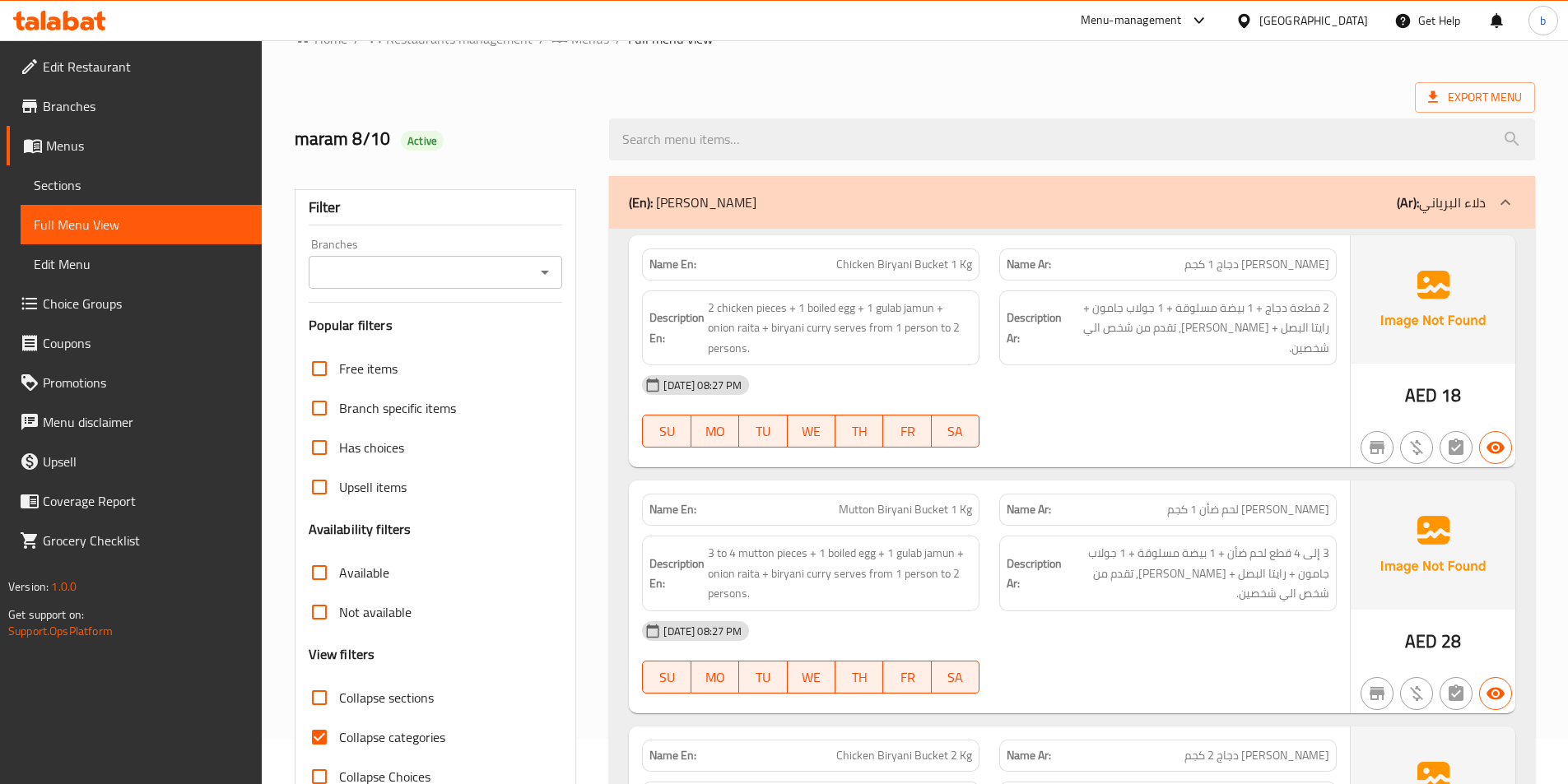
scroll to position [174, 0]
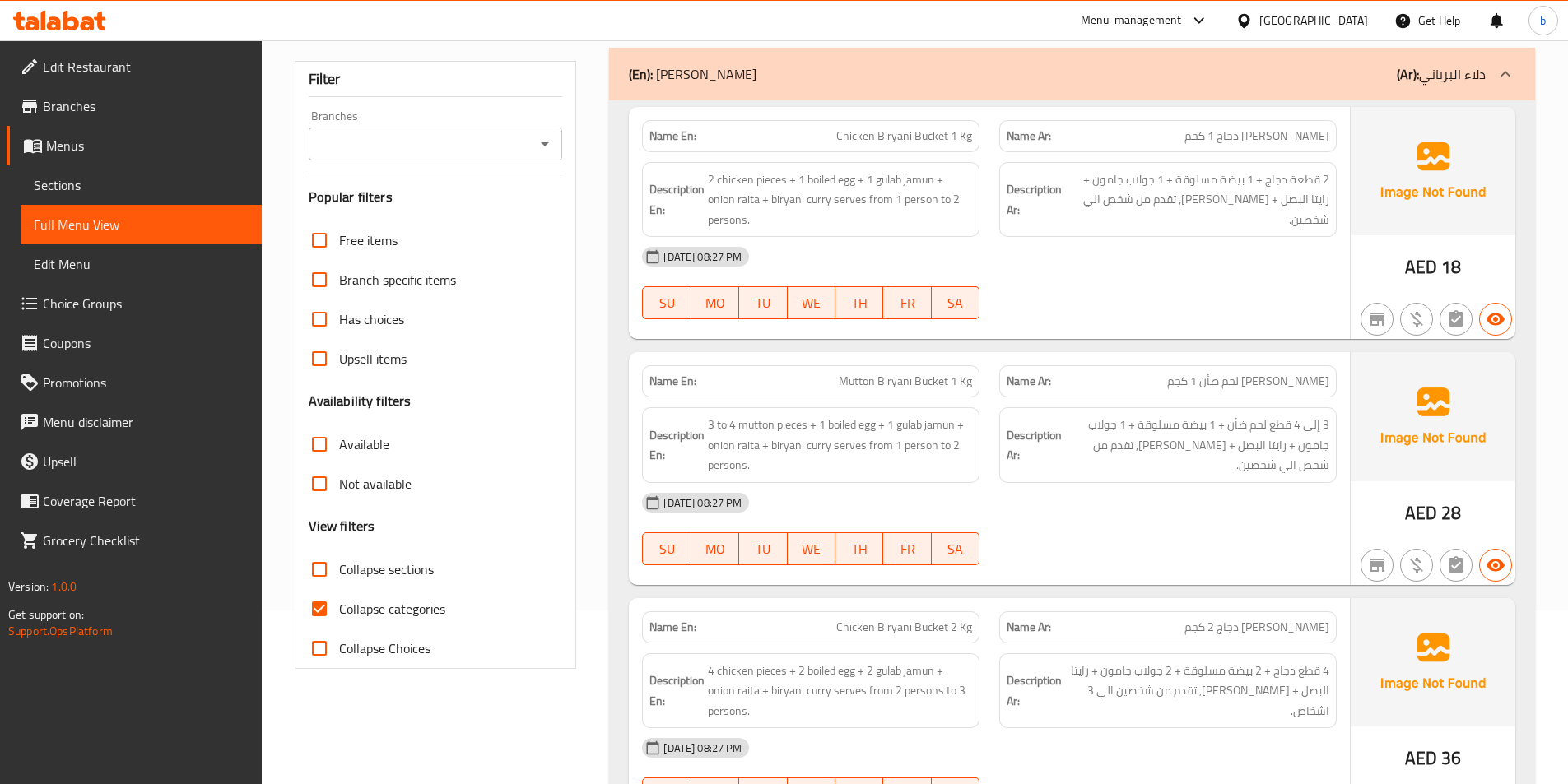
click at [328, 570] on input "Collapse sections" at bounding box center [319, 570] width 40 height 40
checkbox input "true"
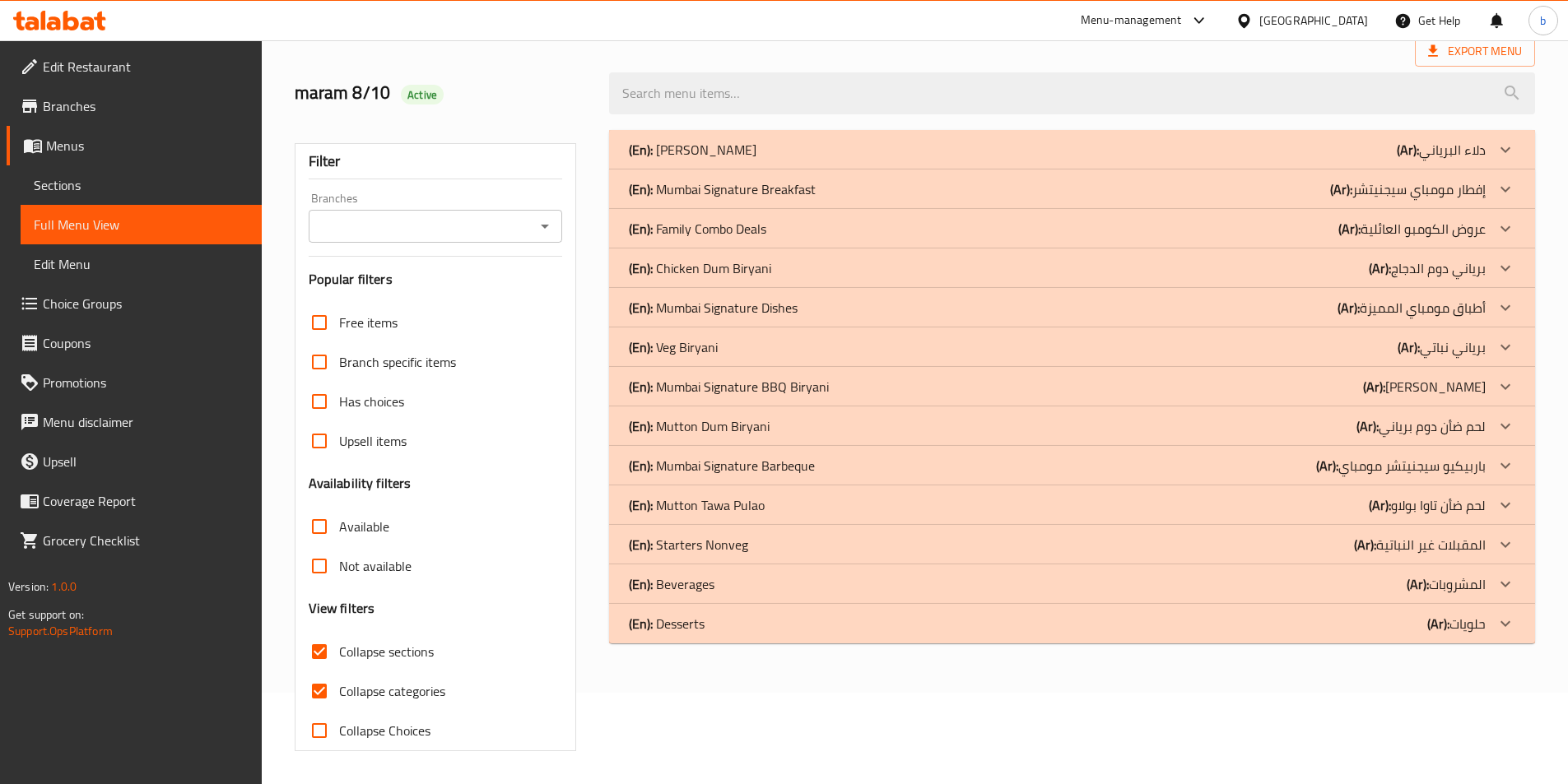
scroll to position [91, 0]
click at [323, 601] on h3 "View filters" at bounding box center [342, 607] width 67 height 19
click at [324, 693] on input "Collapse categories" at bounding box center [319, 691] width 40 height 40
checkbox input "false"
click at [1494, 632] on div at bounding box center [1505, 624] width 40 height 40
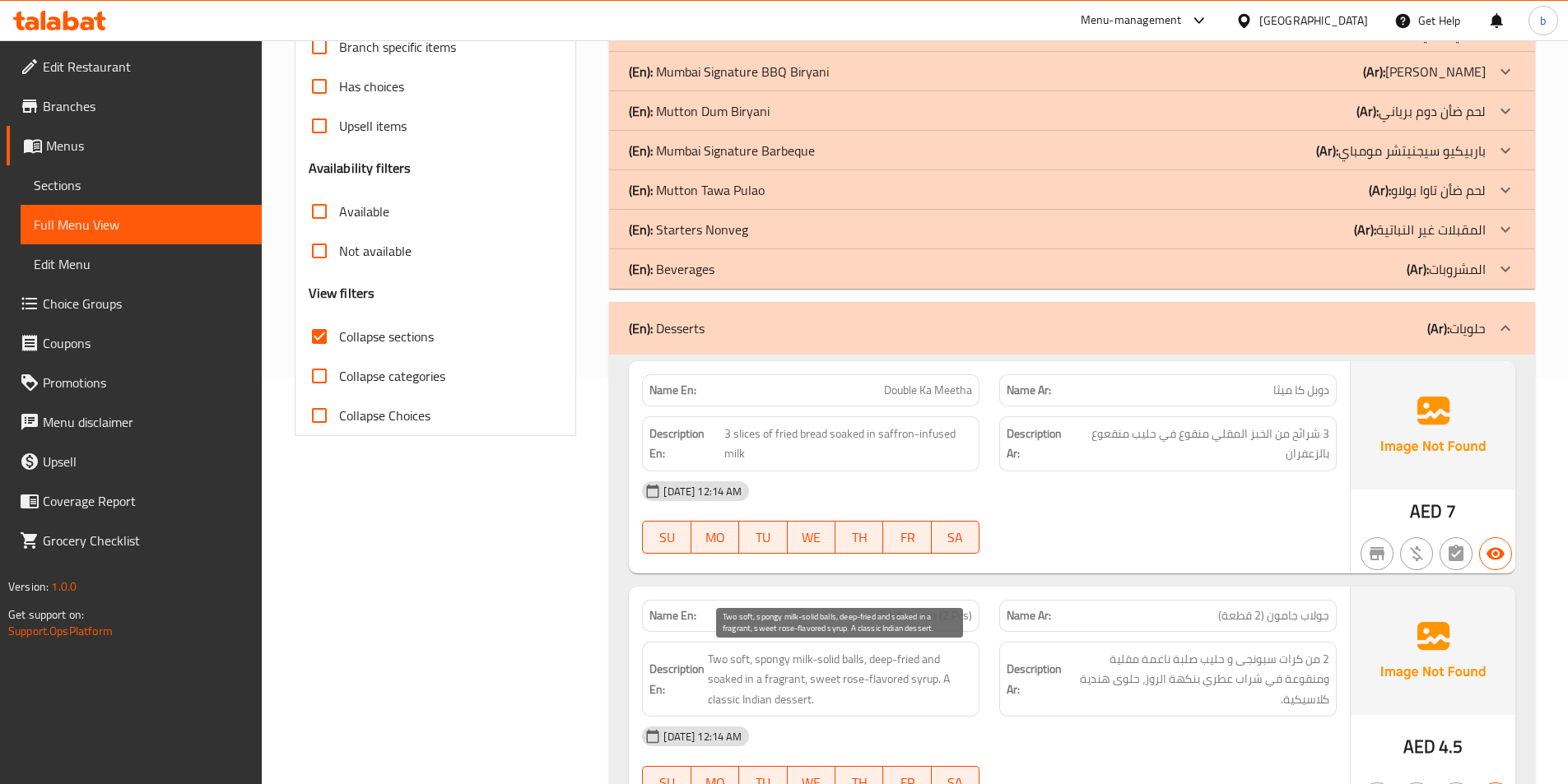
scroll to position [340, 0]
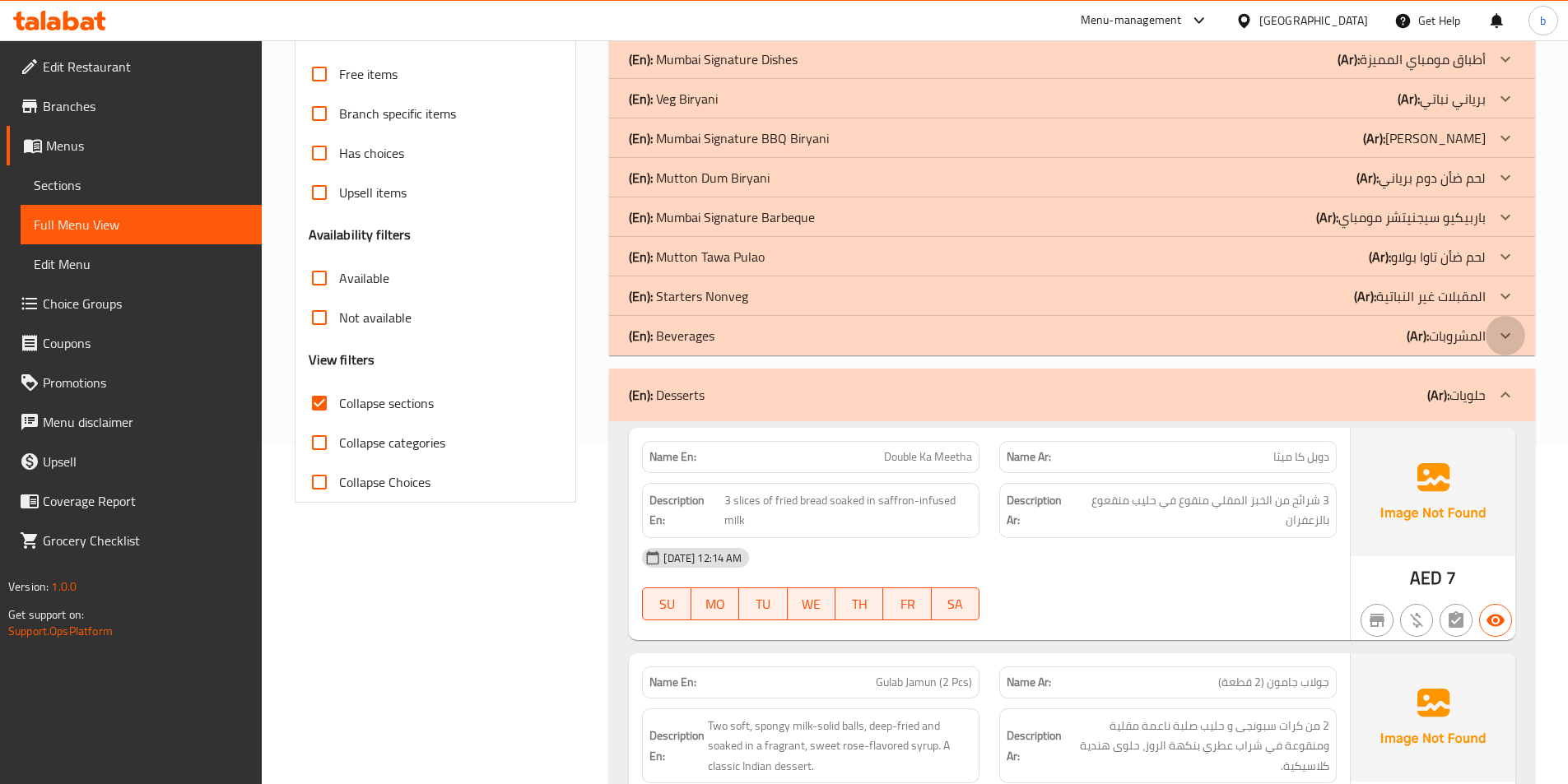
click at [1499, 338] on icon at bounding box center [1505, 335] width 20 height 20
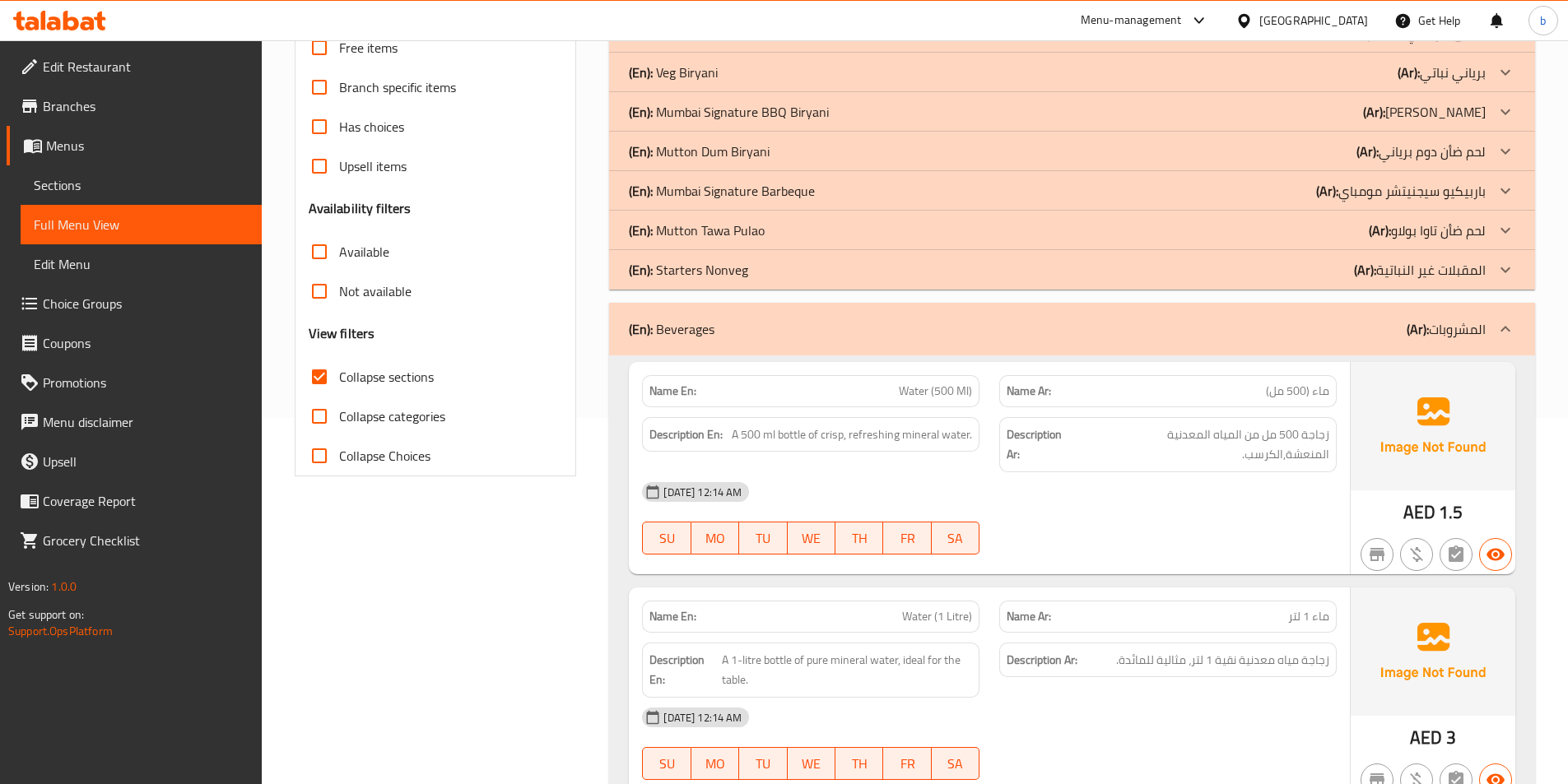
scroll to position [222, 0]
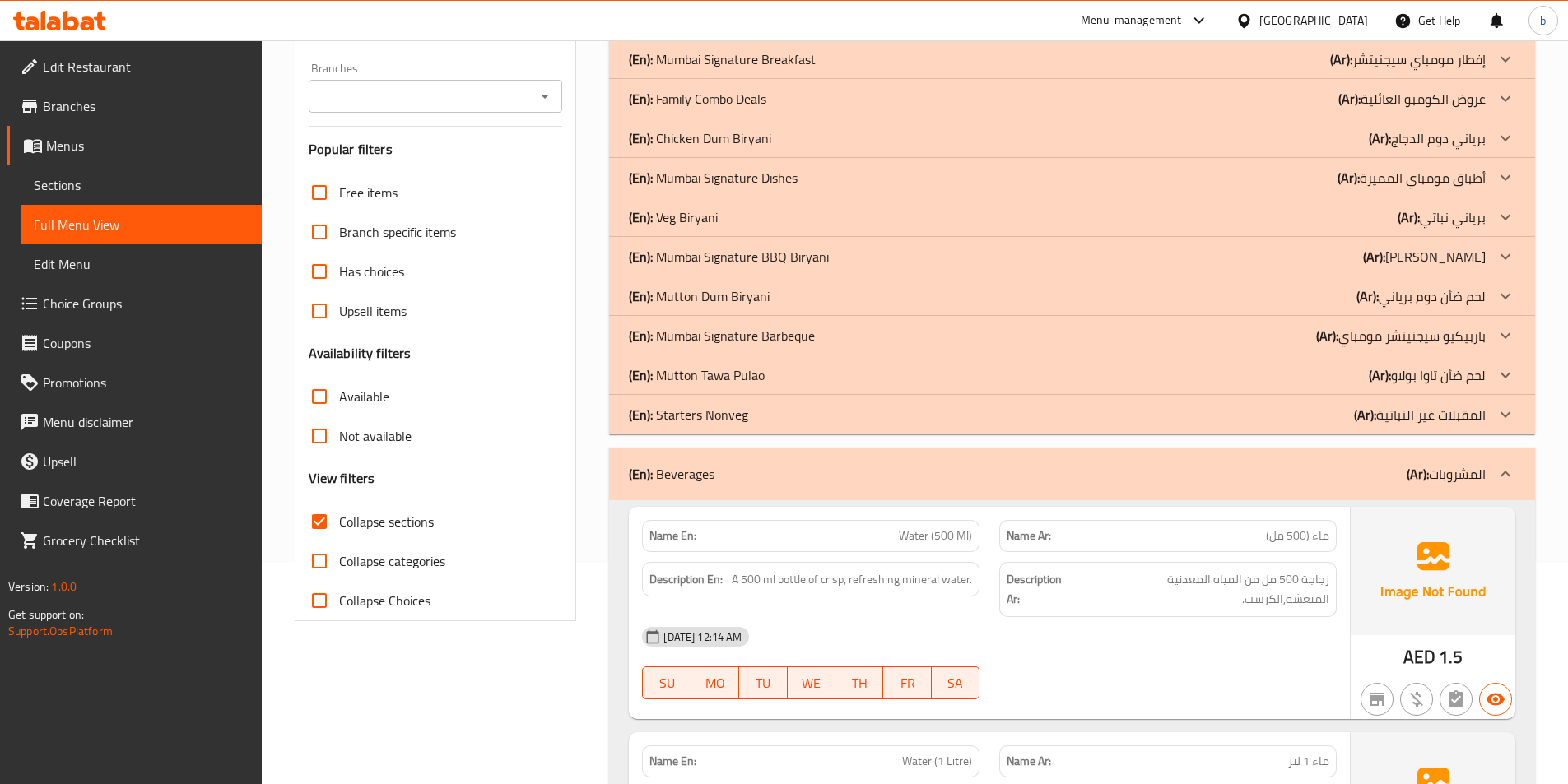
click at [1510, 410] on icon at bounding box center [1505, 415] width 20 height 20
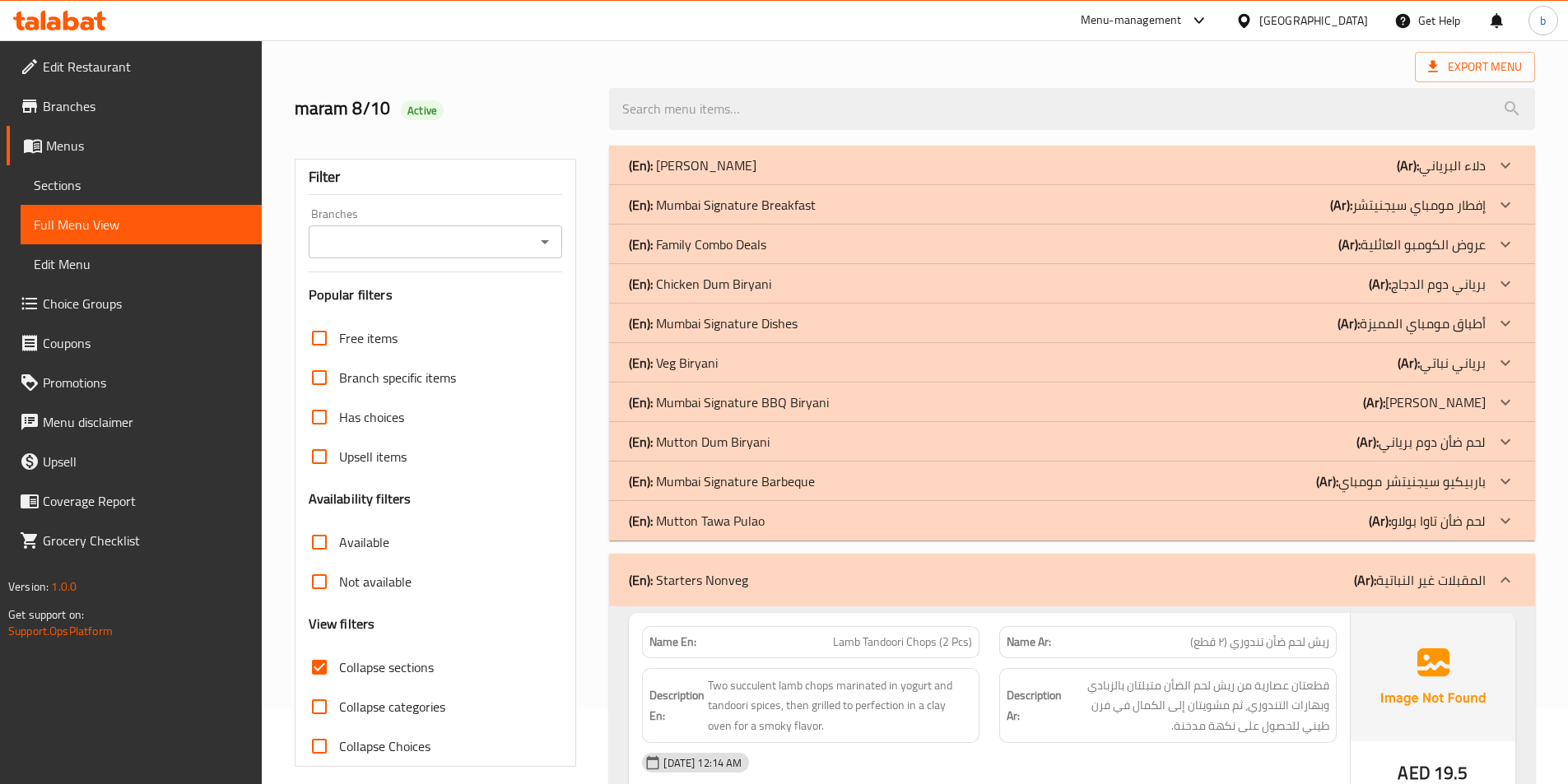
scroll to position [0, 0]
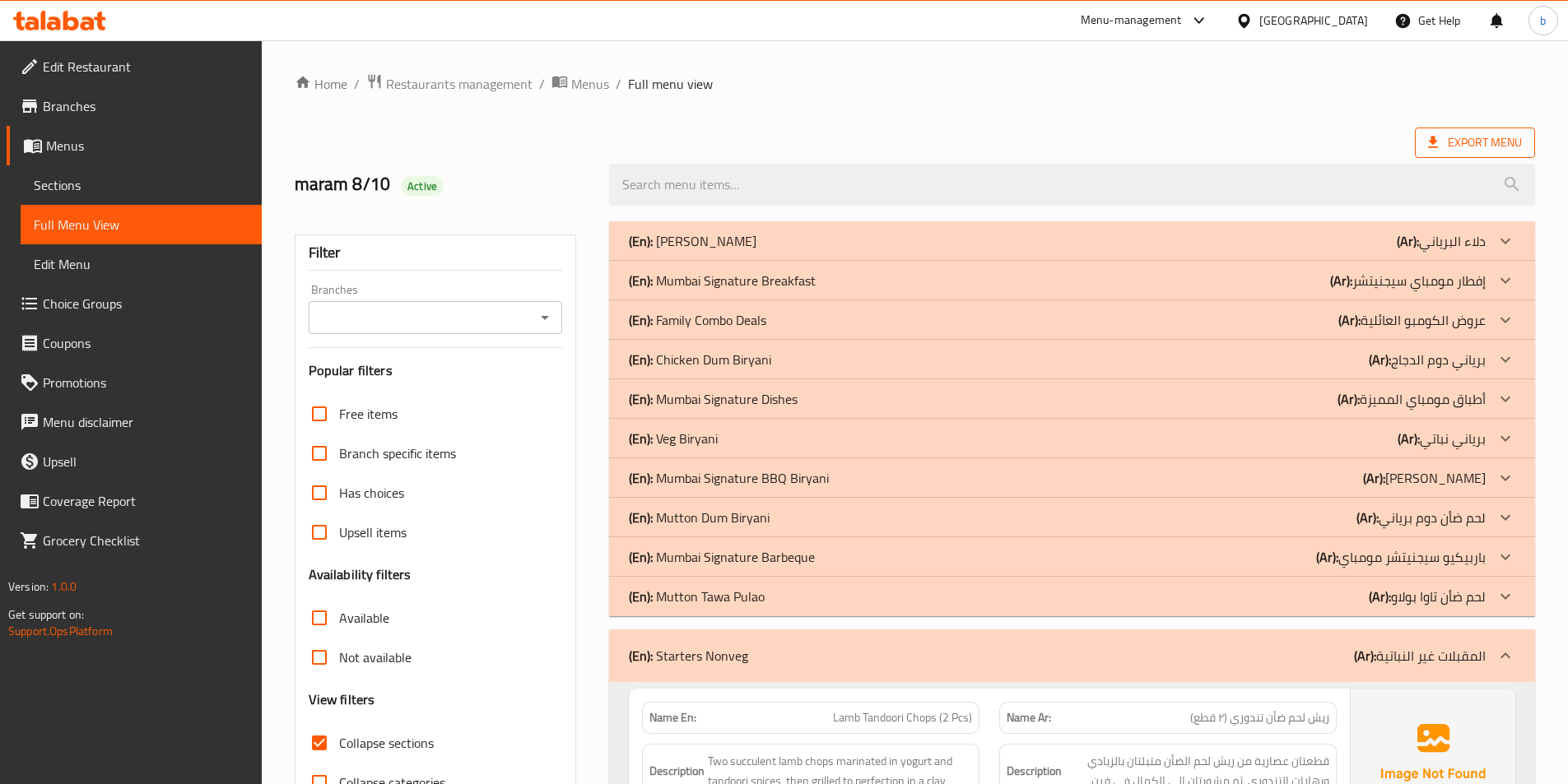
click at [1478, 130] on span "Export Menu" at bounding box center [1474, 142] width 120 height 31
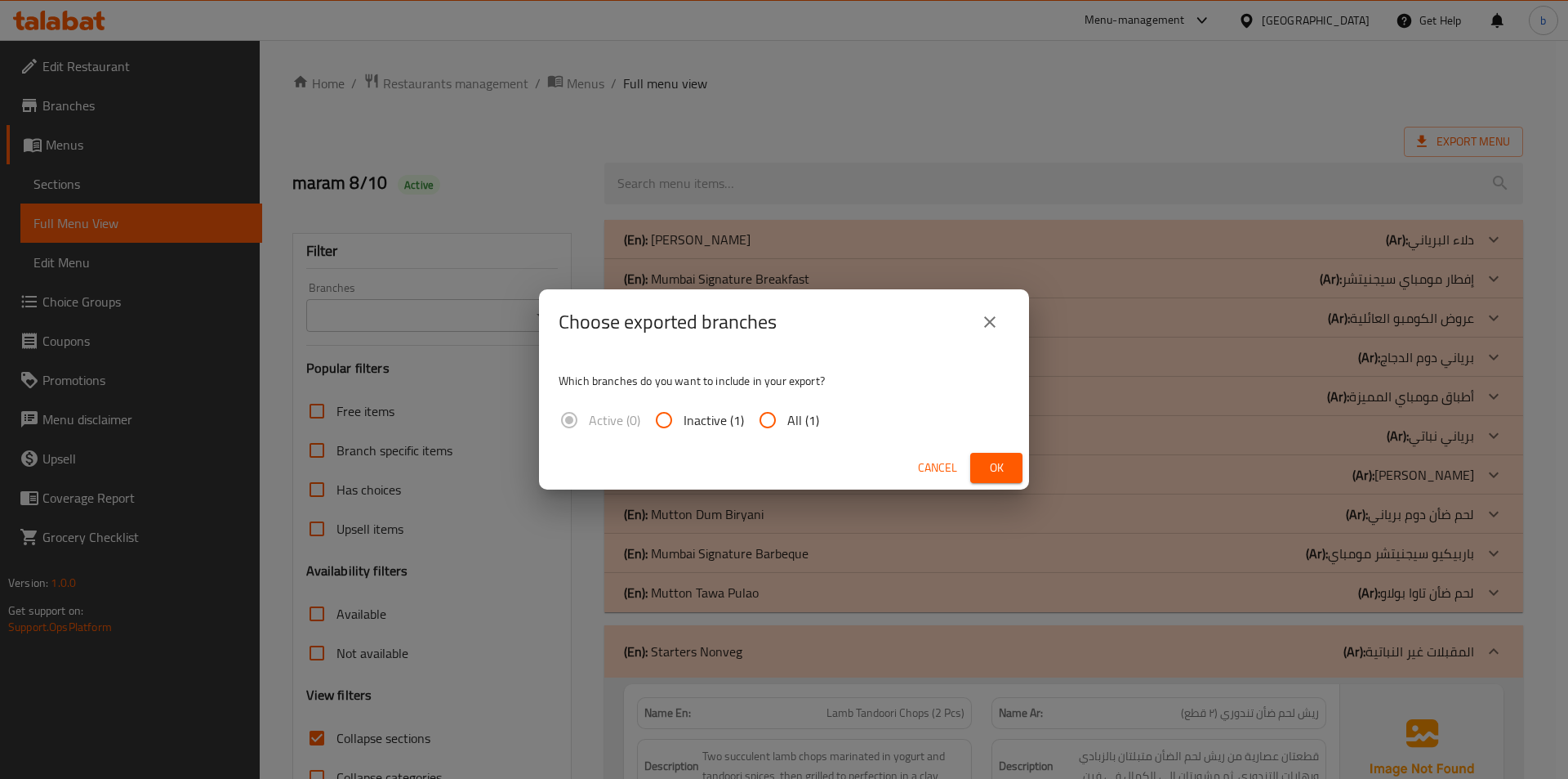
click at [796, 425] on span "All (1)" at bounding box center [804, 420] width 32 height 20
click at [788, 425] on input "All (1)" at bounding box center [768, 420] width 39 height 39
radio input "true"
click at [1005, 471] on span "Ok" at bounding box center [996, 467] width 26 height 21
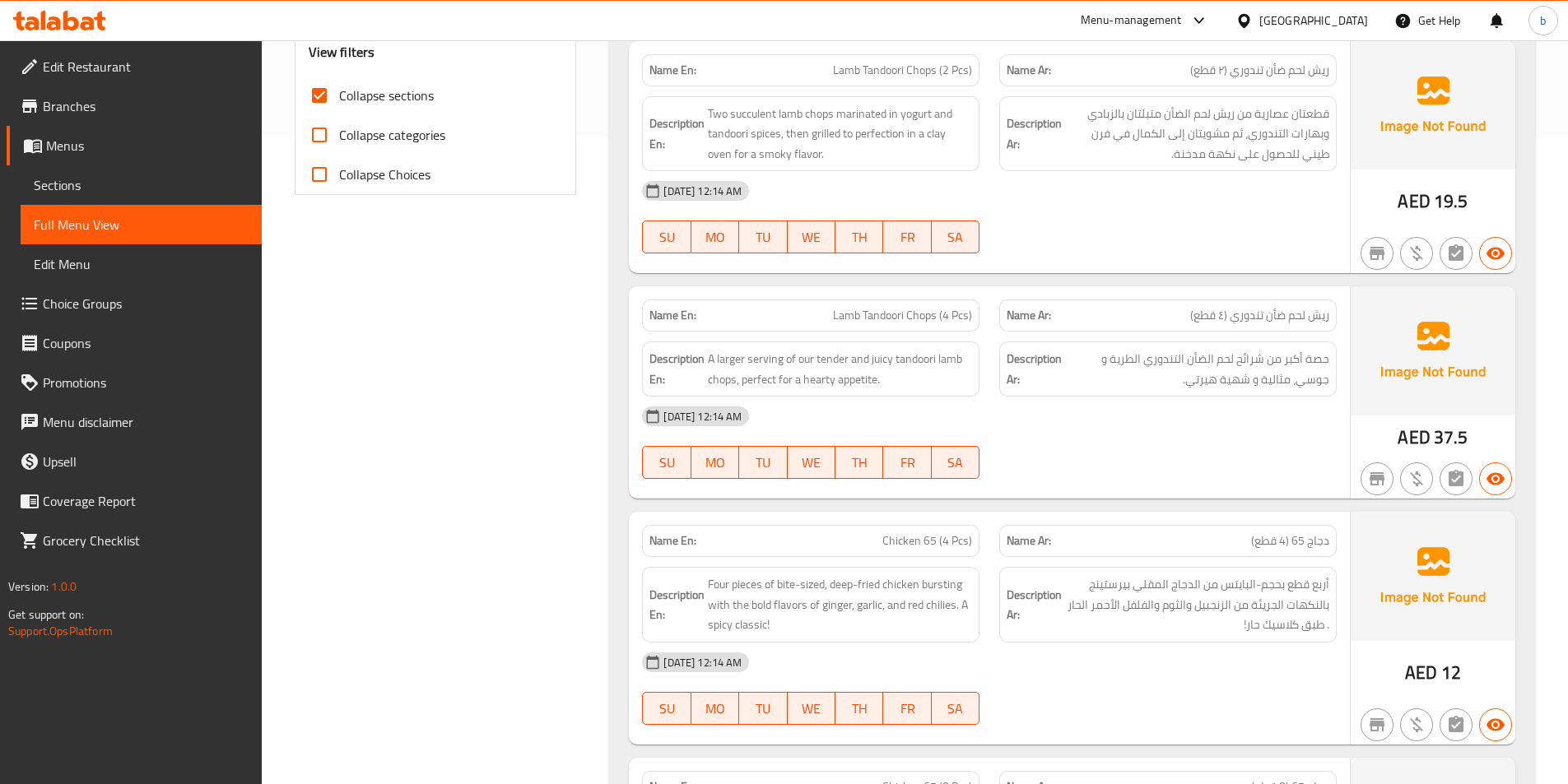
scroll to position [823, 0]
